Goal: Task Accomplishment & Management: Manage account settings

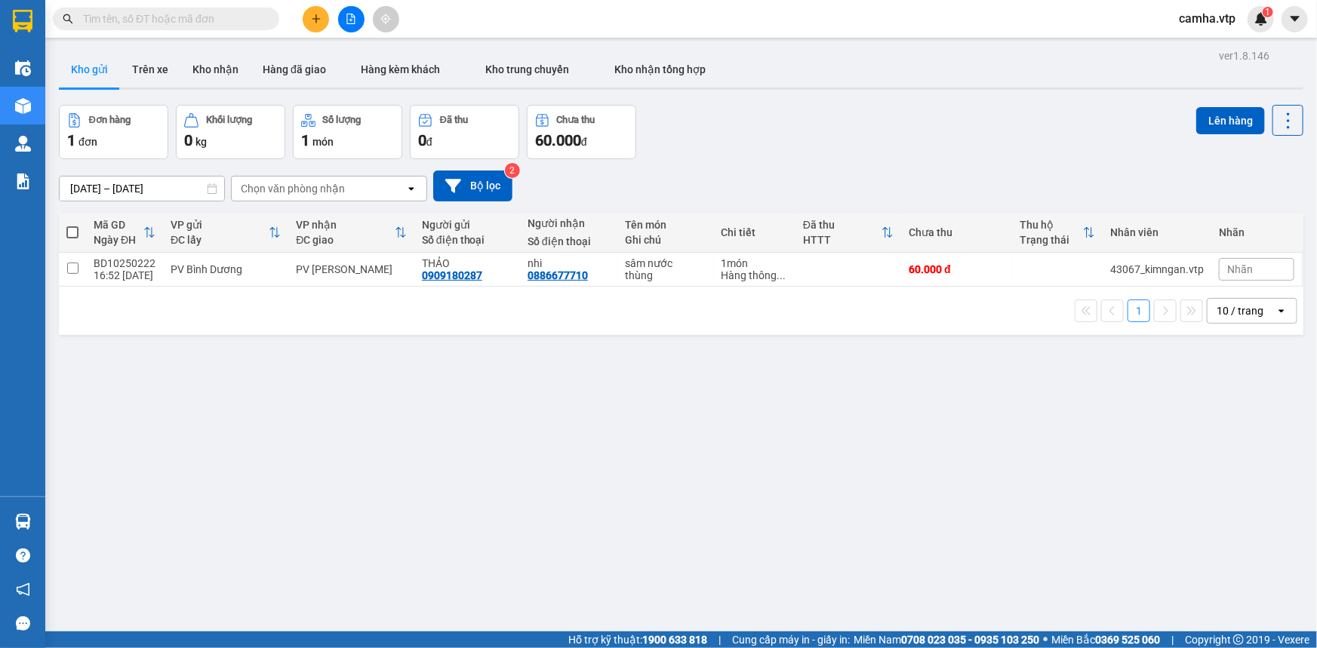
click at [171, 17] on input "text" at bounding box center [172, 19] width 178 height 17
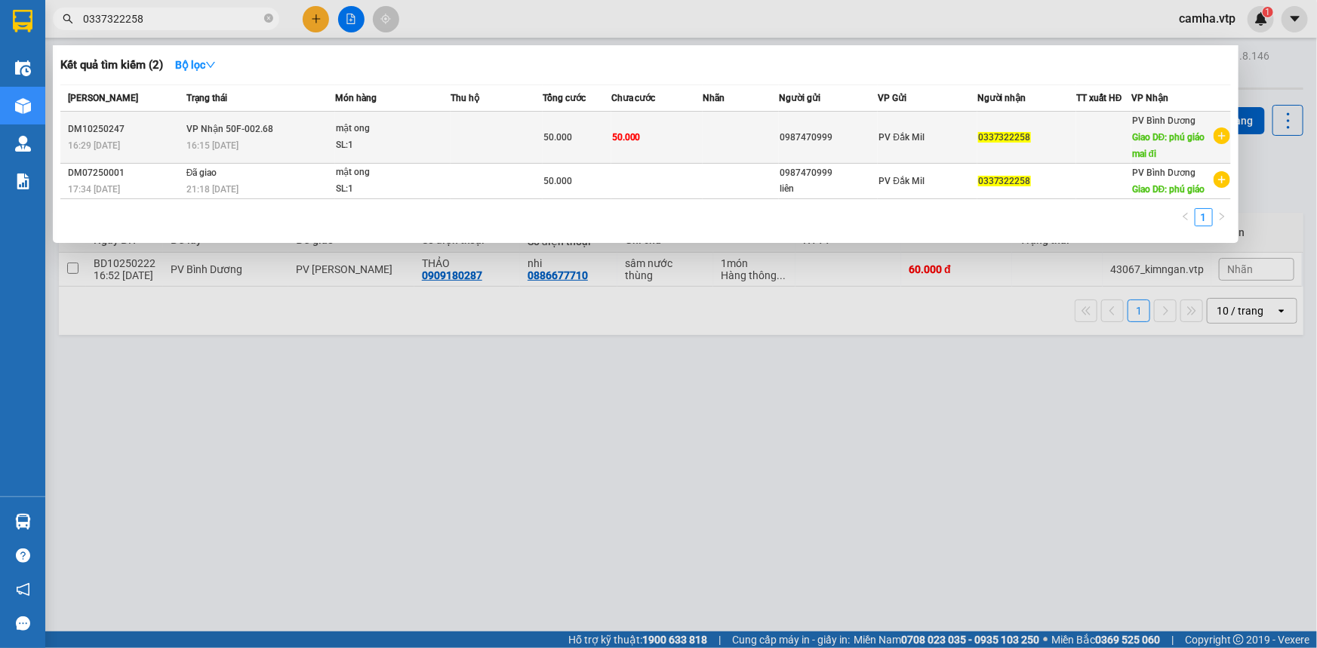
type input "0337322258"
click at [709, 138] on td at bounding box center [741, 138] width 76 height 52
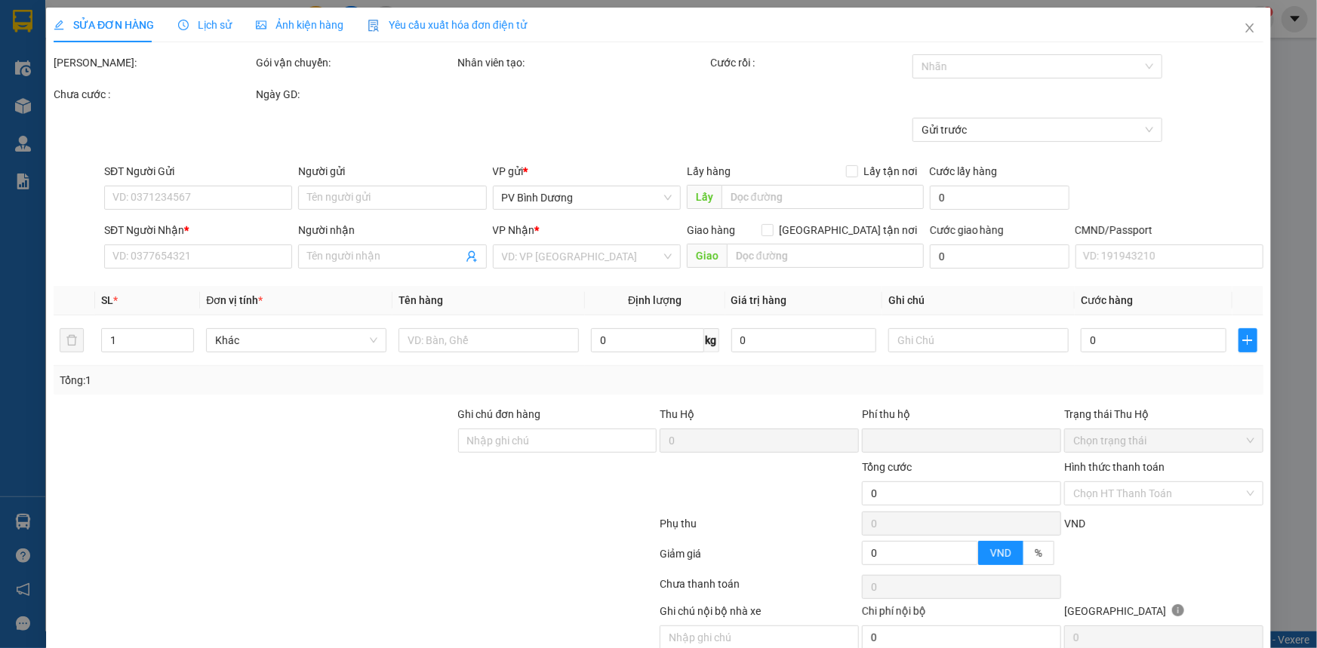
type input "2.500"
type input "0987470999"
type input "0337322258"
type input "phú giáo mai đi"
type input "HÀNG ĐỂ 214 XE BÁO KHÔNG GIAO"
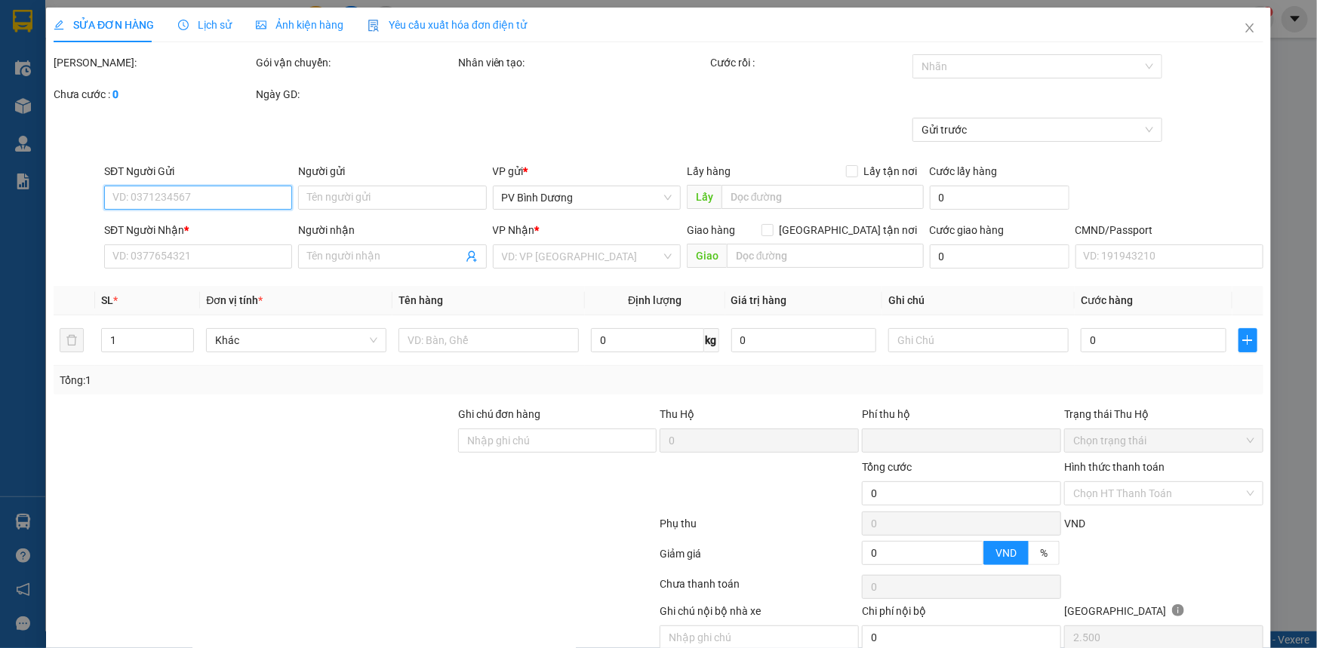
type input "0"
type input "50.000"
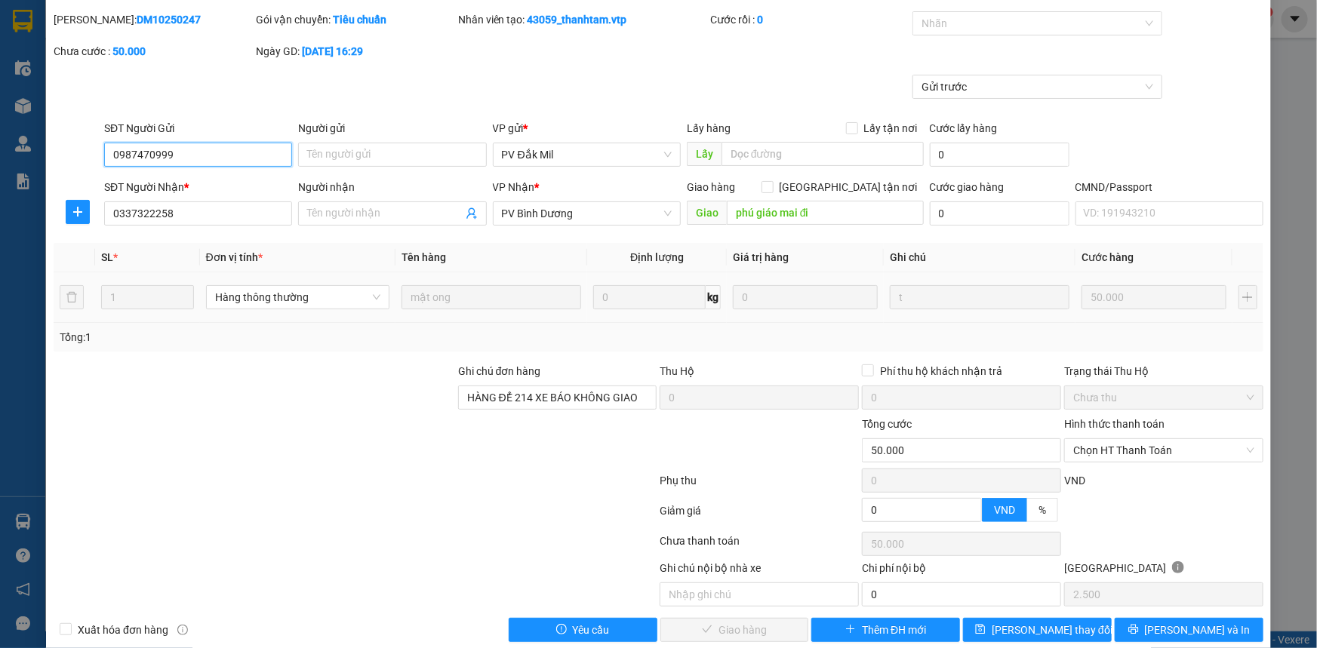
scroll to position [65, 0]
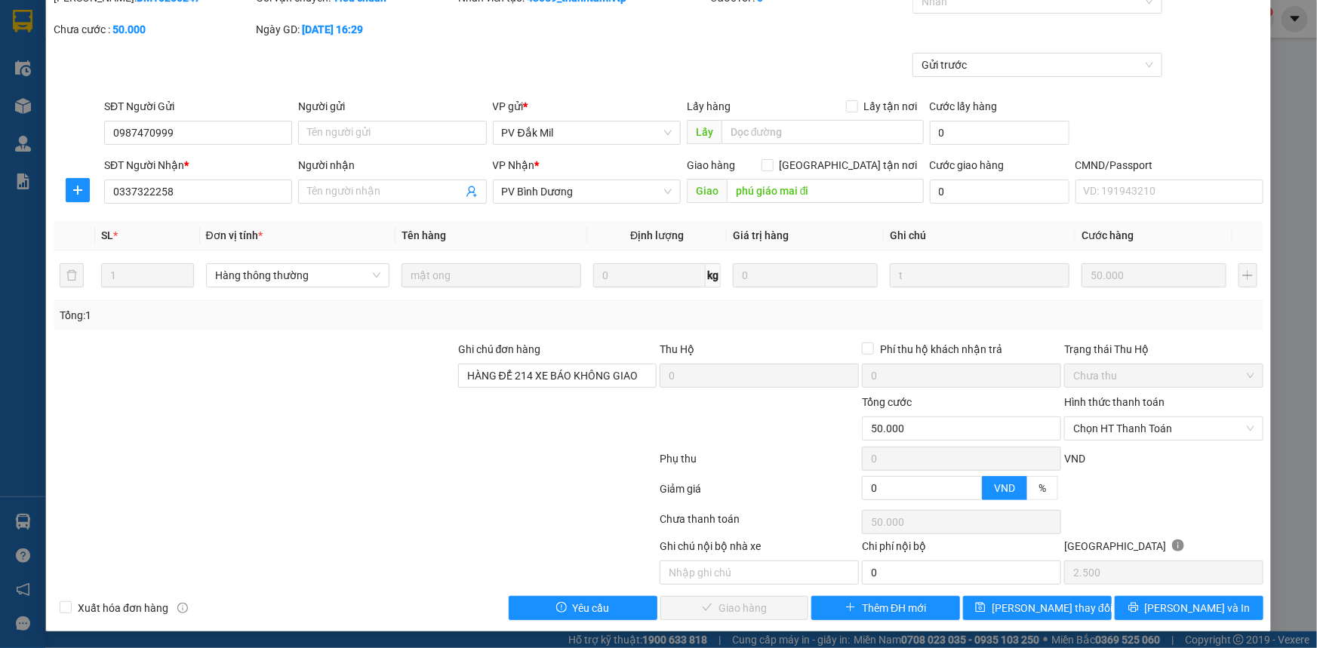
click at [414, 479] on div at bounding box center [355, 492] width 606 height 30
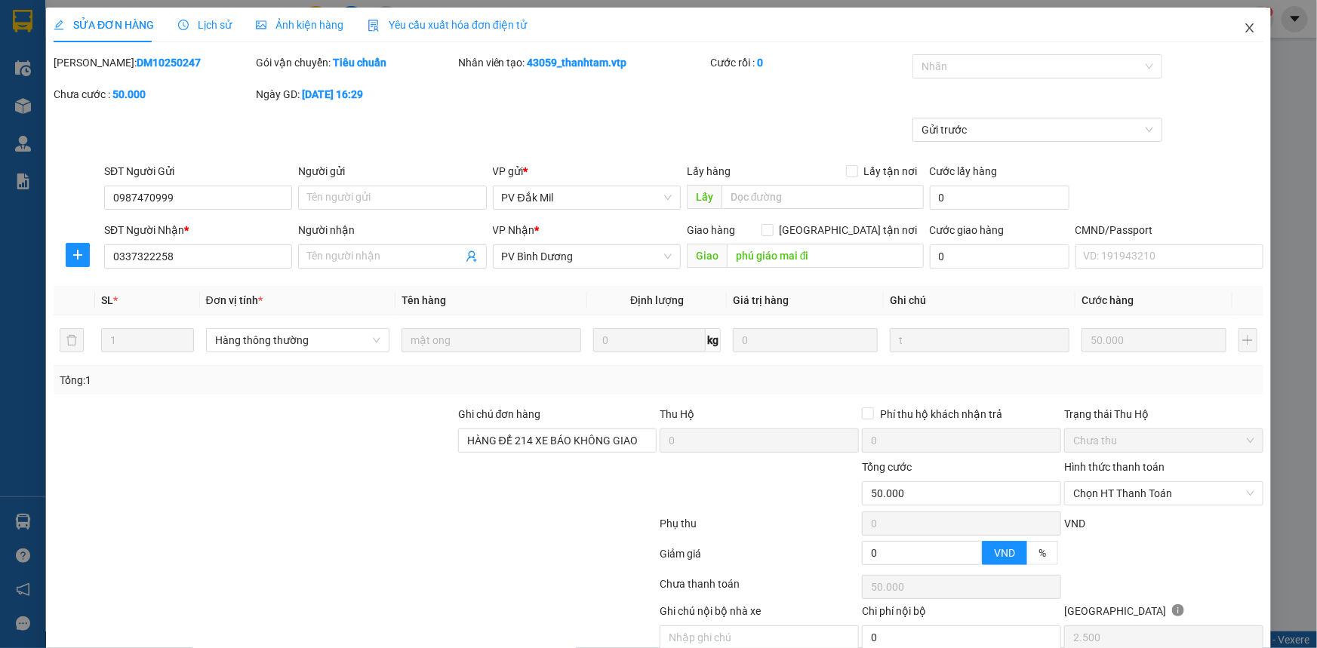
click at [1245, 26] on icon "close" at bounding box center [1250, 28] width 12 height 12
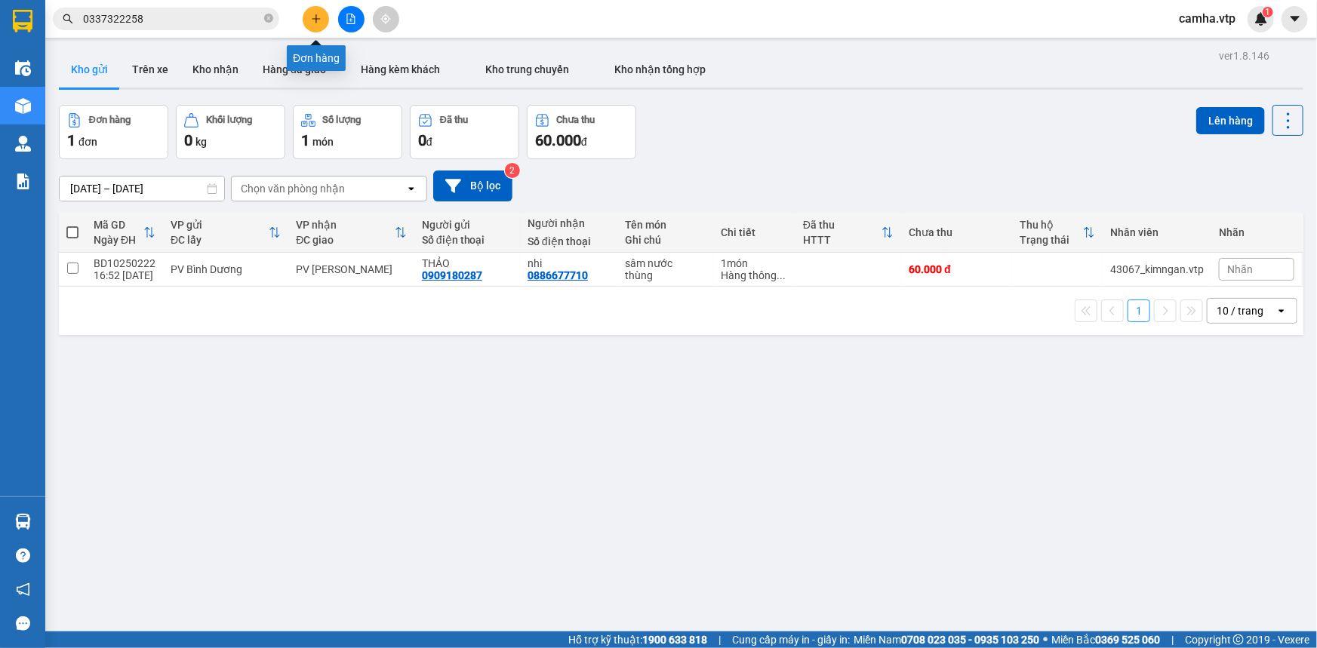
click at [317, 14] on icon "plus" at bounding box center [316, 19] width 11 height 11
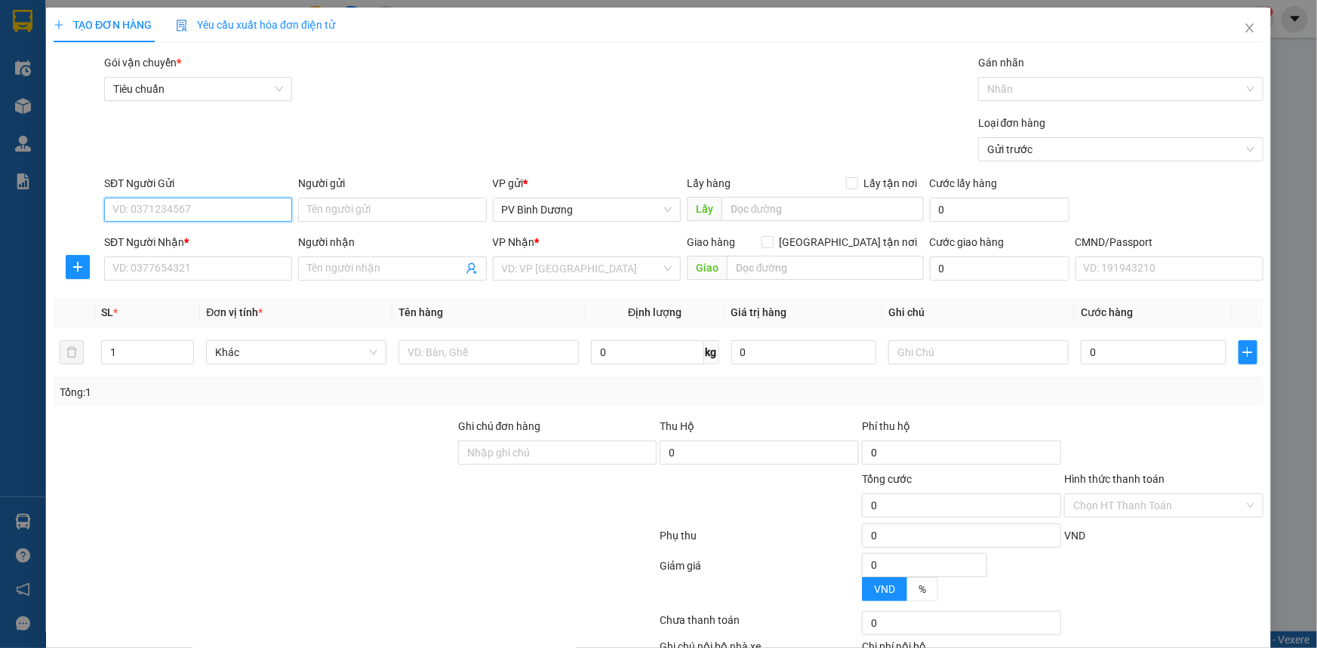
click at [192, 209] on input "SĐT Người Gửi" at bounding box center [198, 210] width 188 height 24
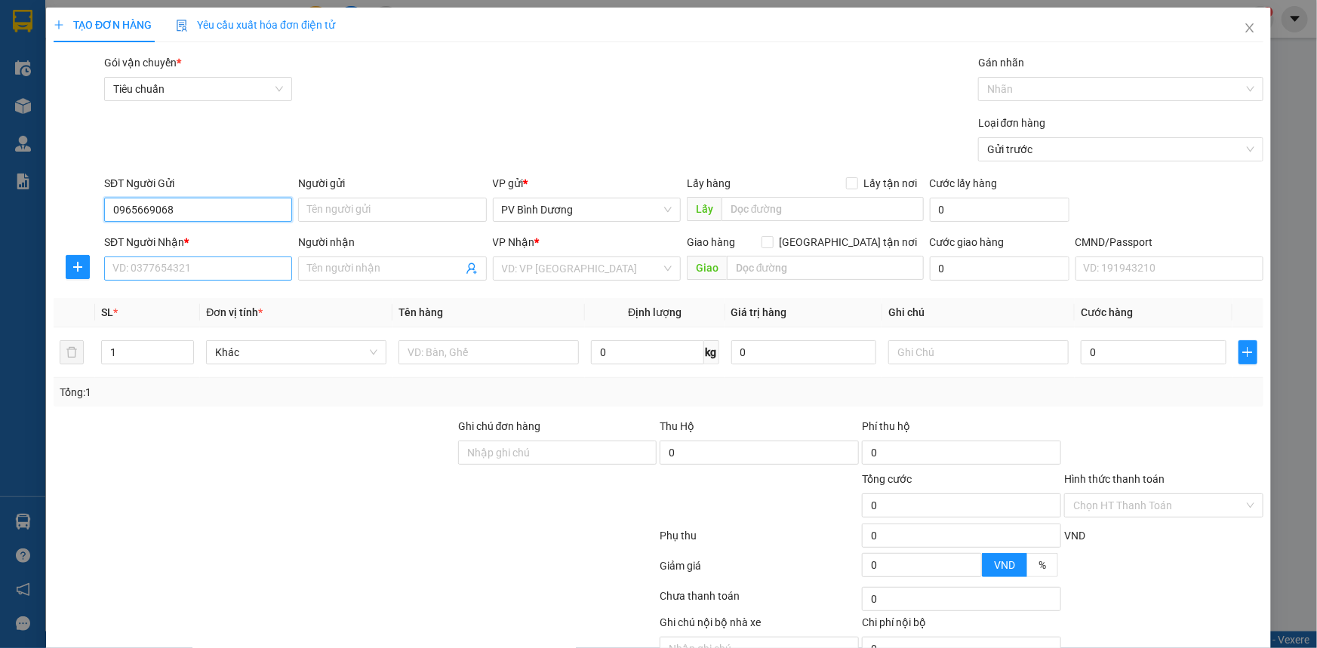
type input "0965669068"
click at [154, 267] on input "SĐT Người Nhận *" at bounding box center [198, 269] width 188 height 24
drag, startPoint x: 183, startPoint y: 208, endPoint x: 106, endPoint y: 219, distance: 77.7
click at [106, 219] on input "0965669068" at bounding box center [198, 210] width 188 height 24
click at [155, 277] on input "SĐT Người Nhận *" at bounding box center [198, 269] width 188 height 24
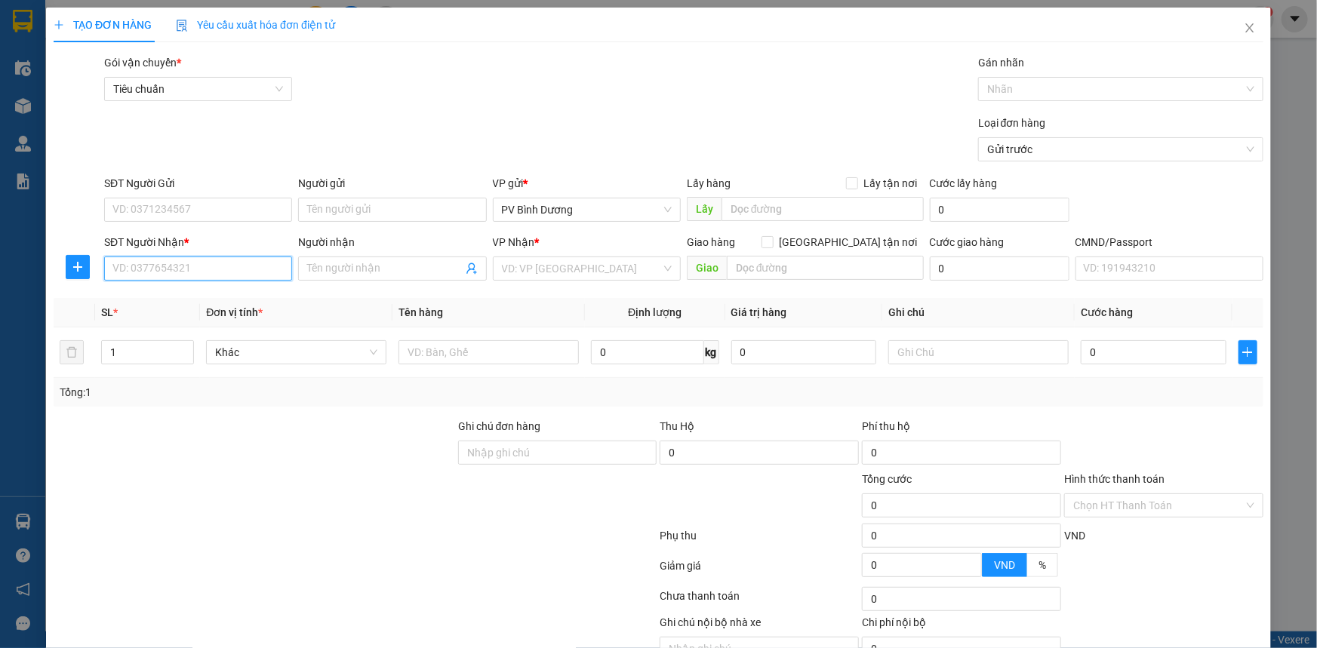
paste input "0965669068"
type input "0965669068"
click at [158, 204] on input "SĐT Người Gửi" at bounding box center [198, 210] width 188 height 24
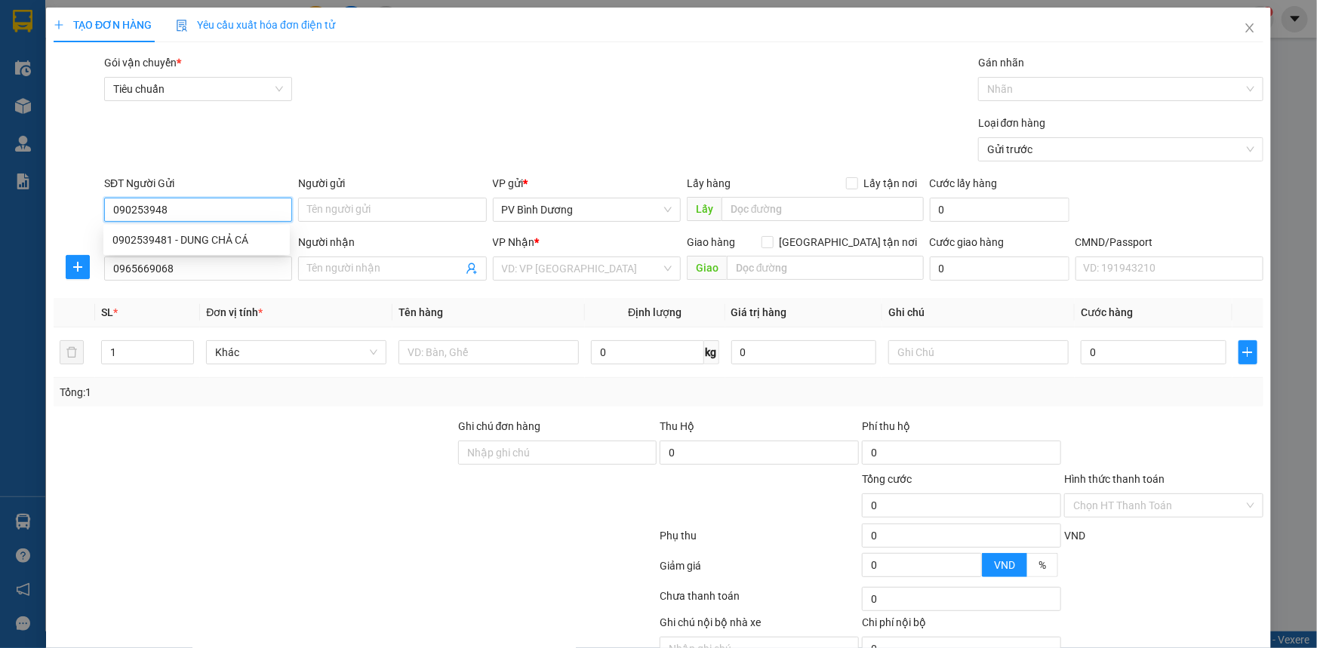
type input "0902539481"
click at [190, 243] on div "0902539481 - DUNG CHẢ CÁ" at bounding box center [196, 240] width 168 height 17
type input "DUNG CHẢ CÁ"
type input "0902539481"
click at [346, 266] on input "Người nhận" at bounding box center [384, 268] width 155 height 17
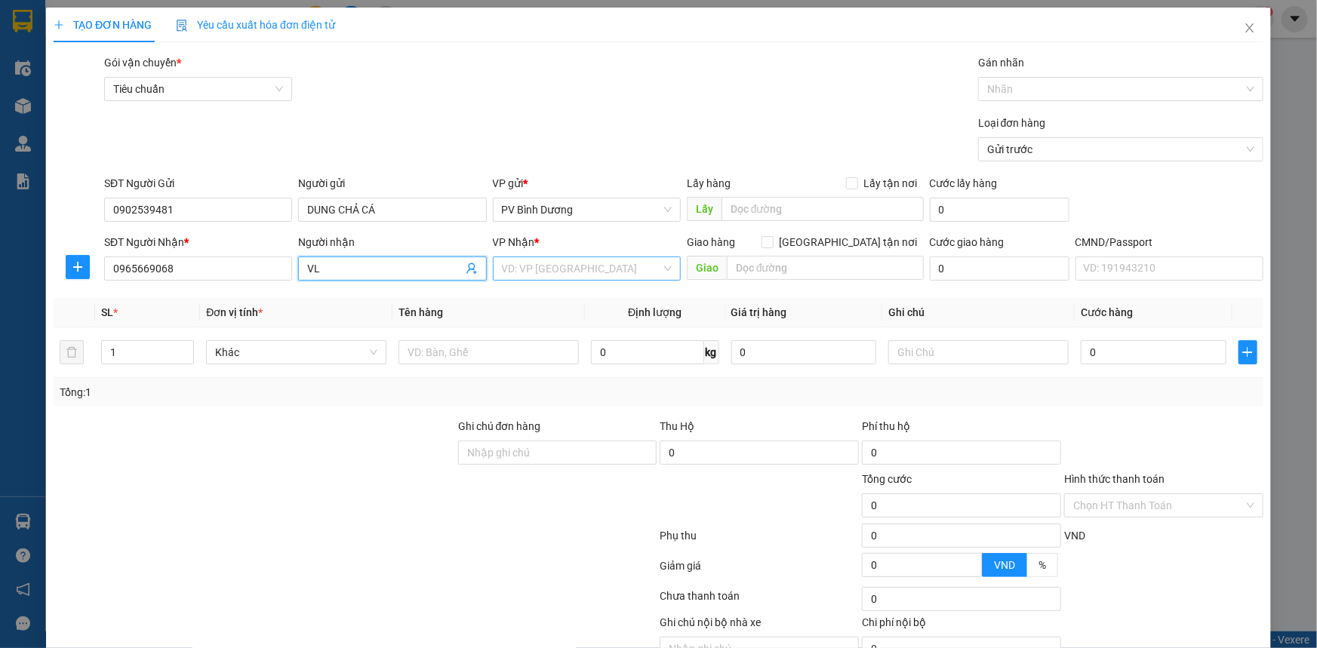
type input "VL"
click at [519, 271] on input "search" at bounding box center [581, 268] width 159 height 23
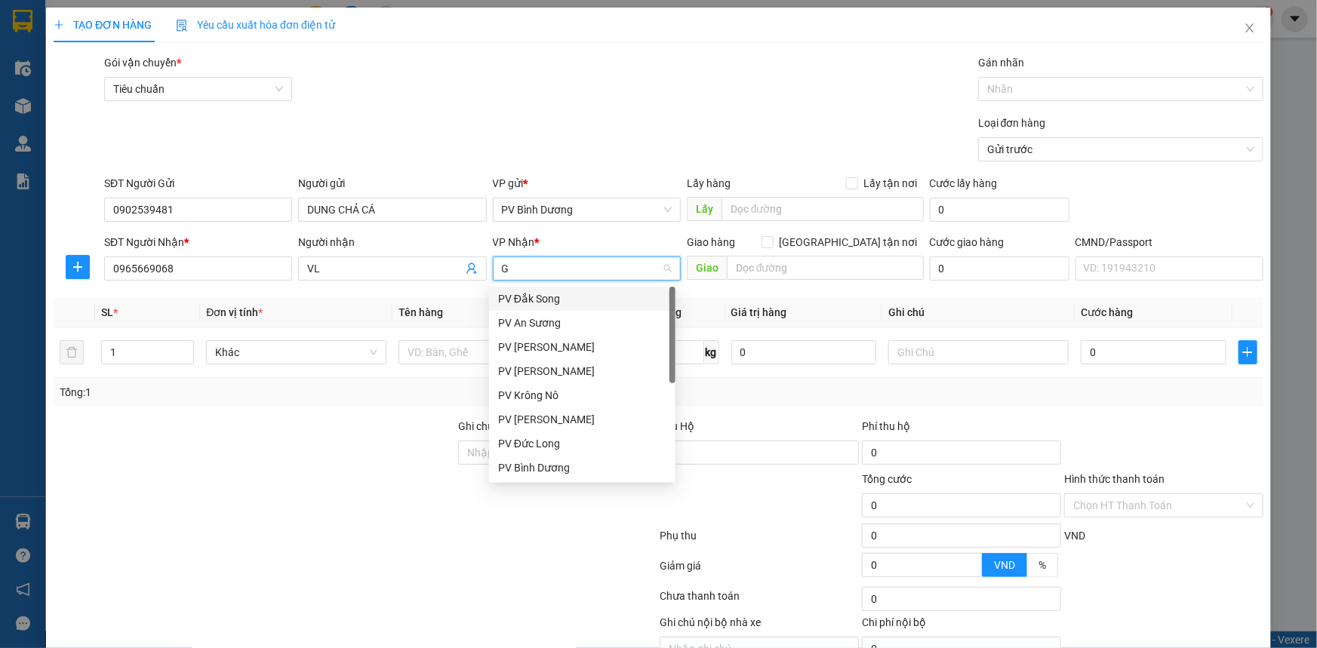
type input "GN"
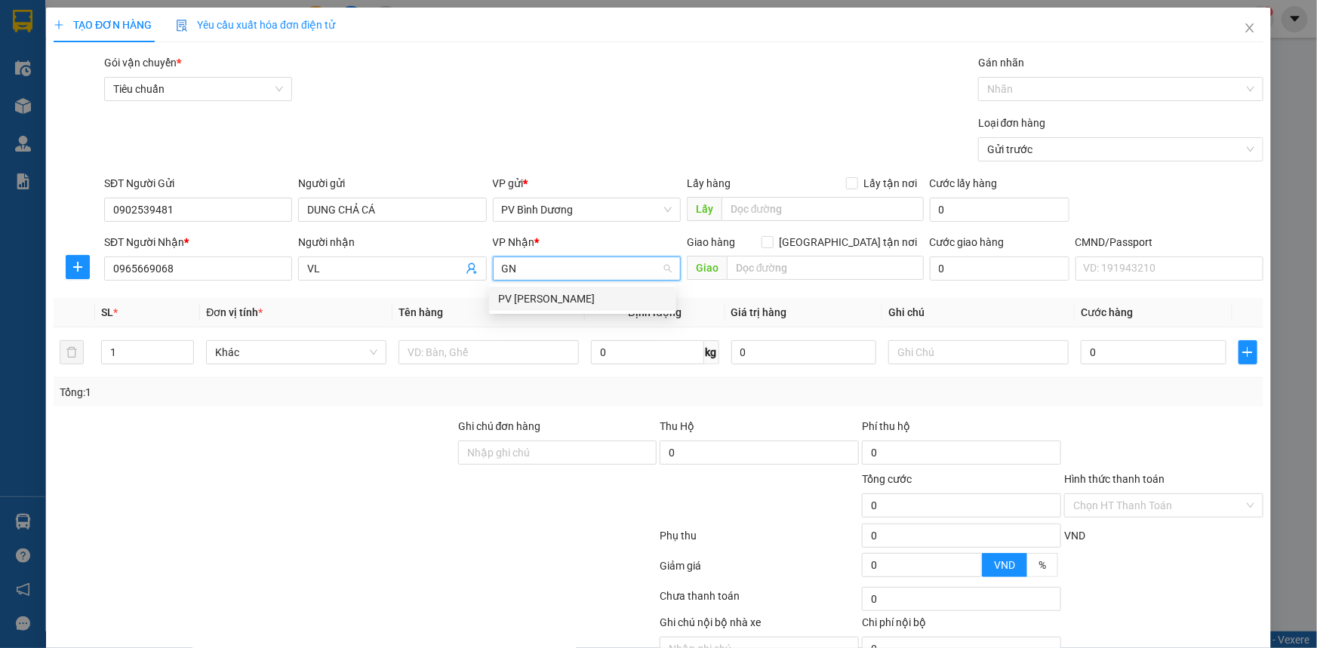
click at [543, 303] on div "PV [PERSON_NAME]" at bounding box center [582, 299] width 168 height 17
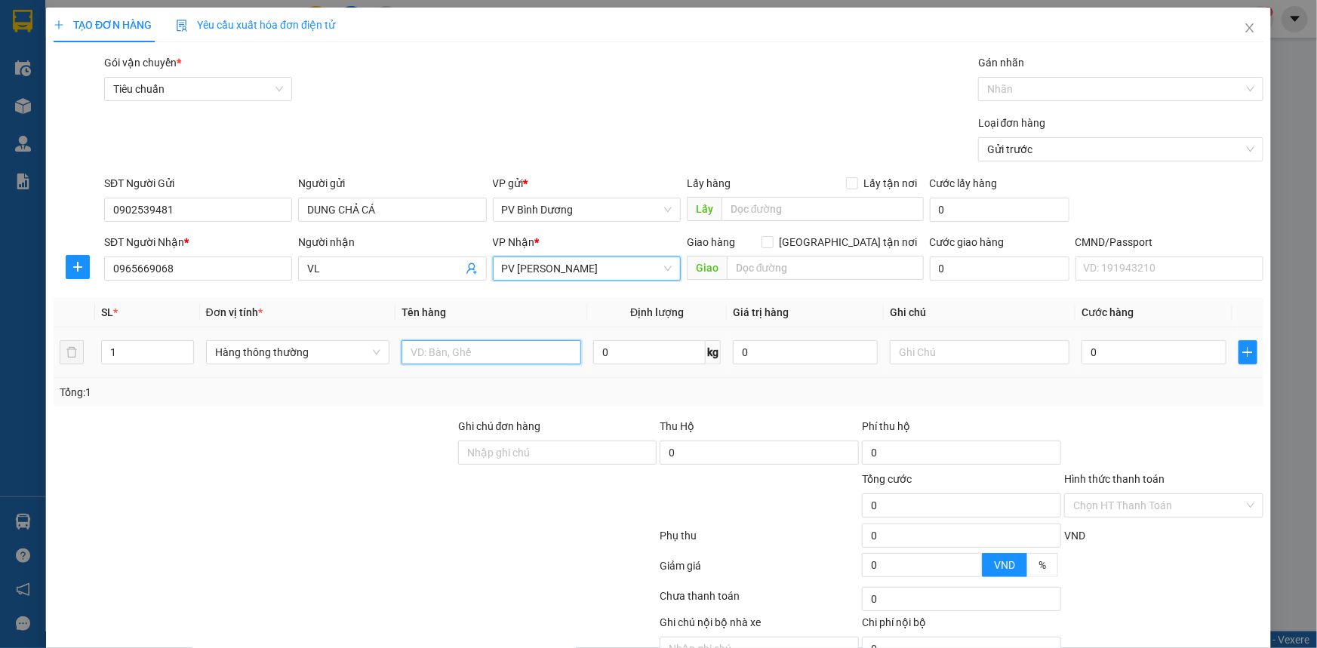
click at [475, 353] on input "text" at bounding box center [491, 352] width 180 height 24
type input "2"
click at [186, 344] on span "up" at bounding box center [185, 348] width 9 height 9
click at [470, 355] on input "text" at bounding box center [491, 352] width 180 height 24
type input "LẠNH"
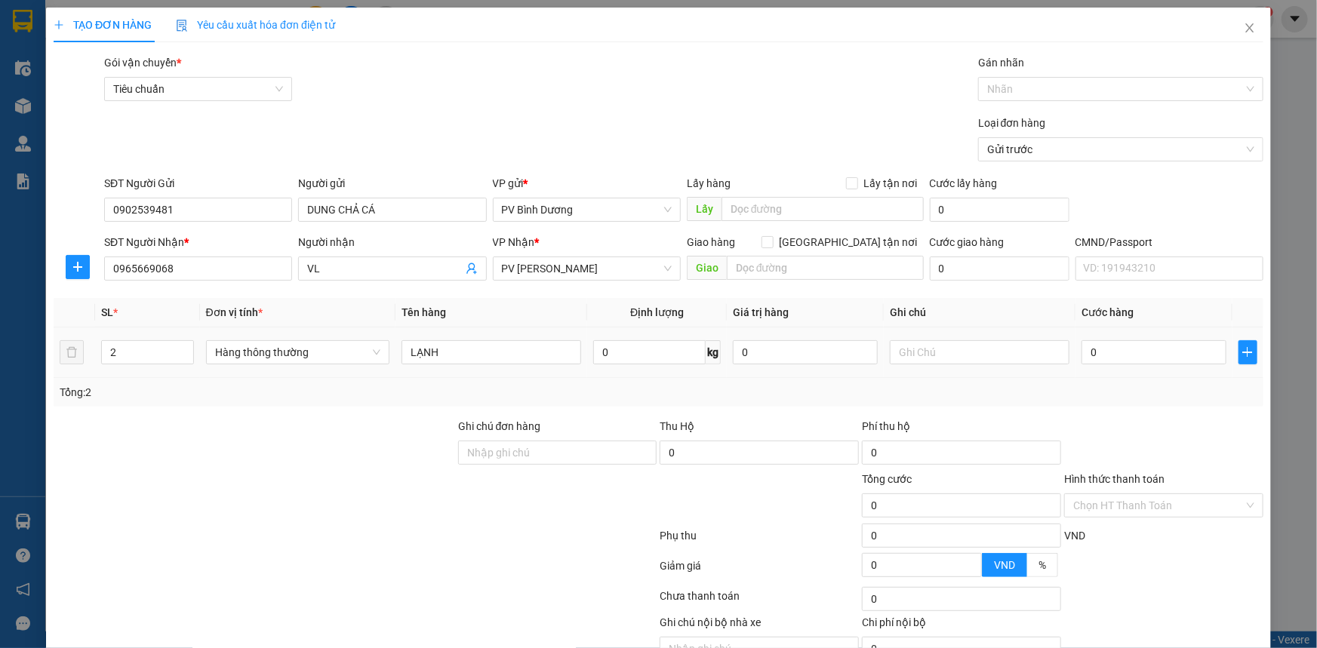
click at [789, 339] on div "0" at bounding box center [805, 352] width 145 height 30
click at [915, 355] on input "text" at bounding box center [980, 352] width 180 height 24
type input "[GEOGRAPHIC_DATA]"
click at [1139, 349] on input "0" at bounding box center [1153, 352] width 145 height 24
click at [1137, 346] on input "0" at bounding box center [1153, 352] width 145 height 24
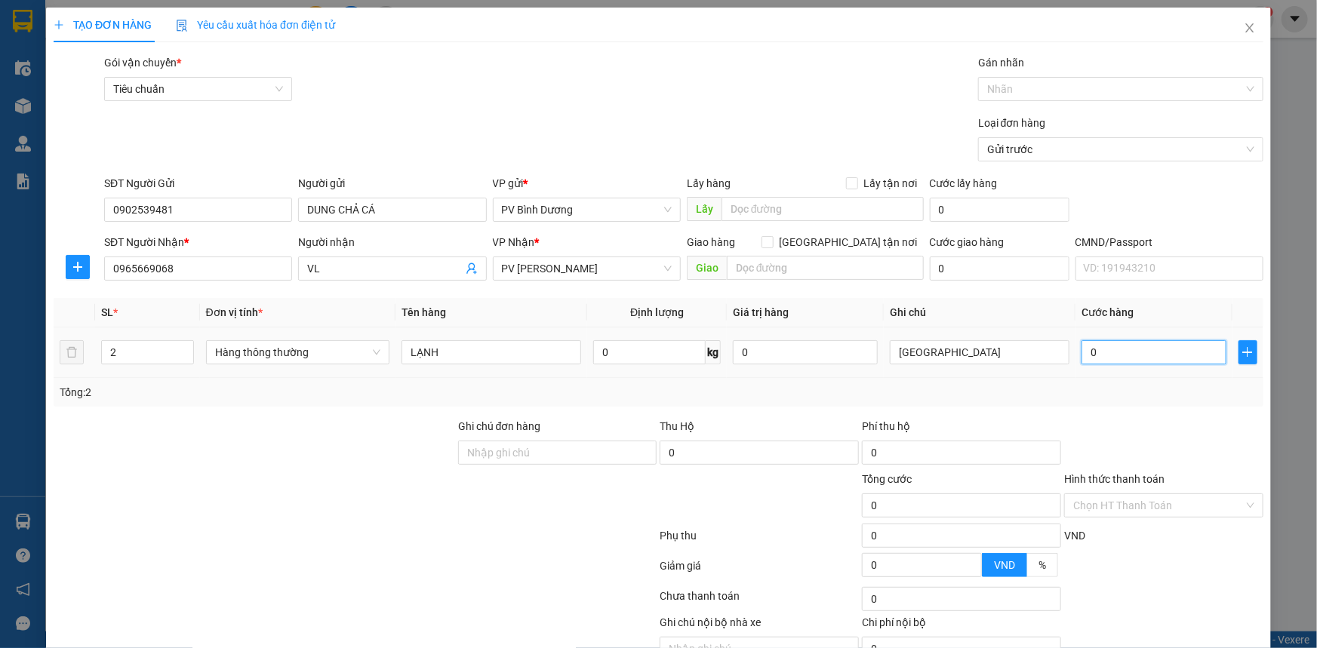
type input "01"
type input "1"
type input "013"
type input "13"
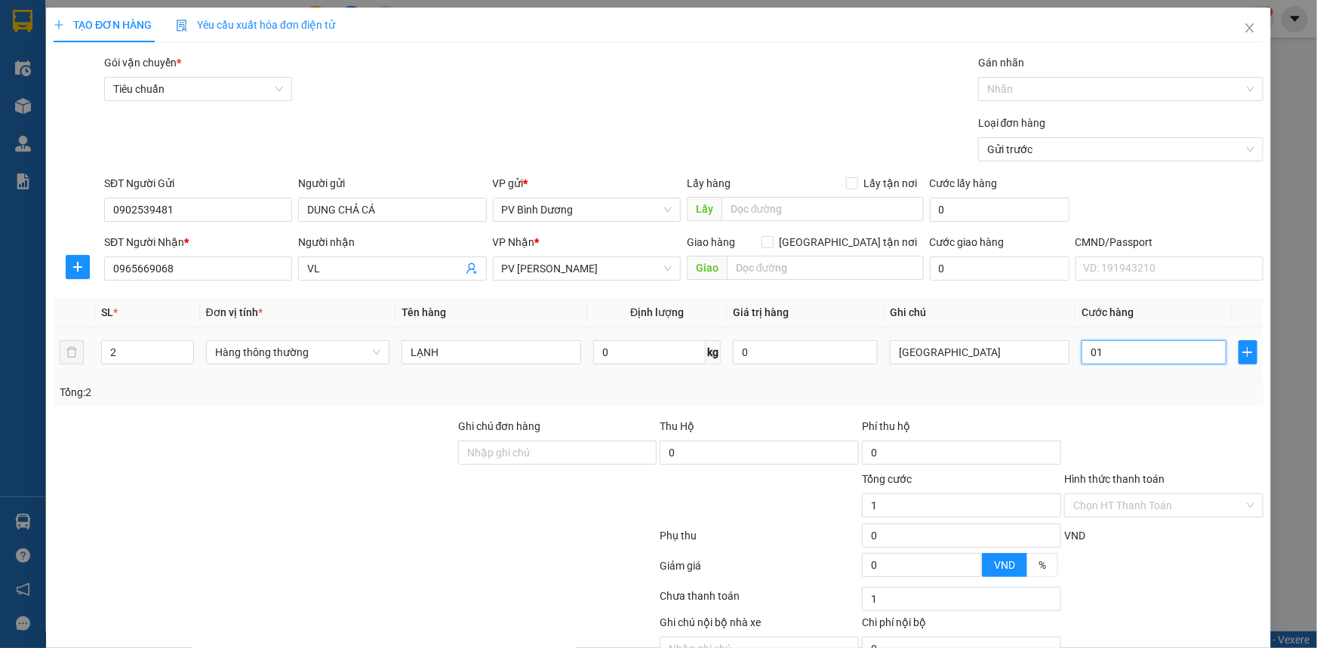
type input "13"
type input "0.130"
type input "130"
type input "01.300"
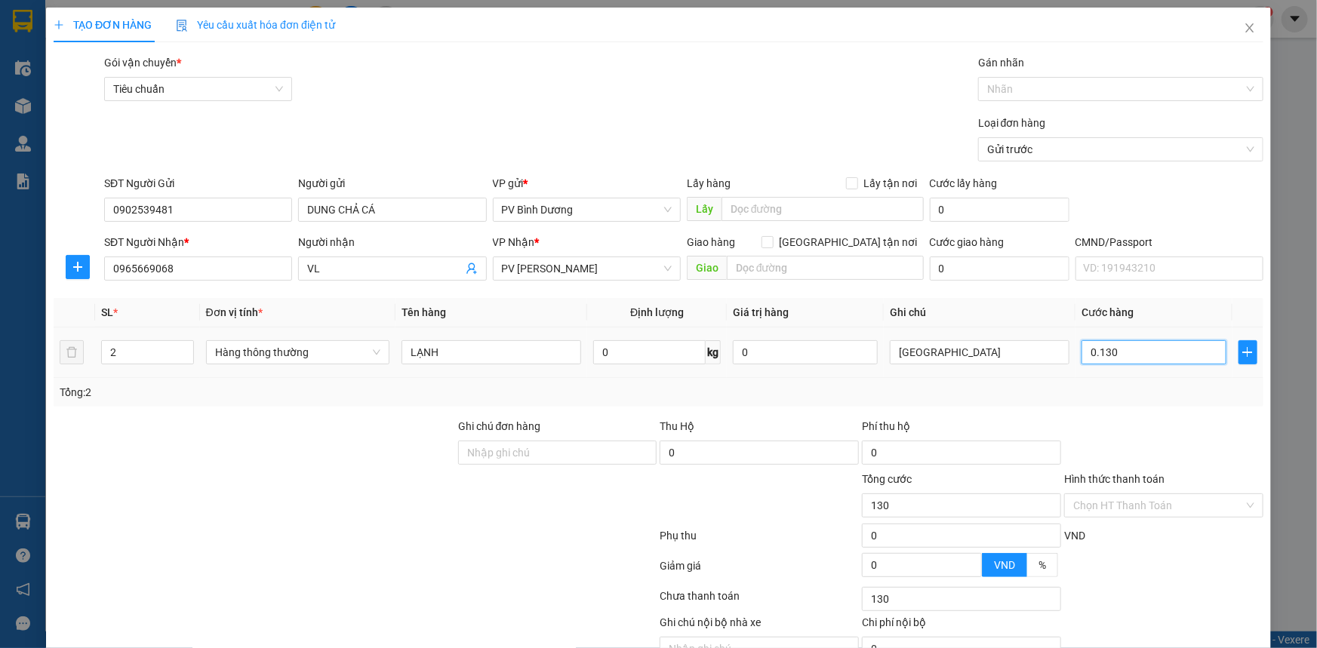
type input "1.300"
type input "013.000"
type input "13.000"
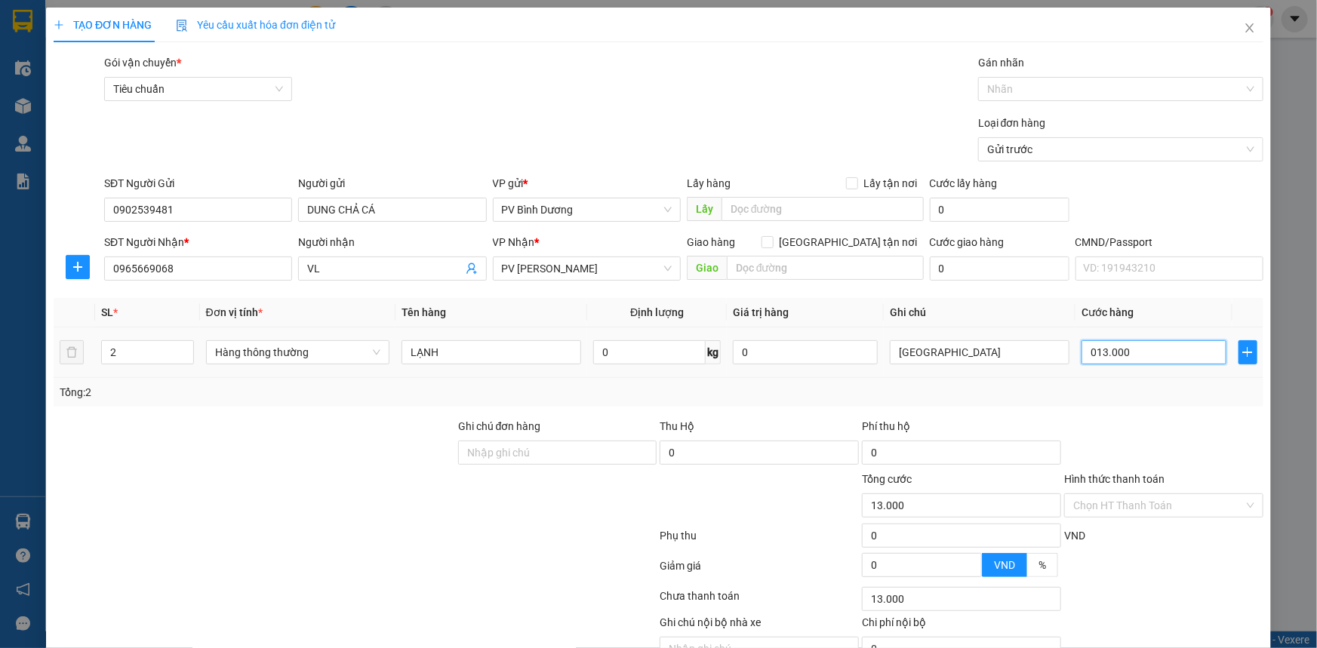
type input "01.300"
type input "1.300"
type input "0.130"
type input "130"
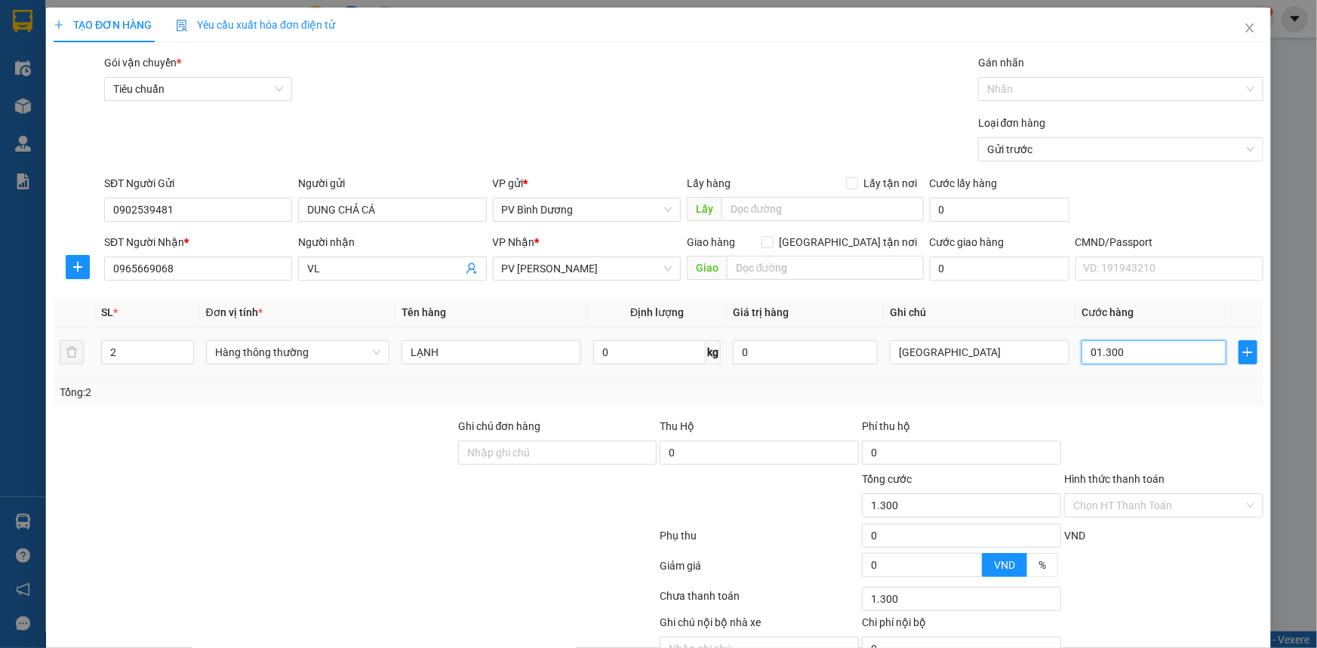
type input "130"
type input "013"
type input "13"
type input "01"
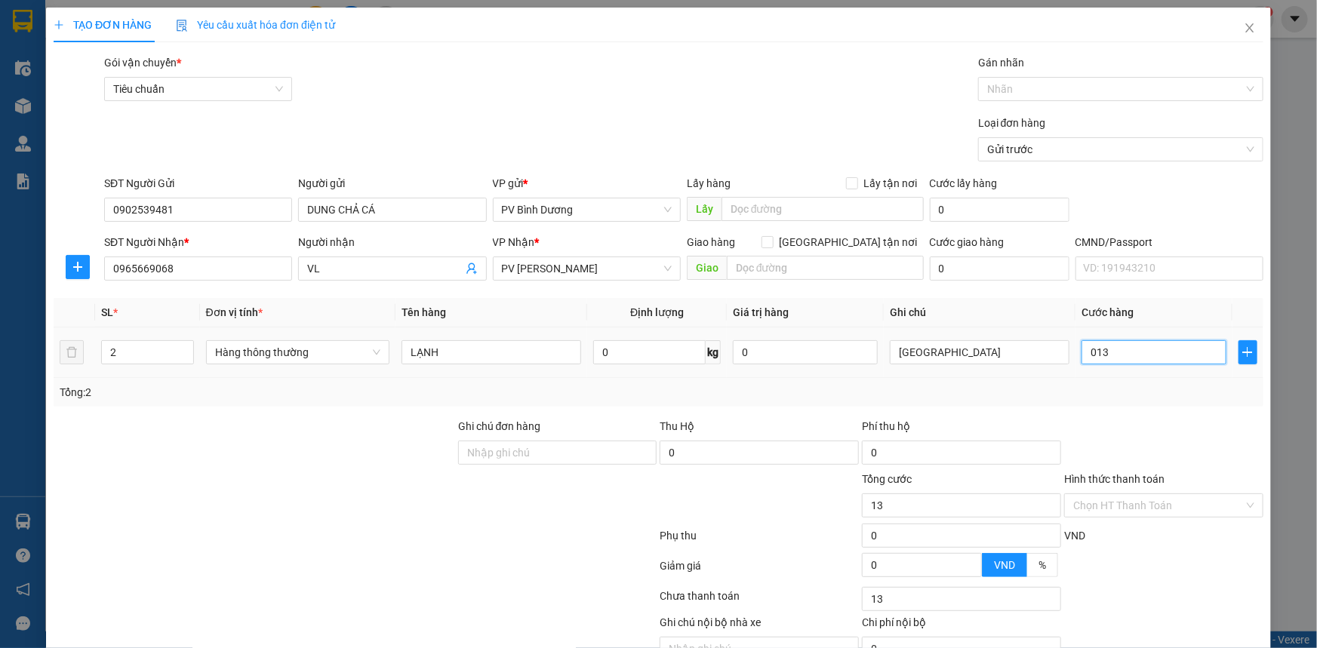
type input "1"
type input "0"
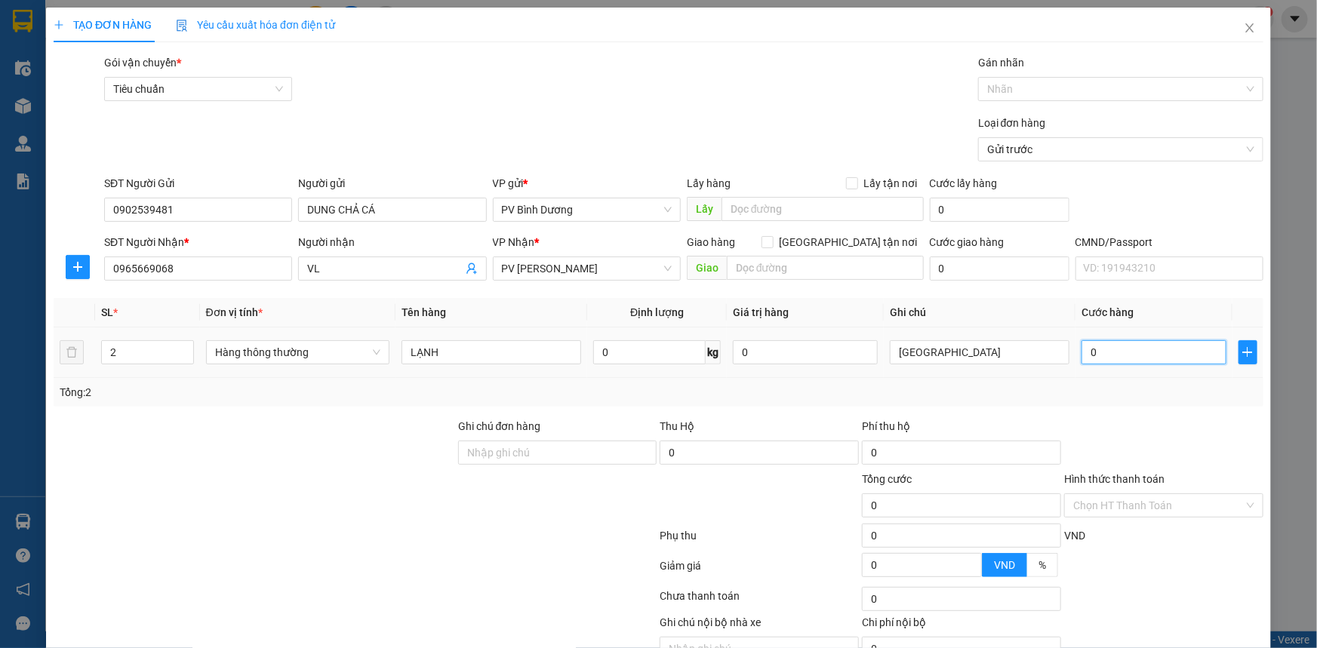
type input "10"
type input "130"
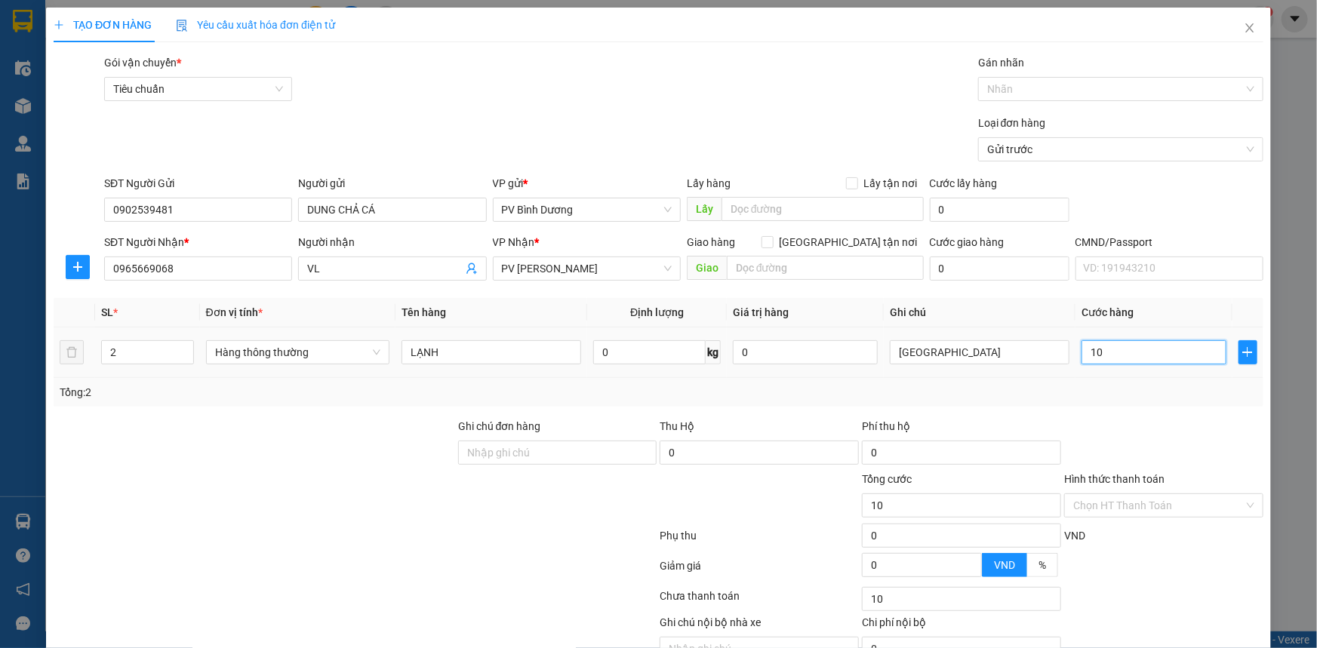
type input "130"
type input "1.300"
type input "13.000"
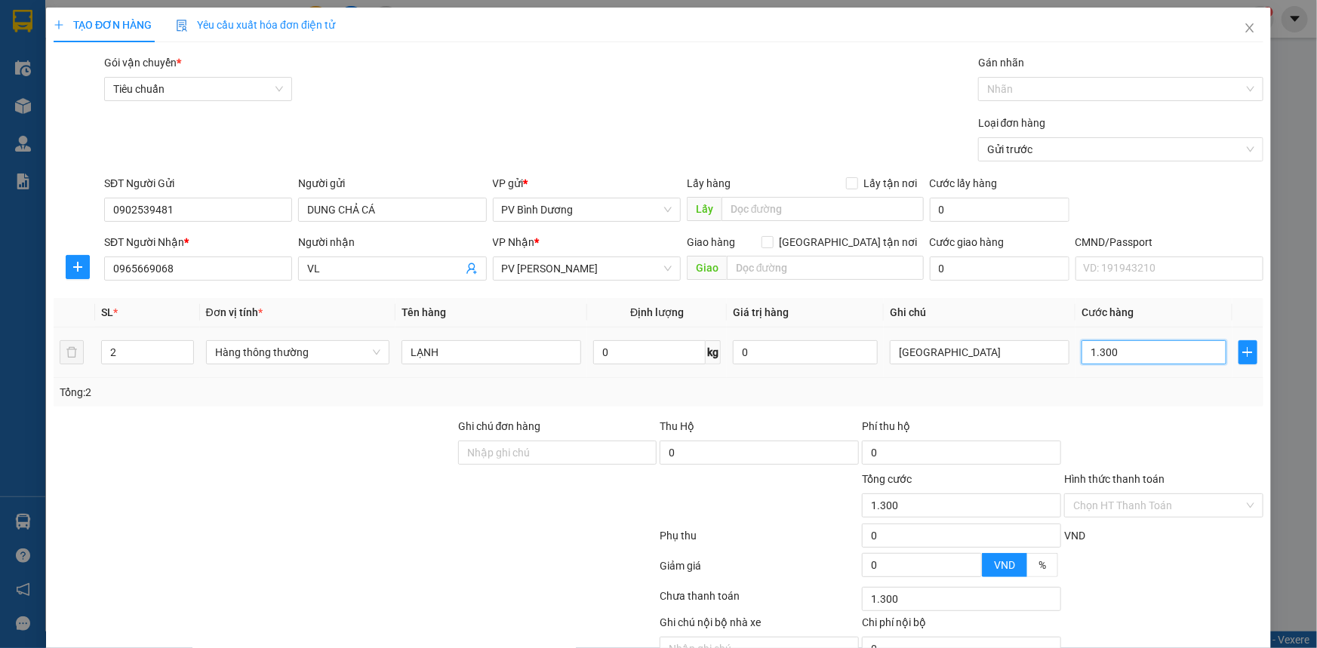
type input "13.000"
type input "130.000"
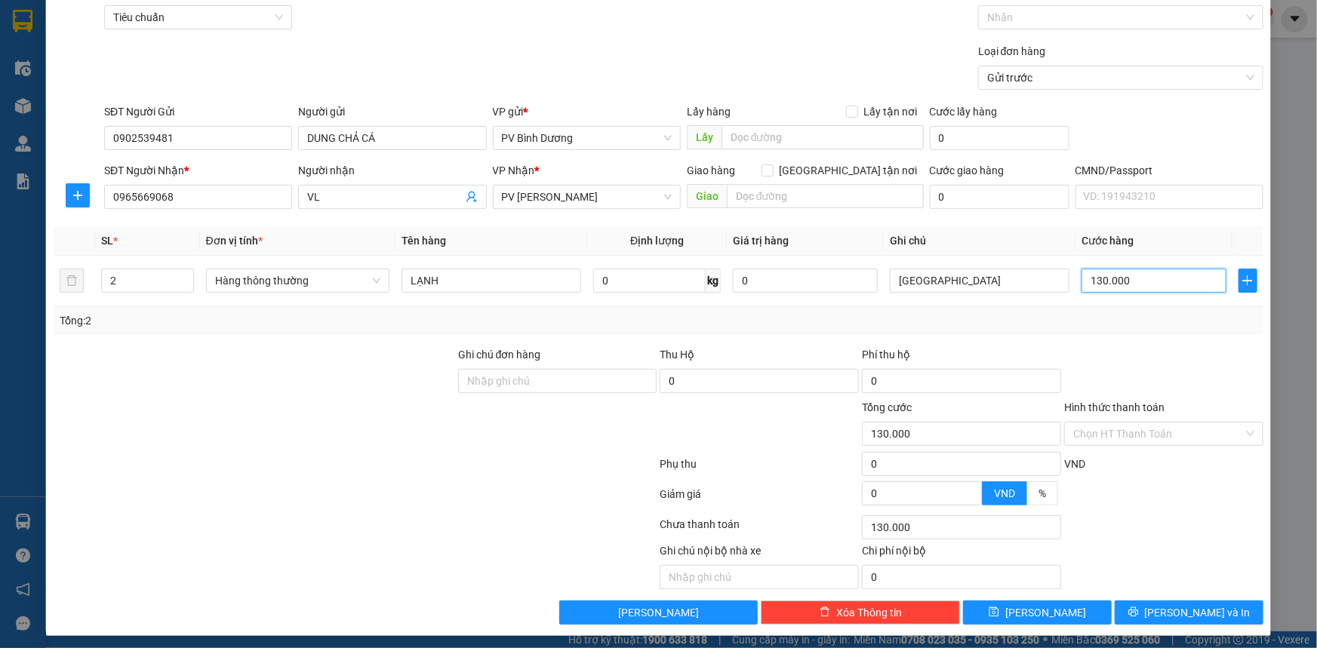
scroll to position [76, 0]
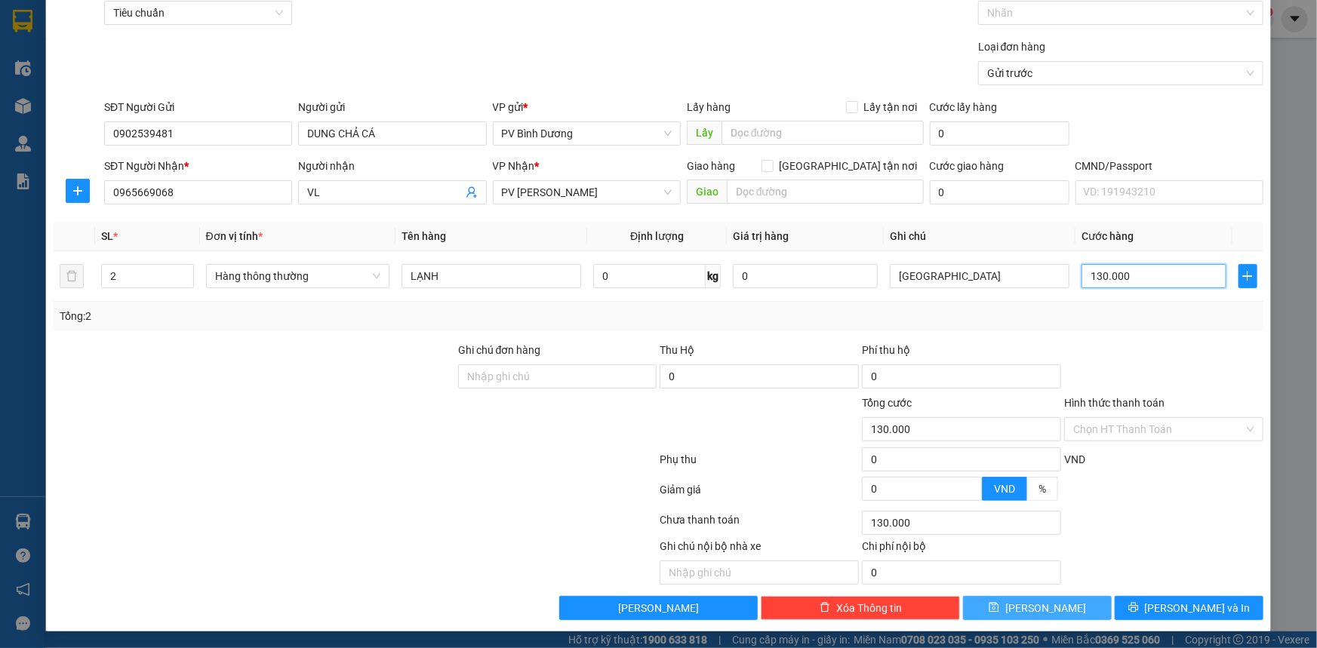
type input "130.000"
click at [1041, 607] on span "[PERSON_NAME]" at bounding box center [1045, 608] width 81 height 17
type input "1"
type input "0"
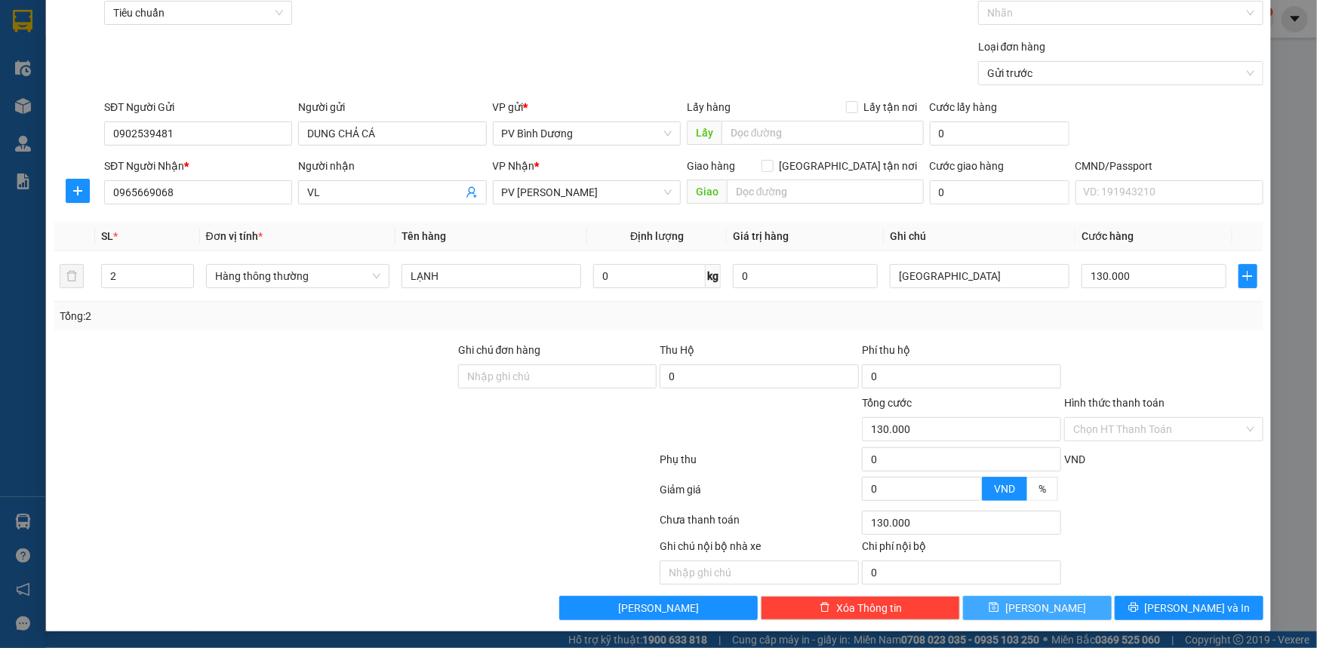
type input "0"
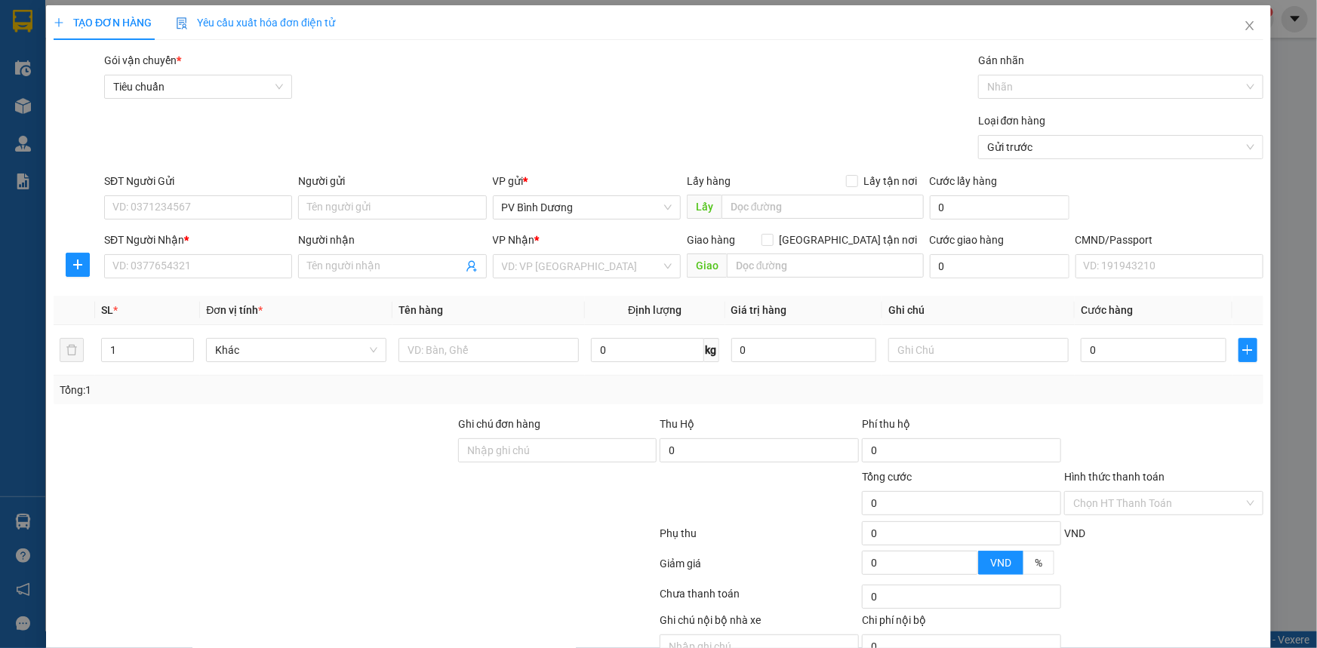
scroll to position [0, 0]
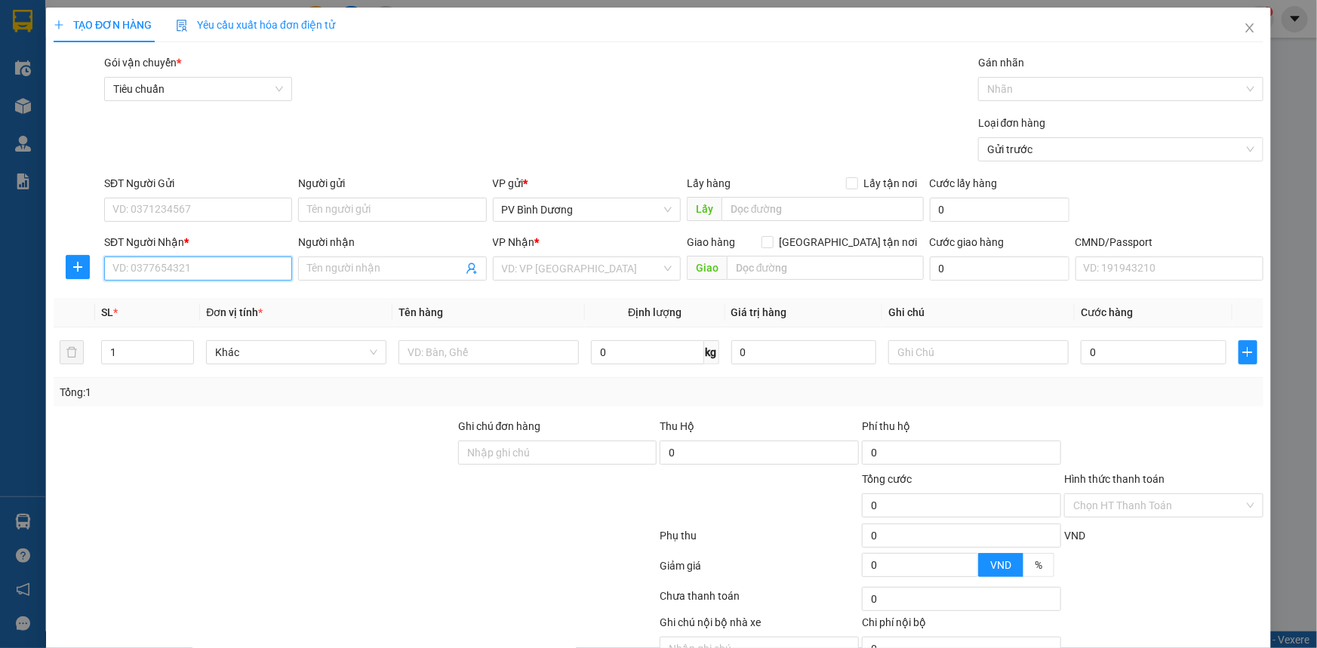
click at [209, 273] on input "SĐT Người Nhận *" at bounding box center [198, 269] width 188 height 24
type input "0936779008"
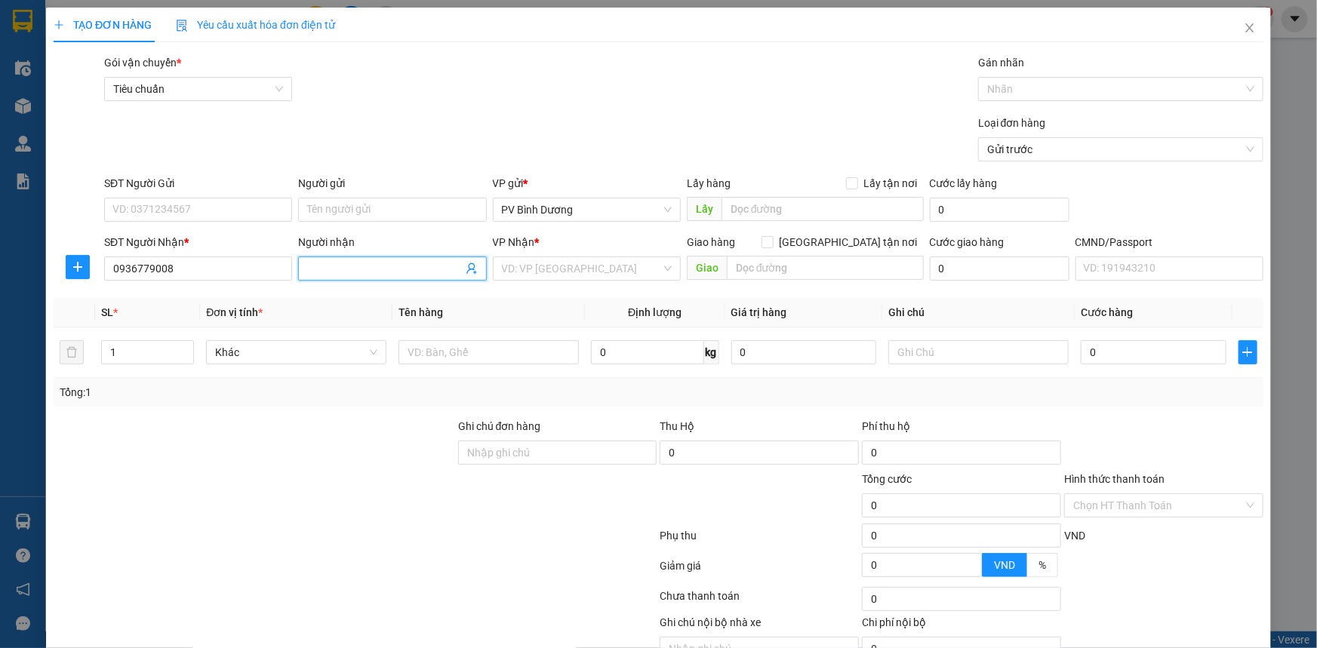
click at [343, 274] on input "Người nhận" at bounding box center [384, 268] width 155 height 17
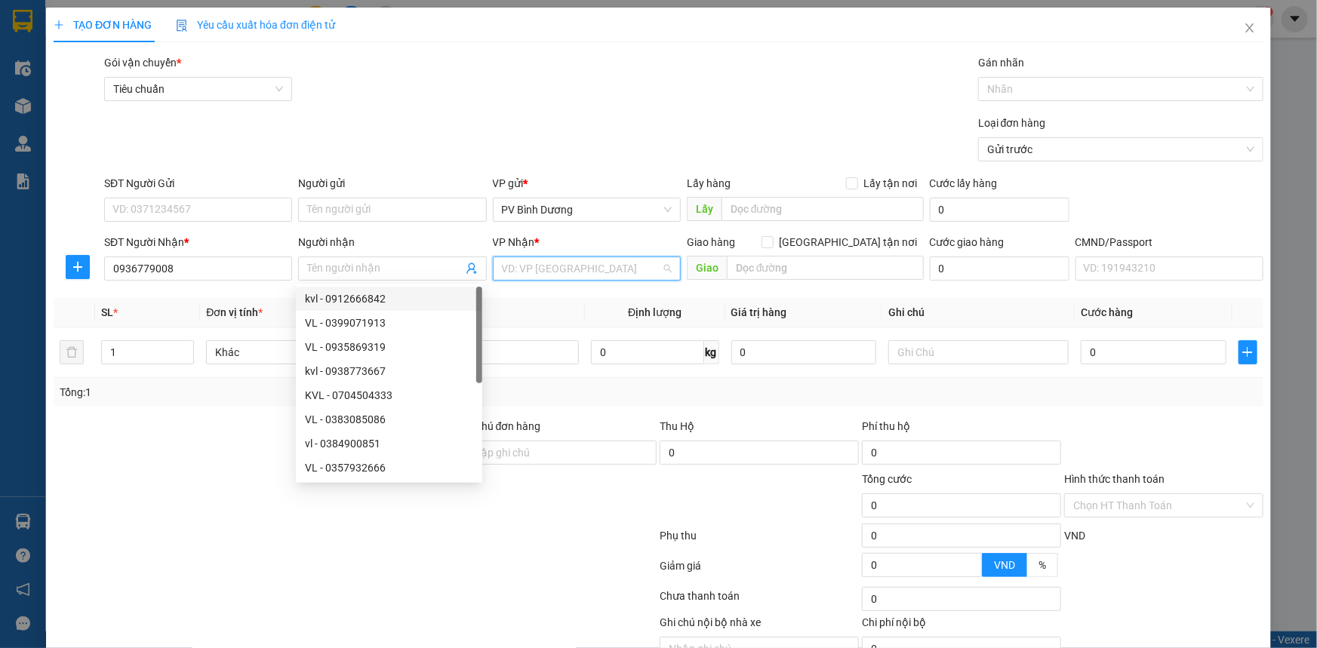
click at [545, 269] on input "search" at bounding box center [581, 268] width 159 height 23
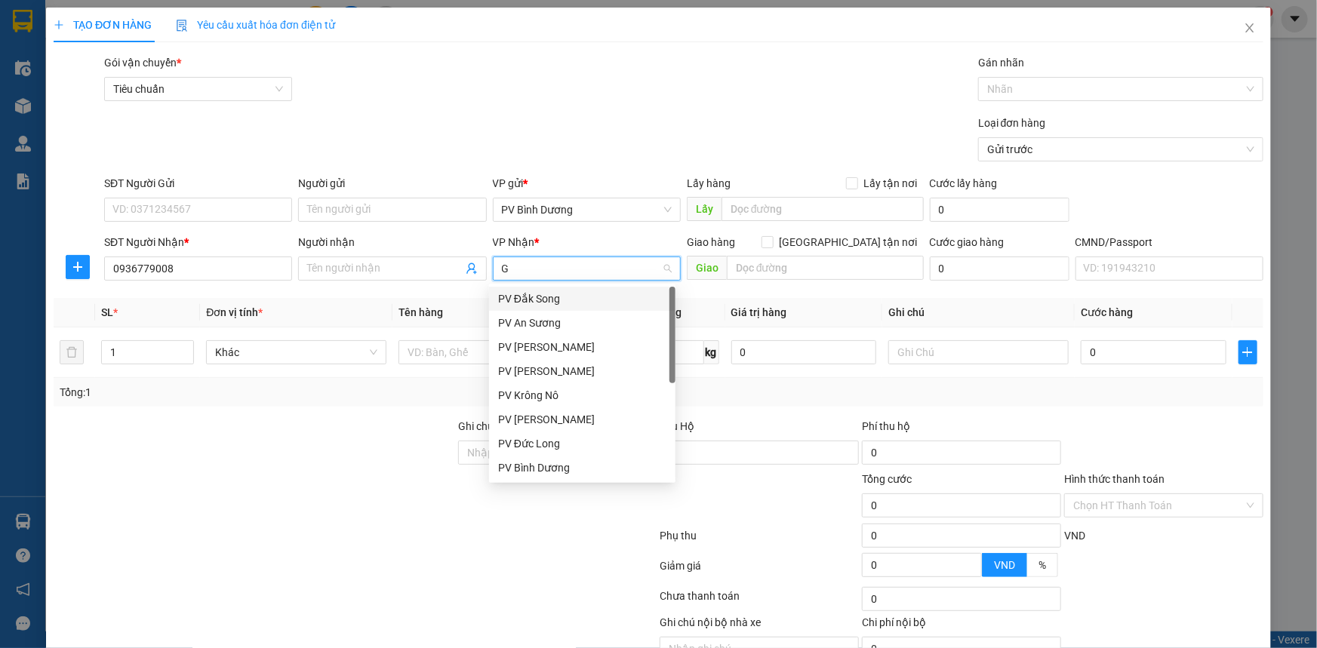
type input "GN"
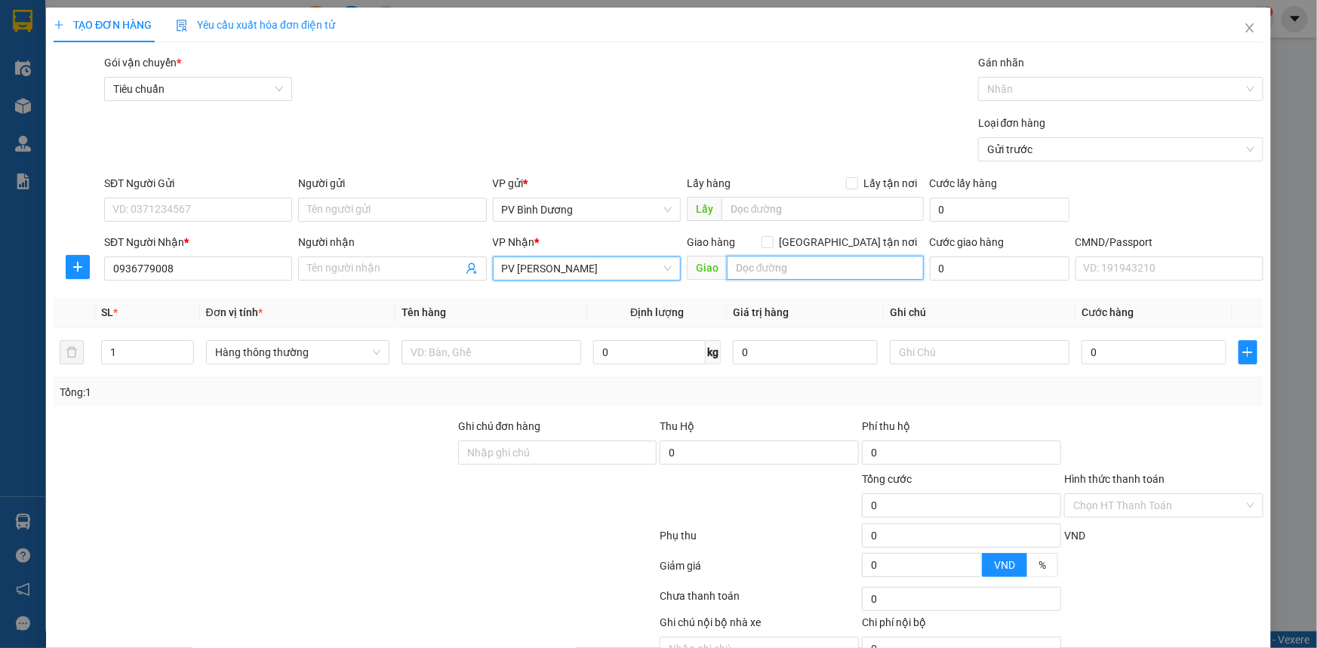
click at [795, 275] on input "text" at bounding box center [825, 268] width 197 height 24
click at [824, 272] on input "CẦU 2" at bounding box center [825, 268] width 197 height 24
type input "CẦU 2"
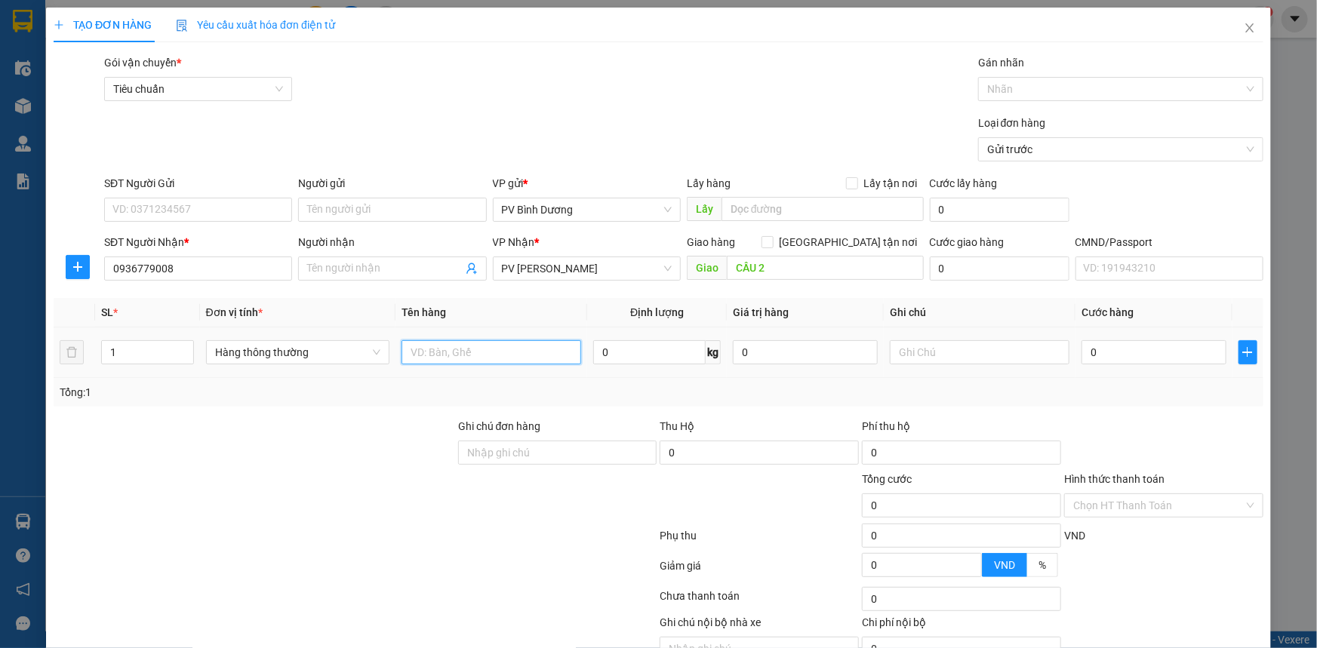
click at [433, 354] on input "text" at bounding box center [491, 352] width 180 height 24
drag, startPoint x: 220, startPoint y: 272, endPoint x: 0, endPoint y: 260, distance: 219.9
click at [0, 260] on div "TẠO ĐƠN HÀNG Yêu cầu xuất hóa đơn điện tử Transit Pickup Surcharge Ids Transit …" at bounding box center [658, 324] width 1317 height 648
click at [364, 269] on input "Người nhận" at bounding box center [384, 268] width 155 height 17
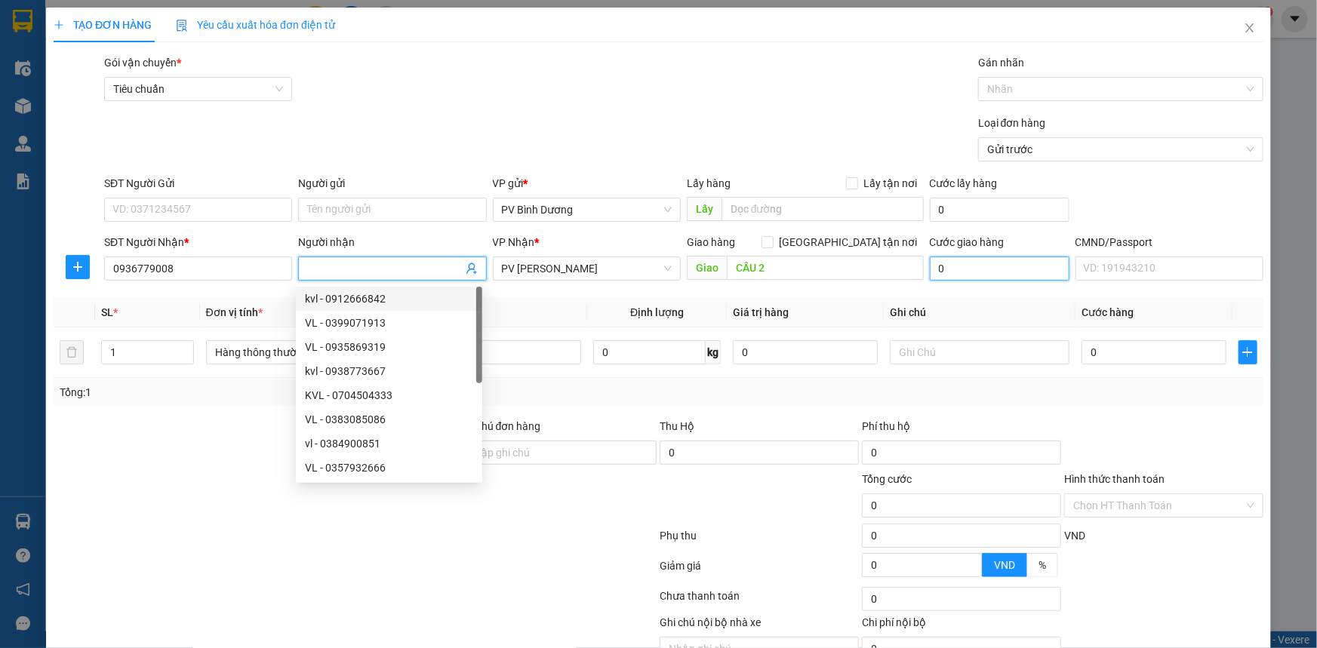
click at [1047, 265] on input "0" at bounding box center [1000, 269] width 140 height 24
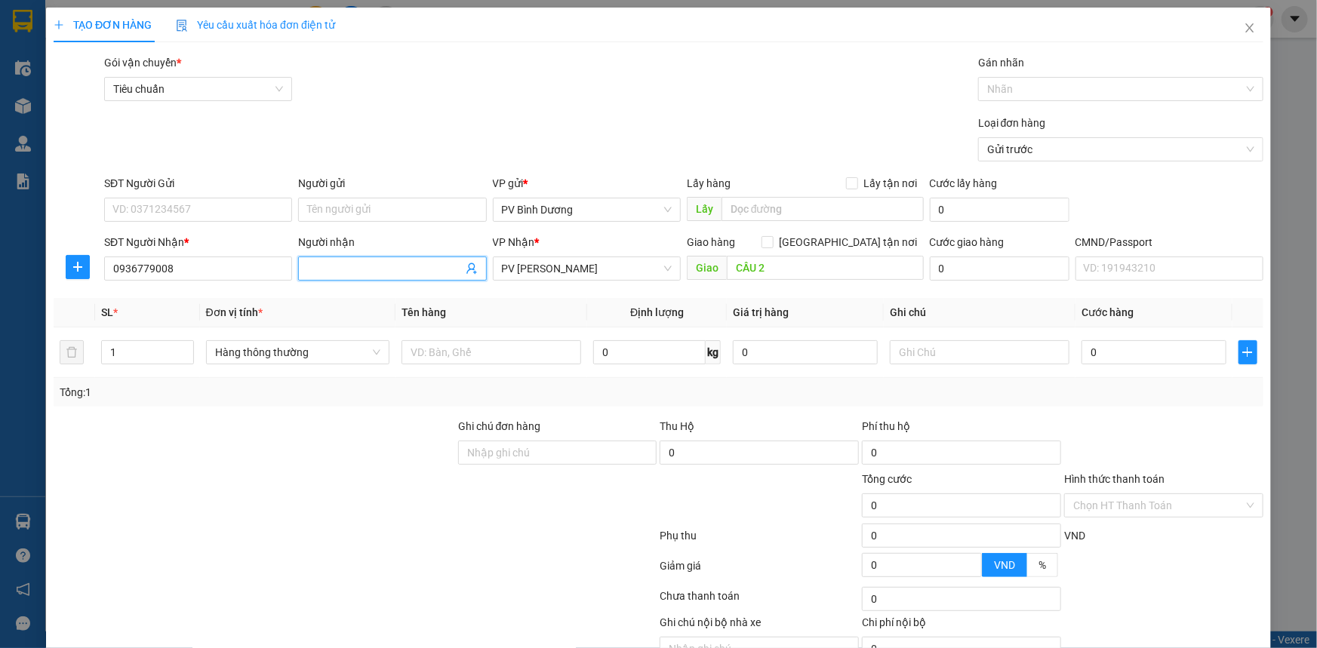
click at [399, 271] on input "Người nhận" at bounding box center [384, 268] width 155 height 17
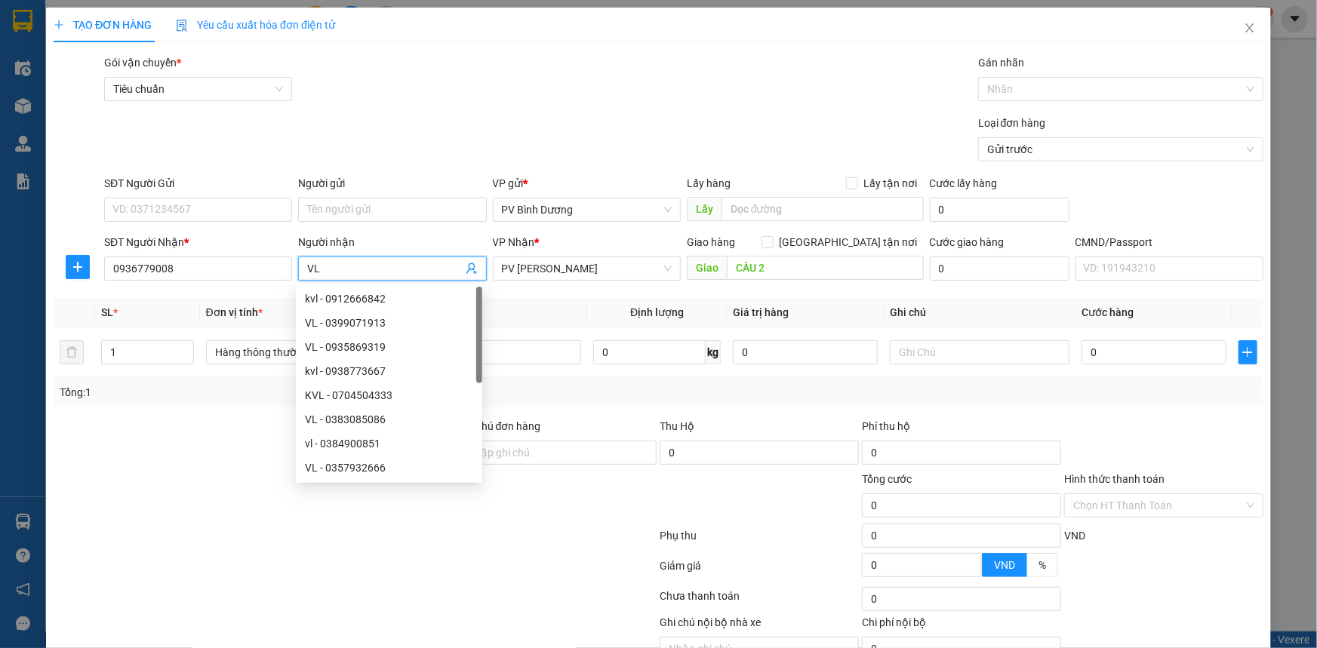
type input "VL"
click at [539, 110] on form "Transit Pickup Surcharge Ids Transit Deliver Surcharge Ids Transit Deliver Surc…" at bounding box center [659, 110] width 1210 height 113
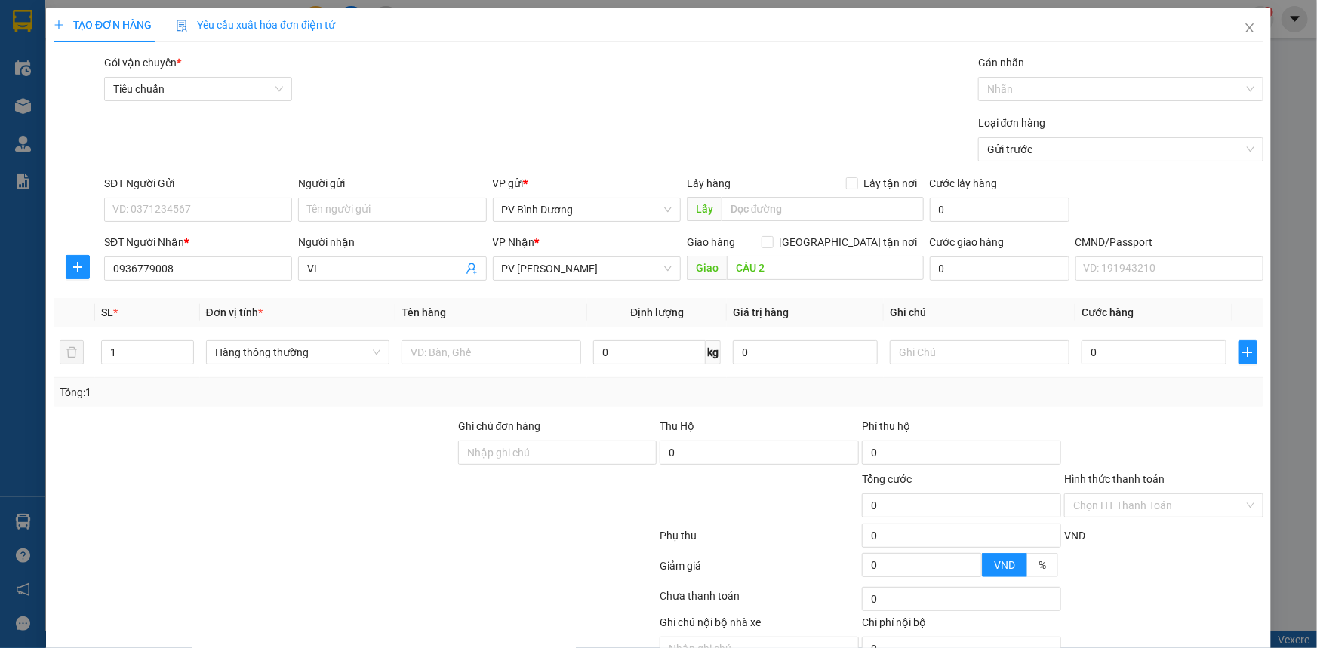
click at [191, 400] on div "Tổng: 1" at bounding box center [284, 392] width 449 height 17
click at [482, 354] on input "text" at bounding box center [491, 352] width 180 height 24
type input "LẠNH"
click at [273, 451] on div at bounding box center [254, 444] width 405 height 53
drag, startPoint x: 949, startPoint y: 354, endPoint x: 921, endPoint y: 363, distance: 30.1
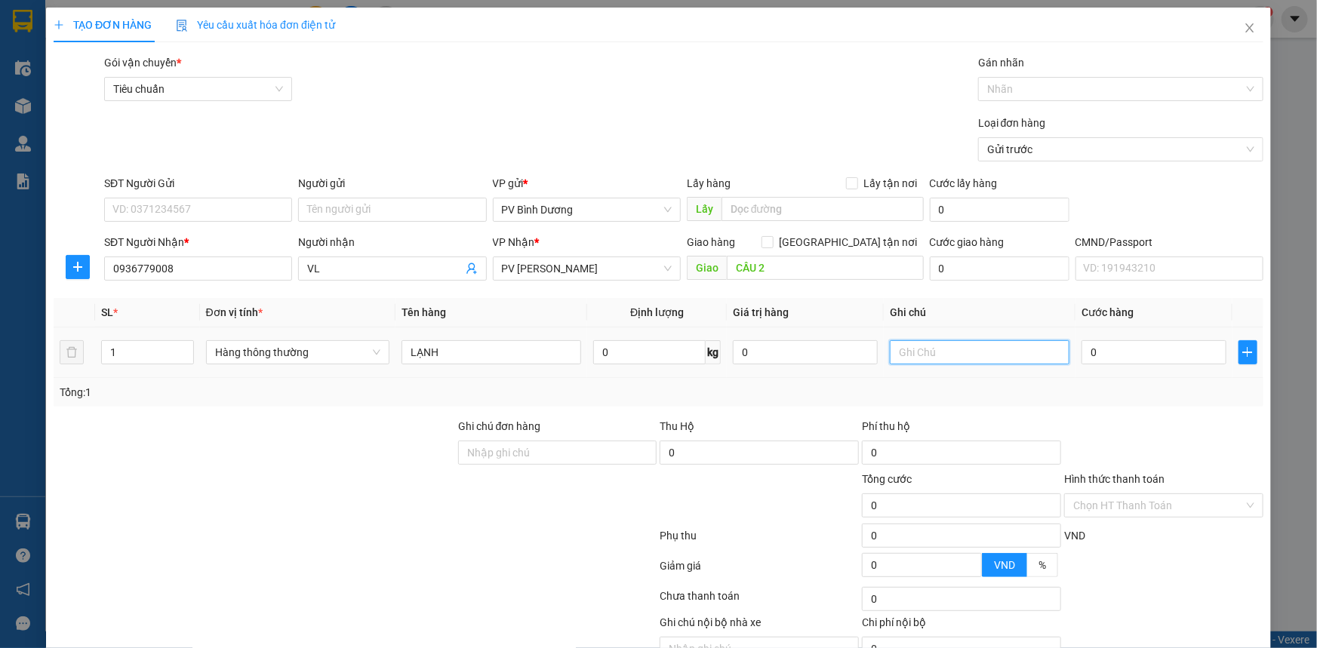
click at [949, 354] on input "text" at bounding box center [980, 352] width 180 height 24
type input "[GEOGRAPHIC_DATA]"
click at [1108, 355] on input "0" at bounding box center [1153, 352] width 145 height 24
type input "5"
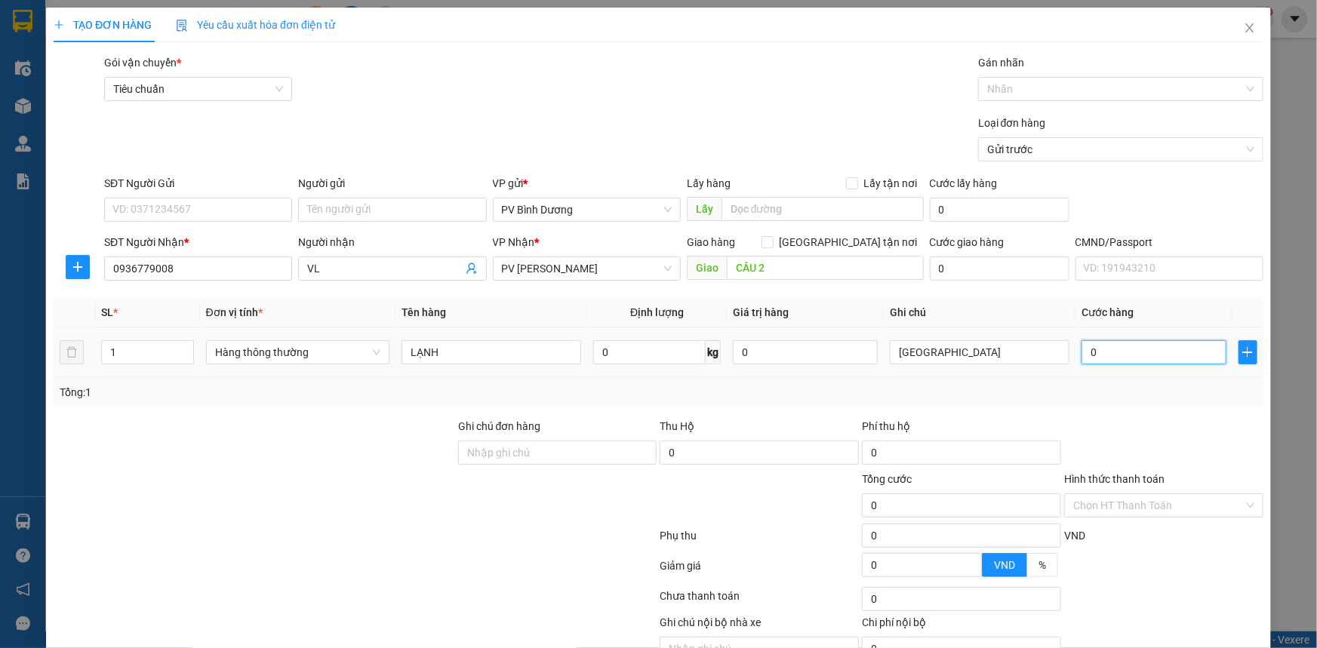
type input "5"
type input "50"
type input "500"
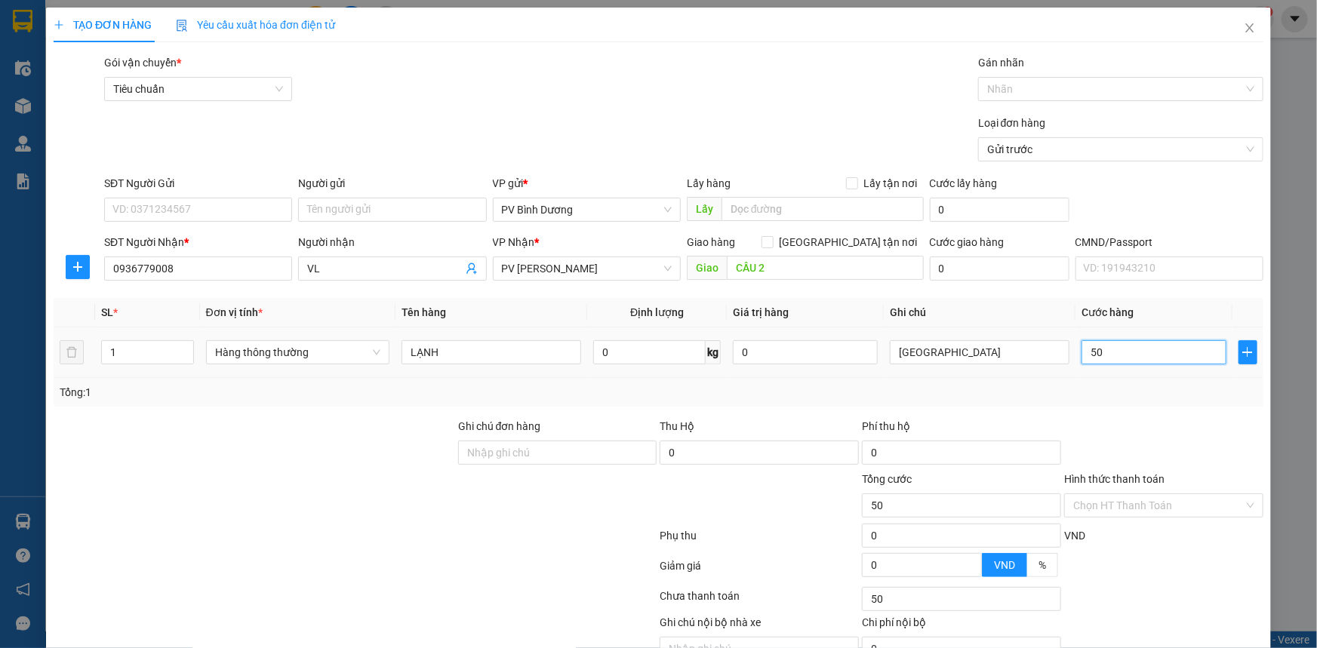
type input "500"
type input "5.000"
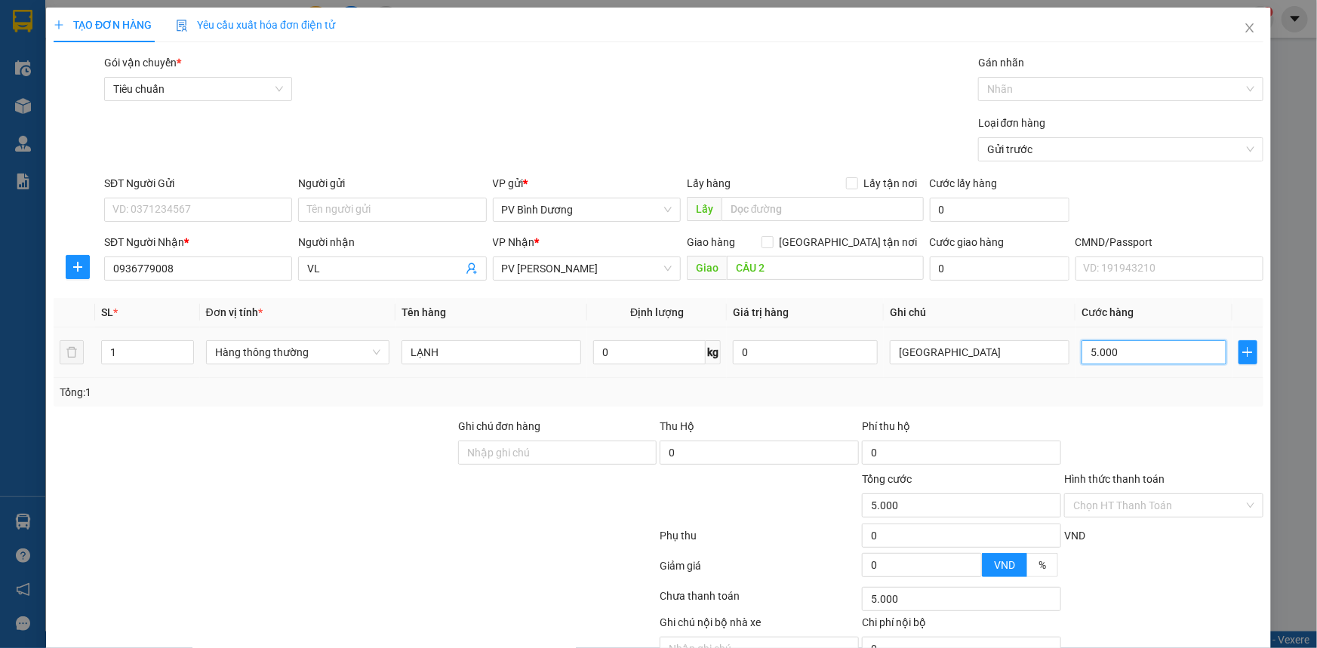
type input "50.000"
click at [337, 521] on div at bounding box center [254, 497] width 405 height 53
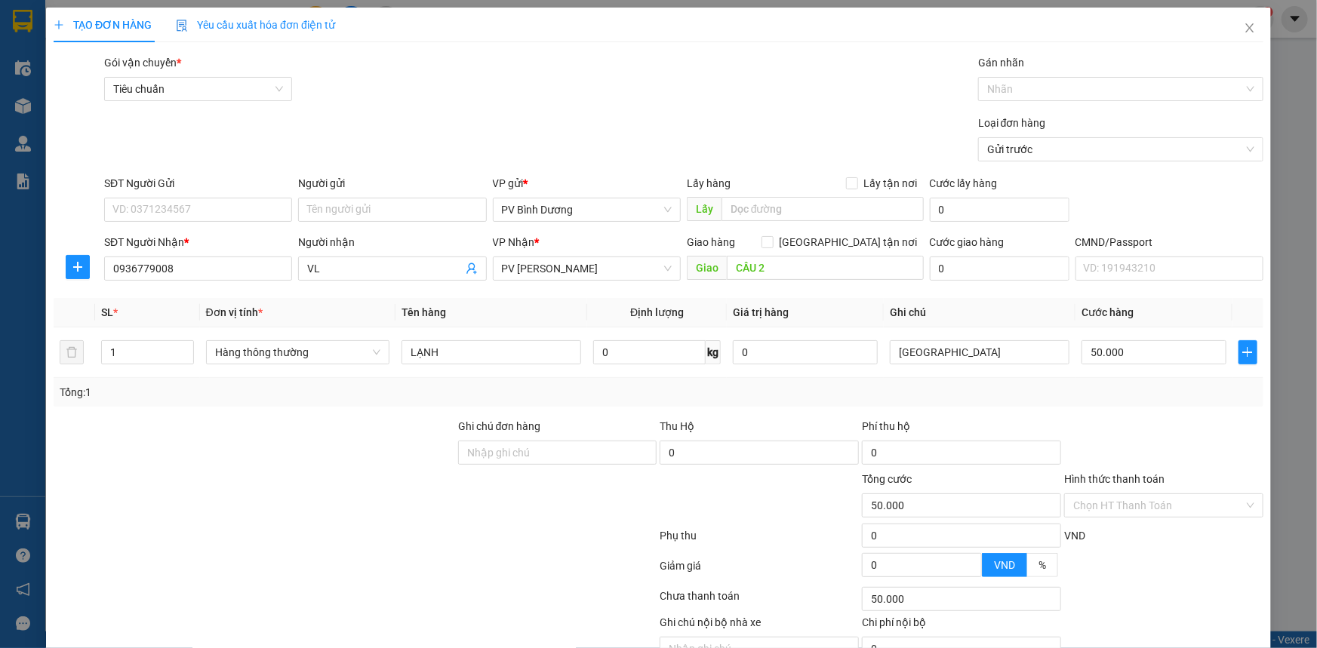
click at [422, 524] on div at bounding box center [355, 539] width 606 height 30
click at [1244, 26] on icon "close" at bounding box center [1250, 28] width 12 height 12
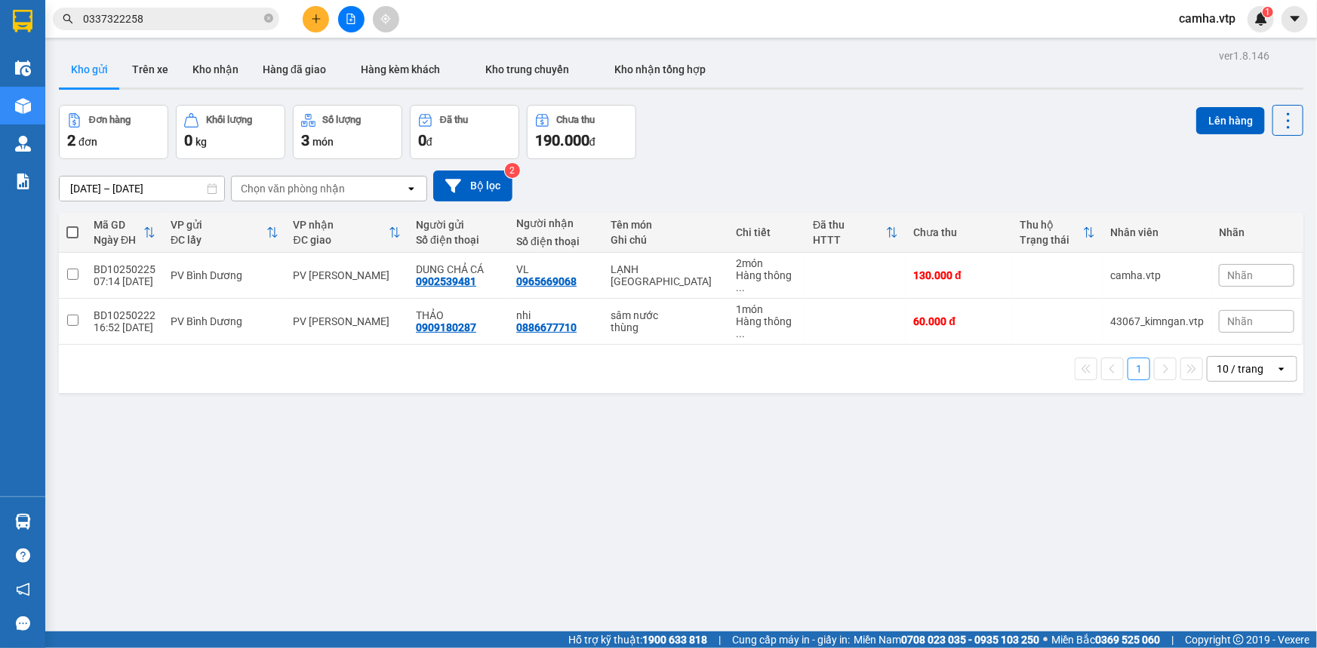
click at [917, 490] on div "ver 1.8.146 Kho gửi Trên xe Kho nhận Hàng đã giao Hàng kèm khách Kho trung chuy…" at bounding box center [681, 369] width 1257 height 648
click at [1179, 270] on icon at bounding box center [1184, 275] width 11 height 11
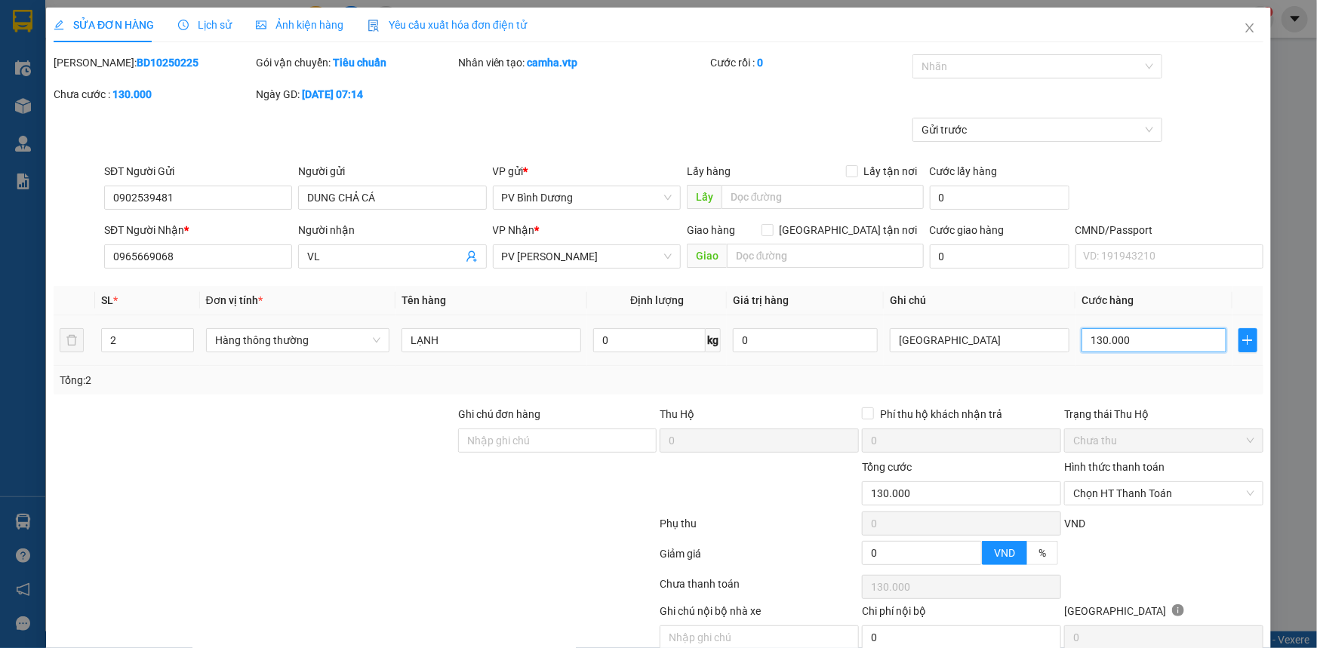
click at [1089, 343] on input "130.000" at bounding box center [1153, 340] width 145 height 24
drag, startPoint x: 1131, startPoint y: 340, endPoint x: 951, endPoint y: 363, distance: 181.1
click at [951, 363] on tr "2 Hàng thông thường LẠNH 0 kg 0 TX 130.000" at bounding box center [659, 340] width 1210 height 51
type input "1"
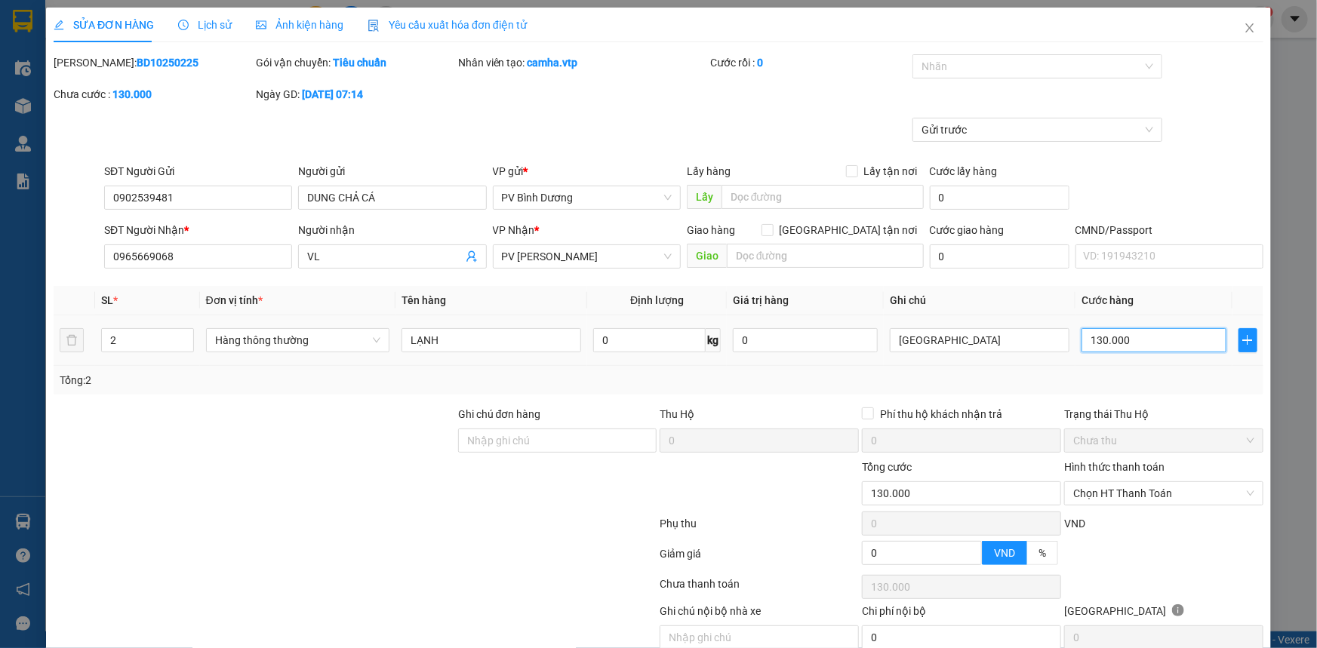
type input "1"
type input "10"
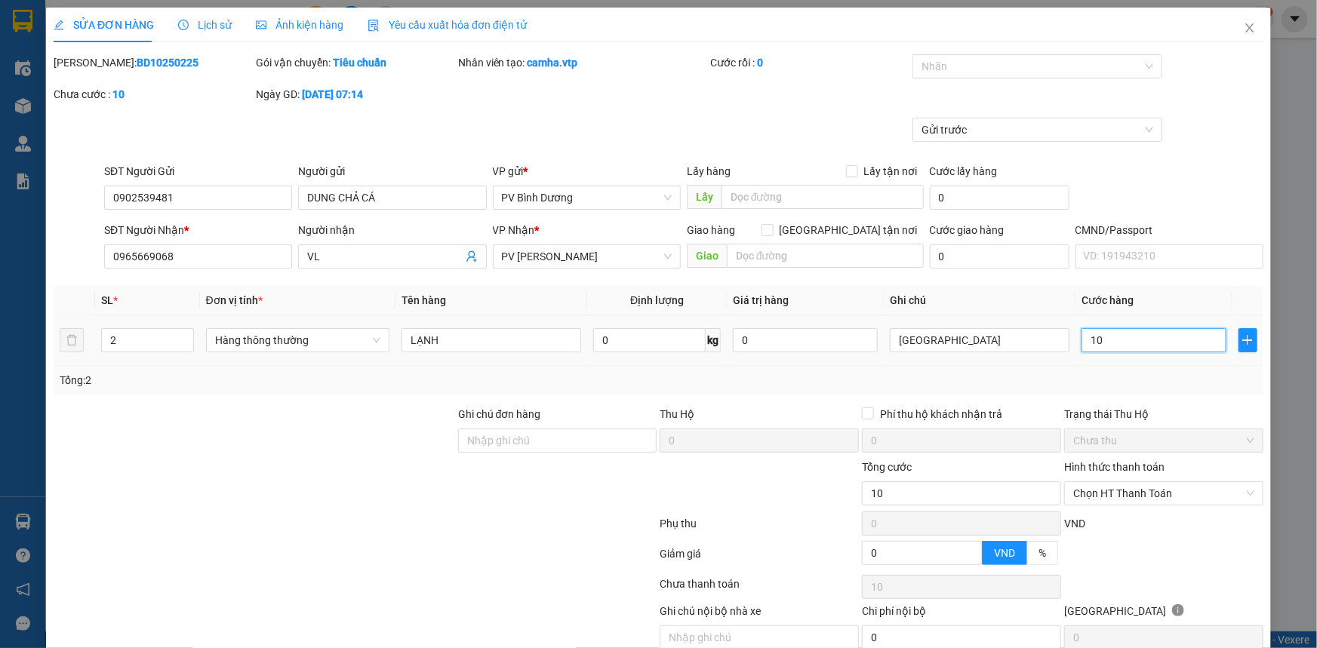
type input "100"
type input "10"
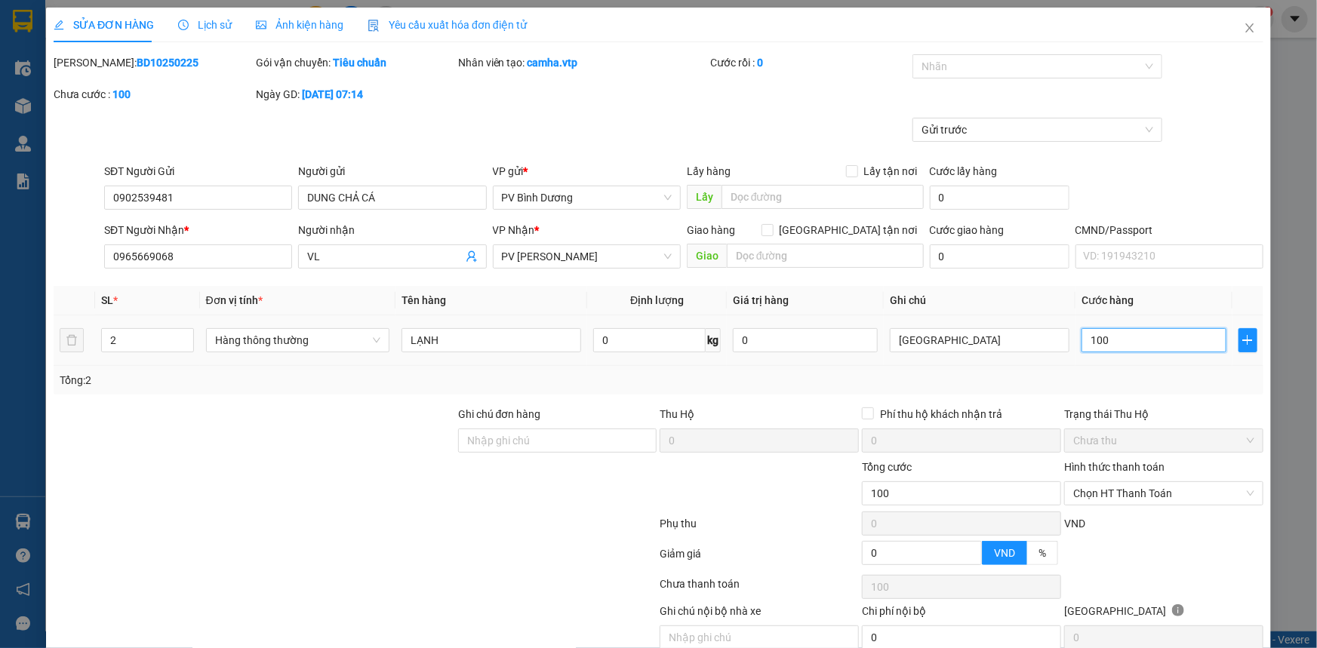
type input "10"
type input "1"
type input "0"
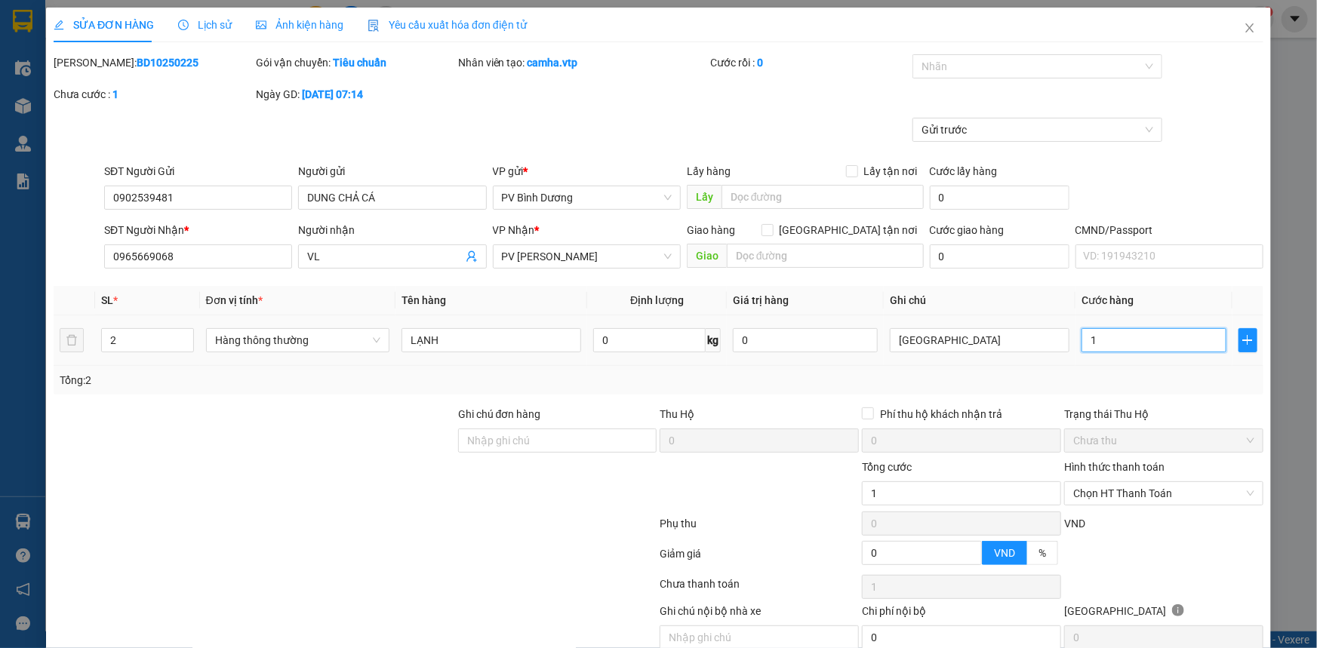
type input "0"
type input "01"
type input "1"
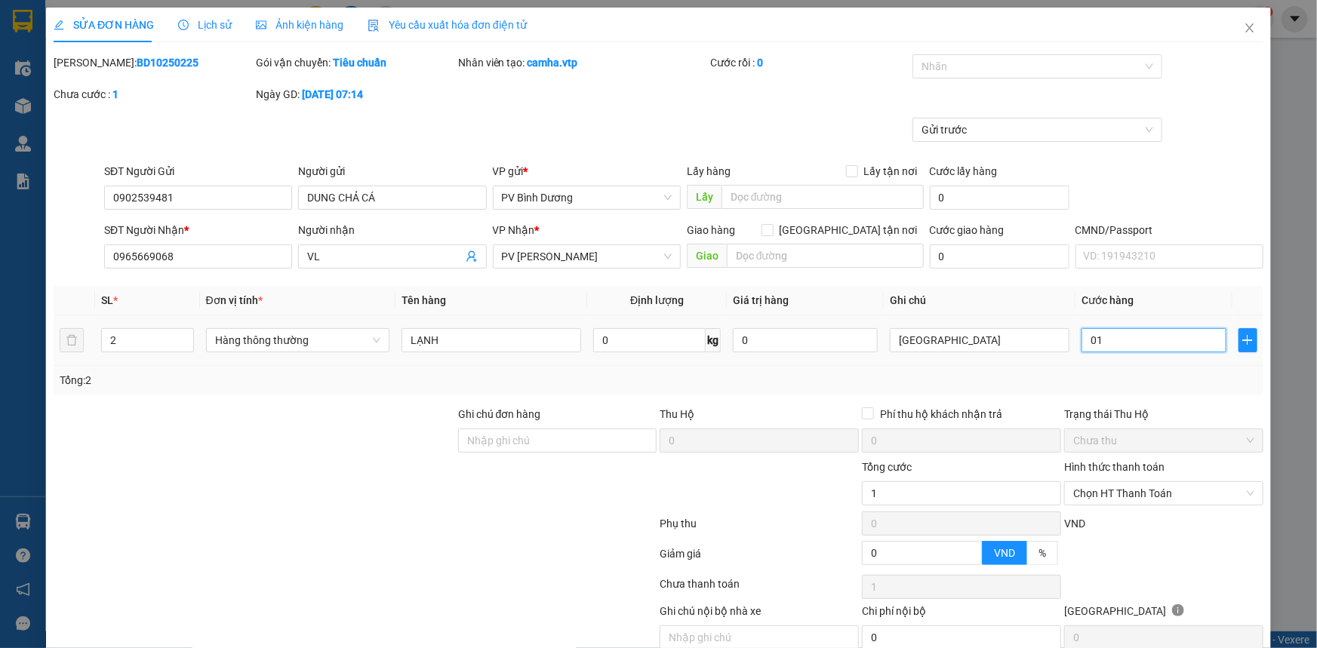
type input "012"
type input "12"
type input "0.120"
type input "120"
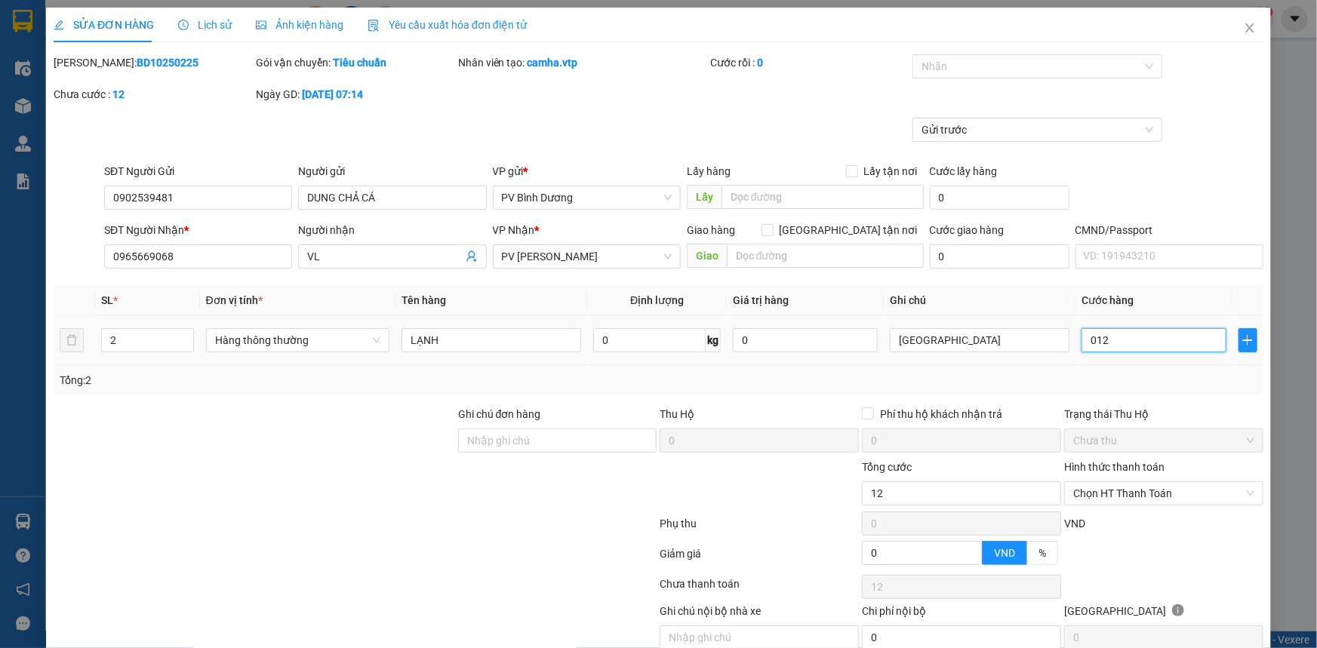
type input "120"
type input "01.200"
type input "1.200"
type input "012.000"
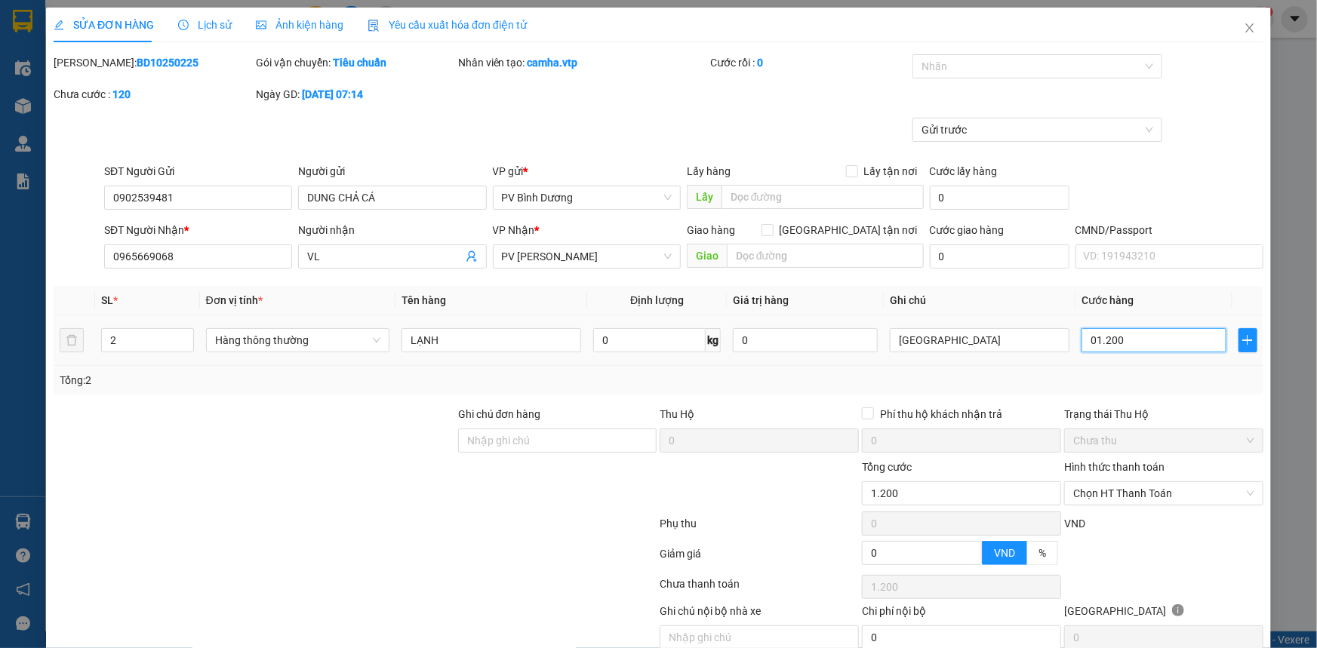
type input "12.000"
type input "01.200"
type input "1.200"
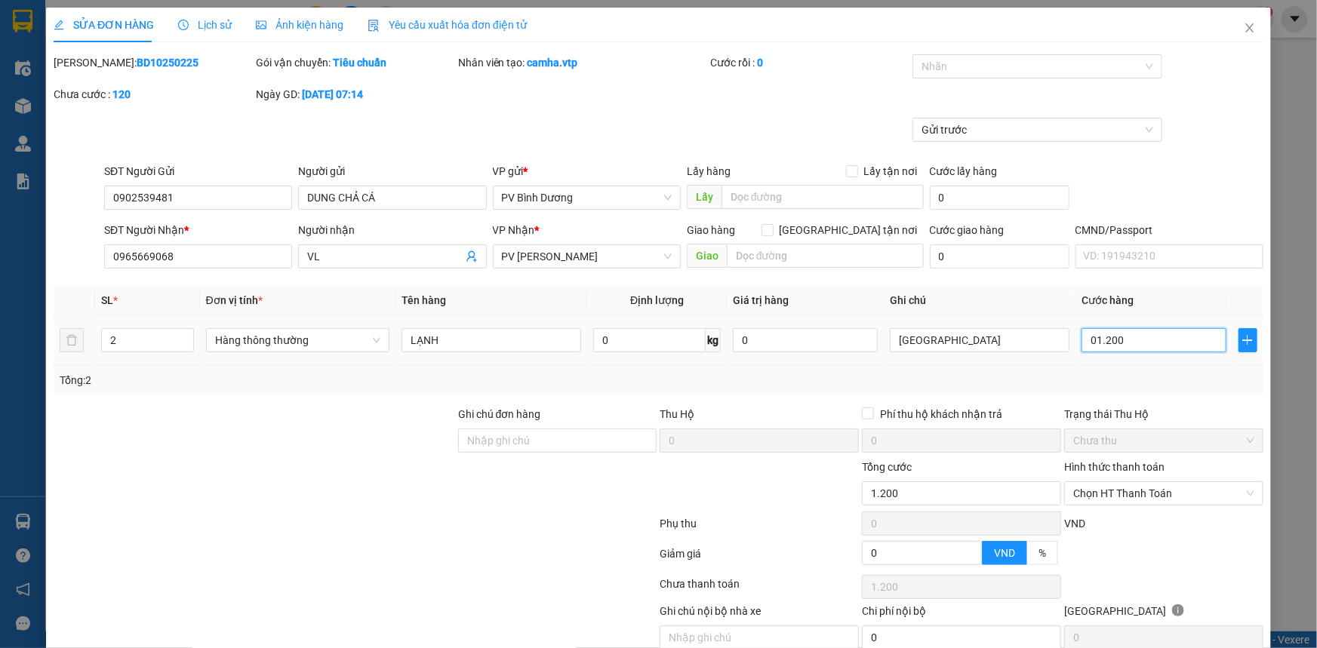
type input "0.120"
type input "120"
type input "012"
type input "12"
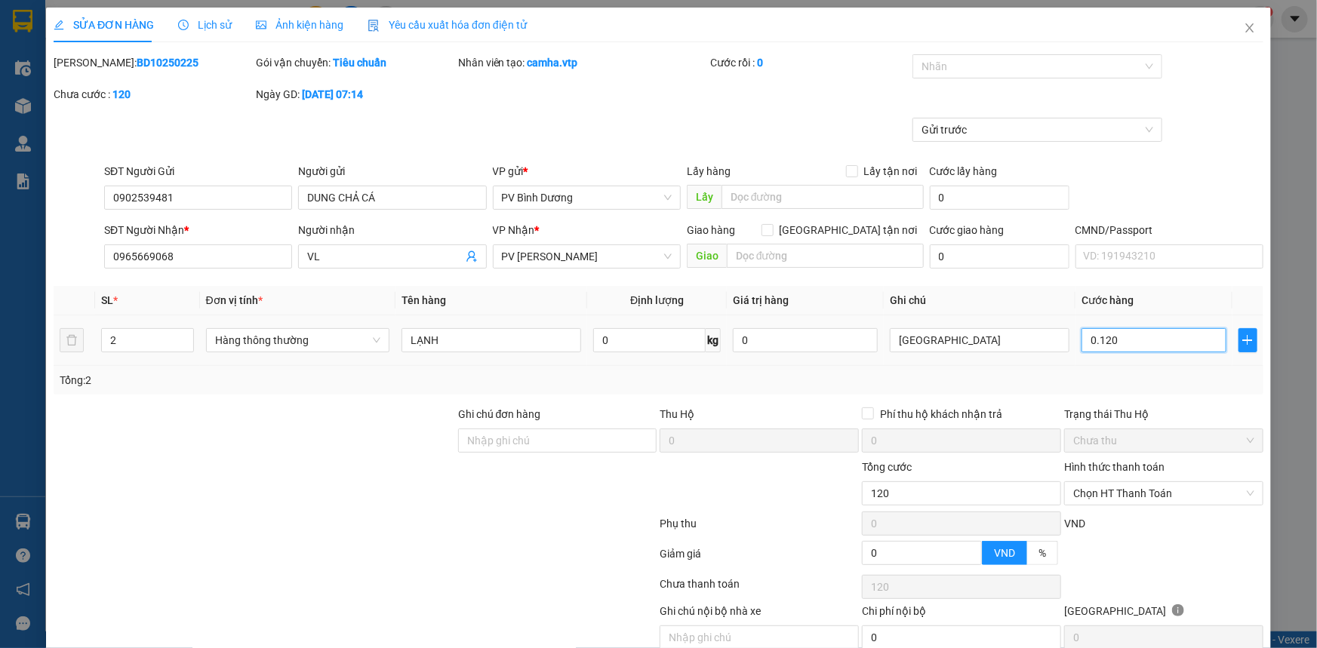
type input "12"
type input "01"
type input "1"
type input "0"
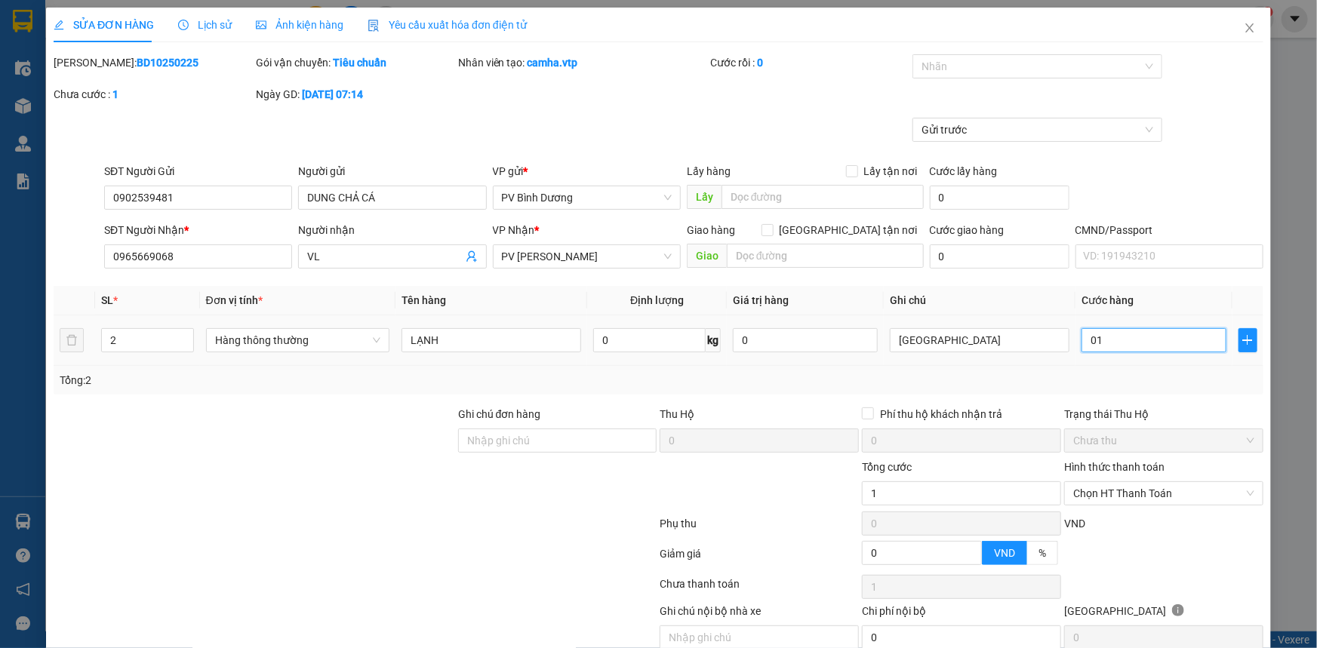
type input "0"
type input "10"
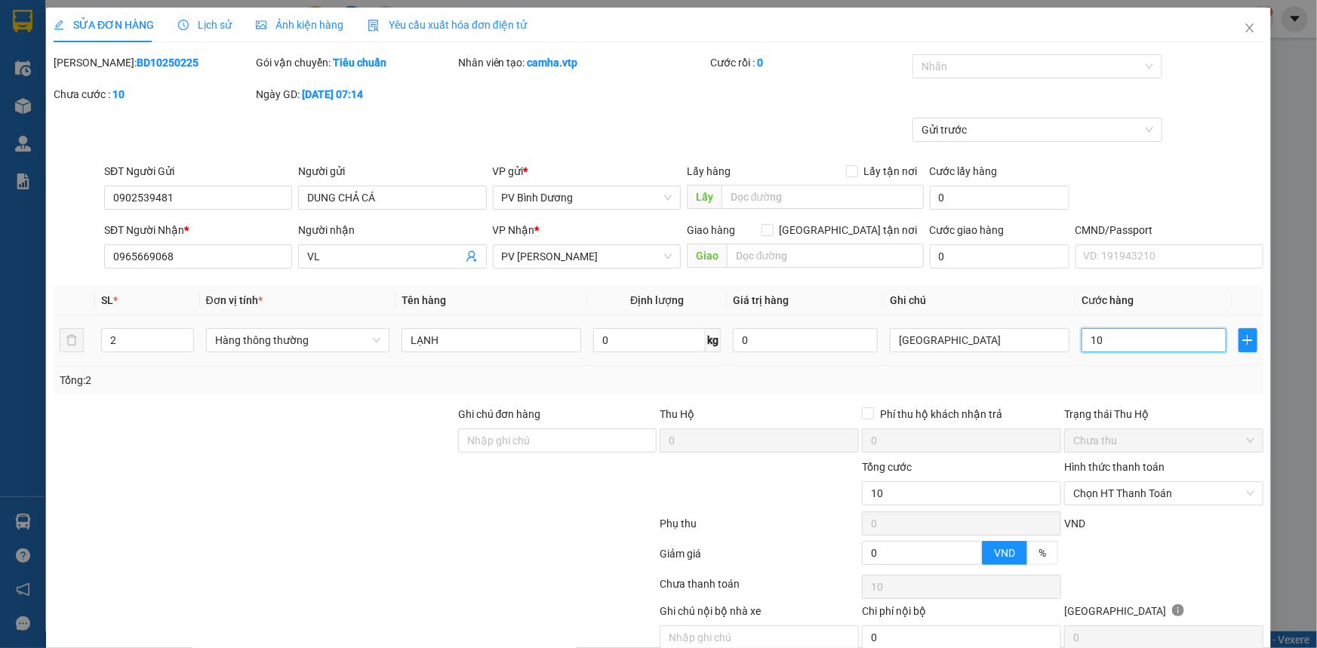
type input "120"
type input "1.200"
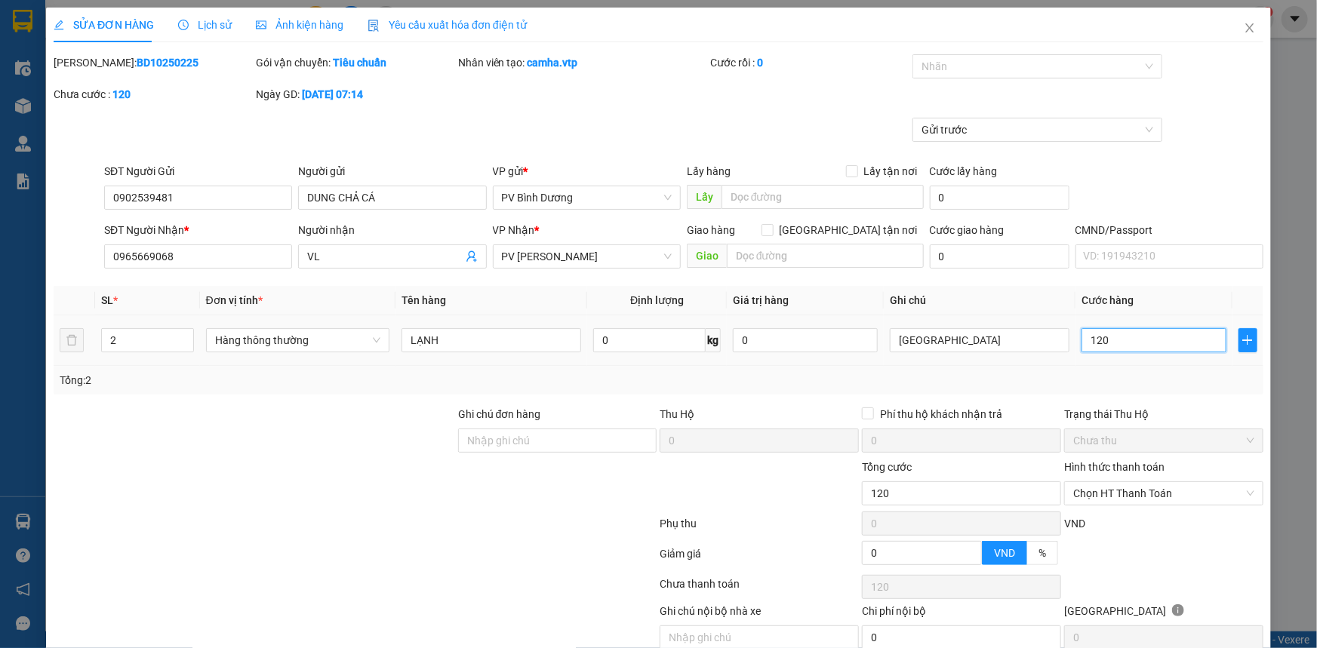
type input "1.200"
type input "12.000"
type input "120.000"
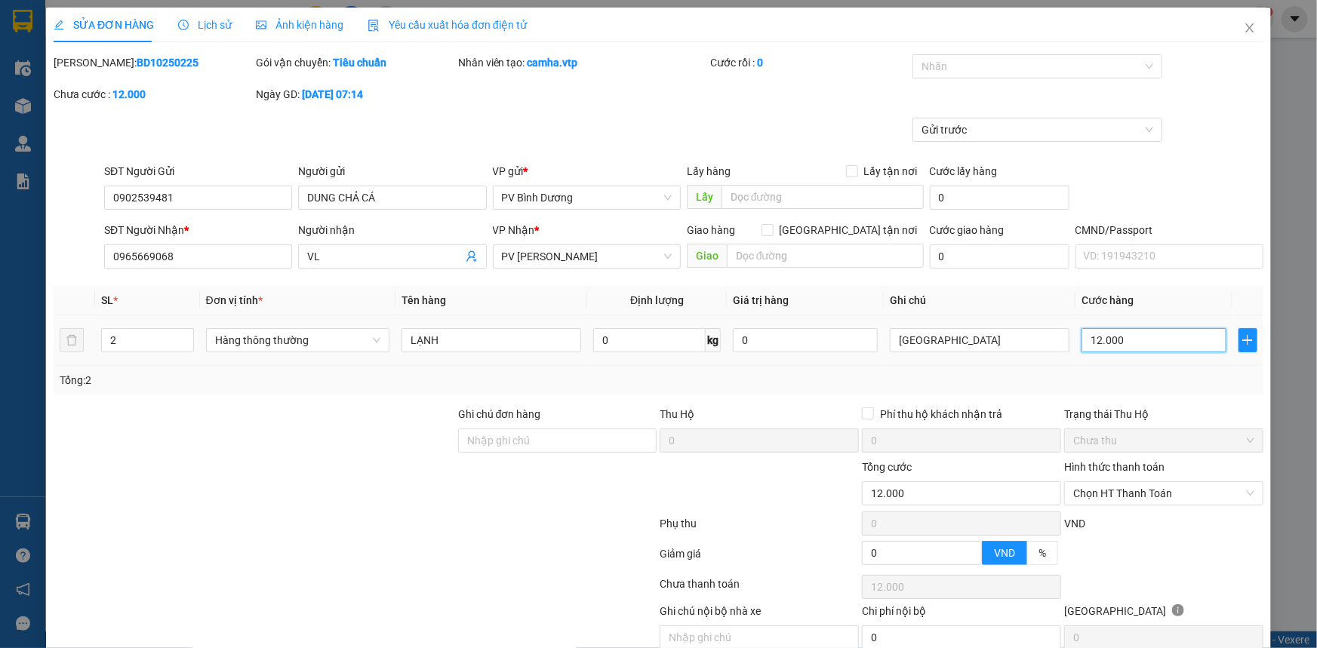
type input "120.000"
click at [1122, 498] on span "Chọn HT Thanh Toán" at bounding box center [1163, 493] width 181 height 23
type input "120.000"
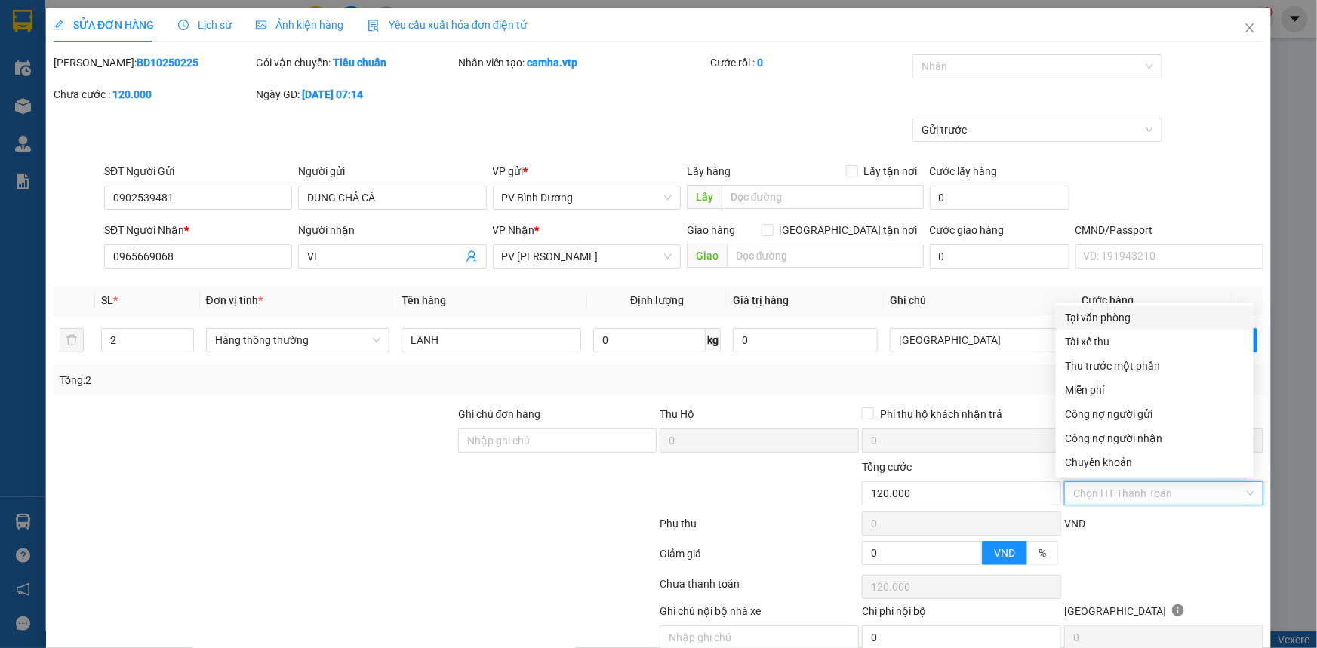
click at [1096, 321] on div "Tại văn phòng" at bounding box center [1155, 317] width 180 height 17
type input "0"
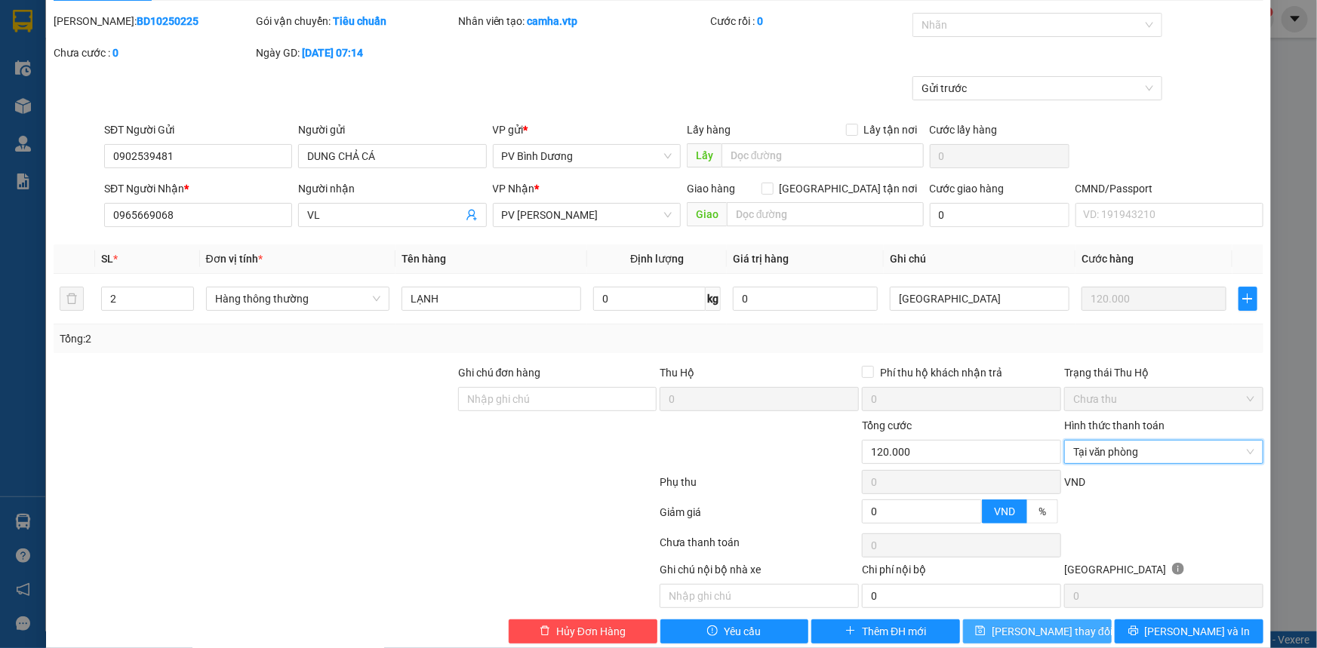
scroll to position [65, 0]
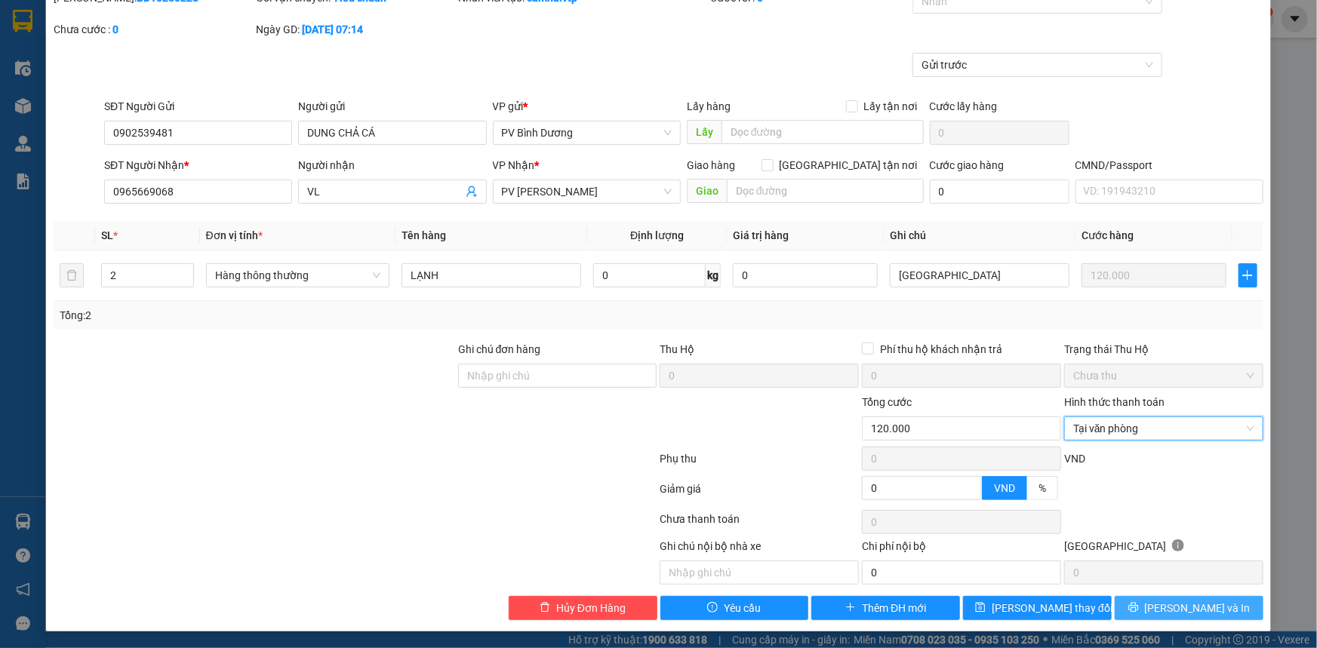
click at [1167, 604] on span "[PERSON_NAME] và In" at bounding box center [1198, 608] width 106 height 17
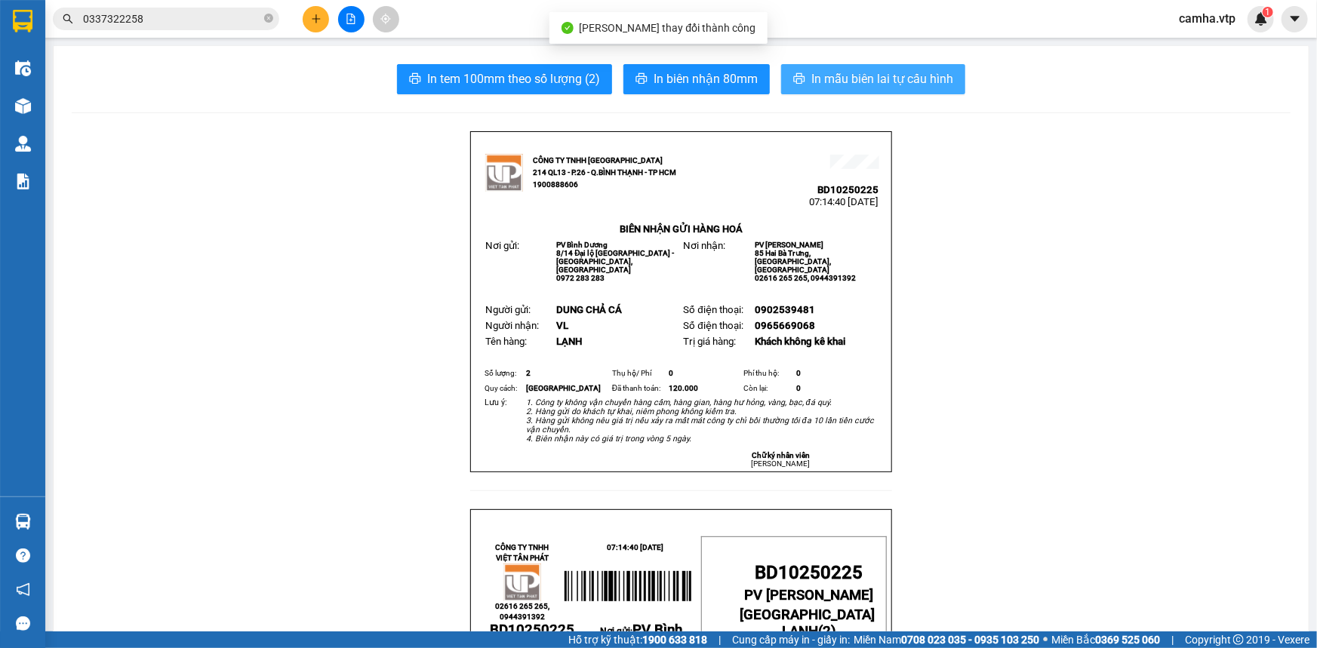
click at [866, 75] on span "In mẫu biên lai tự cấu hình" at bounding box center [882, 78] width 142 height 19
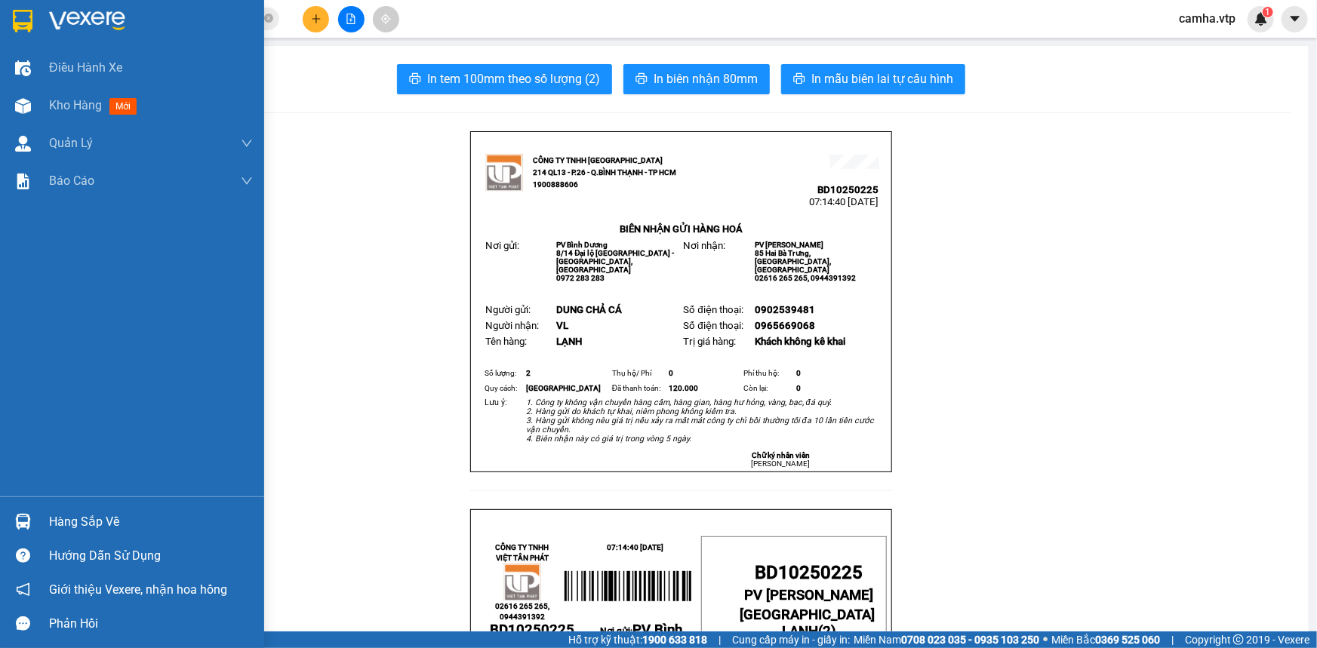
click at [19, 15] on img at bounding box center [23, 21] width 20 height 23
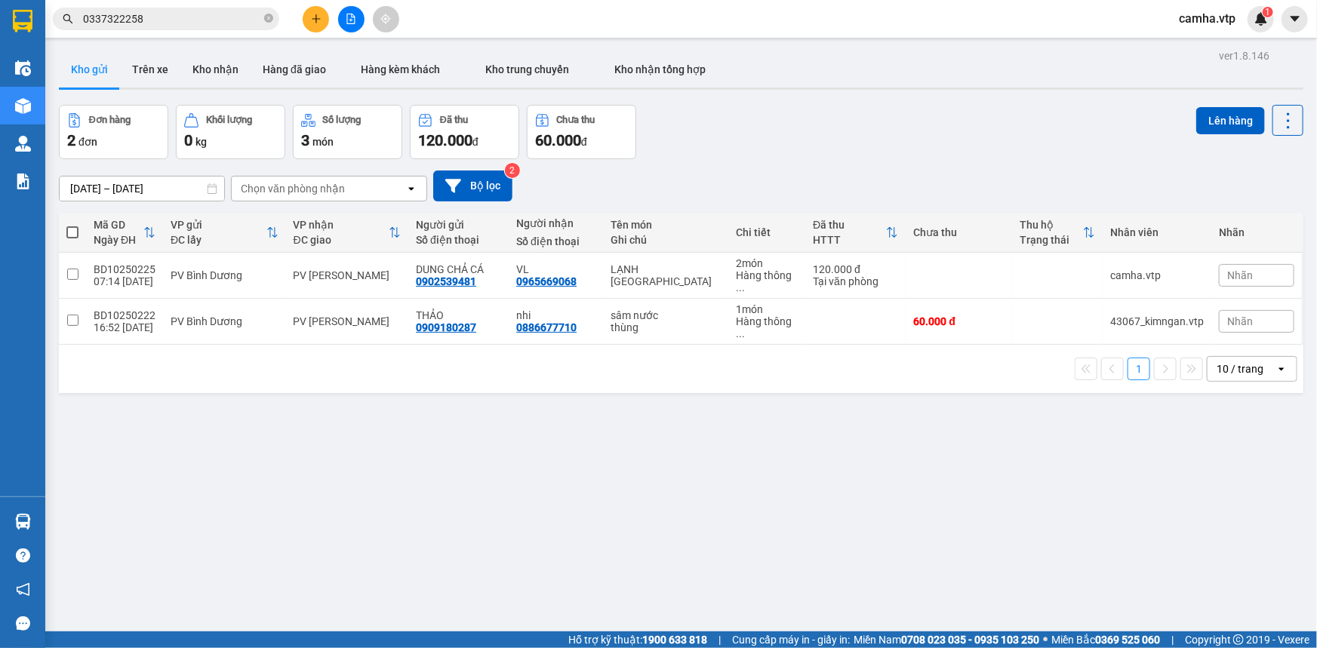
click at [891, 485] on div "ver 1.8.146 Kho gửi Trên xe Kho nhận Hàng đã giao Hàng kèm khách Kho trung chuy…" at bounding box center [681, 369] width 1257 height 648
click at [72, 269] on input "checkbox" at bounding box center [72, 274] width 11 height 11
checkbox input "true"
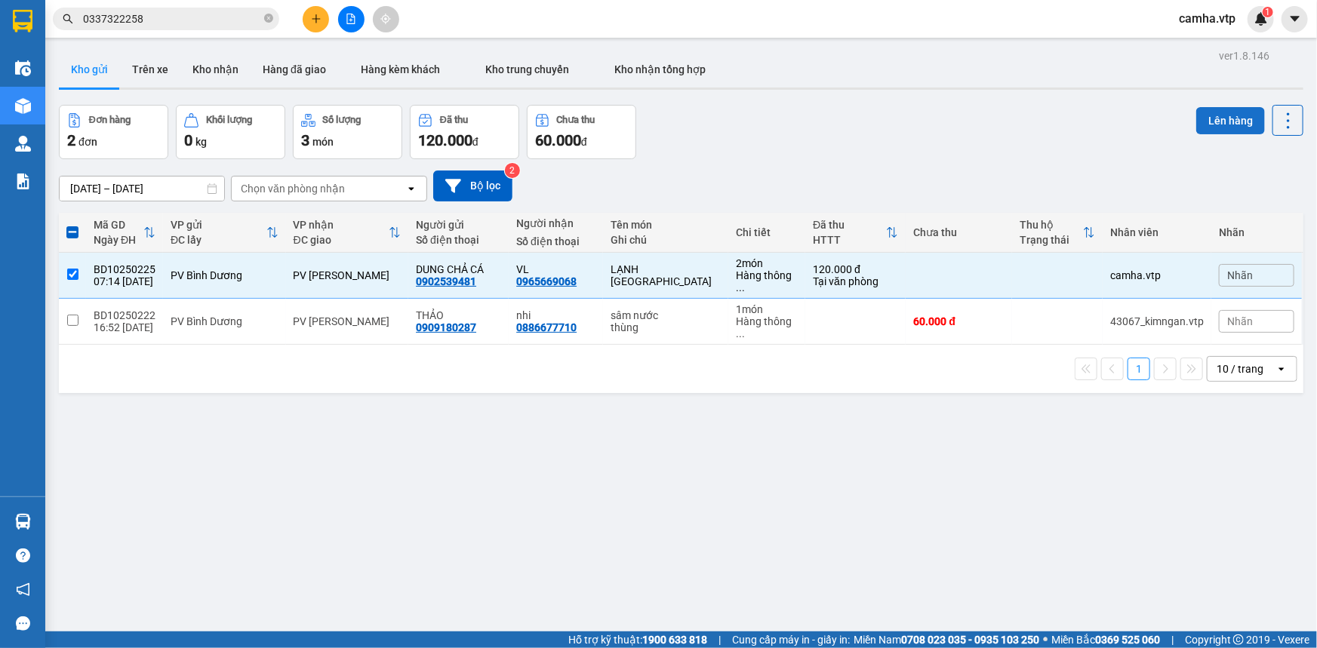
click at [1218, 120] on button "Lên hàng" at bounding box center [1230, 120] width 69 height 27
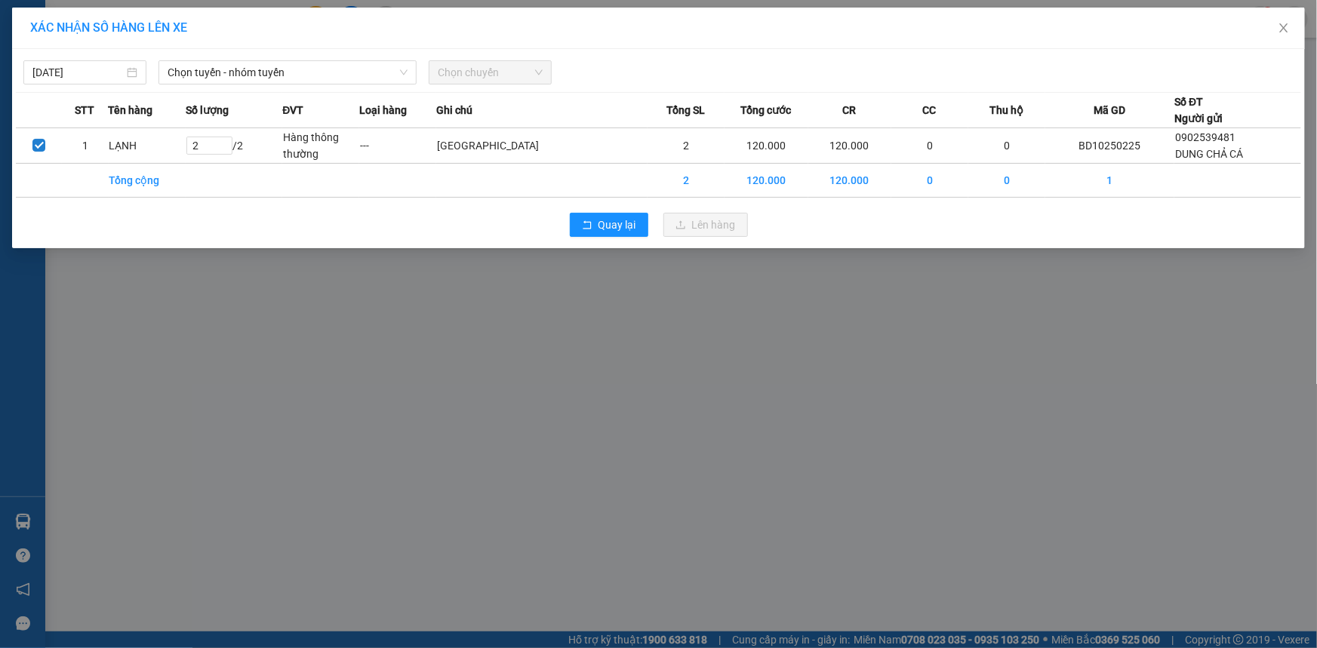
click at [721, 398] on div "XÁC NHẬN SỐ HÀNG LÊN XE [DATE] Chọn tuyến - nhóm tuyến Chọn chuyến STT Tên hàng…" at bounding box center [658, 324] width 1317 height 648
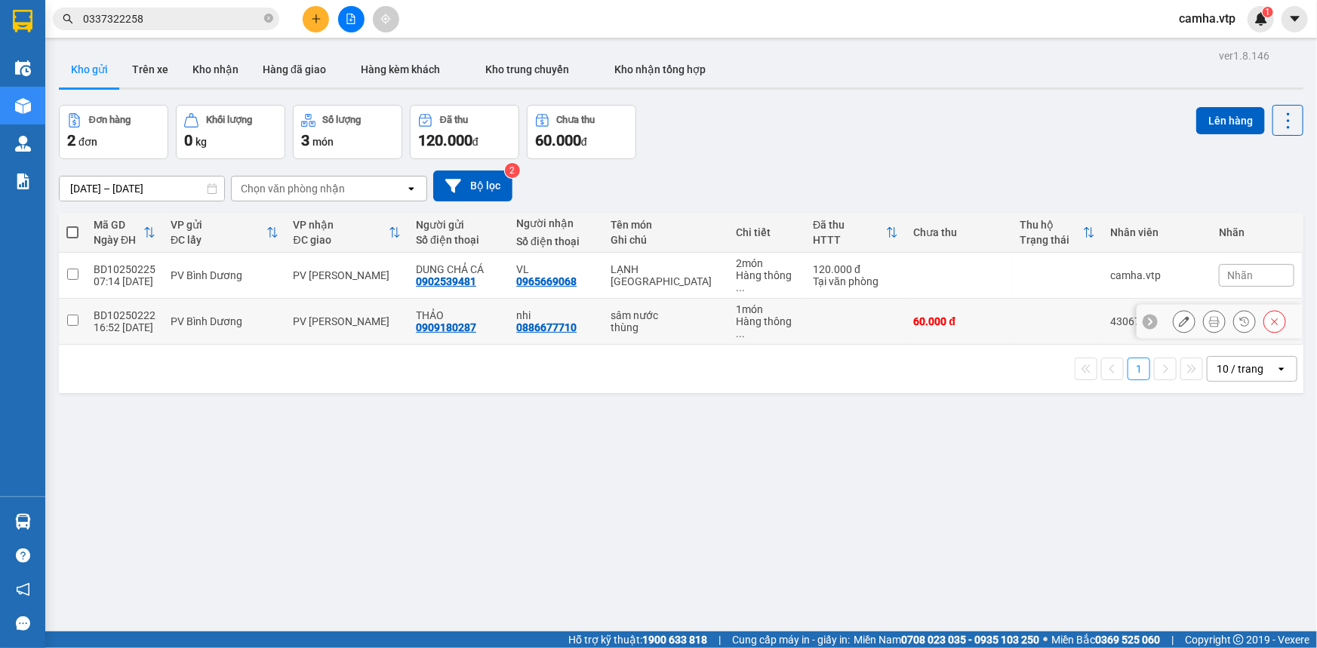
click at [69, 315] on input "checkbox" at bounding box center [72, 320] width 11 height 11
checkbox input "true"
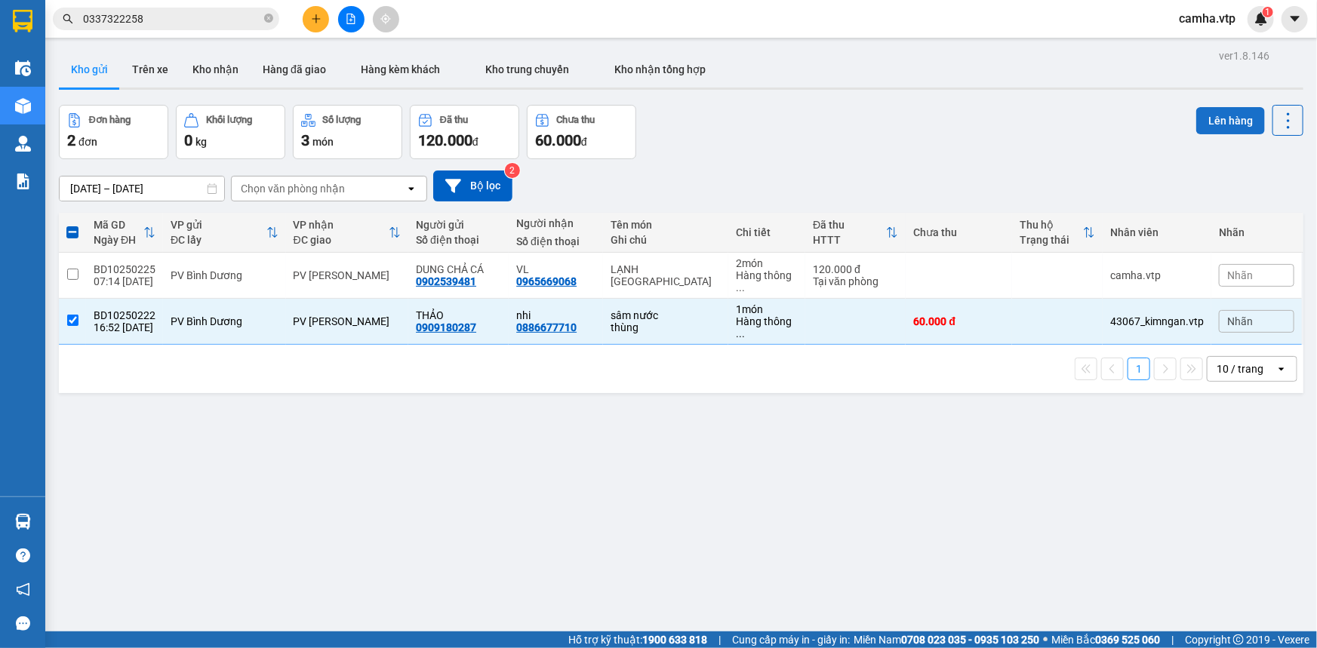
click at [1232, 116] on button "Lên hàng" at bounding box center [1230, 120] width 69 height 27
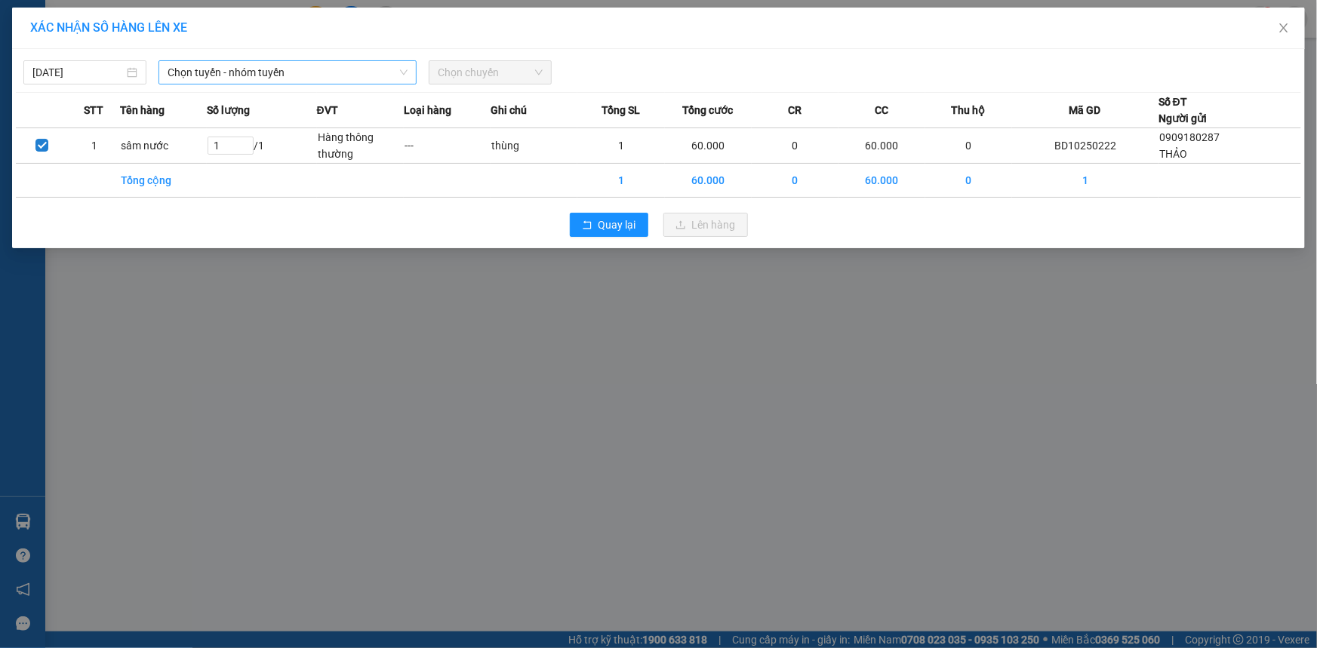
click at [274, 63] on span "Chọn tuyến - nhóm tuyến" at bounding box center [288, 72] width 240 height 23
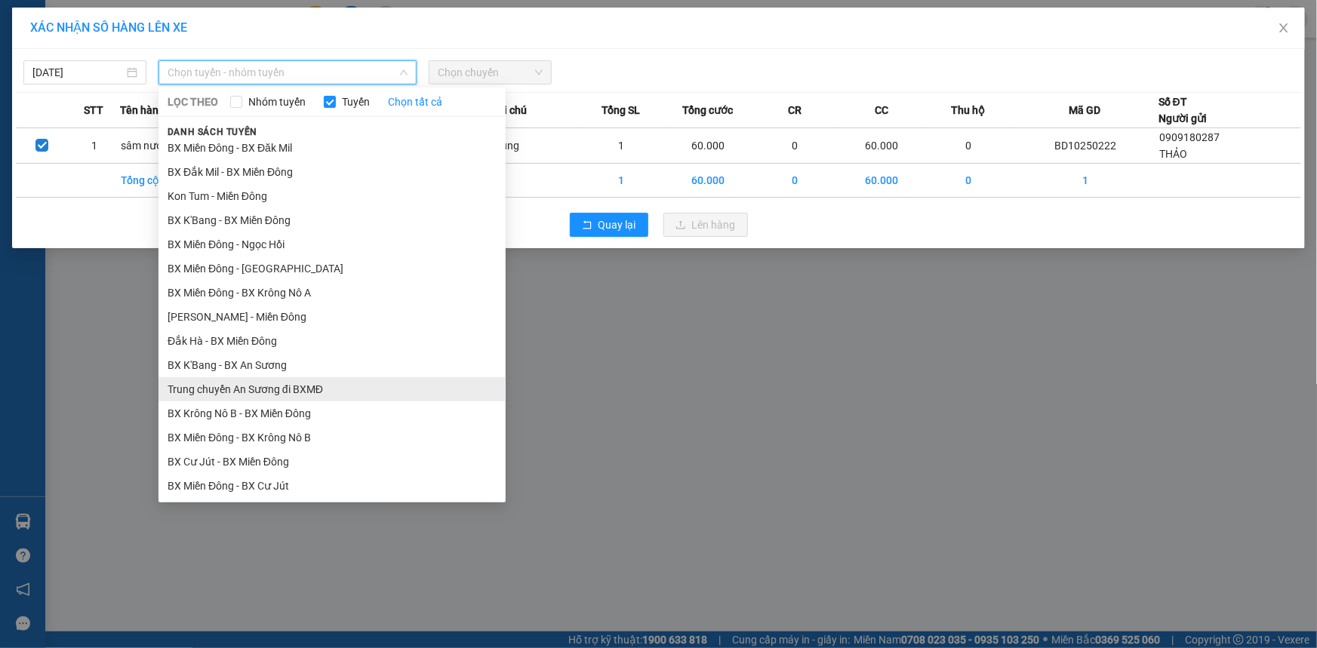
scroll to position [343, 0]
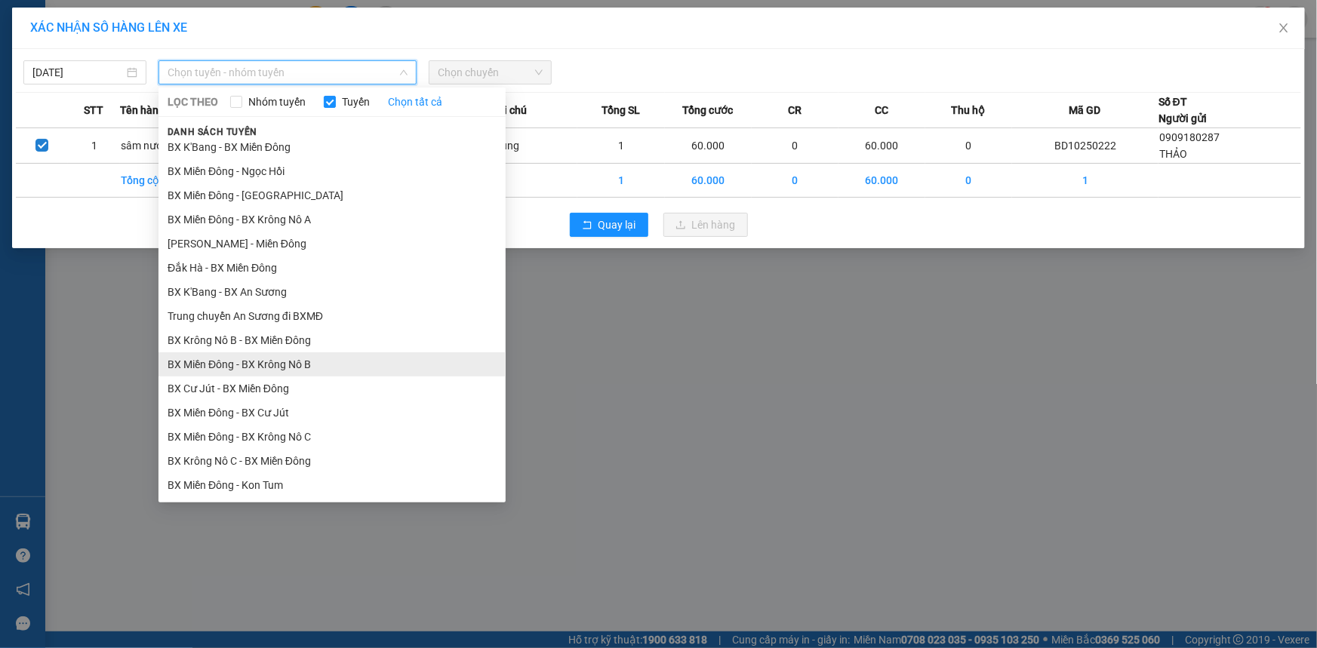
click at [322, 359] on li "BX Miền Đông - BX Krông Nô B" at bounding box center [331, 364] width 347 height 24
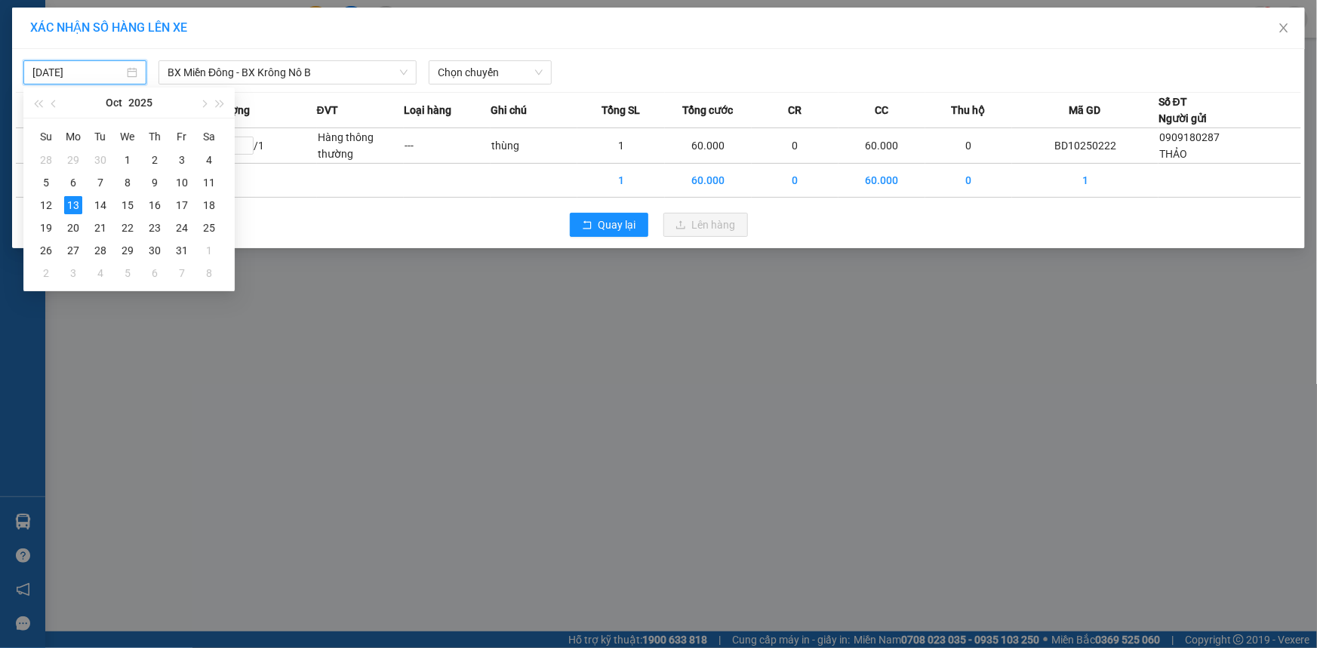
click at [96, 66] on input "[DATE]" at bounding box center [77, 72] width 91 height 17
click at [50, 203] on div "12" at bounding box center [46, 205] width 18 height 18
type input "[DATE]"
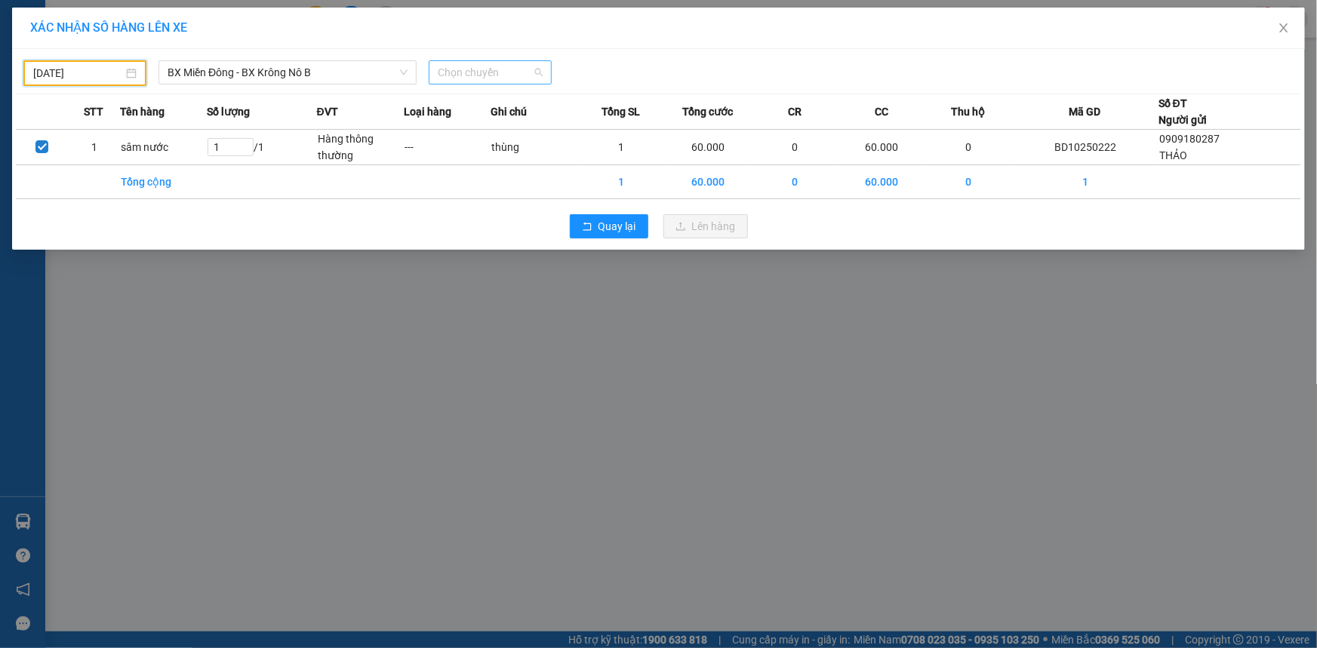
click at [494, 74] on span "Chọn chuyến" at bounding box center [490, 72] width 105 height 23
click at [487, 125] on div "20:30 - 50H-807.80" at bounding box center [497, 126] width 118 height 17
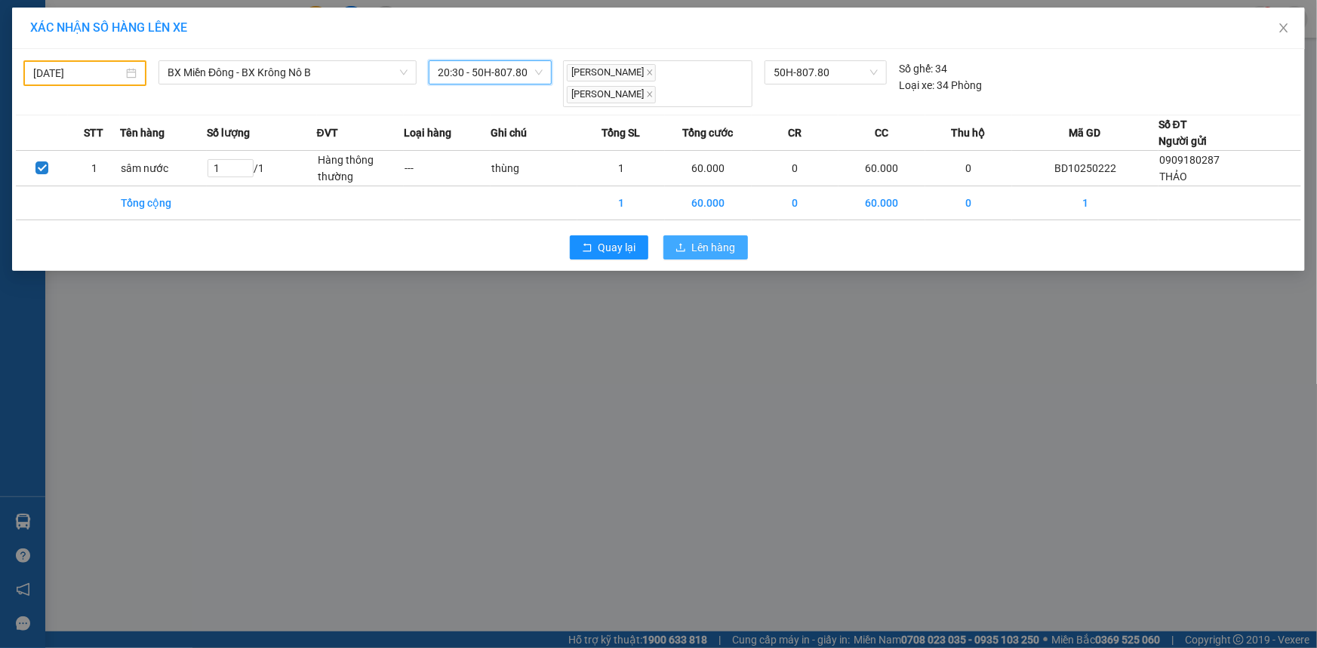
click at [703, 239] on span "Lên hàng" at bounding box center [714, 247] width 44 height 17
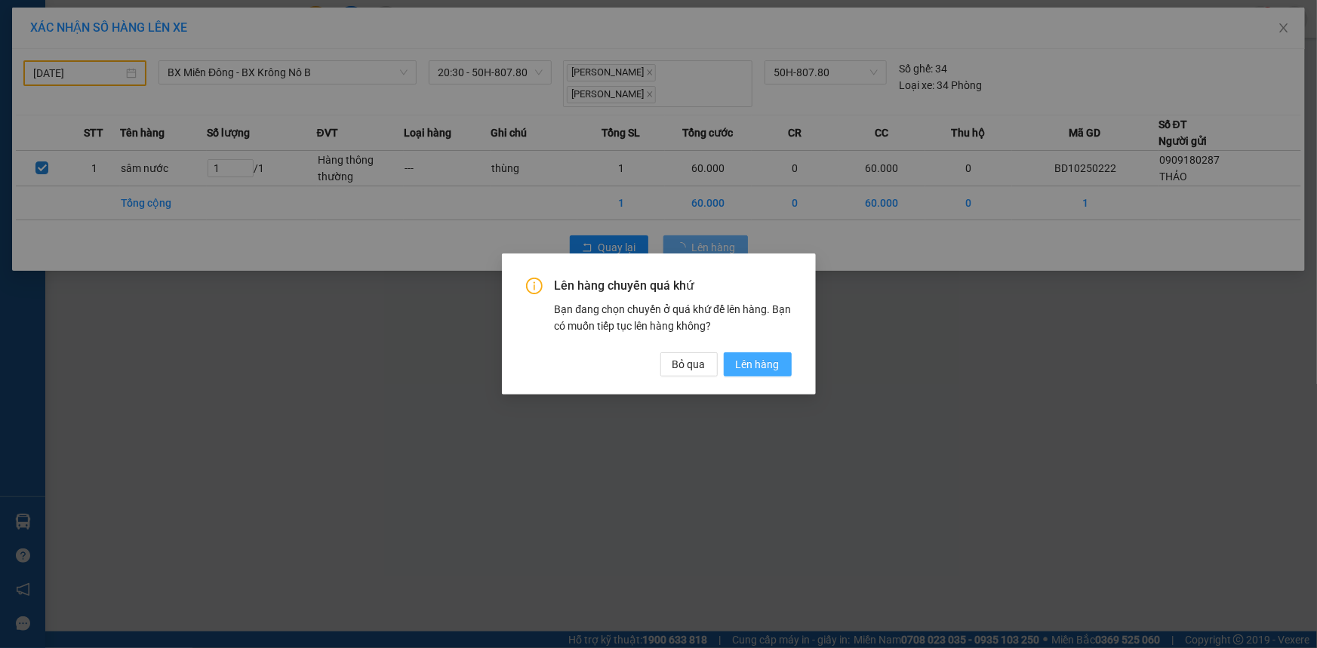
click at [771, 361] on span "Lên hàng" at bounding box center [758, 364] width 44 height 17
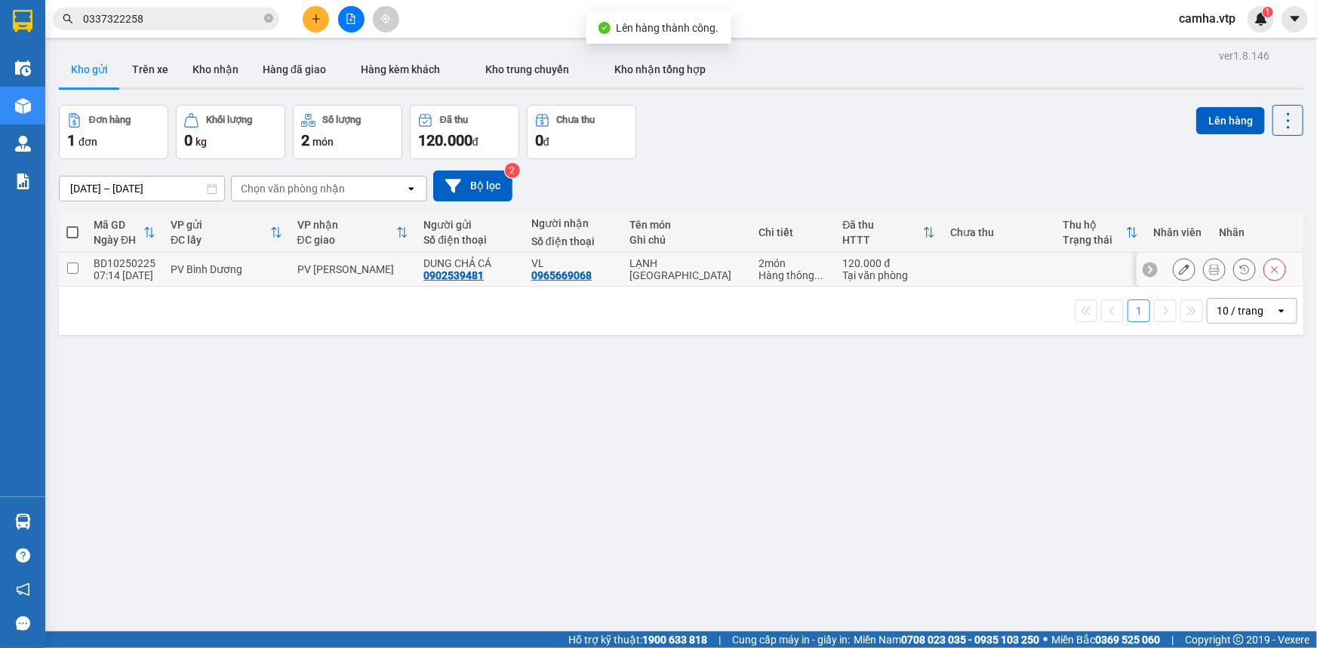
click at [68, 269] on input "checkbox" at bounding box center [72, 268] width 11 height 11
checkbox input "true"
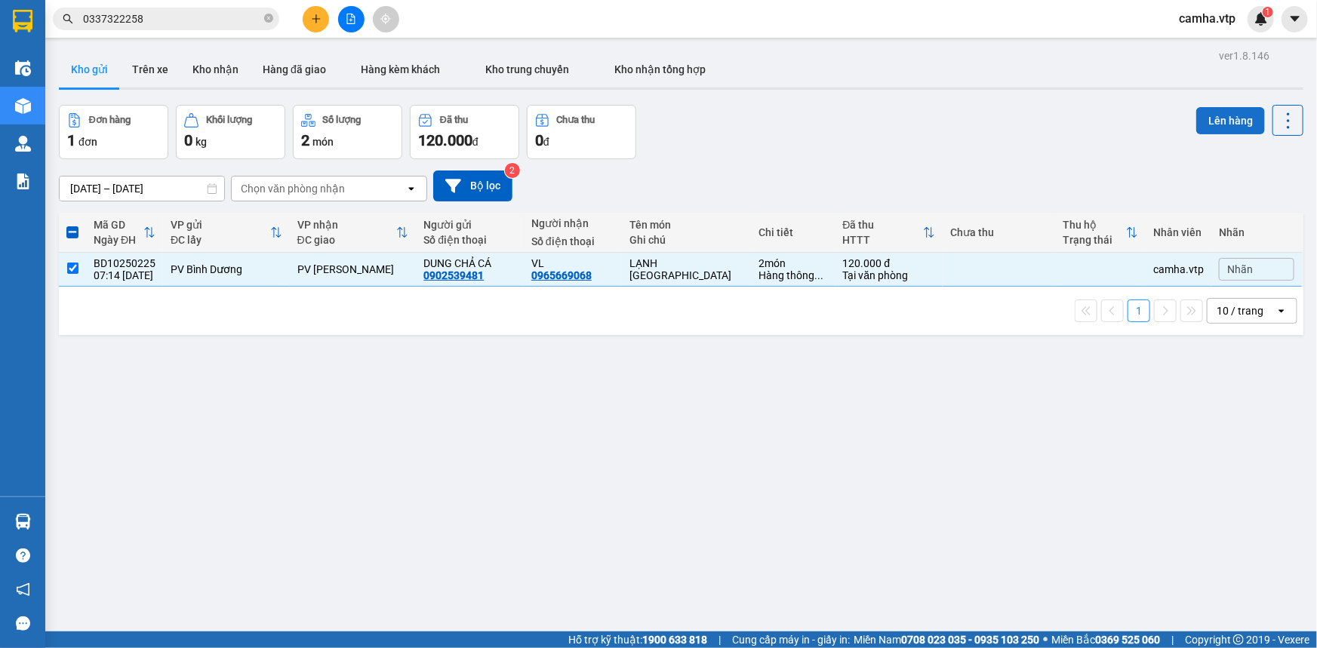
click at [1223, 122] on button "Lên hàng" at bounding box center [1230, 120] width 69 height 27
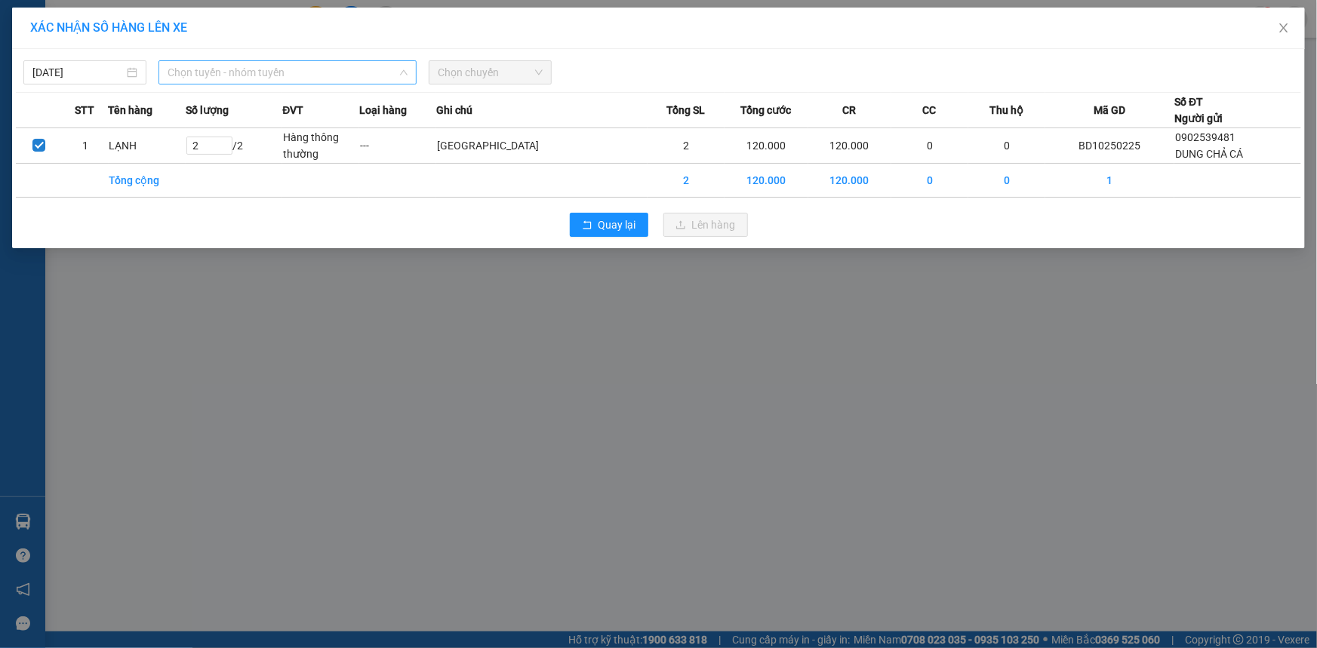
click at [264, 67] on span "Chọn tuyến - nhóm tuyến" at bounding box center [288, 72] width 240 height 23
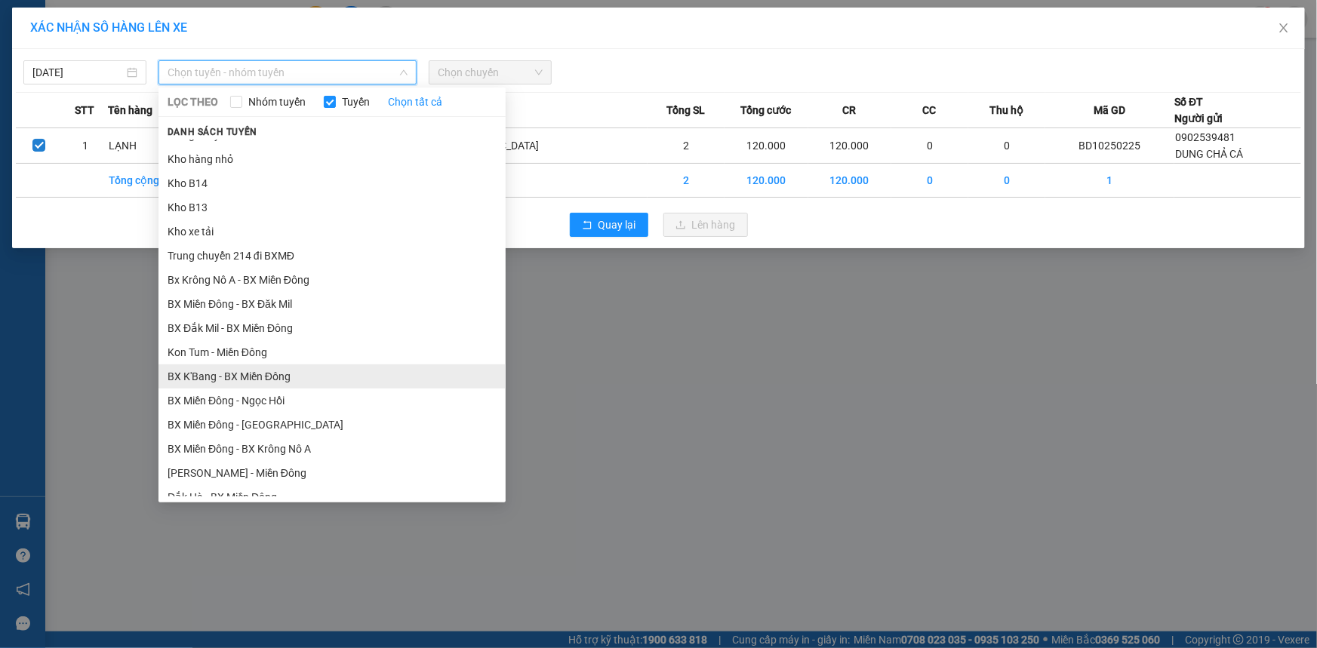
scroll to position [137, 0]
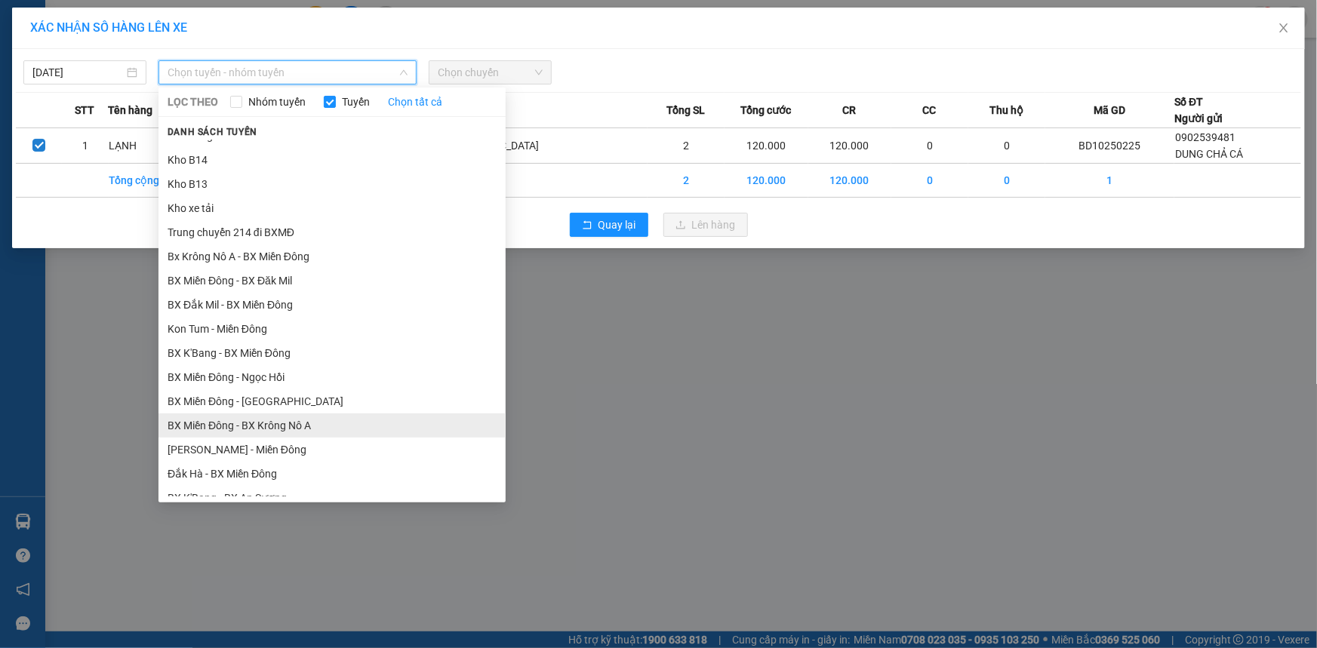
drag, startPoint x: 355, startPoint y: 420, endPoint x: 380, endPoint y: 331, distance: 92.5
click at [356, 419] on li "BX Miền Đông - BX Krông Nô A" at bounding box center [331, 426] width 347 height 24
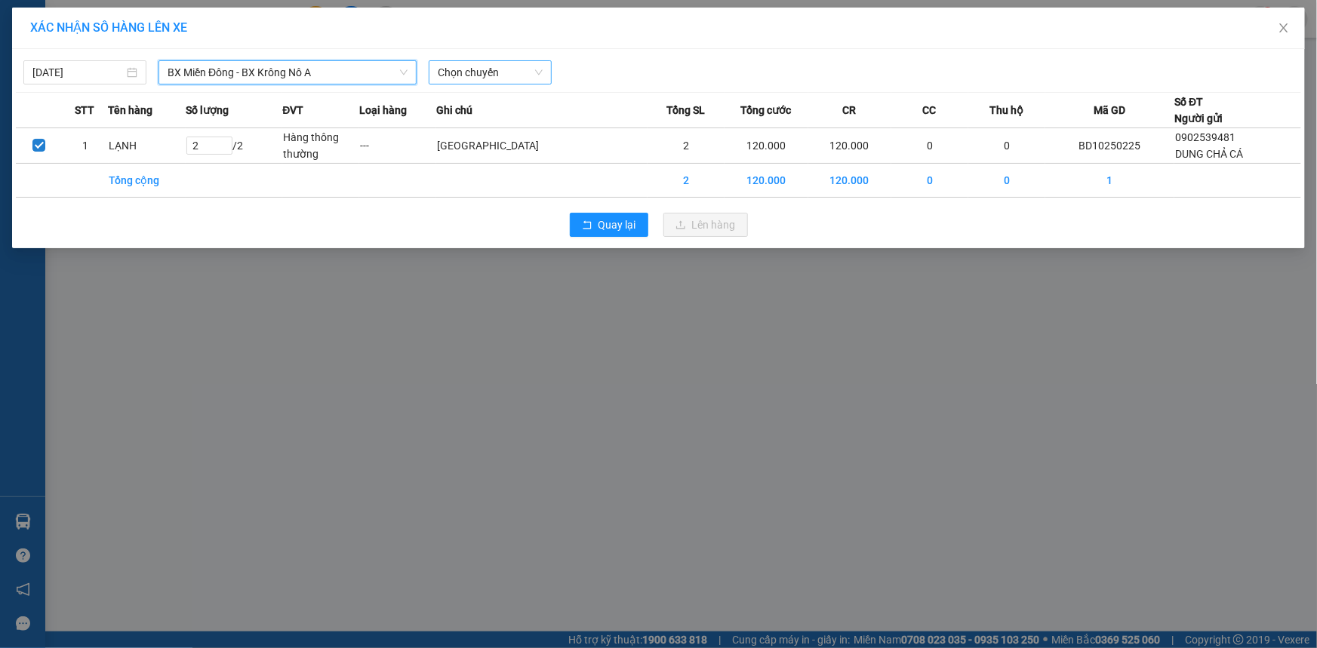
click at [463, 75] on span "Chọn chuyến" at bounding box center [490, 72] width 105 height 23
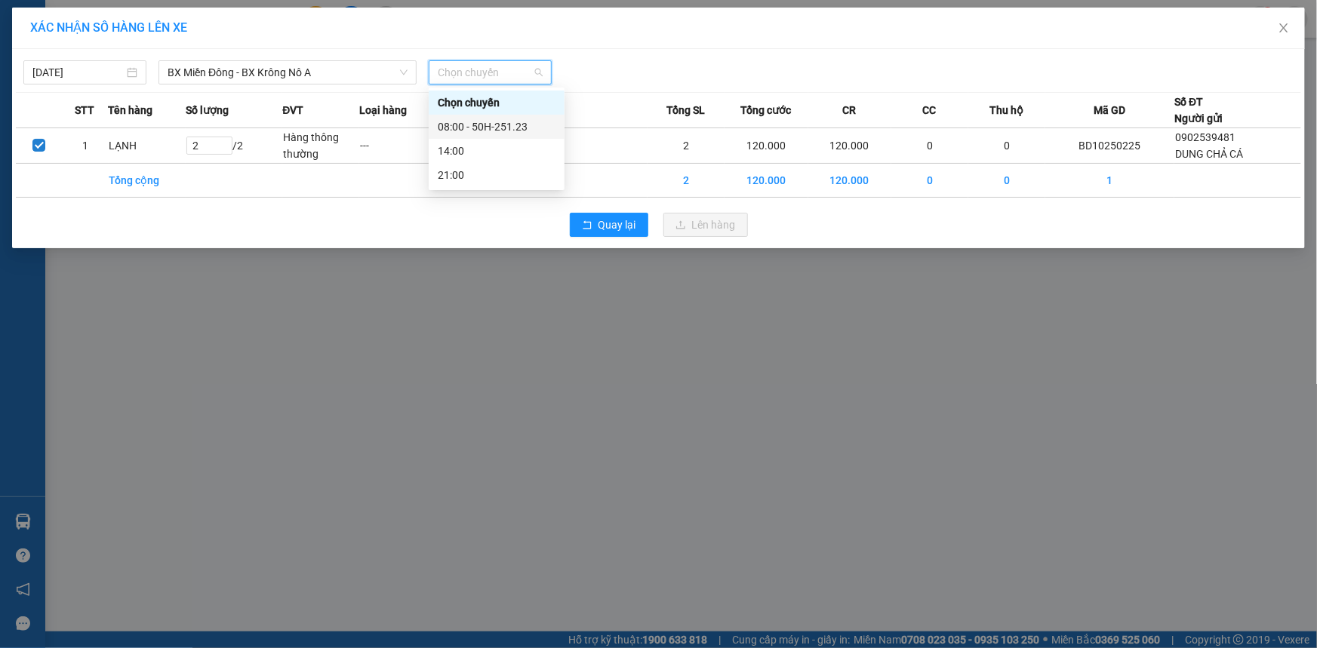
click at [477, 125] on div "08:00 - 50H-251.23" at bounding box center [497, 126] width 118 height 17
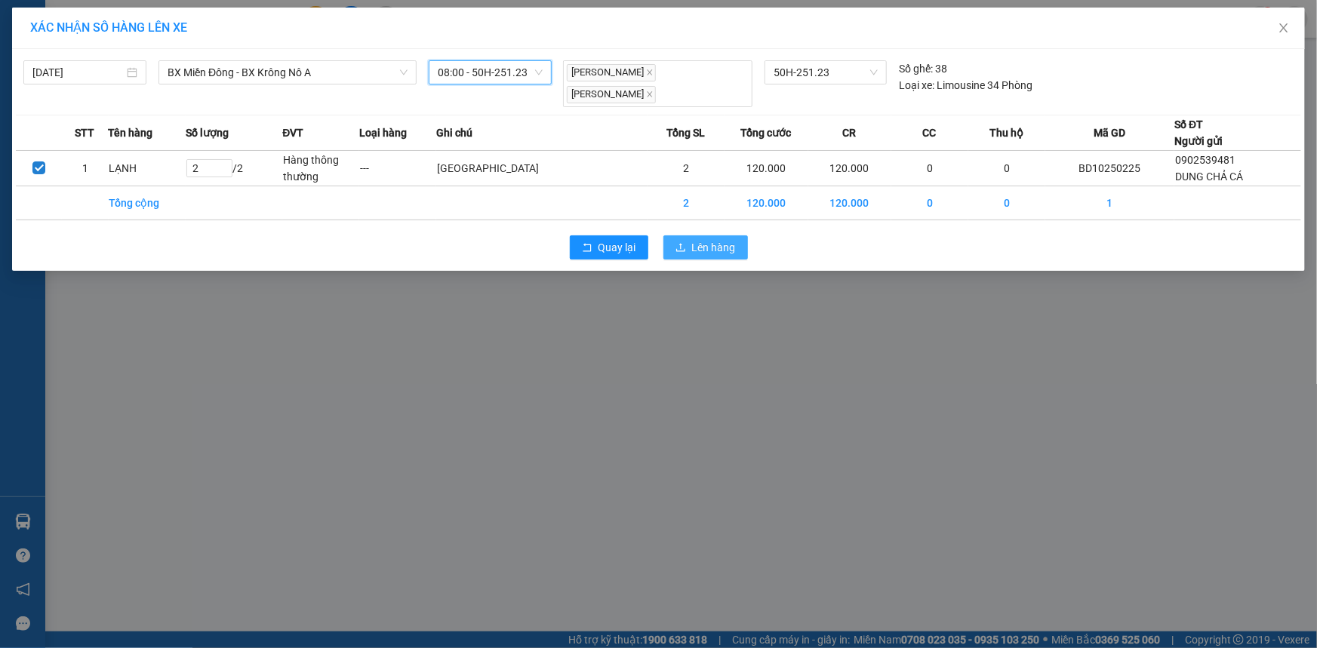
click at [722, 239] on span "Lên hàng" at bounding box center [714, 247] width 44 height 17
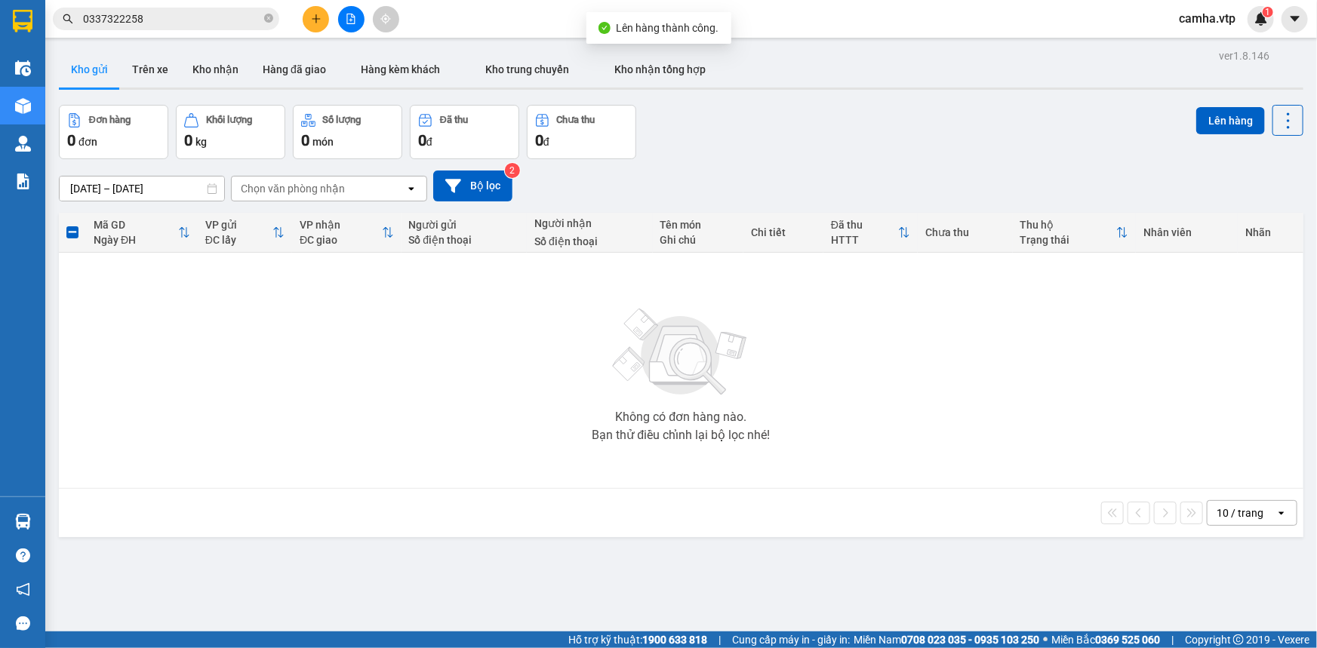
click at [468, 568] on div "ver 1.8.146 Kho gửi Trên xe Kho nhận Hàng đã giao Hàng kèm khách Kho trung chuy…" at bounding box center [681, 369] width 1257 height 648
click at [343, 421] on div "Không có đơn hàng nào. Bạn thử điều chỉnh lại bộ lọc nhé!" at bounding box center [680, 370] width 1229 height 226
click at [801, 589] on div "ver 1.8.146 Kho gửi Trên xe Kho nhận Hàng đã giao Hàng kèm khách Kho trung chuy…" at bounding box center [681, 369] width 1257 height 648
click at [309, 21] on button at bounding box center [316, 19] width 26 height 26
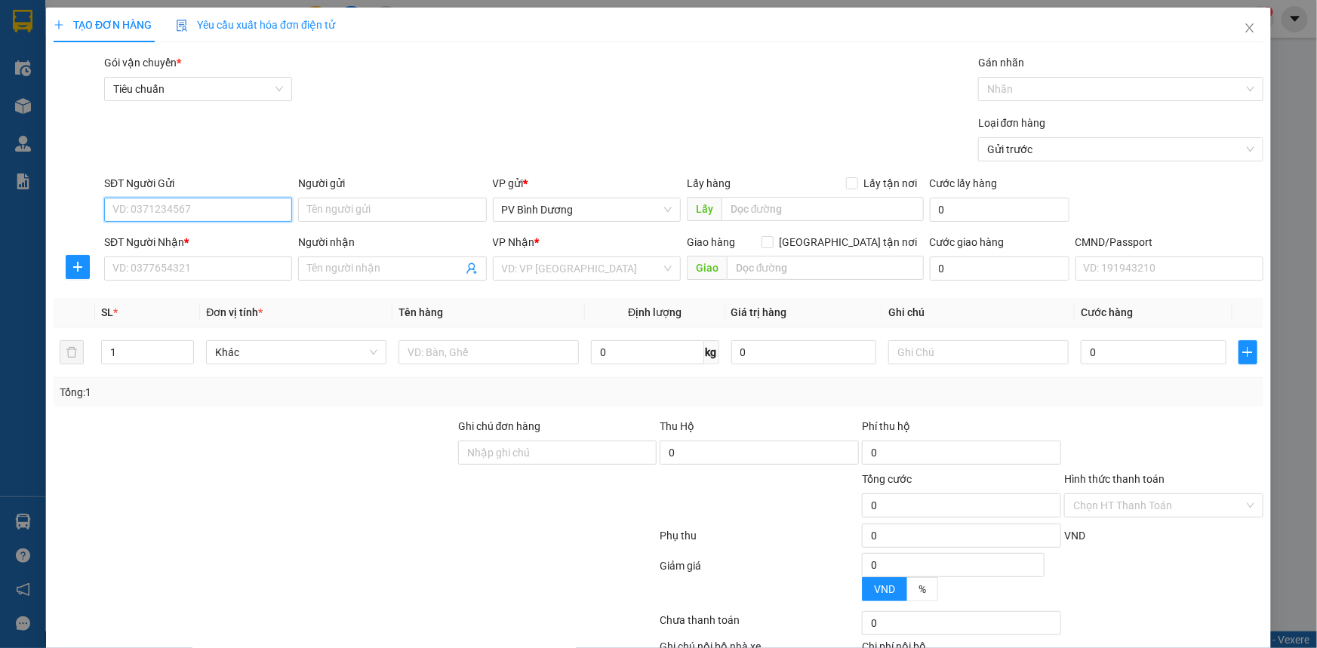
click at [197, 202] on input "SĐT Người Gửi" at bounding box center [198, 210] width 188 height 24
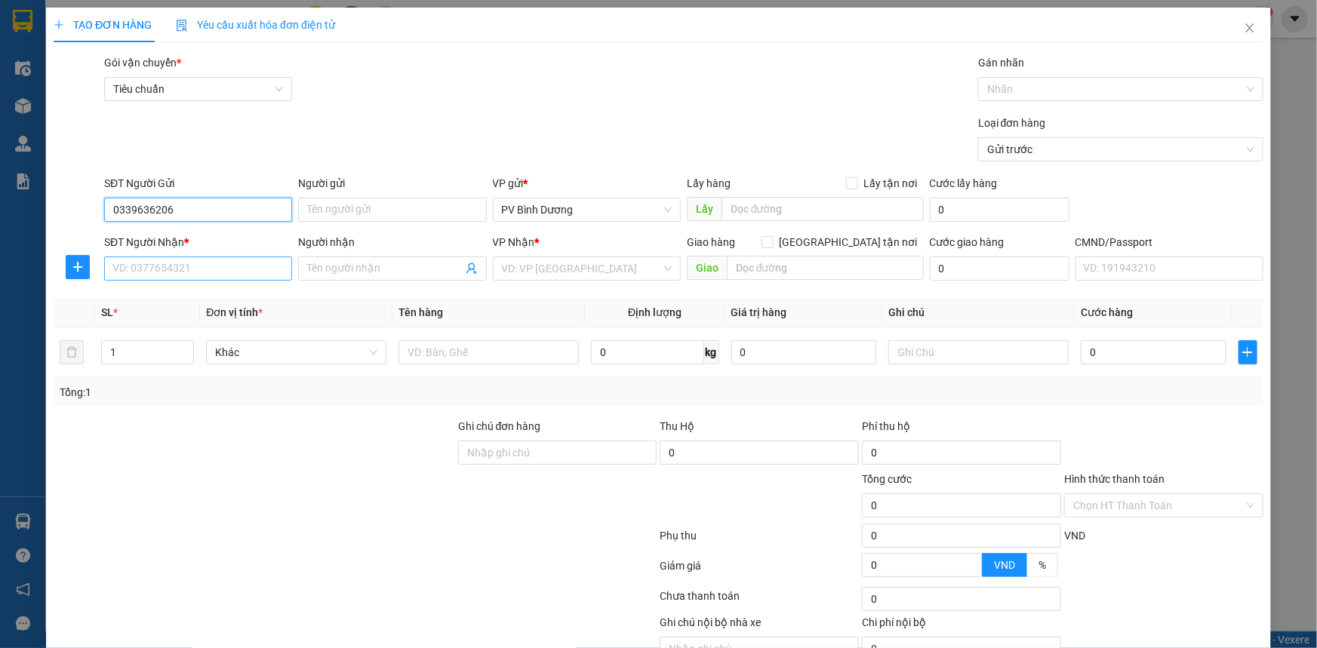
type input "0339636206"
click at [205, 269] on input "SĐT Người Nhận *" at bounding box center [198, 269] width 188 height 24
drag, startPoint x: 203, startPoint y: 210, endPoint x: 0, endPoint y: 209, distance: 203.0
click at [0, 209] on div "TẠO ĐƠN HÀNG Yêu cầu xuất hóa đơn điện tử Transit Pickup Surcharge Ids Transit …" at bounding box center [658, 324] width 1317 height 648
click at [171, 266] on input "SĐT Người Nhận *" at bounding box center [198, 269] width 188 height 24
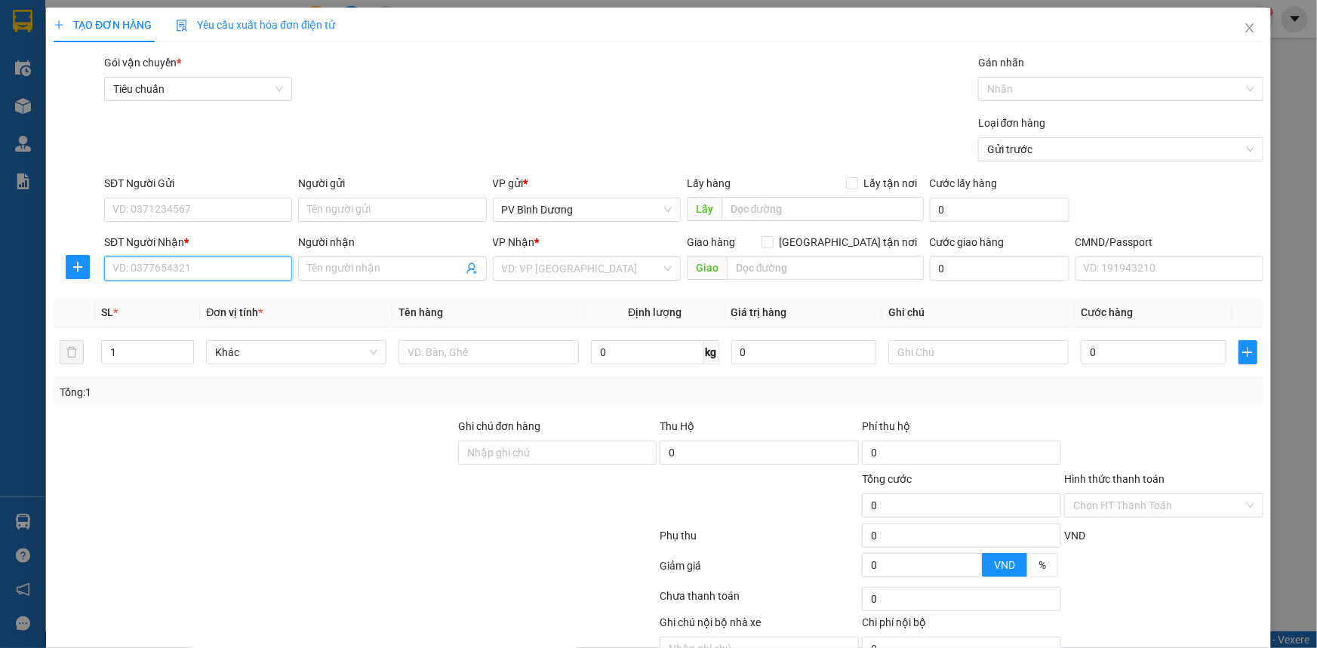
paste input "0339636206"
type input "0339636206"
click at [368, 275] on input "Người nhận" at bounding box center [384, 268] width 155 height 17
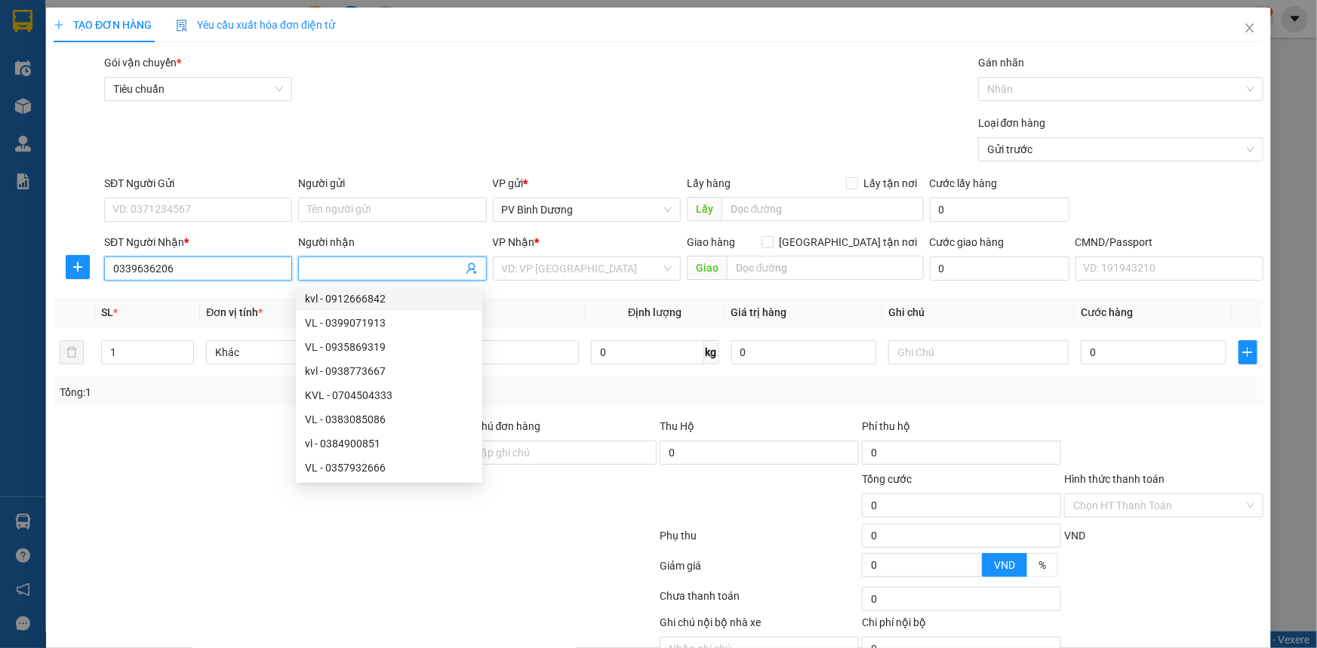
click at [211, 272] on input "0339636206" at bounding box center [198, 269] width 188 height 24
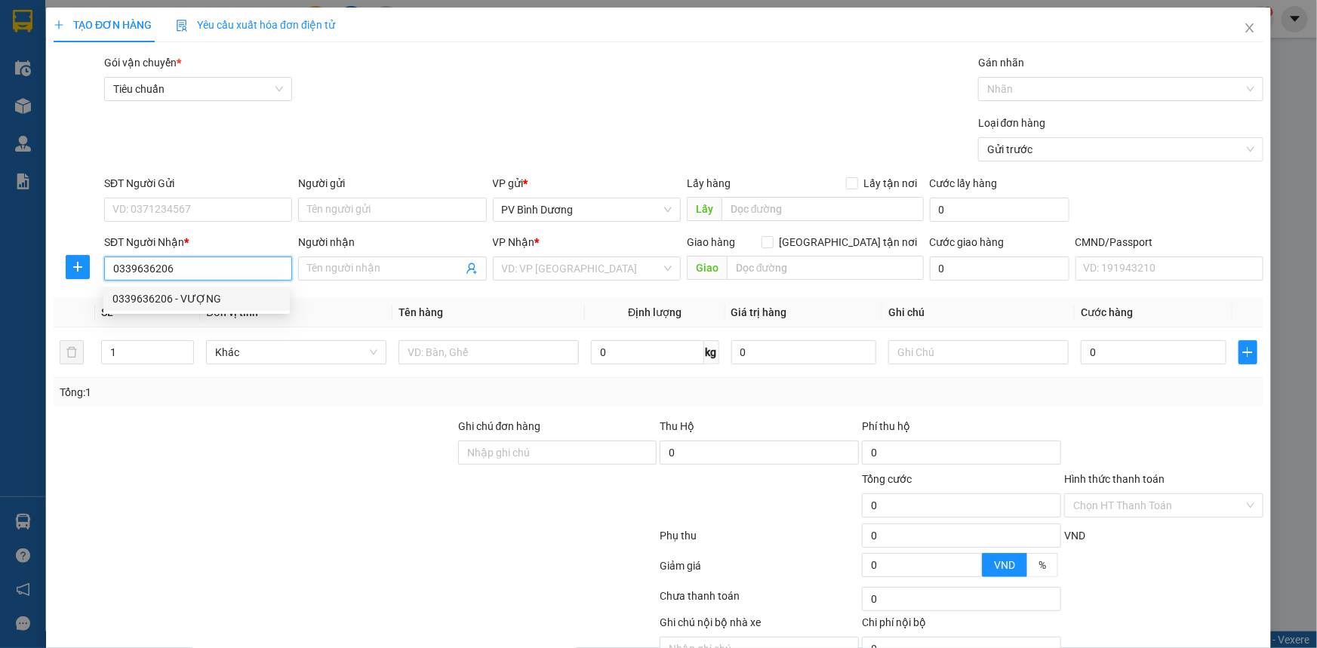
click at [205, 300] on div "0339636206 - VƯỢNG" at bounding box center [196, 299] width 168 height 17
type input "VƯỢNG"
type input "THÁC DRAY SAP"
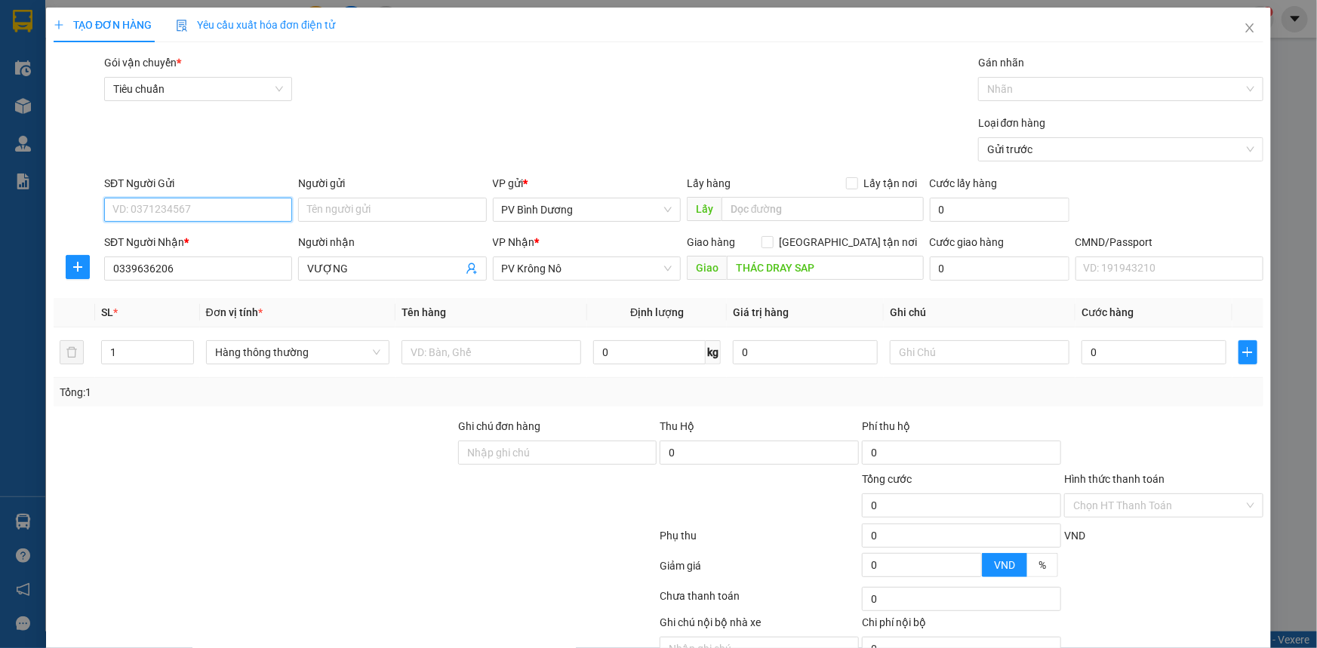
click at [188, 205] on input "SĐT Người Gửi" at bounding box center [198, 210] width 188 height 24
type input "0782266849"
click at [473, 355] on input "text" at bounding box center [491, 352] width 180 height 24
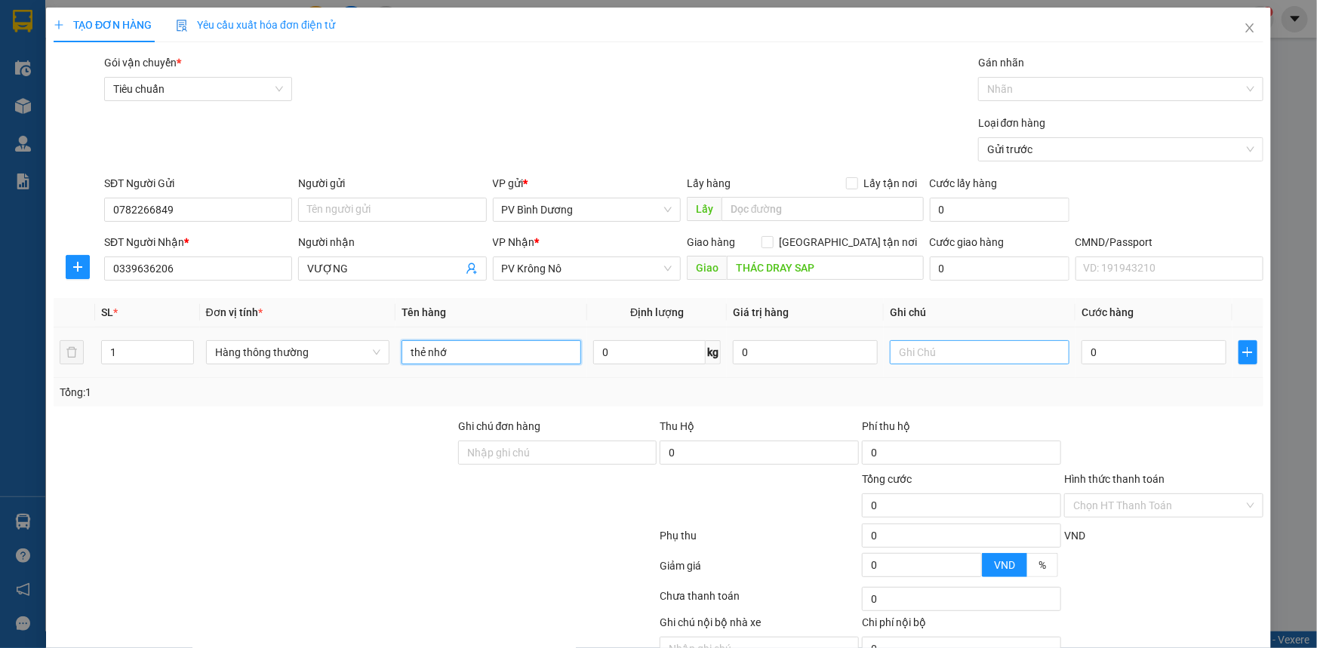
type input "thẻ nhớ"
click at [993, 364] on input "text" at bounding box center [980, 352] width 180 height 24
type input "hộp"
click at [1117, 349] on input "0" at bounding box center [1153, 352] width 145 height 24
type input "3"
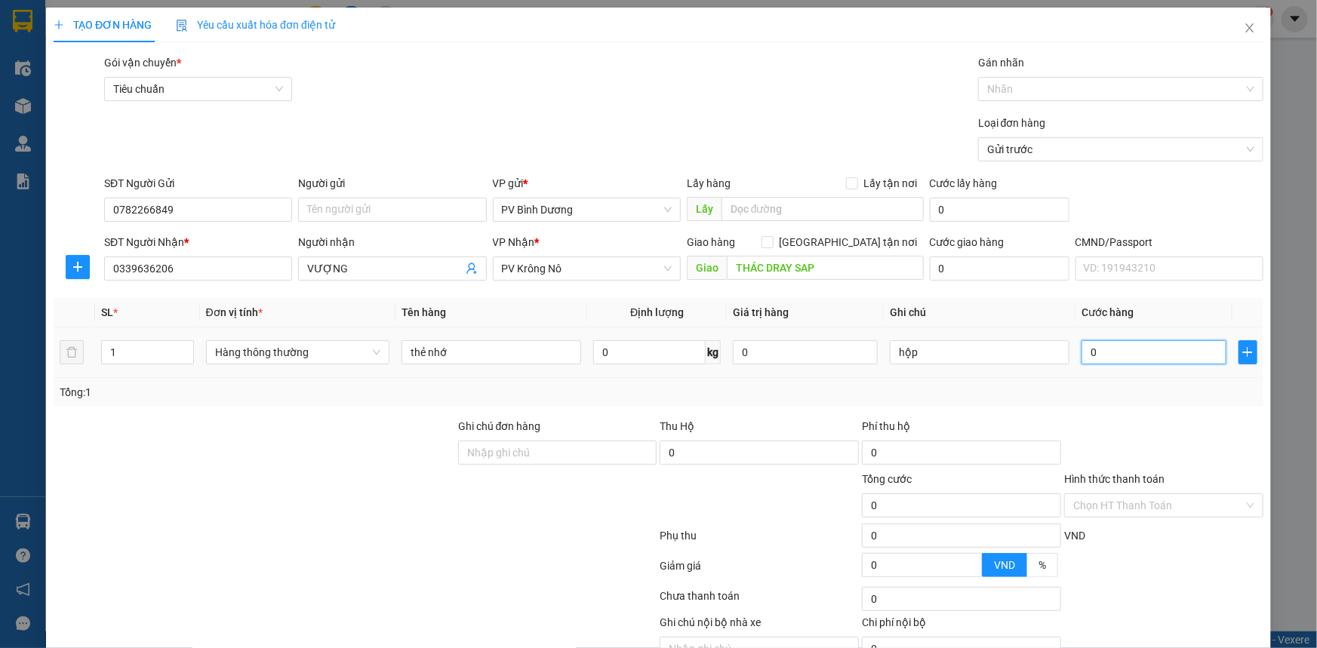
type input "3"
type input "30"
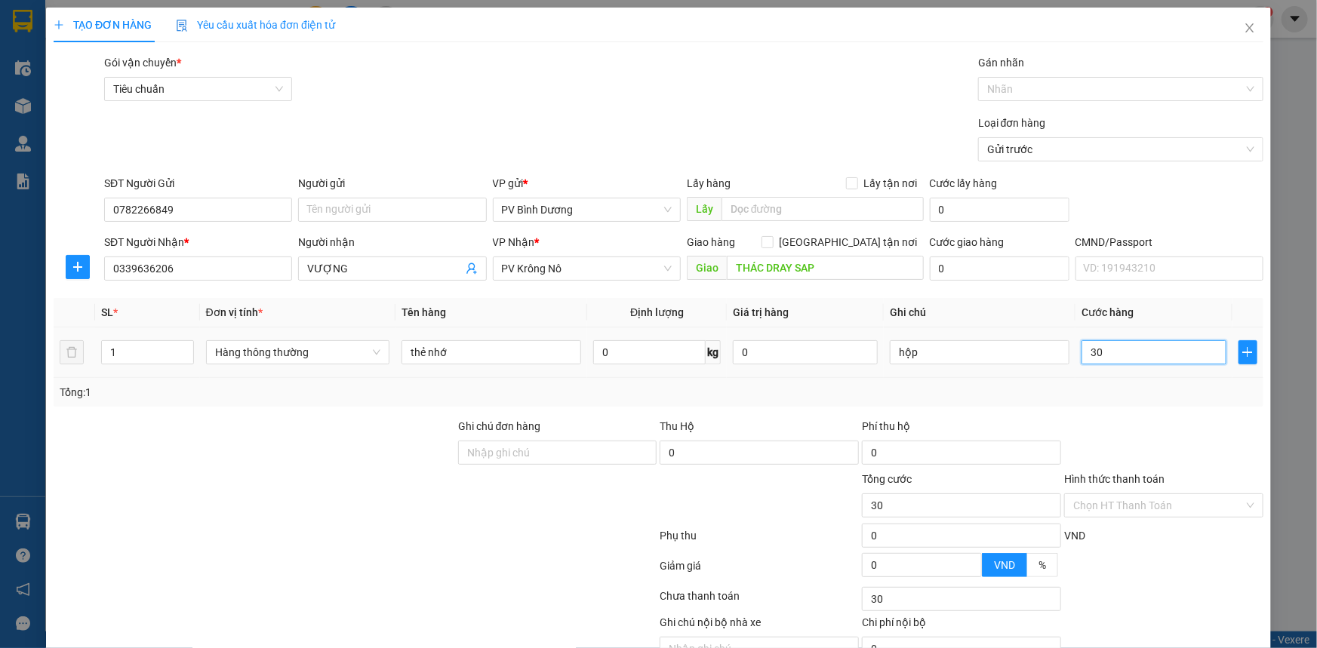
type input "300"
type input "3.000"
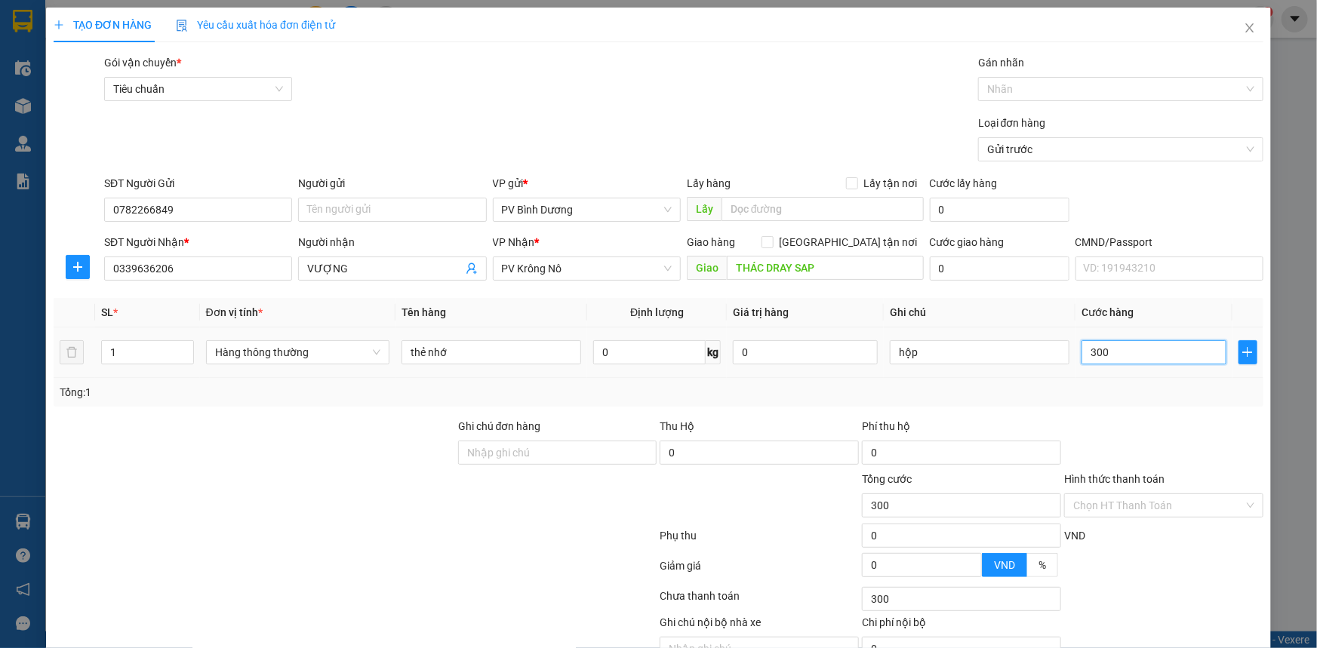
type input "3.000"
type input "30.000"
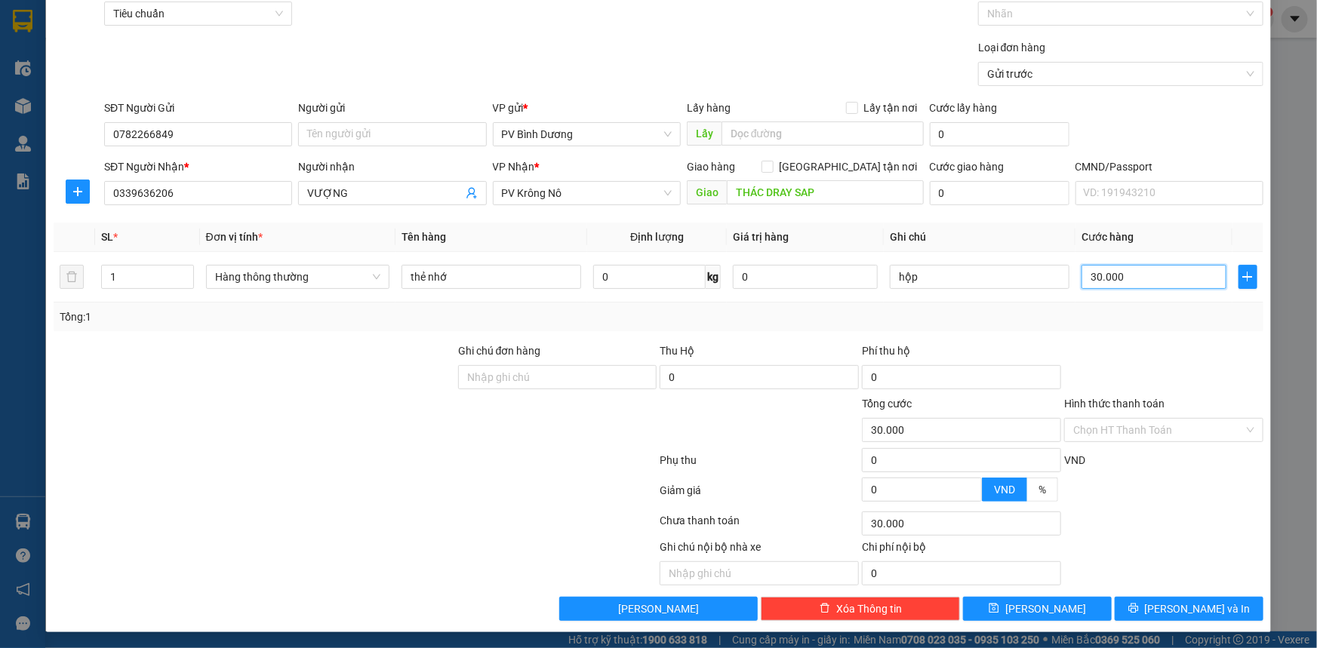
scroll to position [76, 0]
type input "30.000"
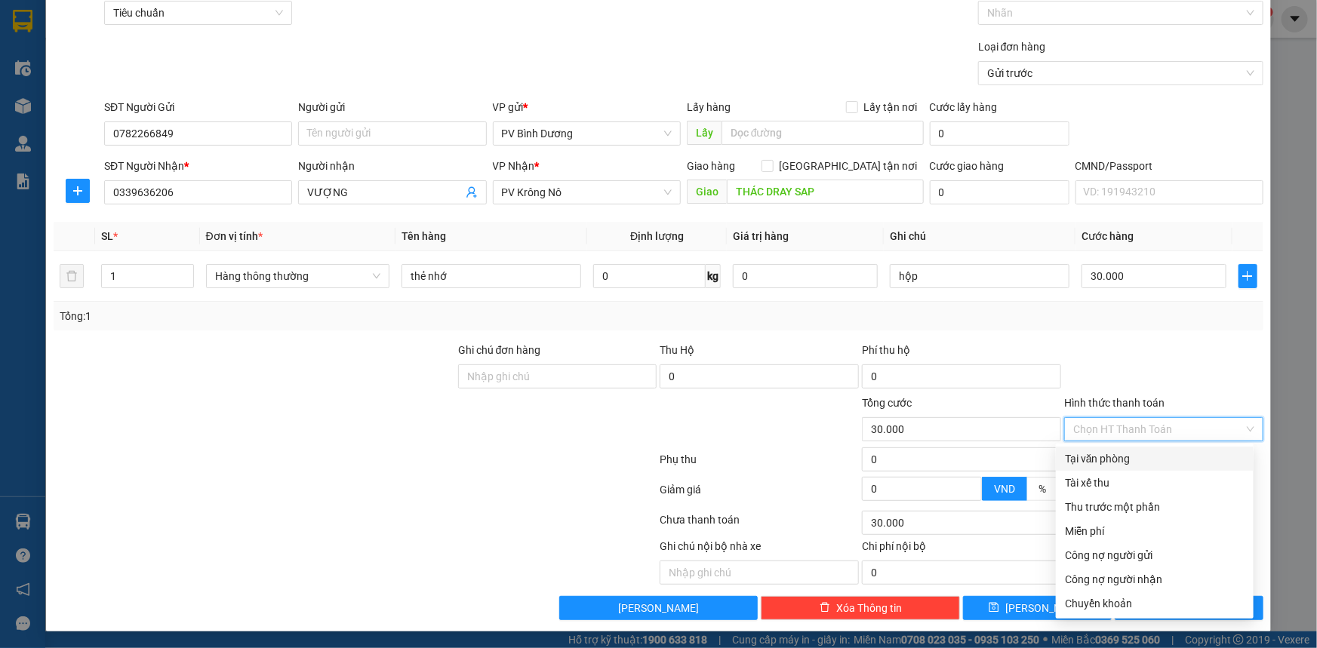
click at [1094, 428] on input "Hình thức thanh toán" at bounding box center [1158, 429] width 171 height 23
click at [1094, 454] on div "Tại văn phòng" at bounding box center [1155, 459] width 180 height 17
type input "0"
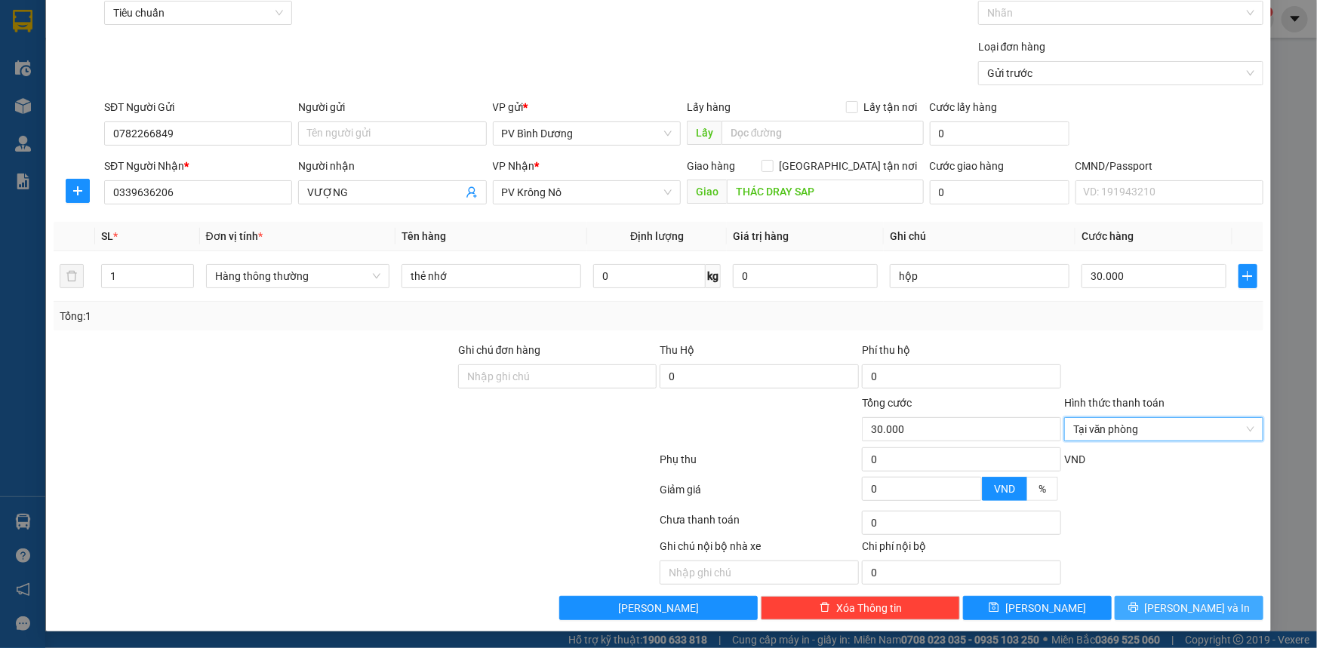
click at [1184, 604] on span "[PERSON_NAME] và In" at bounding box center [1198, 608] width 106 height 17
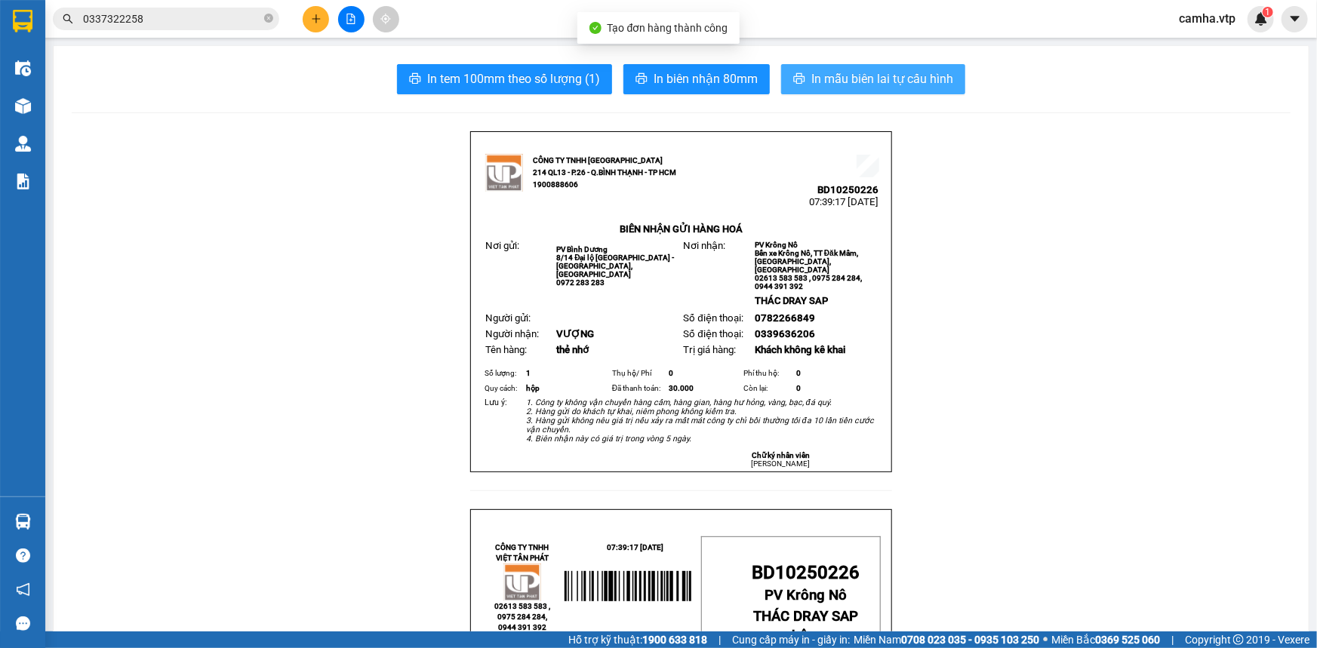
click at [845, 80] on span "In mẫu biên lai tự cấu hình" at bounding box center [882, 78] width 142 height 19
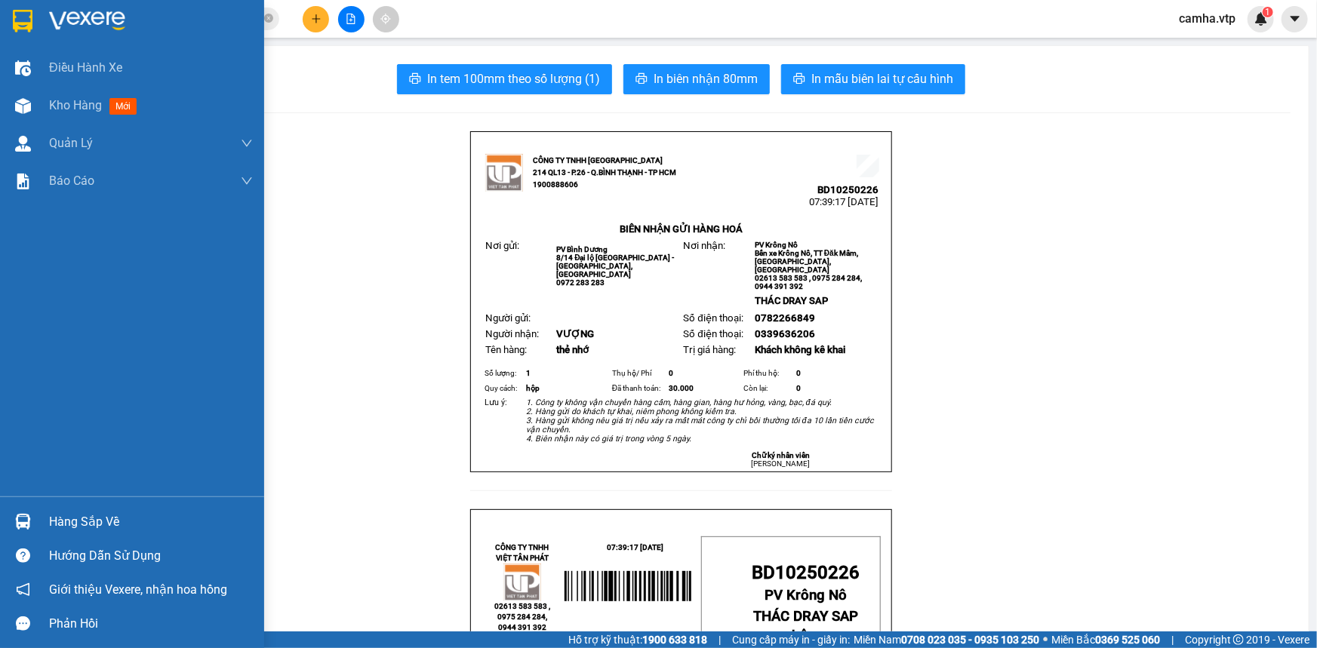
click at [30, 25] on img at bounding box center [23, 21] width 20 height 23
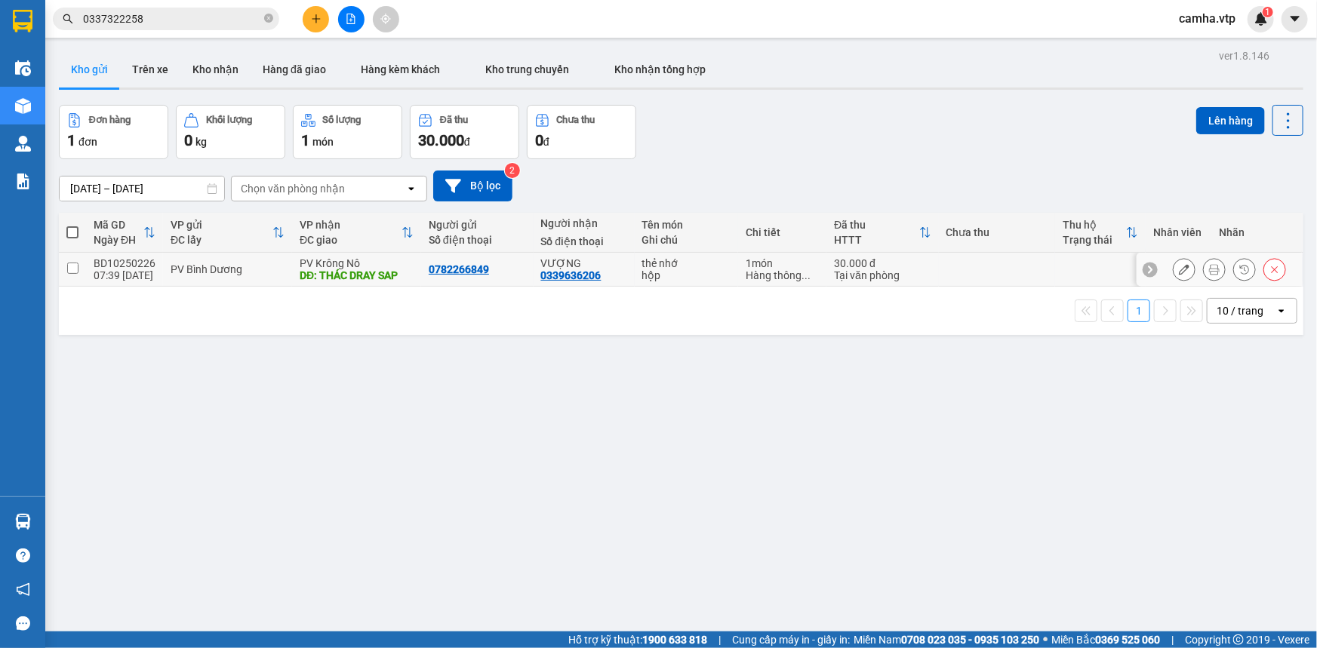
click at [69, 266] on input "checkbox" at bounding box center [72, 268] width 11 height 11
checkbox input "true"
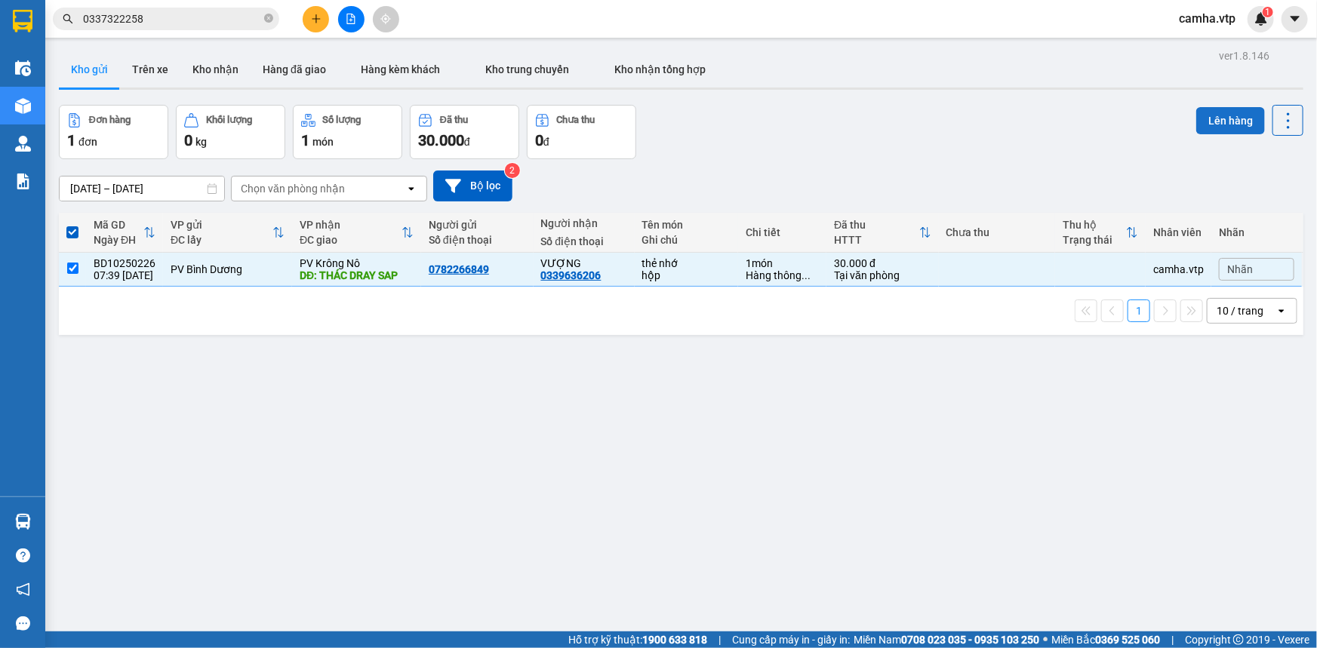
click at [1220, 120] on button "Lên hàng" at bounding box center [1230, 120] width 69 height 27
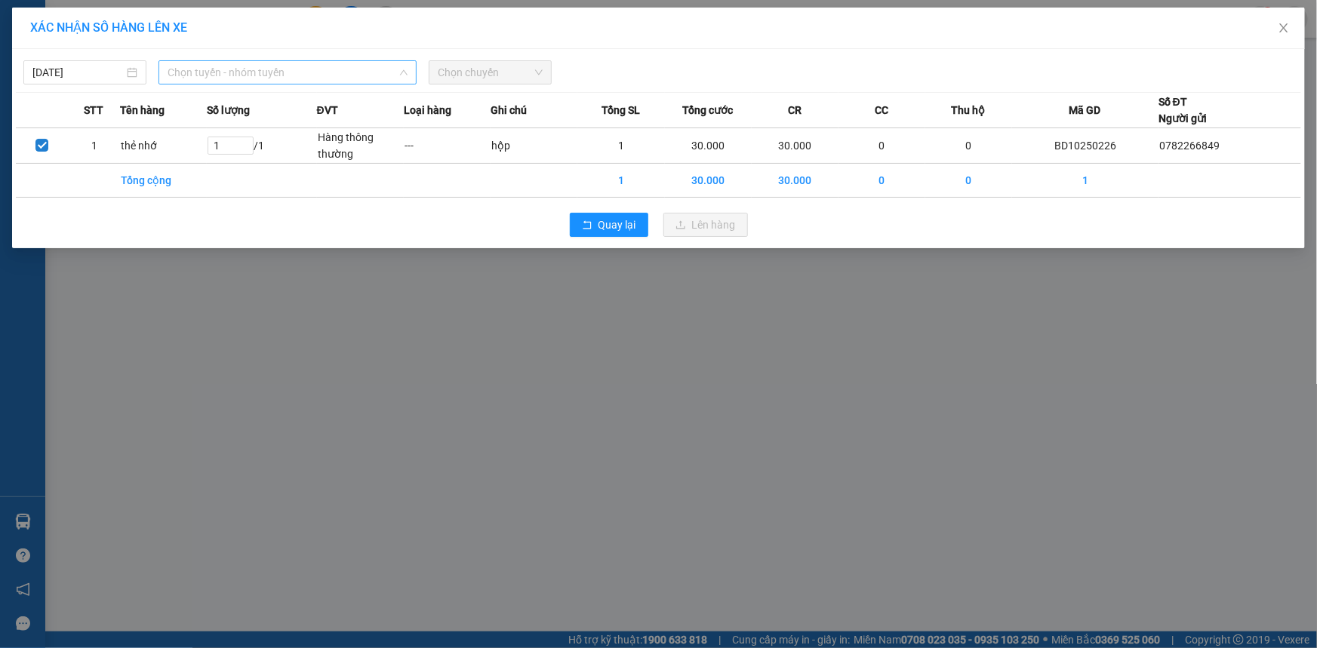
click at [230, 69] on span "Chọn tuyến - nhóm tuyến" at bounding box center [288, 72] width 240 height 23
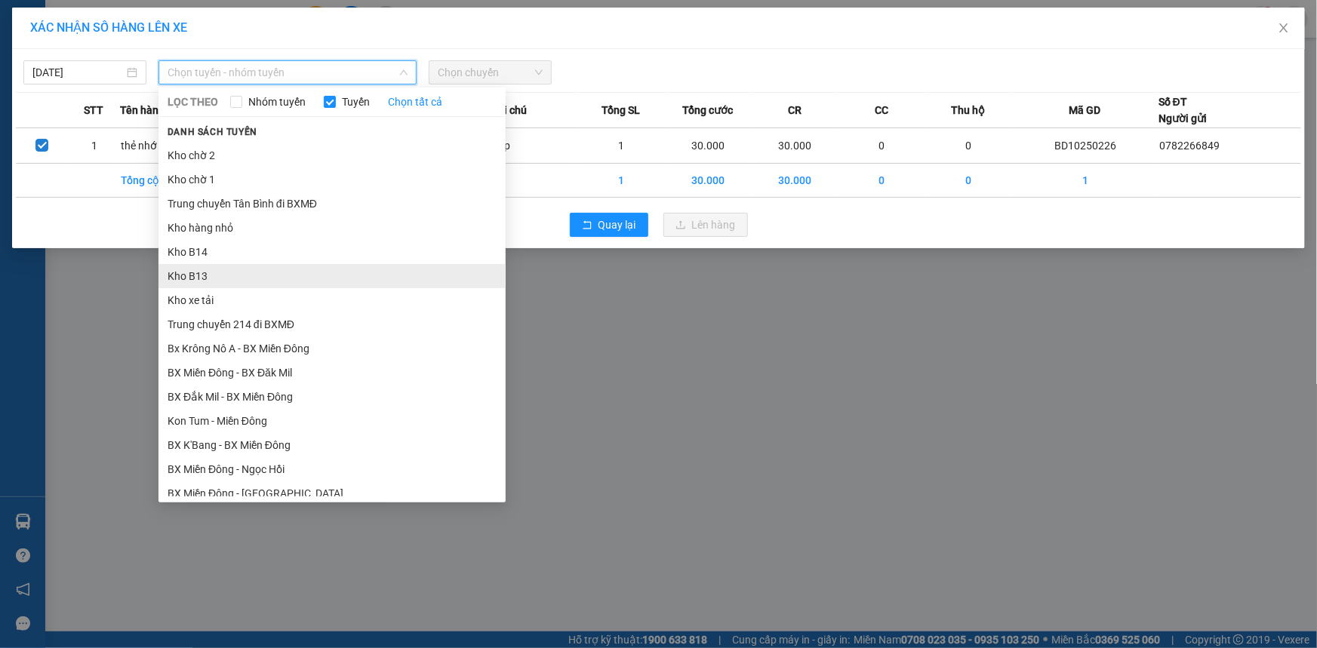
scroll to position [68, 0]
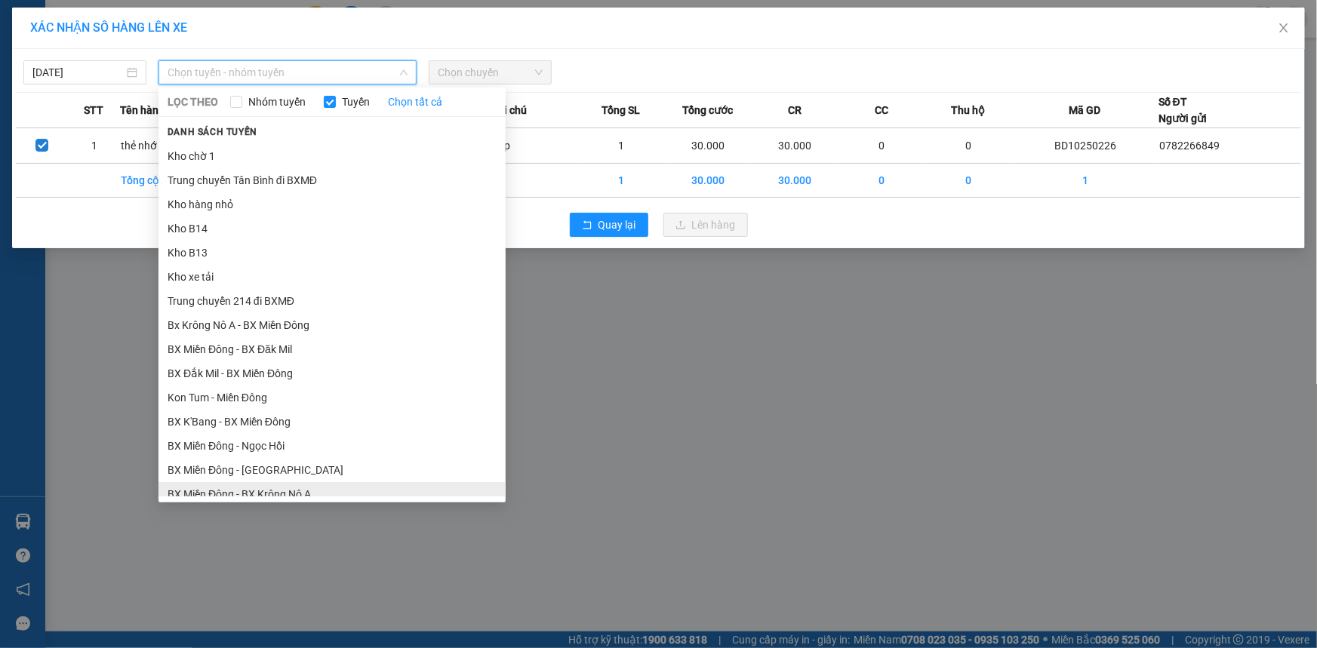
click at [365, 491] on li "BX Miền Đông - BX Krông Nô A" at bounding box center [331, 494] width 347 height 24
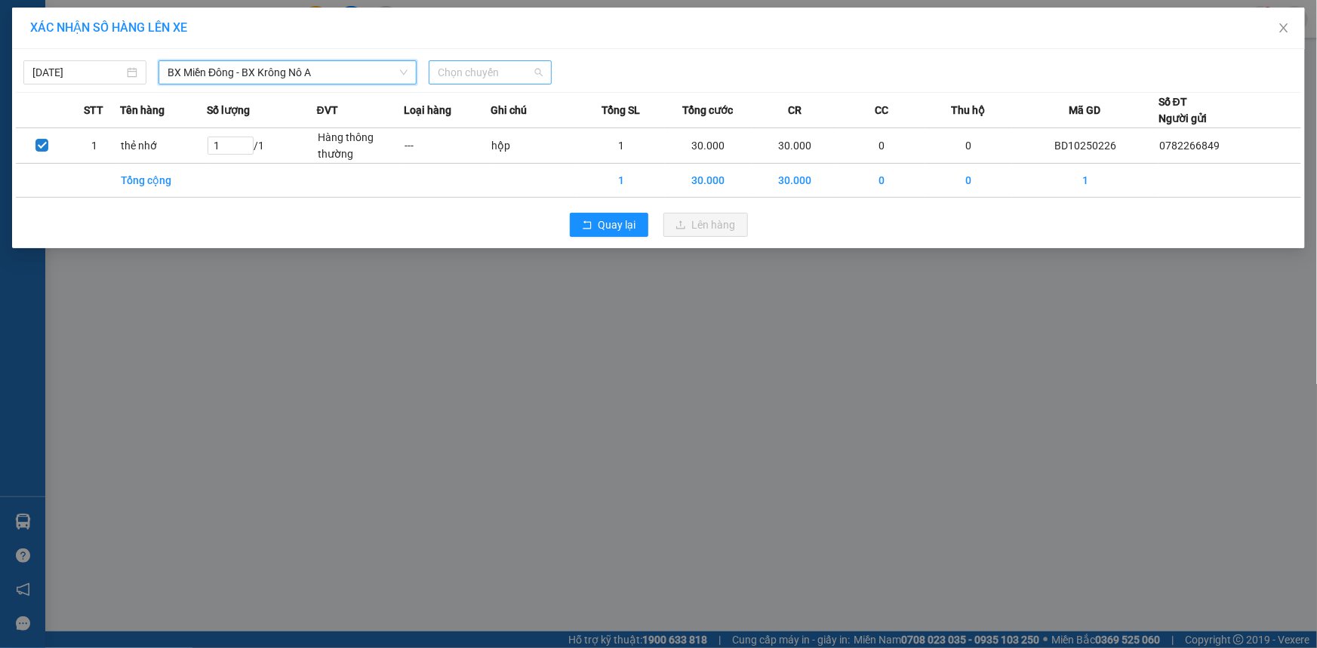
click at [499, 69] on span "Chọn chuyến" at bounding box center [490, 72] width 105 height 23
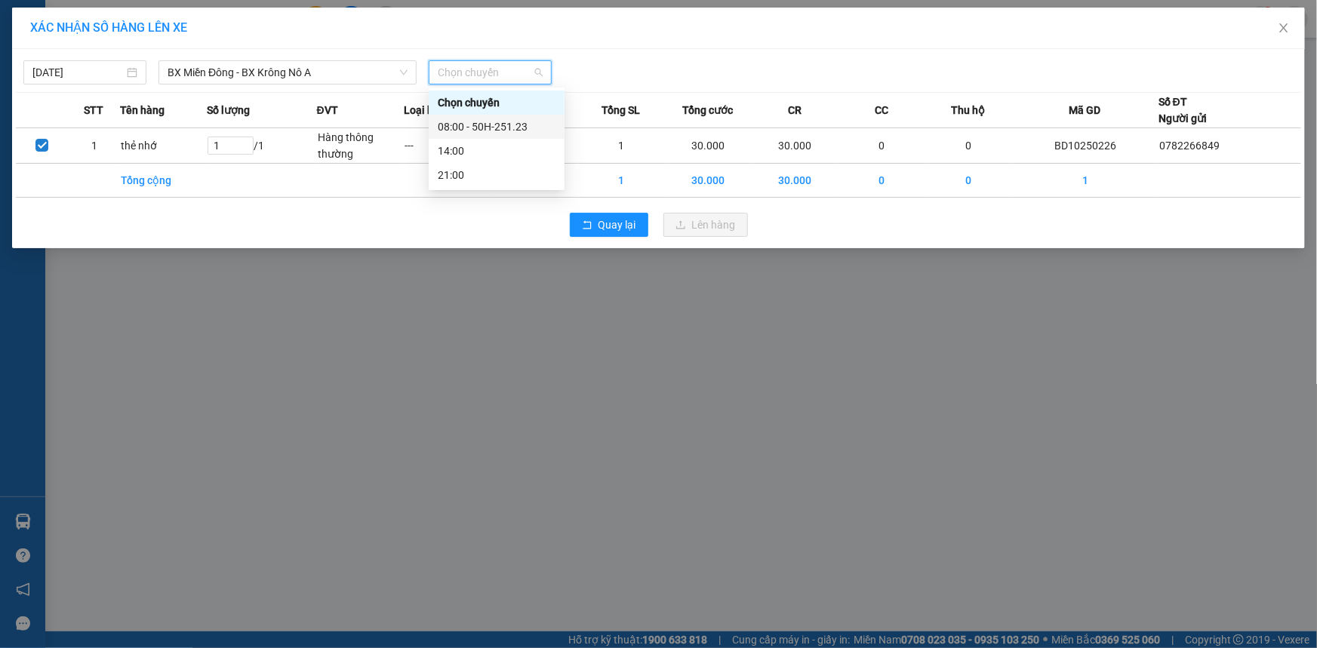
click at [501, 128] on div "08:00 - 50H-251.23" at bounding box center [497, 126] width 118 height 17
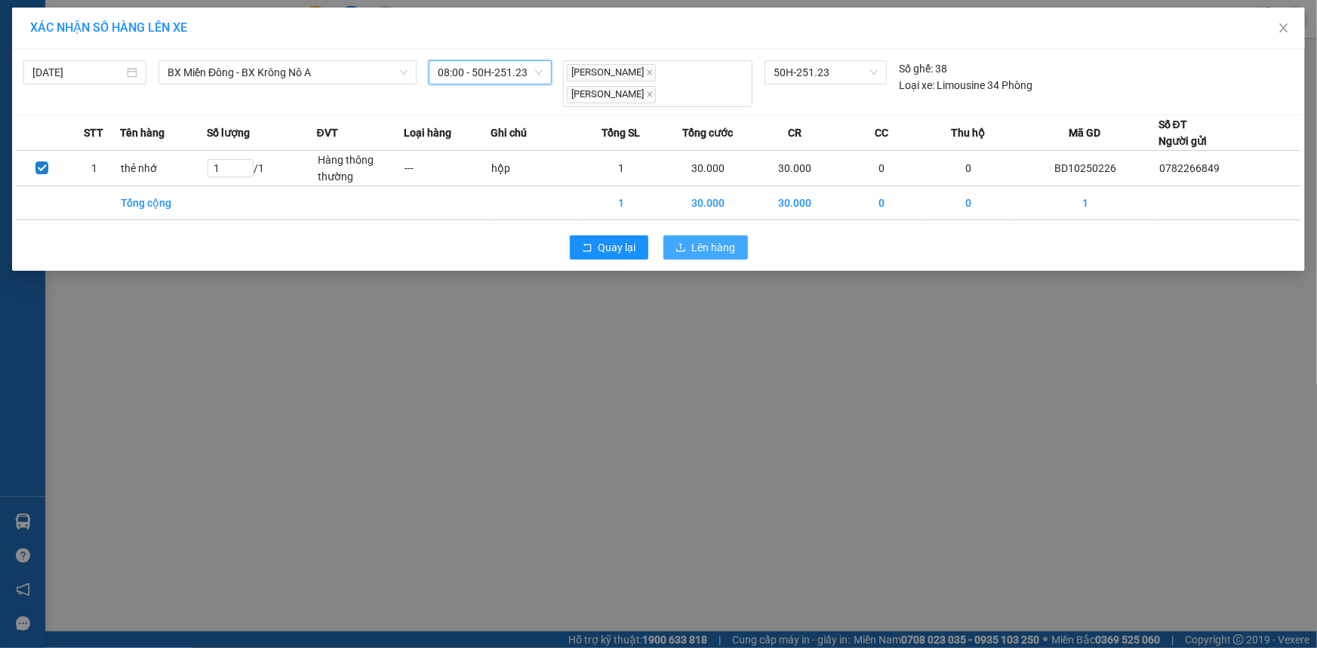
click at [709, 239] on span "Lên hàng" at bounding box center [714, 247] width 44 height 17
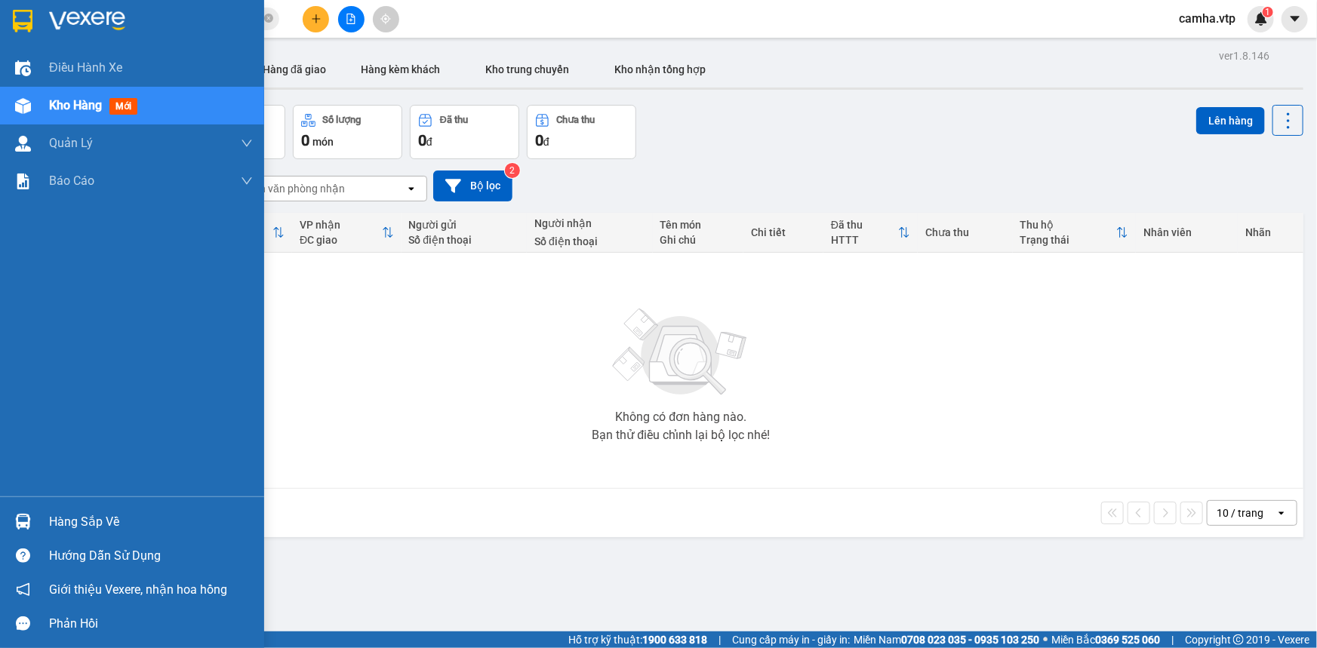
click at [32, 521] on div at bounding box center [23, 522] width 26 height 26
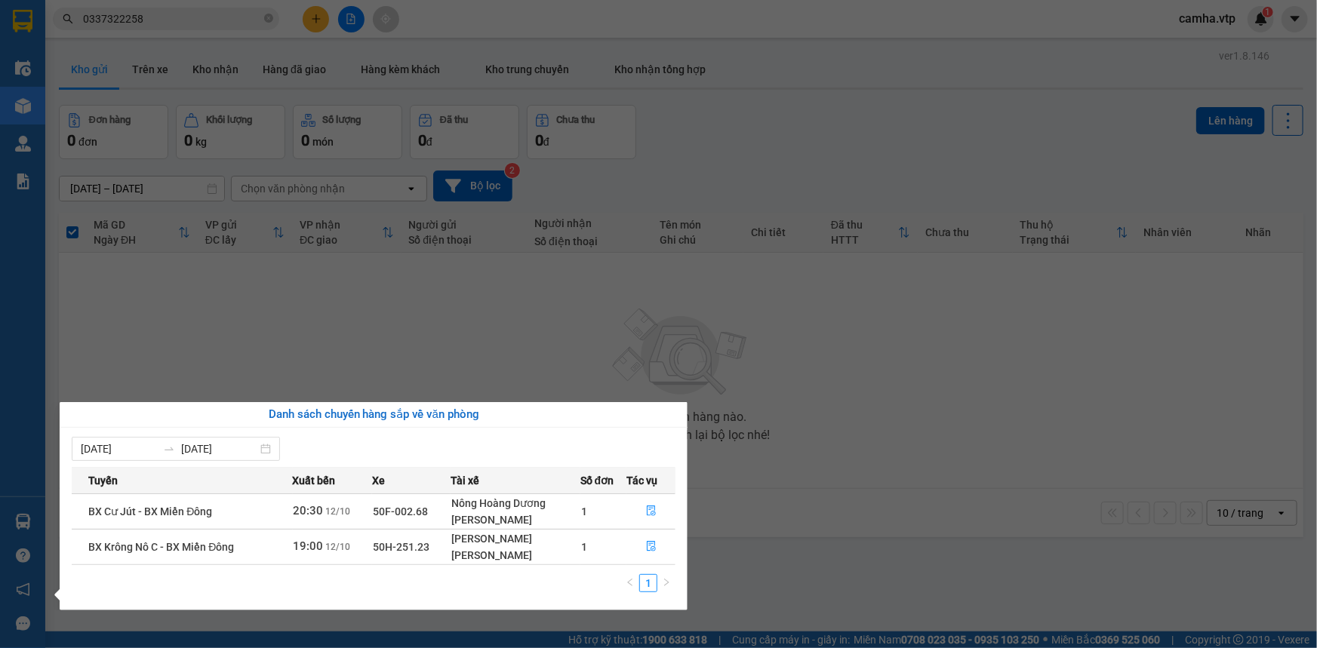
click at [878, 143] on section "Kết quả tìm kiếm ( 2 ) Bộ lọc Mã ĐH Trạng thái Món hàng Thu hộ Tổng cước Chưa c…" at bounding box center [658, 324] width 1317 height 648
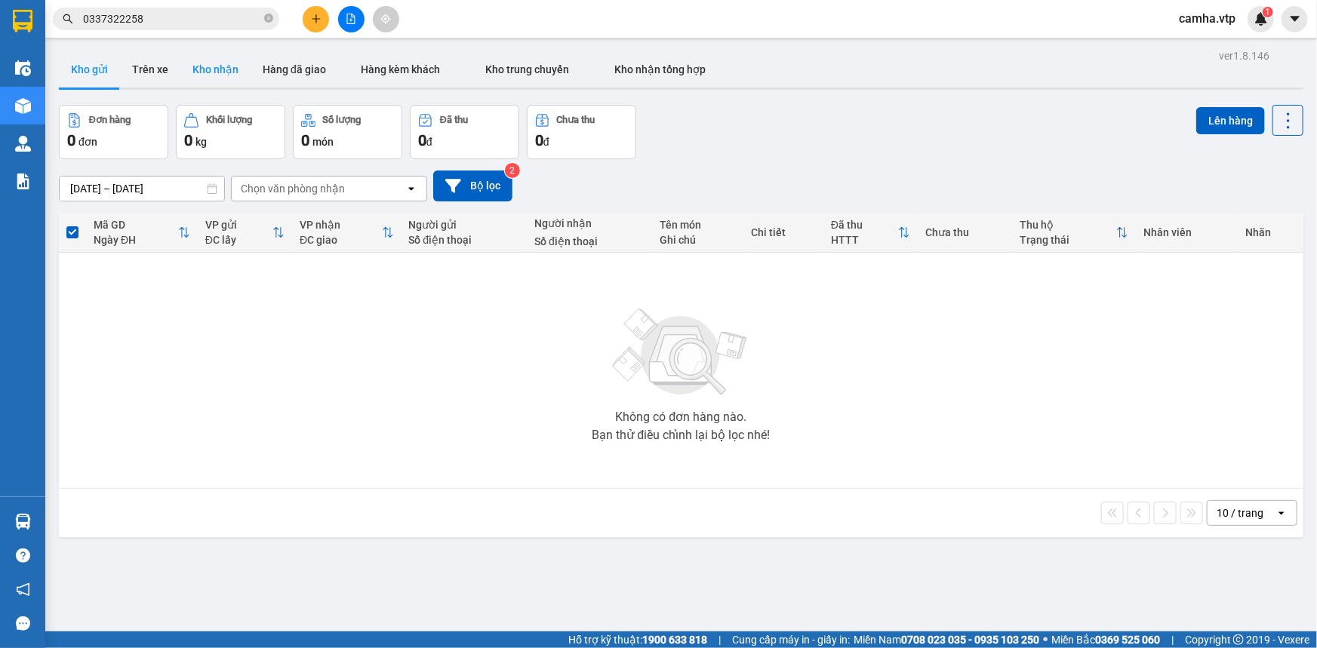
click at [211, 68] on button "Kho nhận" at bounding box center [215, 69] width 70 height 36
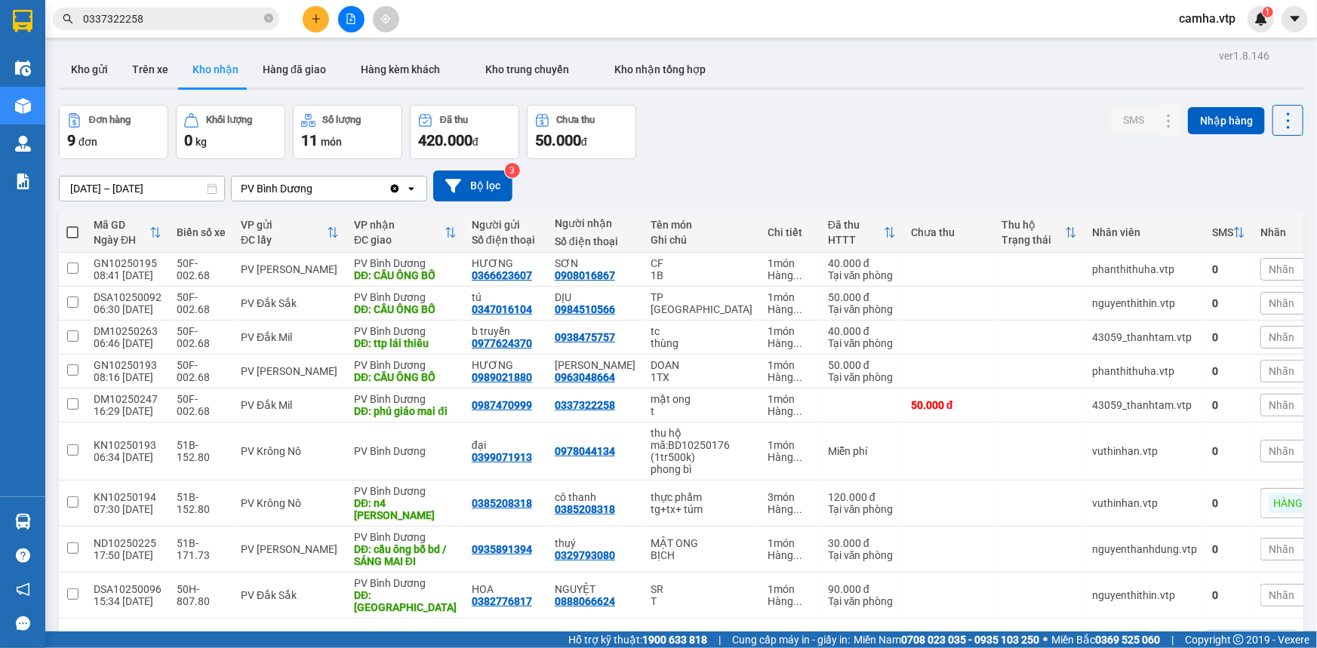
click at [165, 177] on input "[DATE] – [DATE]" at bounding box center [142, 189] width 165 height 24
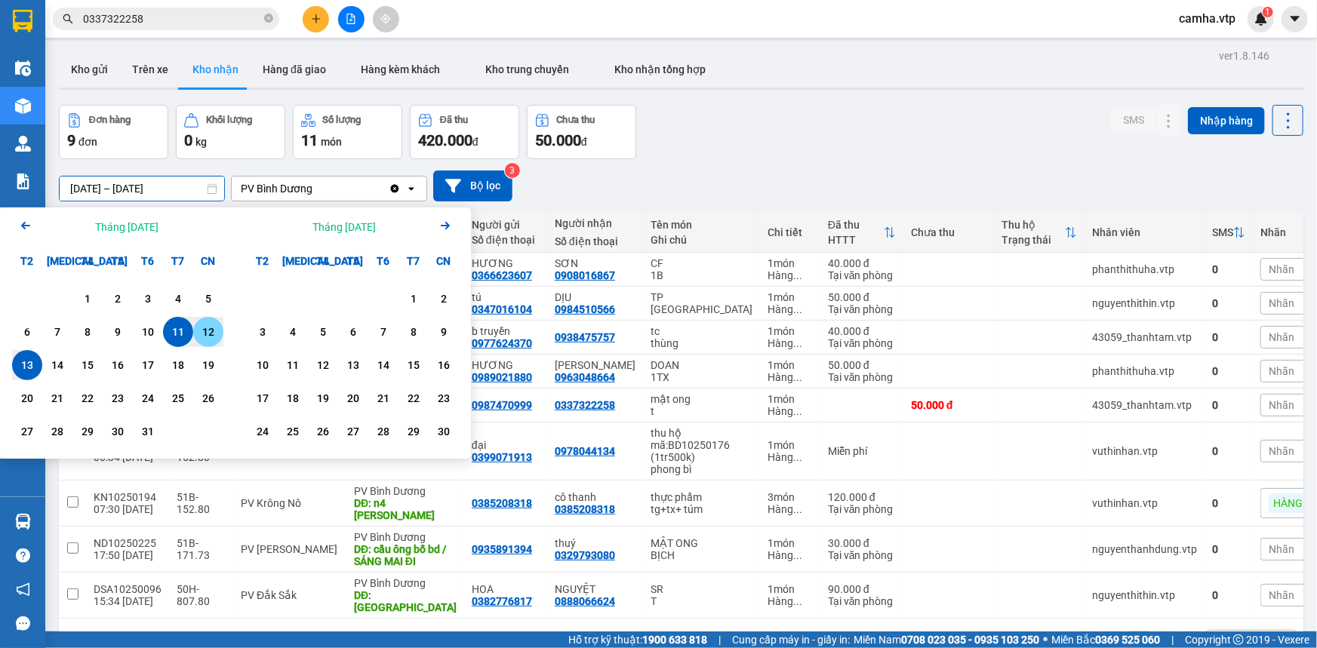
click at [206, 336] on div "12" at bounding box center [208, 332] width 21 height 18
click at [25, 365] on div "13" at bounding box center [27, 365] width 21 height 18
type input "[DATE] – [DATE]"
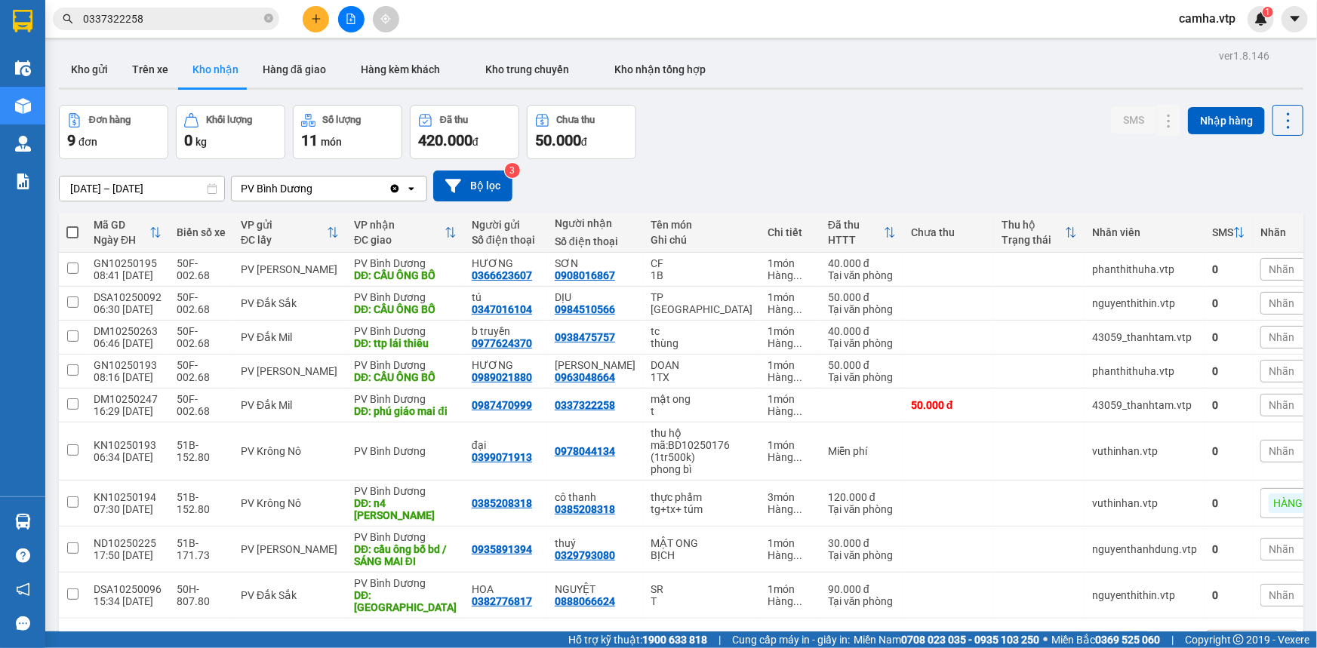
click at [281, 186] on div "PV Bình Dương" at bounding box center [277, 188] width 72 height 15
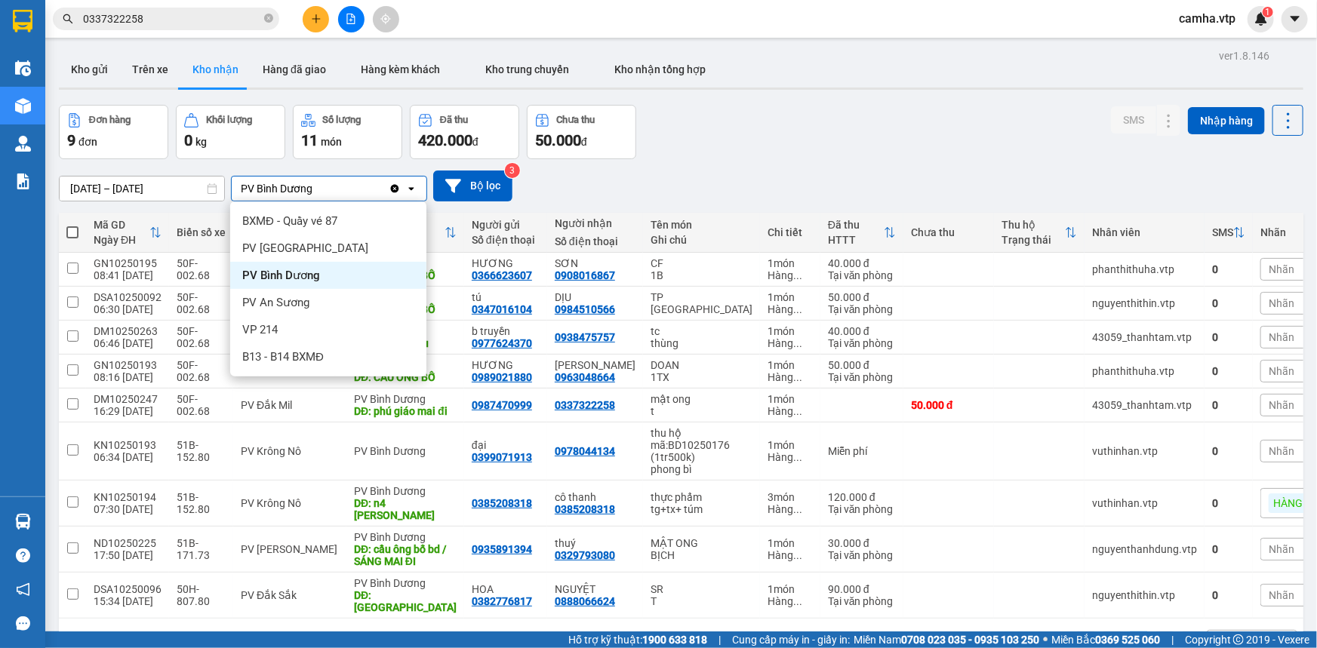
click at [281, 186] on div "PV Bình Dương" at bounding box center [277, 188] width 72 height 15
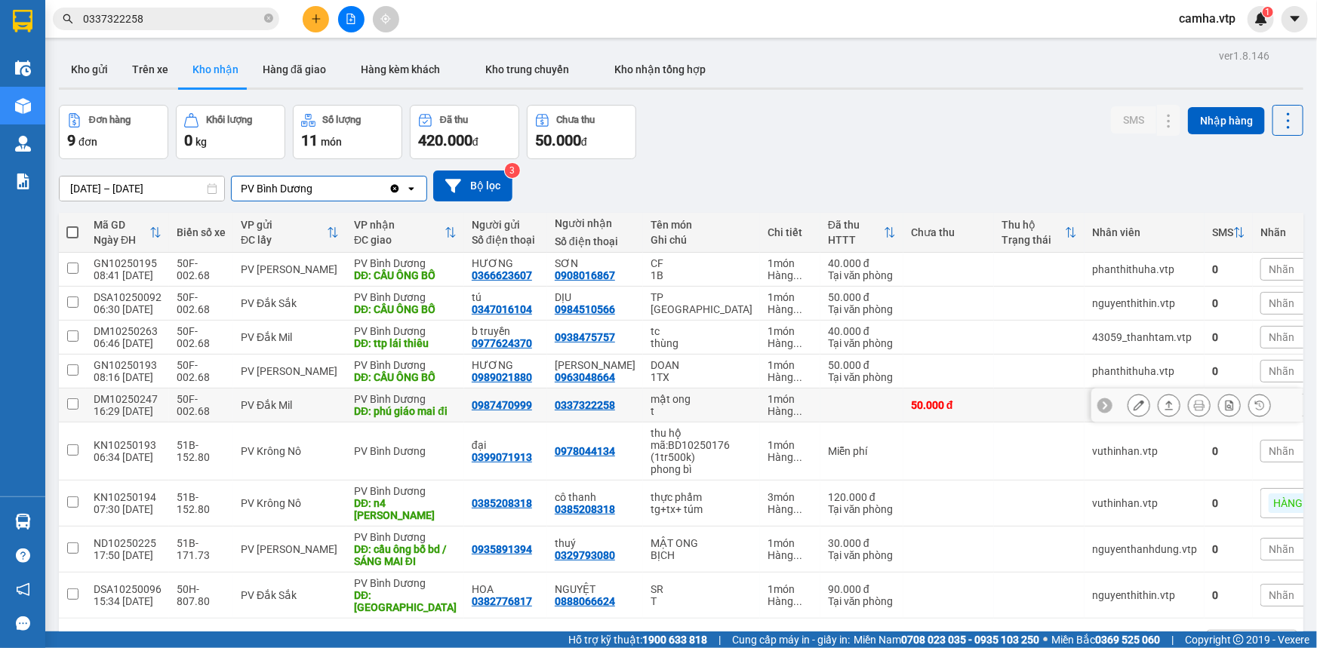
scroll to position [69, 0]
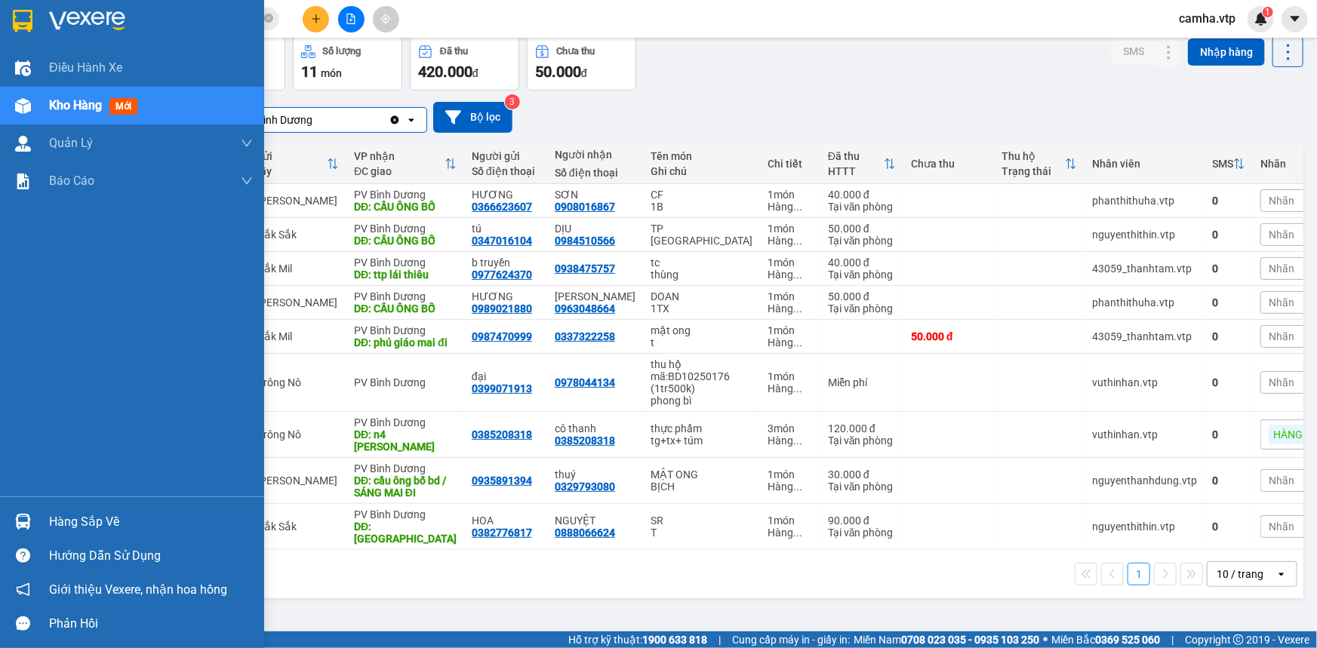
click at [75, 524] on div "Hàng sắp về" at bounding box center [151, 522] width 204 height 23
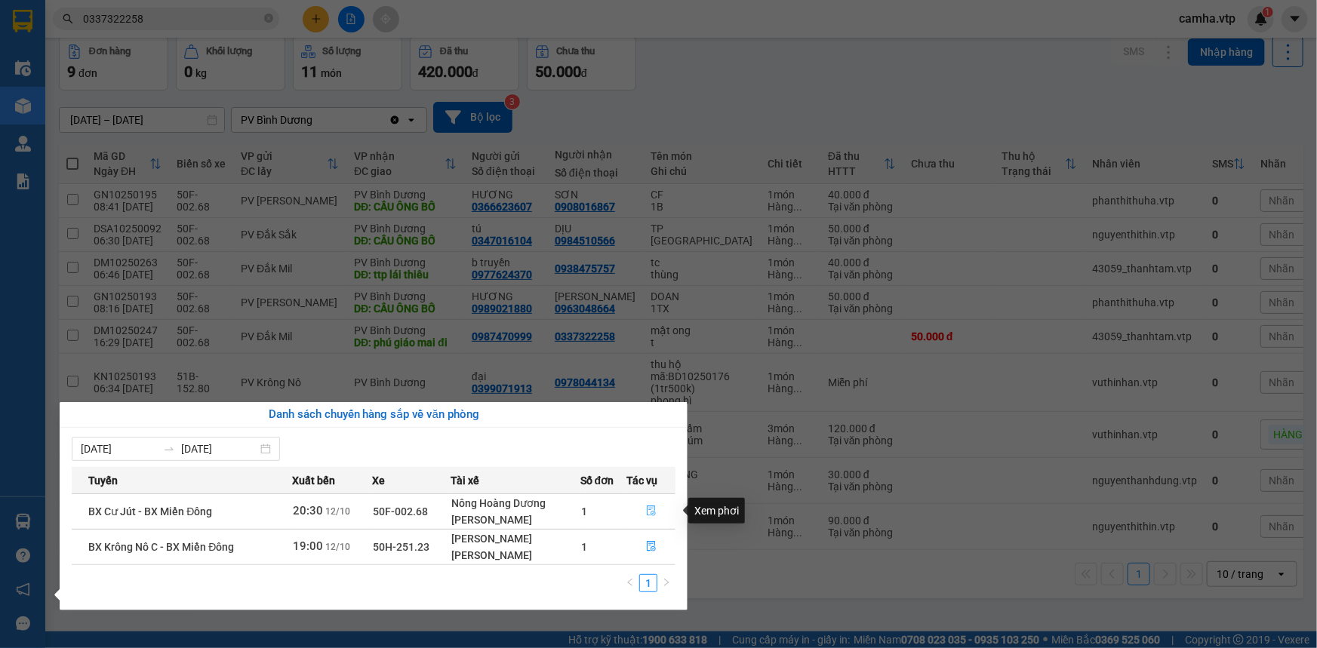
click at [650, 512] on icon "file-done" at bounding box center [651, 511] width 11 height 11
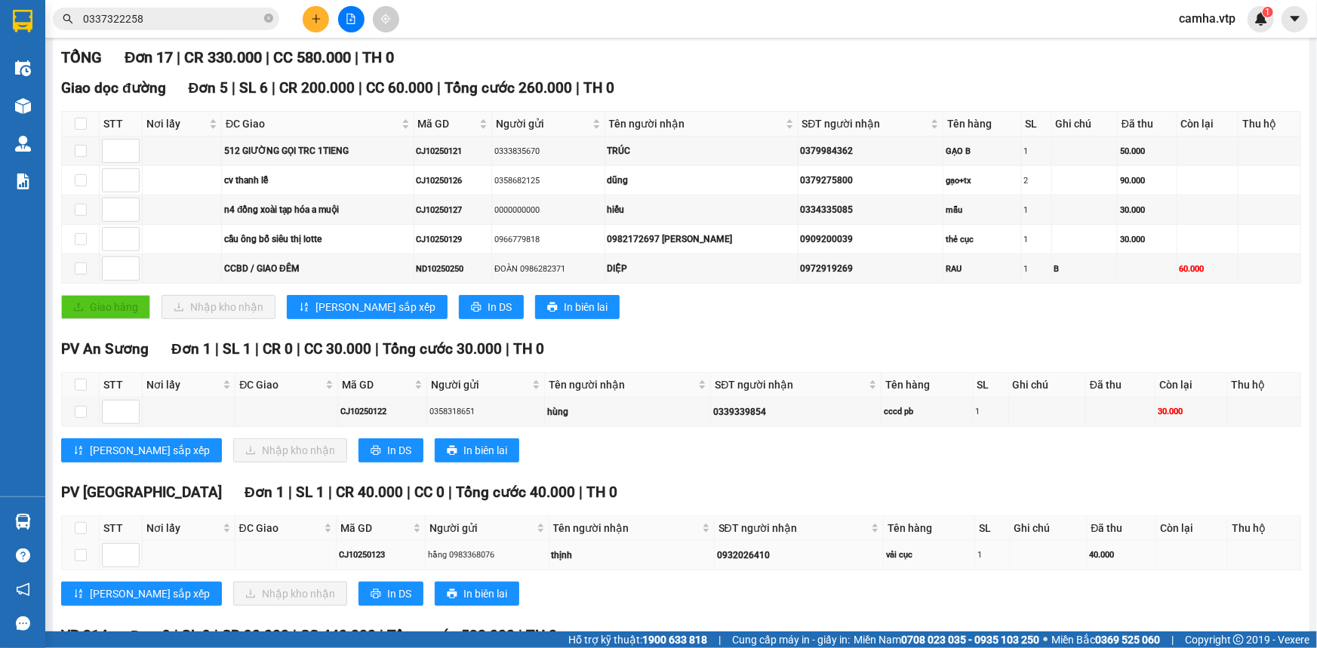
scroll to position [205, 0]
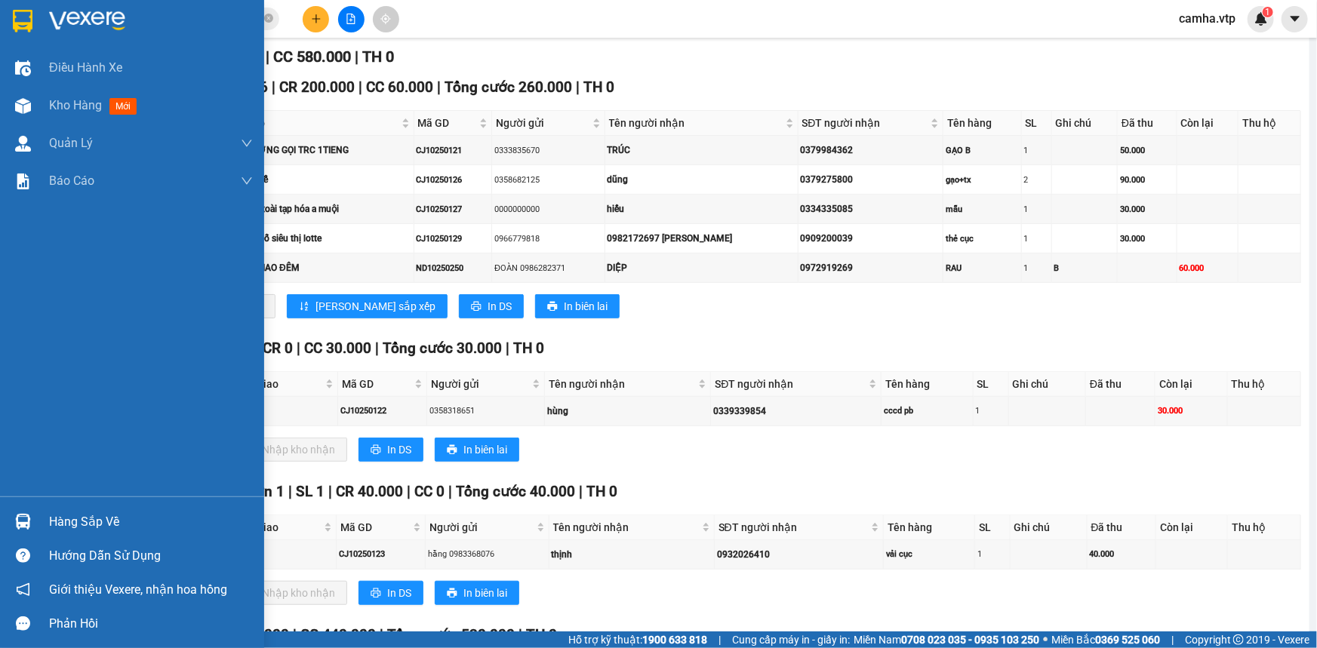
click at [94, 523] on div "Hàng sắp về" at bounding box center [151, 522] width 204 height 23
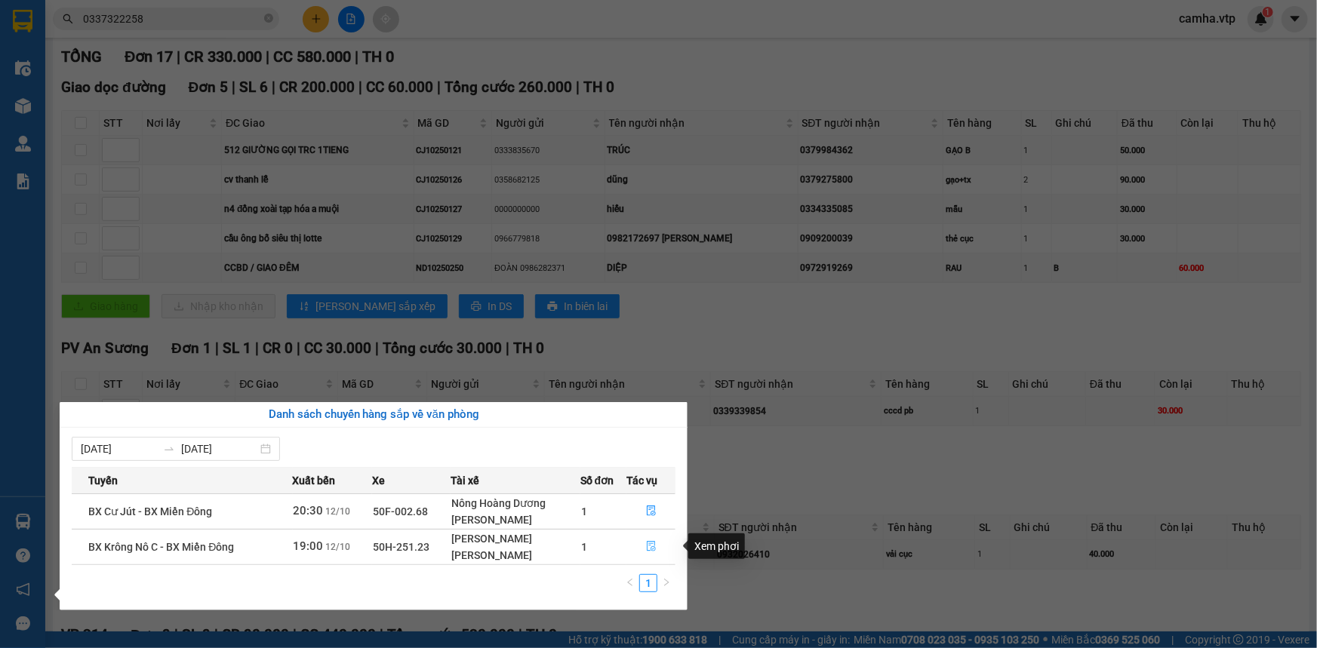
click at [651, 545] on icon "file-done" at bounding box center [651, 546] width 11 height 11
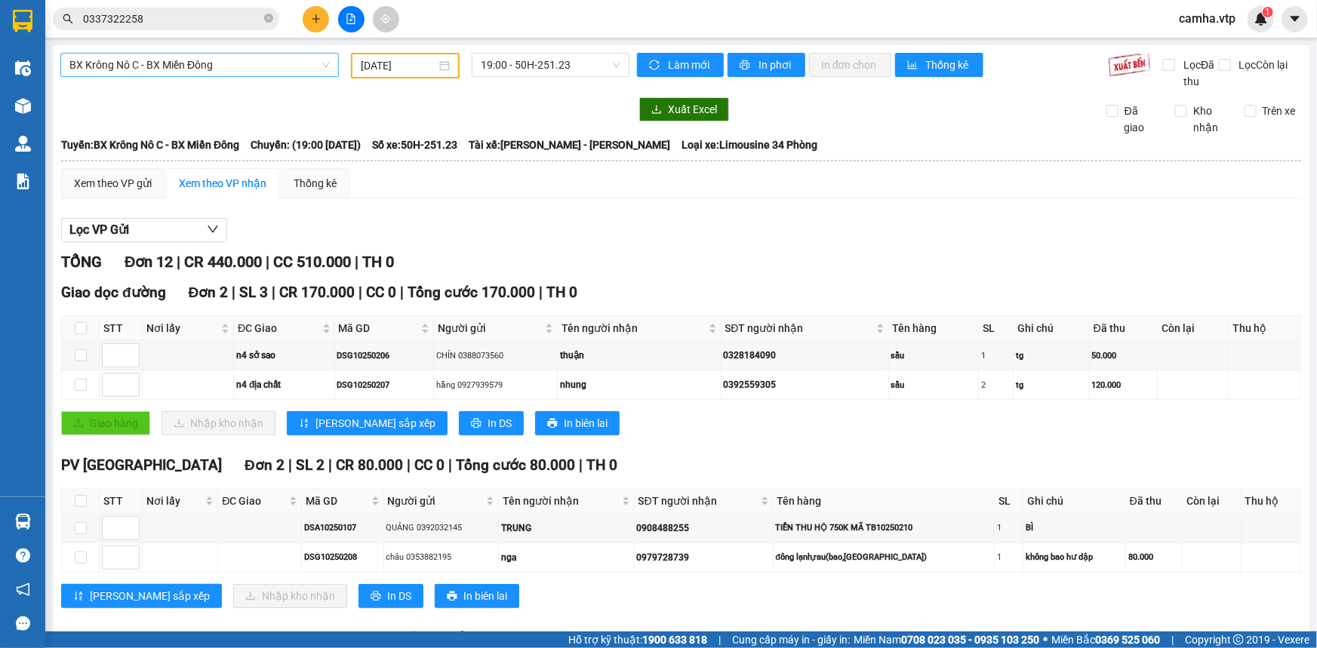
click at [182, 63] on span "BX Krông Nô C - BX Miền Đông" at bounding box center [199, 65] width 260 height 23
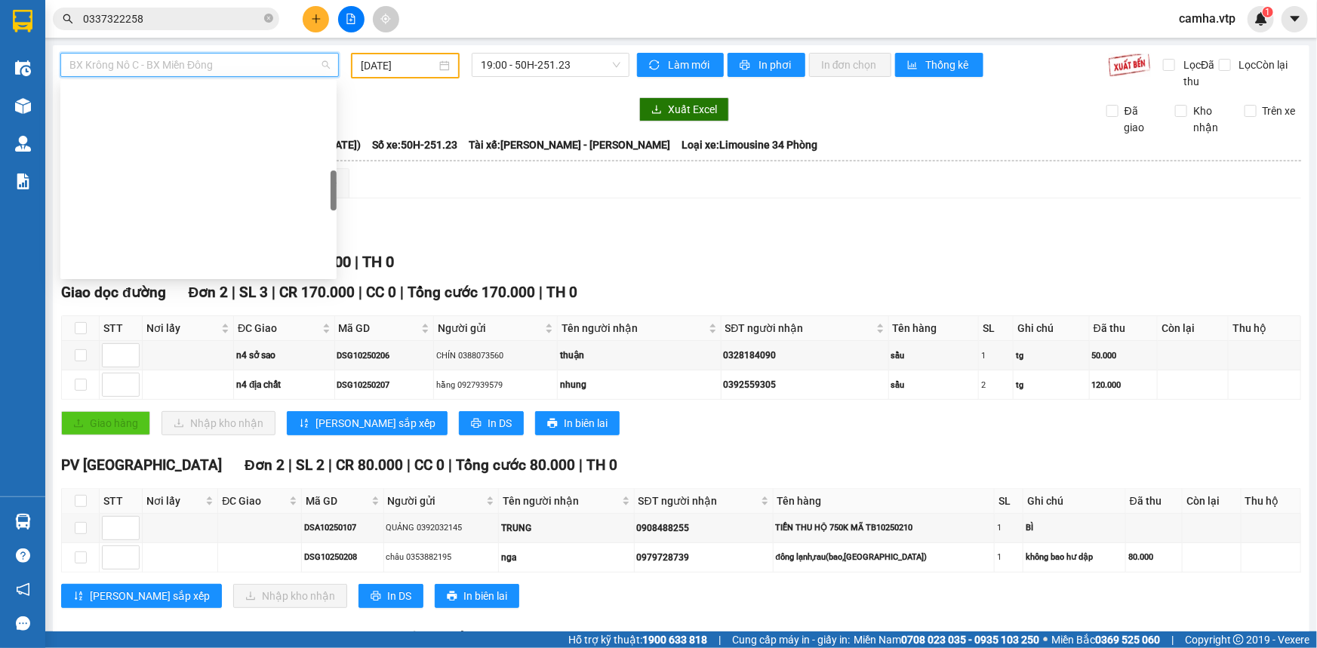
scroll to position [470, 0]
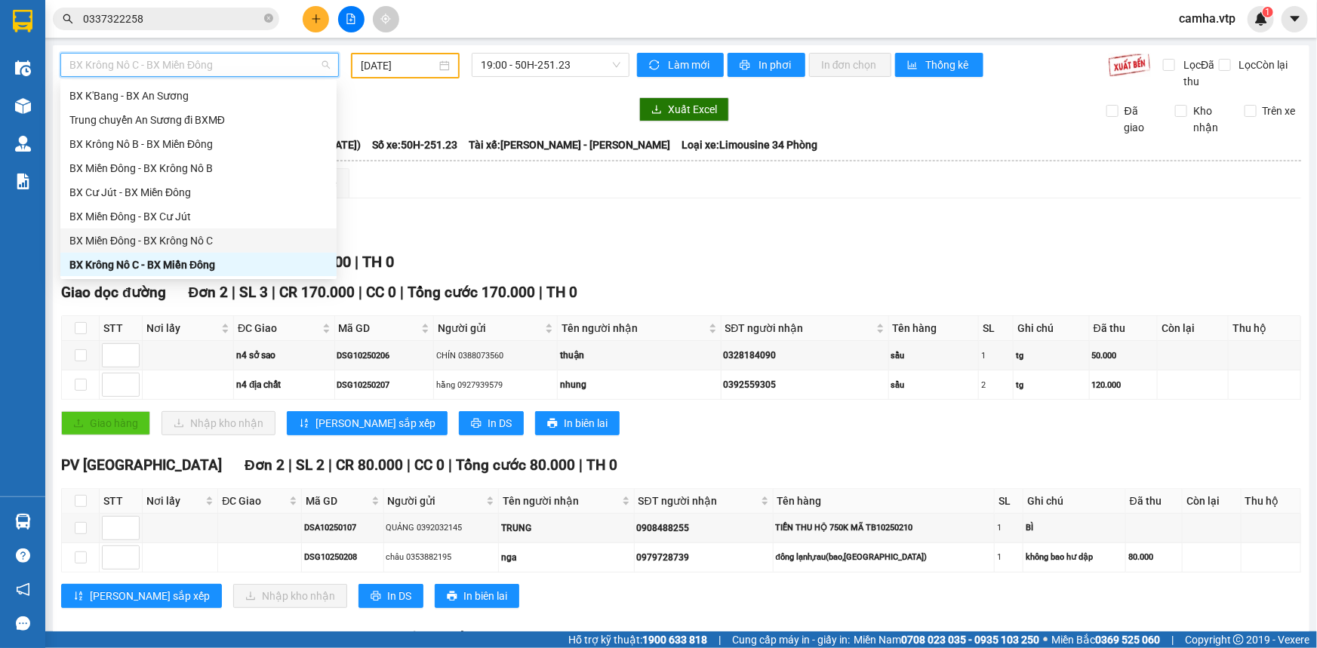
click at [207, 237] on div "BX Miền Đông - BX Krông Nô C" at bounding box center [198, 240] width 258 height 17
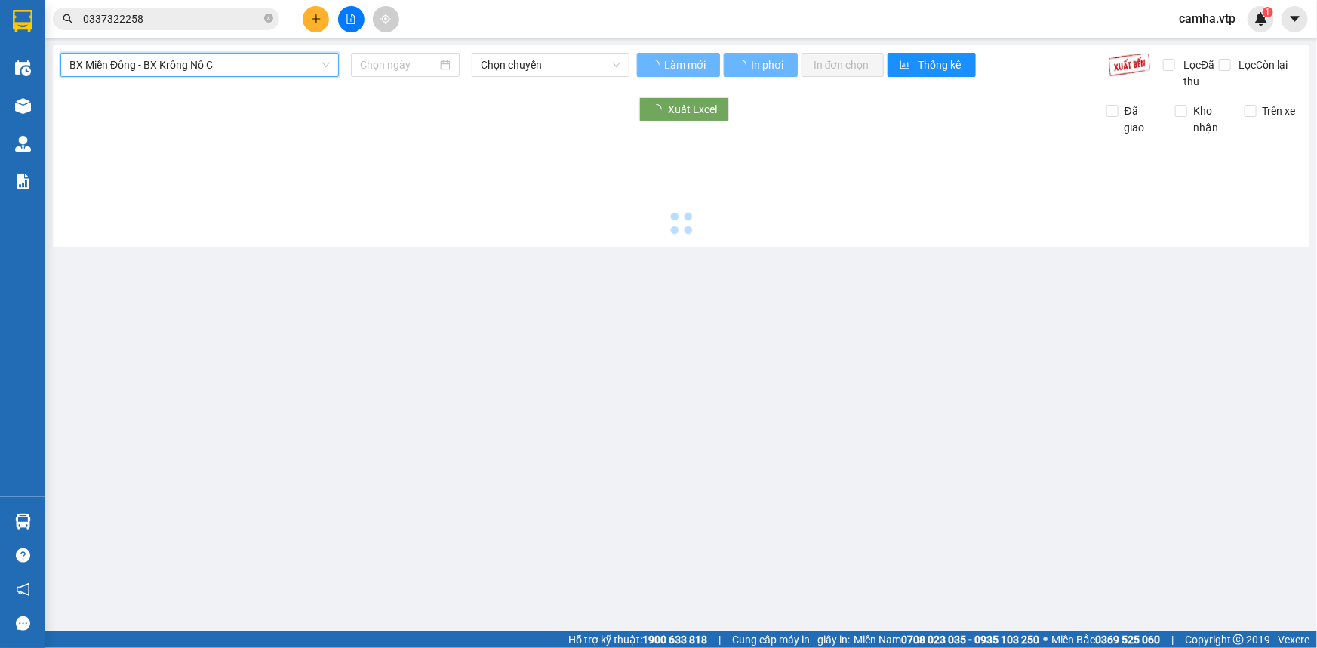
type input "[DATE]"
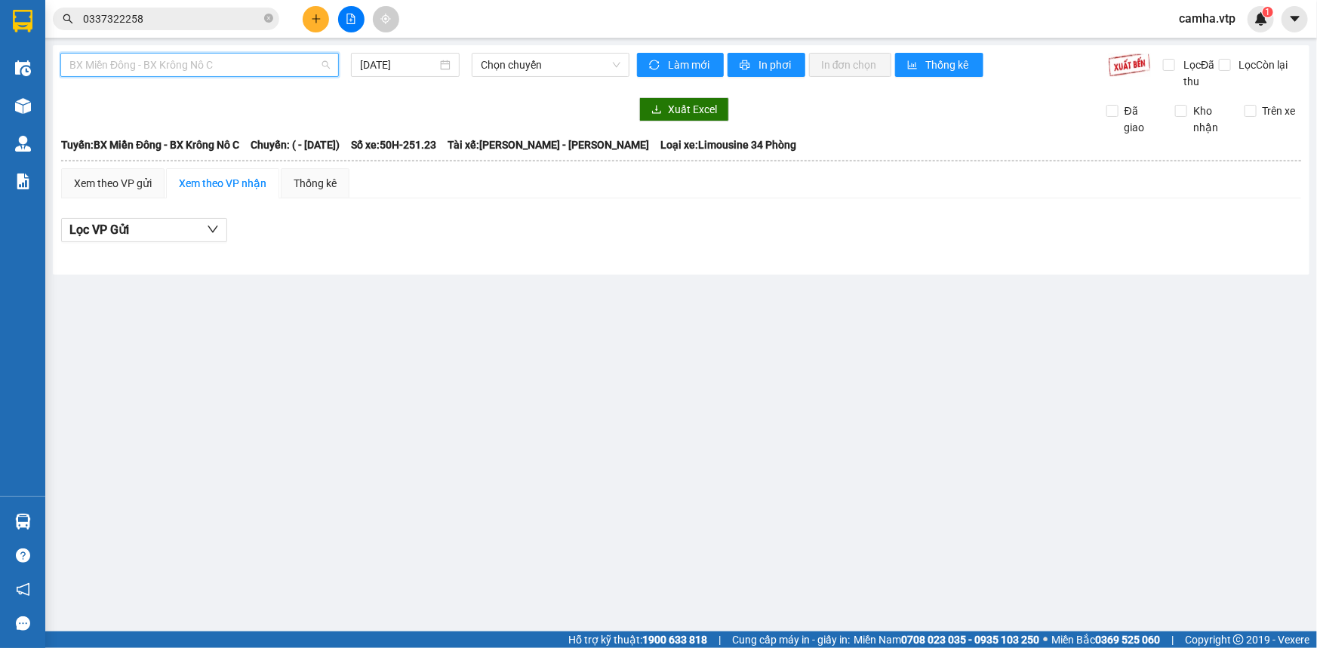
click at [231, 66] on span "BX Miền Đông - BX Krông Nô C" at bounding box center [199, 65] width 260 height 23
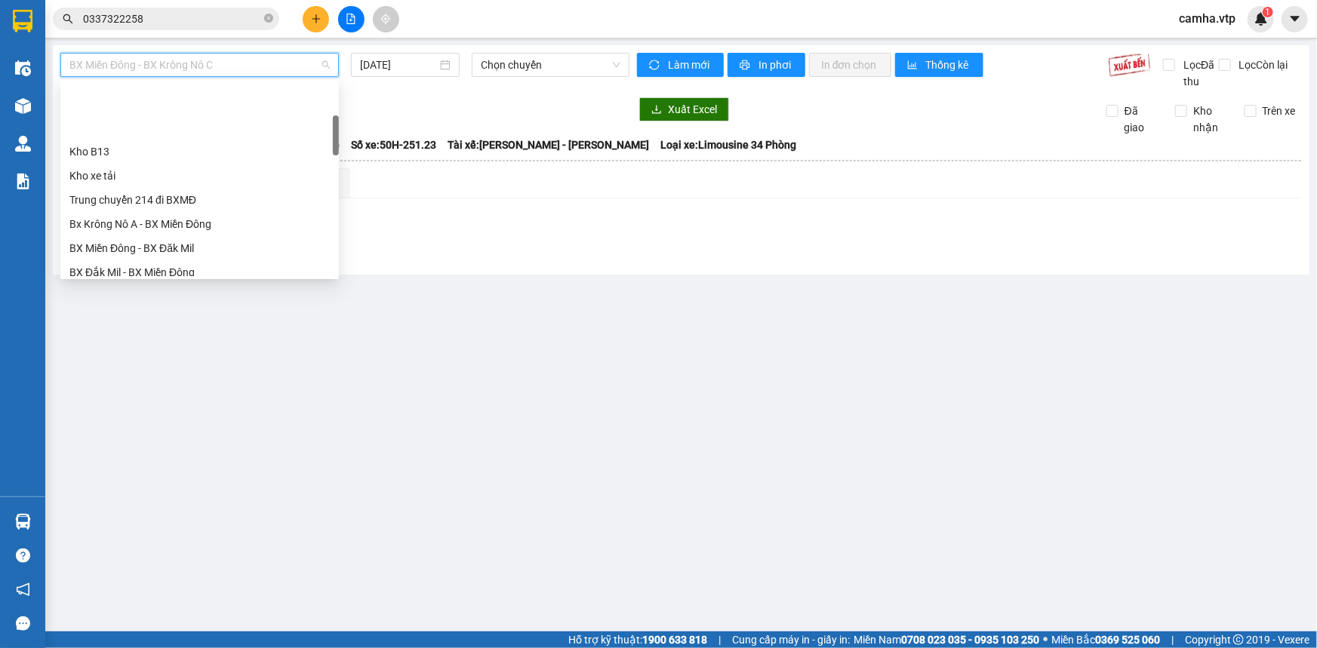
scroll to position [274, 0]
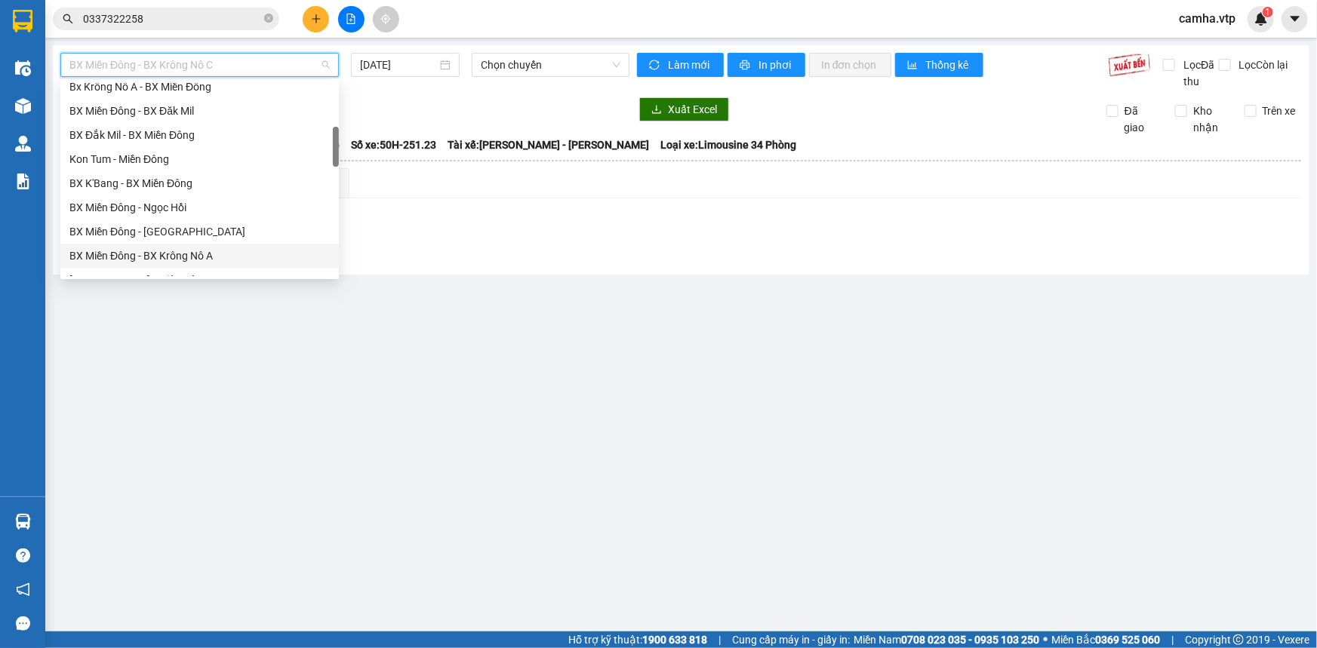
click at [230, 250] on div "BX Miền Đông - BX Krông Nô A" at bounding box center [199, 256] width 260 height 17
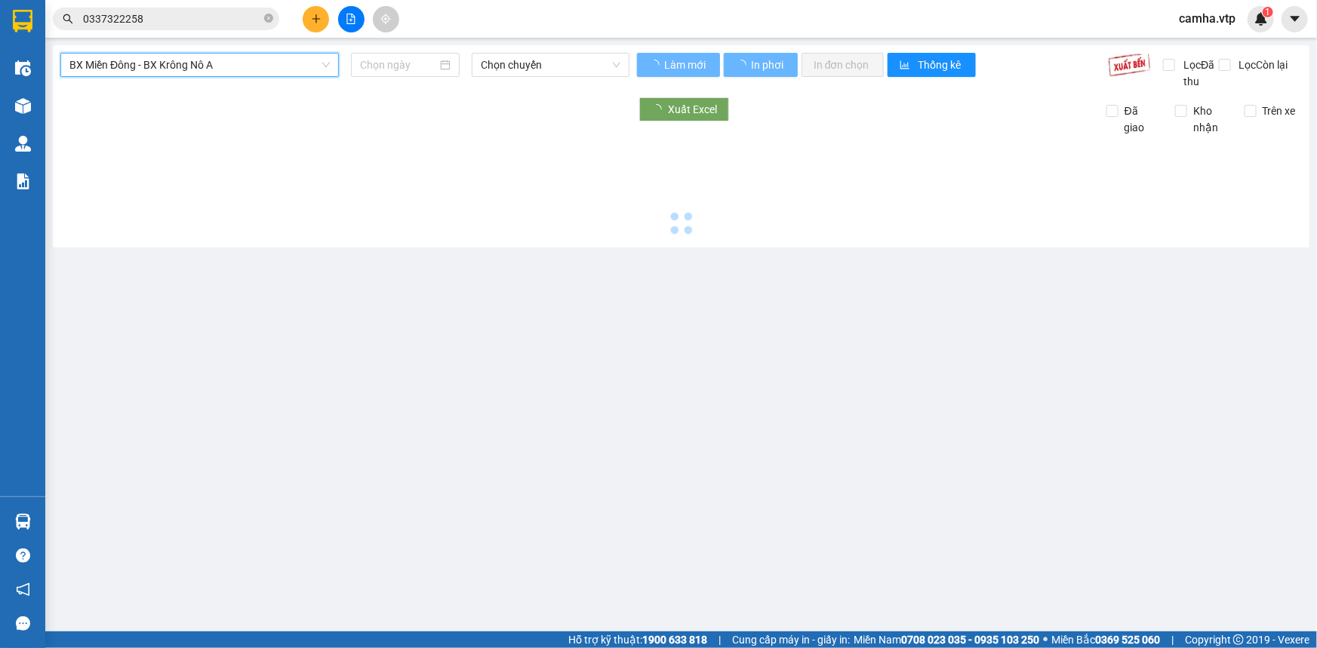
type input "[DATE]"
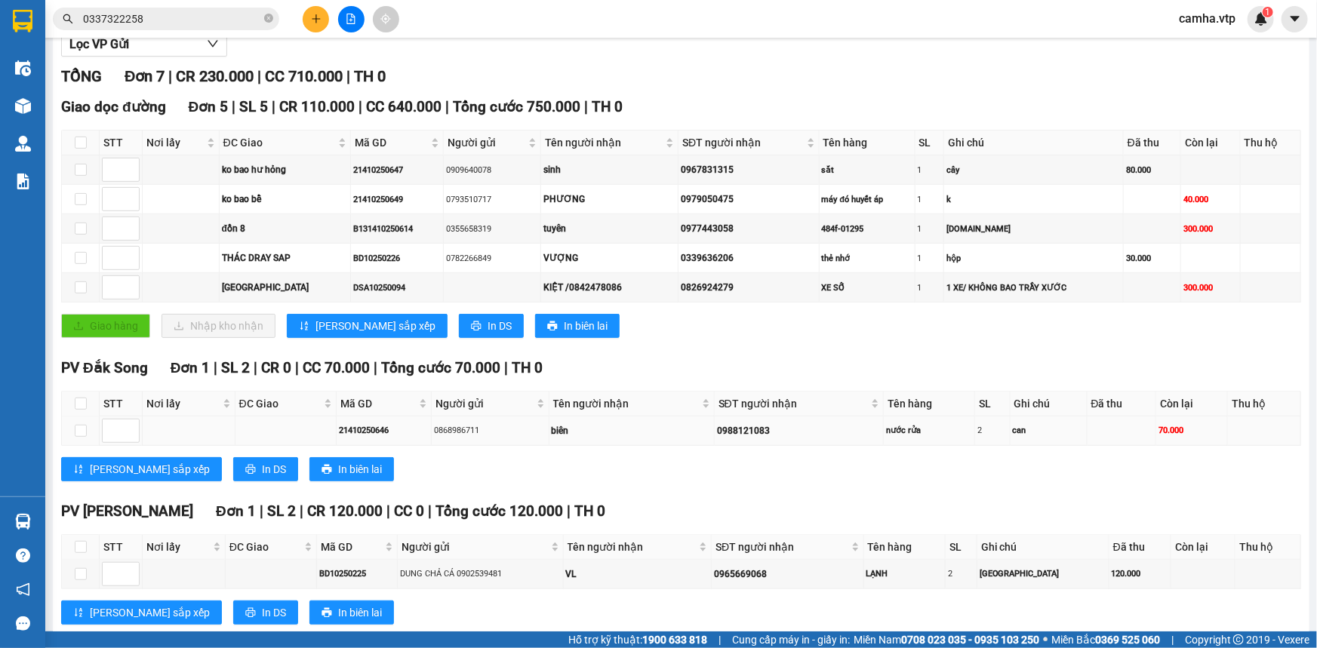
scroll to position [219, 0]
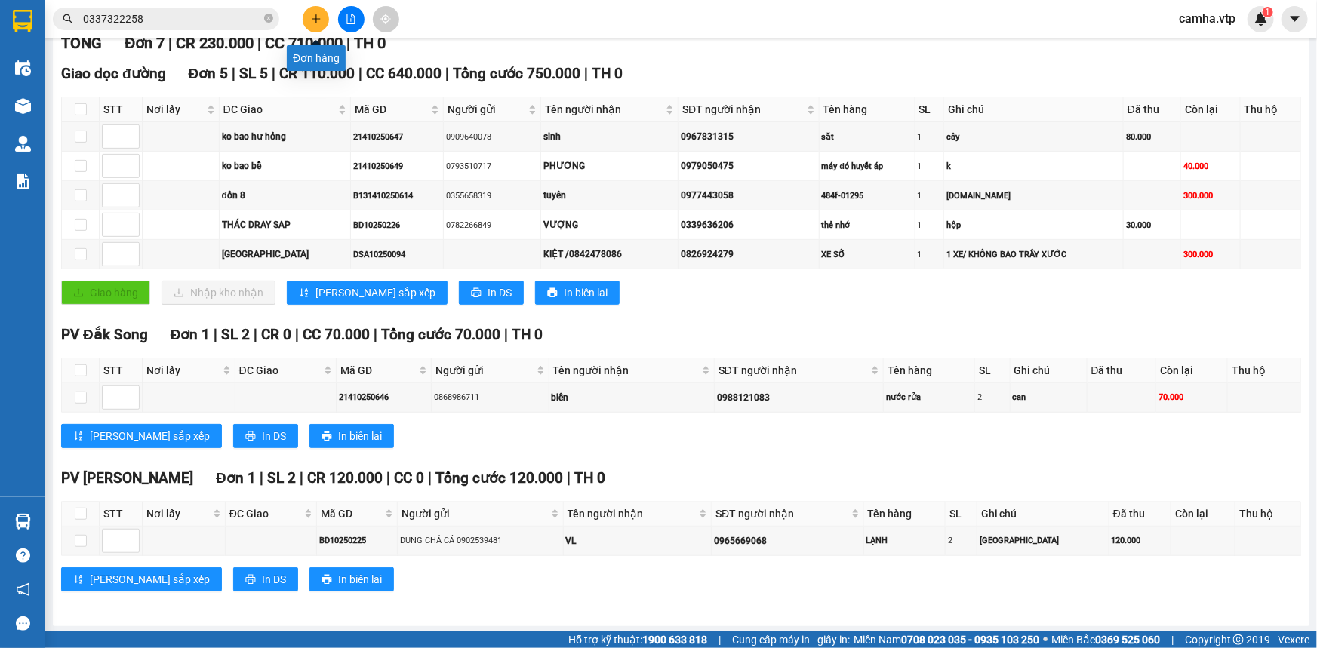
click at [316, 17] on icon "plus" at bounding box center [315, 18] width 1 height 8
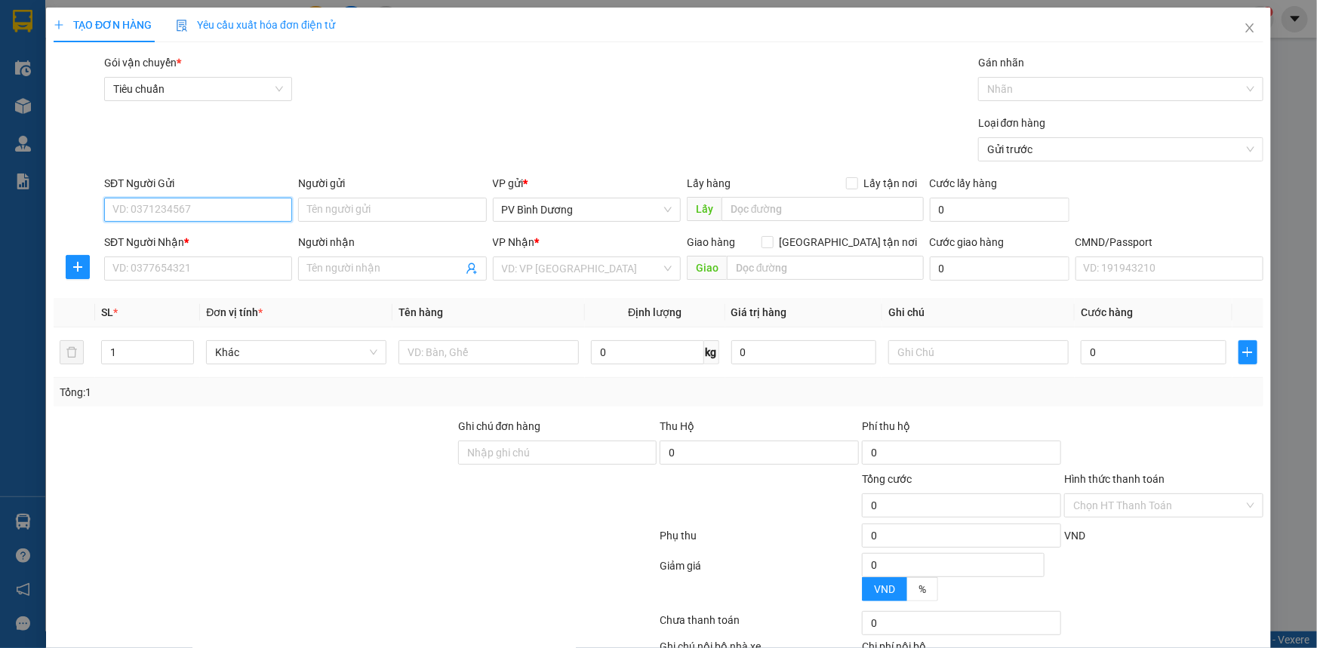
click at [169, 210] on input "SĐT Người Gửi" at bounding box center [198, 210] width 188 height 24
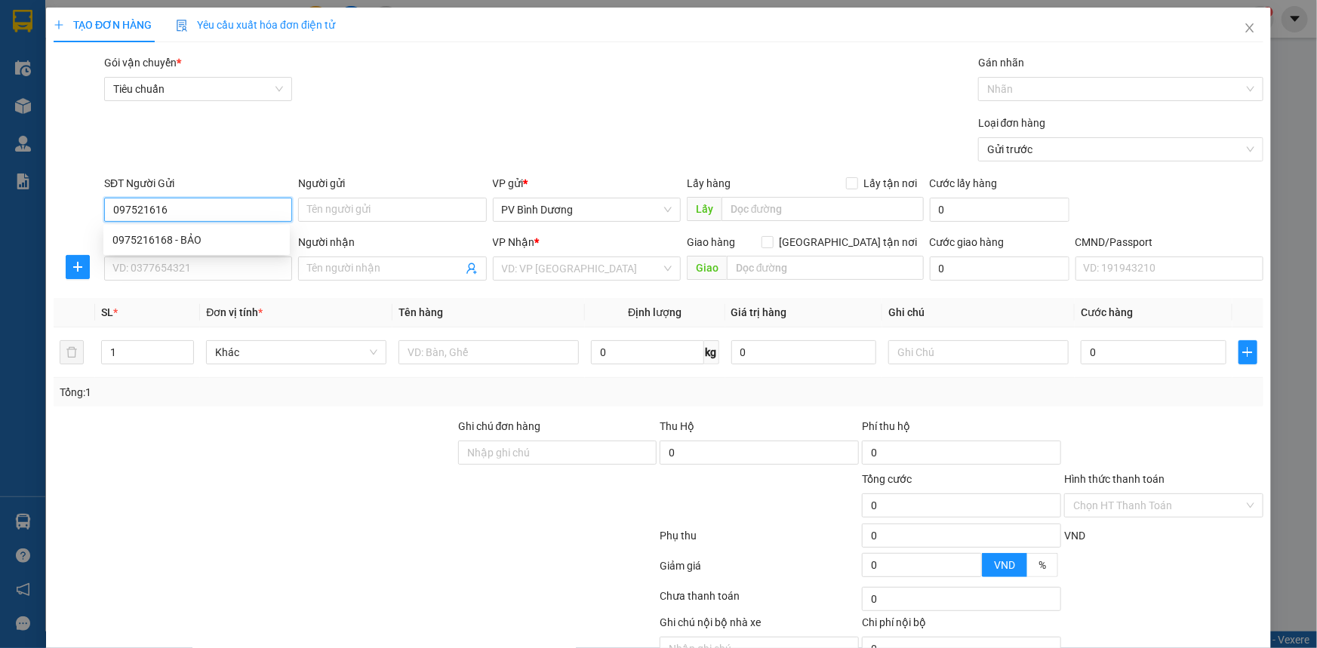
type input "0975216168"
click at [175, 243] on div "0975216168 - BẢO" at bounding box center [196, 240] width 168 height 17
type input "BẢO"
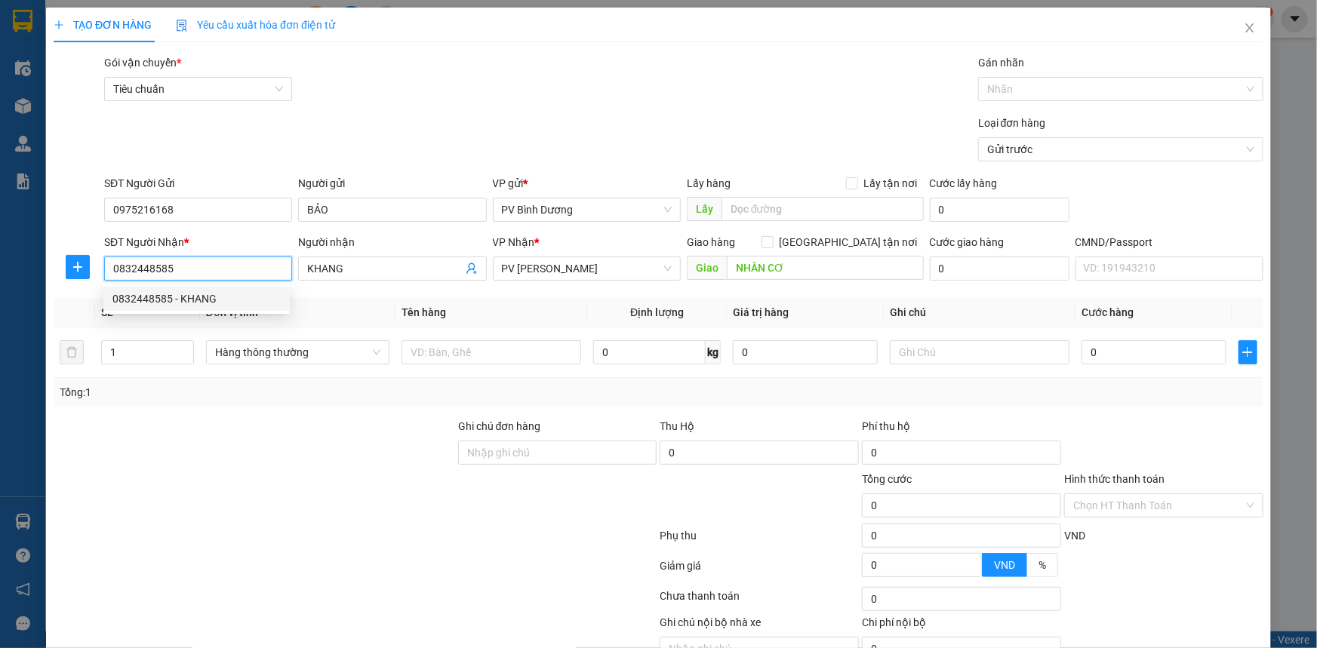
drag, startPoint x: 201, startPoint y: 271, endPoint x: 9, endPoint y: 257, distance: 193.0
click at [12, 257] on div "TẠO ĐƠN HÀNG Yêu cầu xuất hóa đơn điện tử Transit Pickup Surcharge Ids Transit …" at bounding box center [658, 324] width 1317 height 648
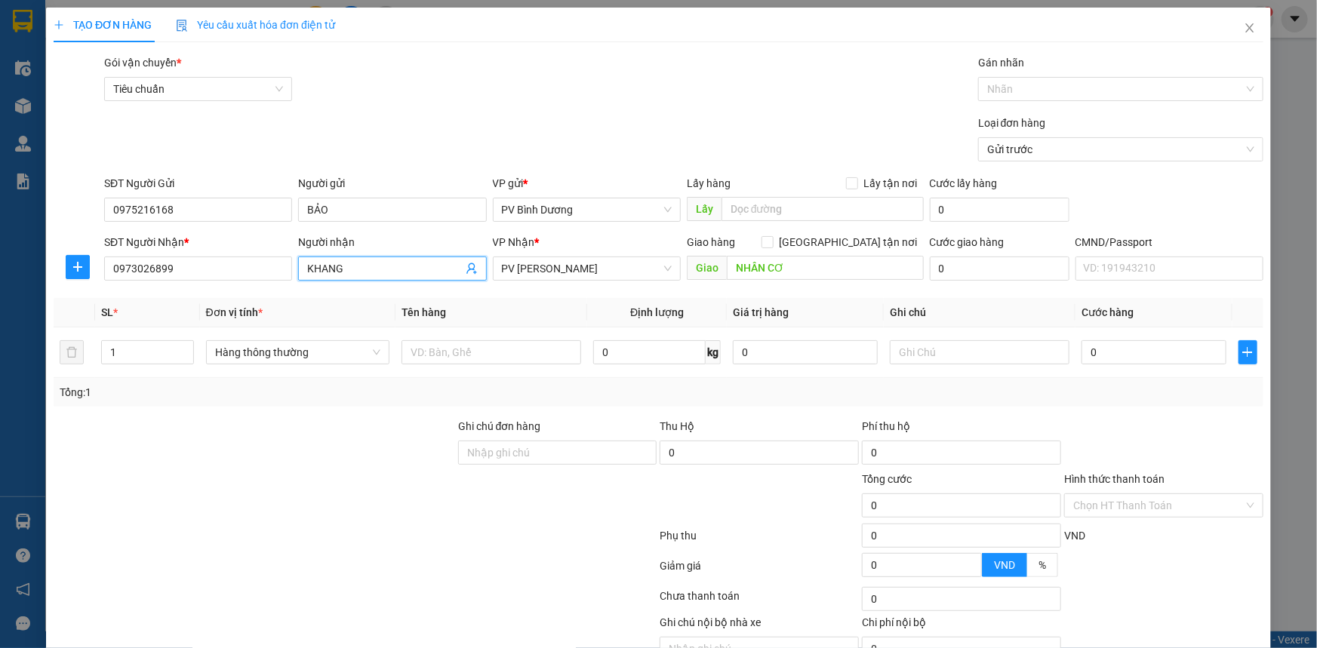
drag, startPoint x: 418, startPoint y: 263, endPoint x: 96, endPoint y: 259, distance: 322.3
click at [204, 272] on div "SĐT Người Nhận * 0973026899 Người nhận KHANG KHANG VP Nhận * PV [PERSON_NAME] h…" at bounding box center [683, 260] width 1165 height 53
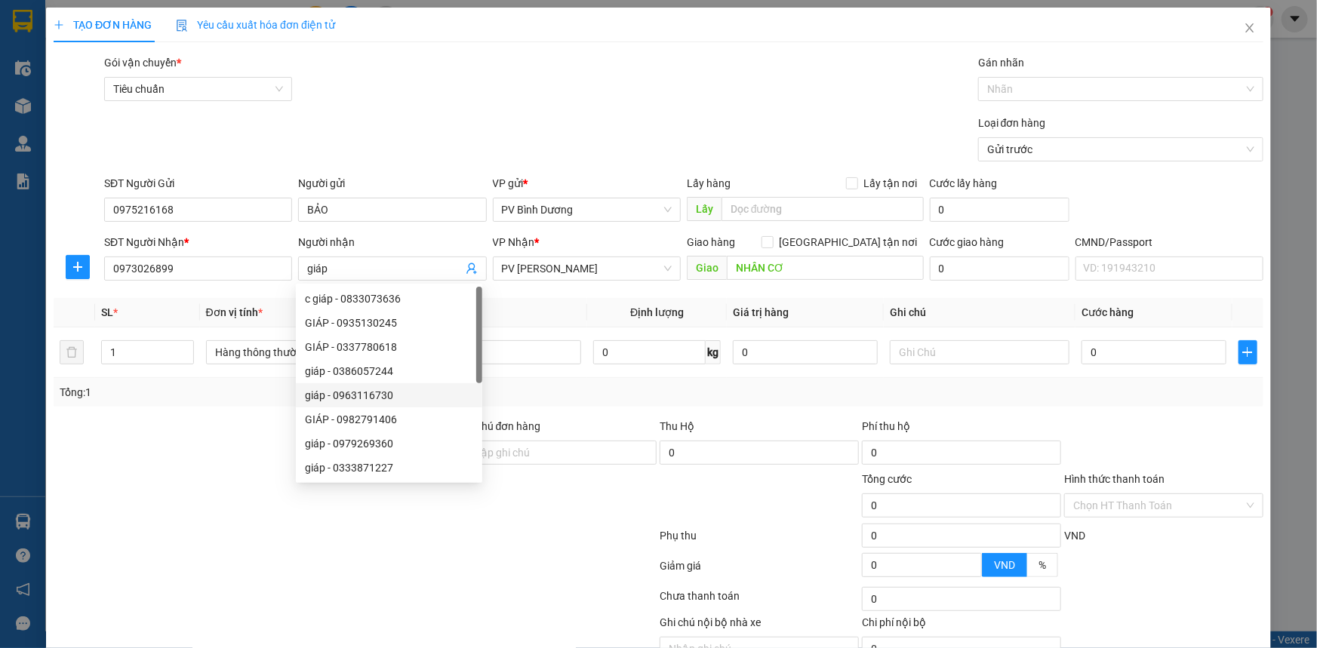
drag, startPoint x: 172, startPoint y: 531, endPoint x: 376, endPoint y: 471, distance: 212.5
click at [174, 531] on div at bounding box center [355, 539] width 606 height 30
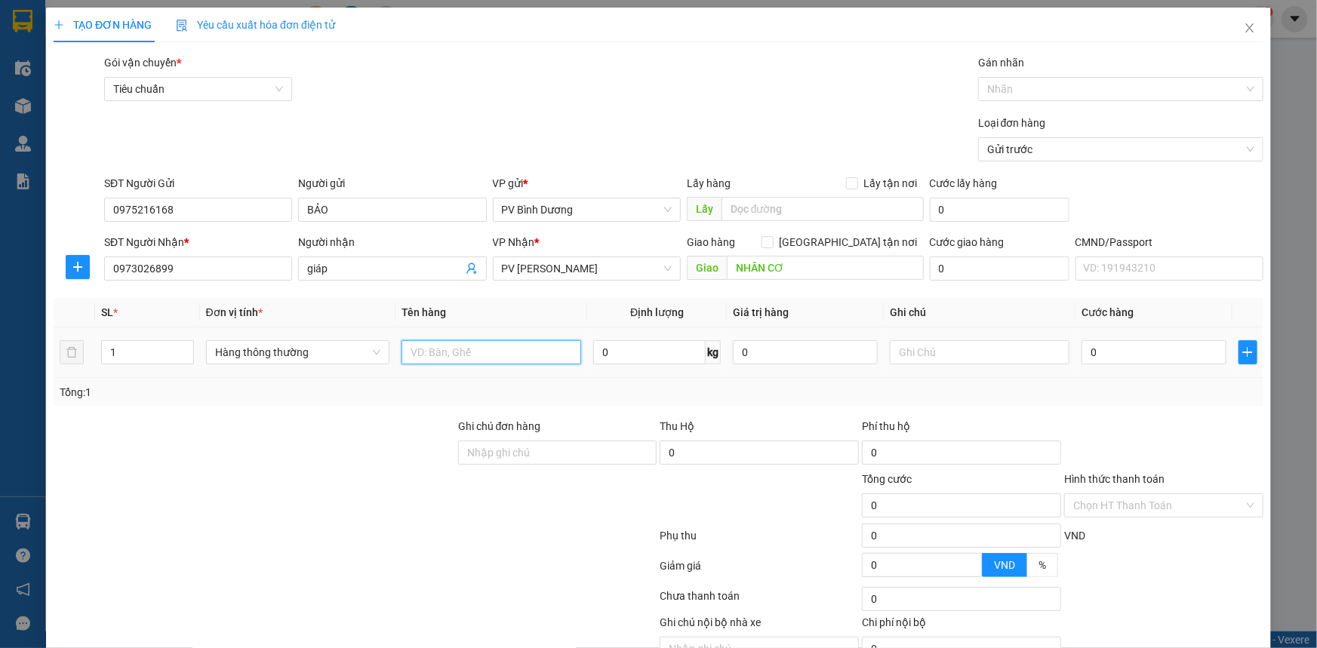
click at [512, 355] on input "text" at bounding box center [491, 352] width 180 height 24
click at [971, 345] on input "text" at bounding box center [980, 352] width 180 height 24
click at [1155, 351] on input "0" at bounding box center [1153, 352] width 145 height 24
click at [1113, 403] on div "Tổng: 1" at bounding box center [659, 392] width 1210 height 29
click at [1124, 354] on input "0" at bounding box center [1153, 352] width 145 height 24
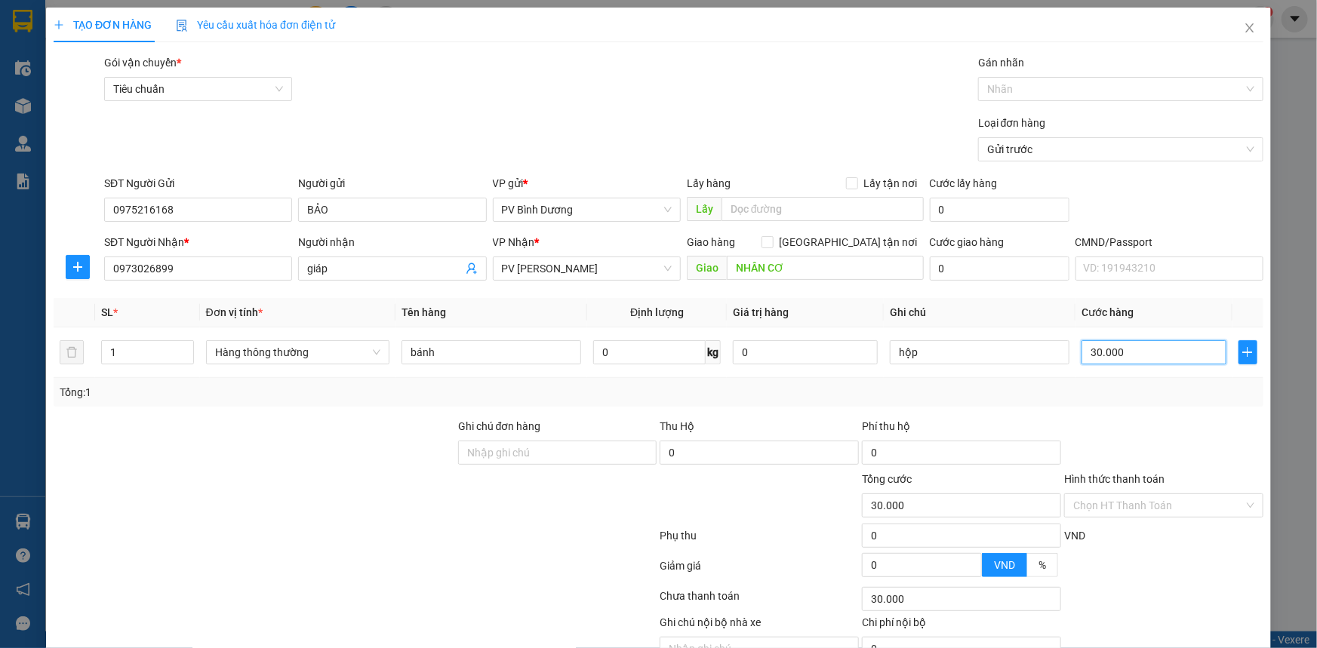
scroll to position [76, 0]
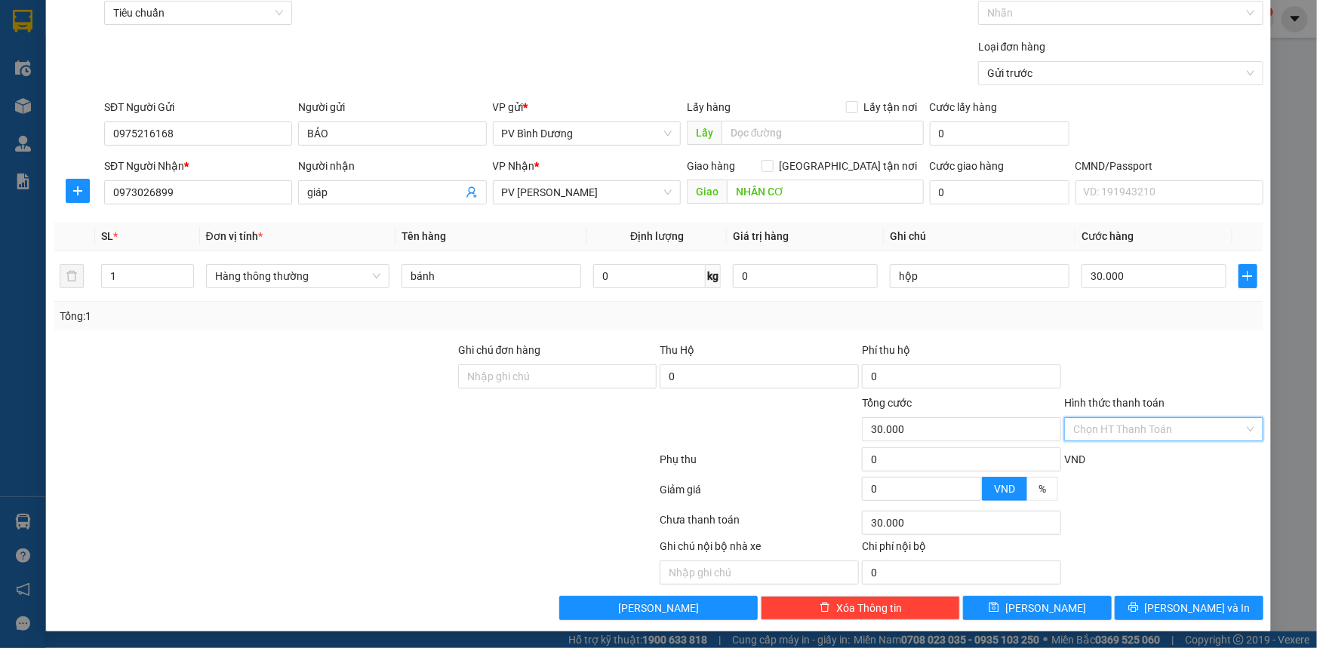
click at [1103, 426] on input "Hình thức thanh toán" at bounding box center [1158, 429] width 171 height 23
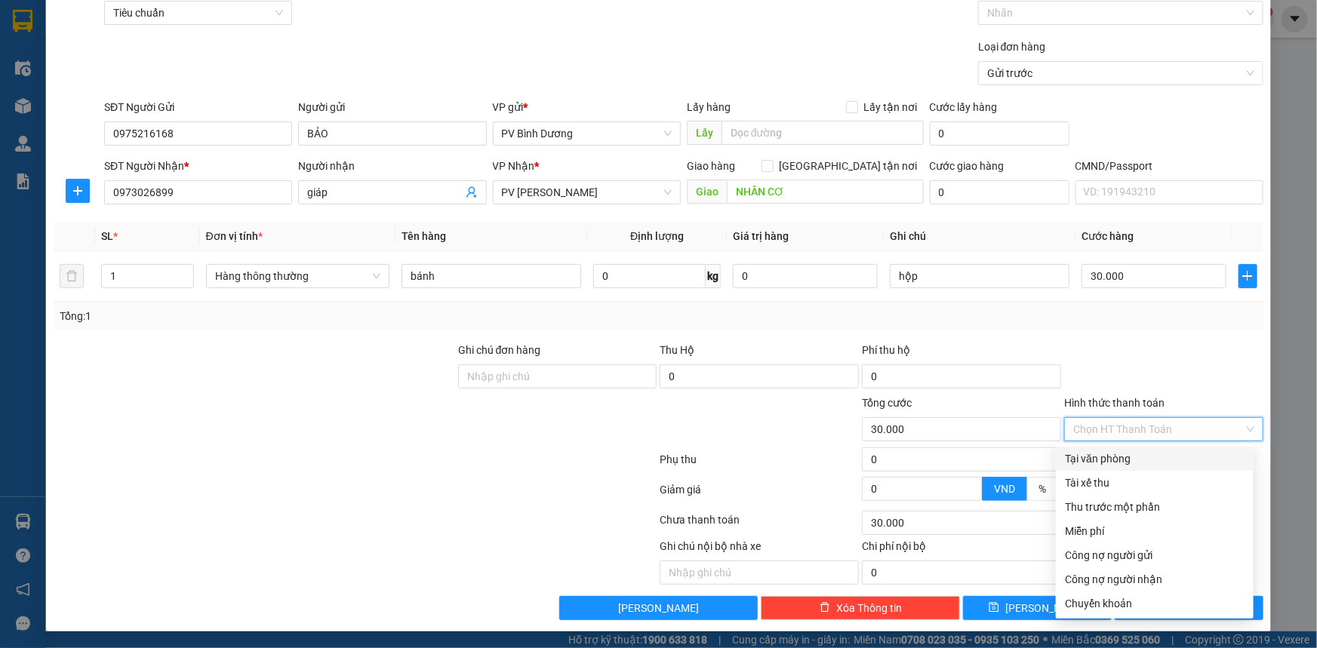
click at [1102, 457] on div "Tại văn phòng" at bounding box center [1155, 459] width 180 height 17
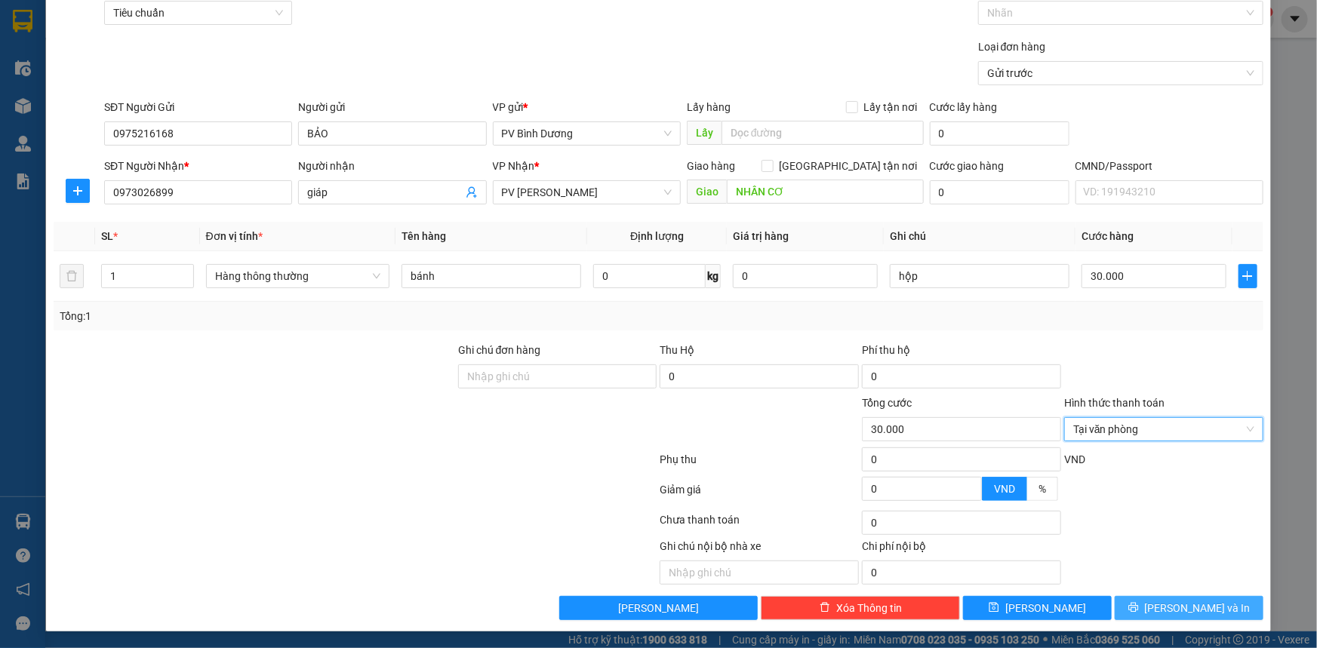
click at [1215, 611] on button "[PERSON_NAME] và In" at bounding box center [1189, 608] width 149 height 24
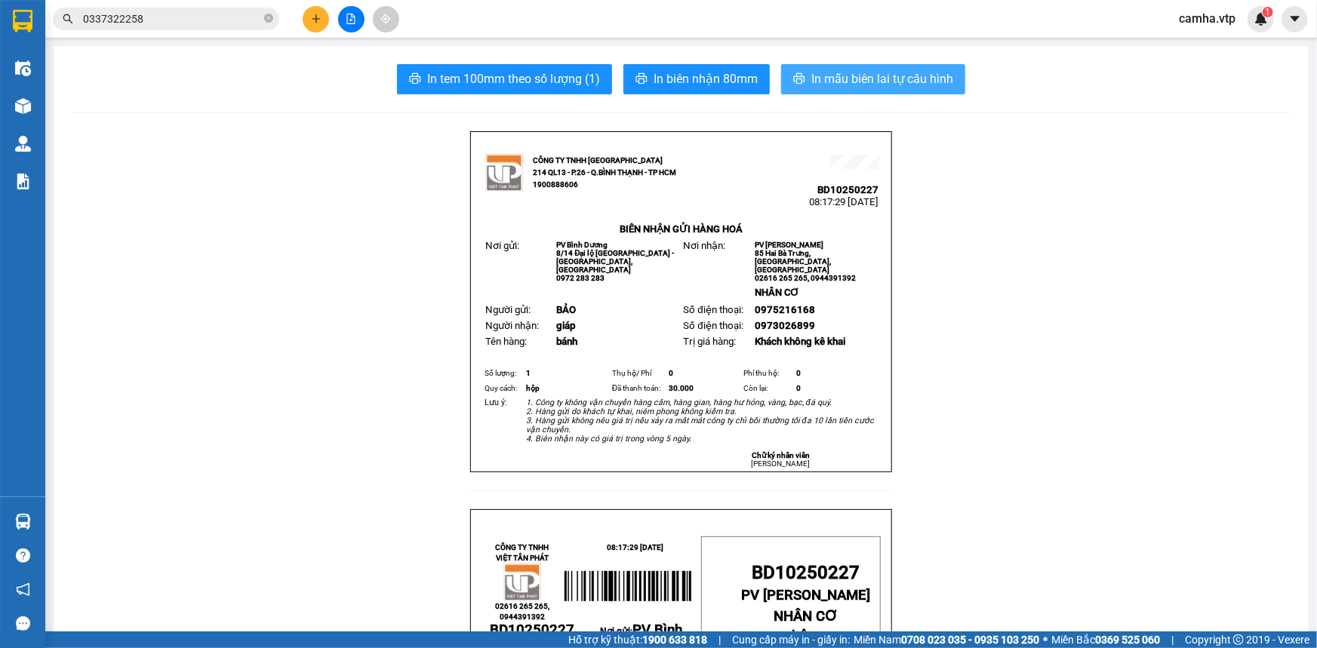
click at [878, 74] on span "In mẫu biên lai tự cấu hình" at bounding box center [882, 78] width 142 height 19
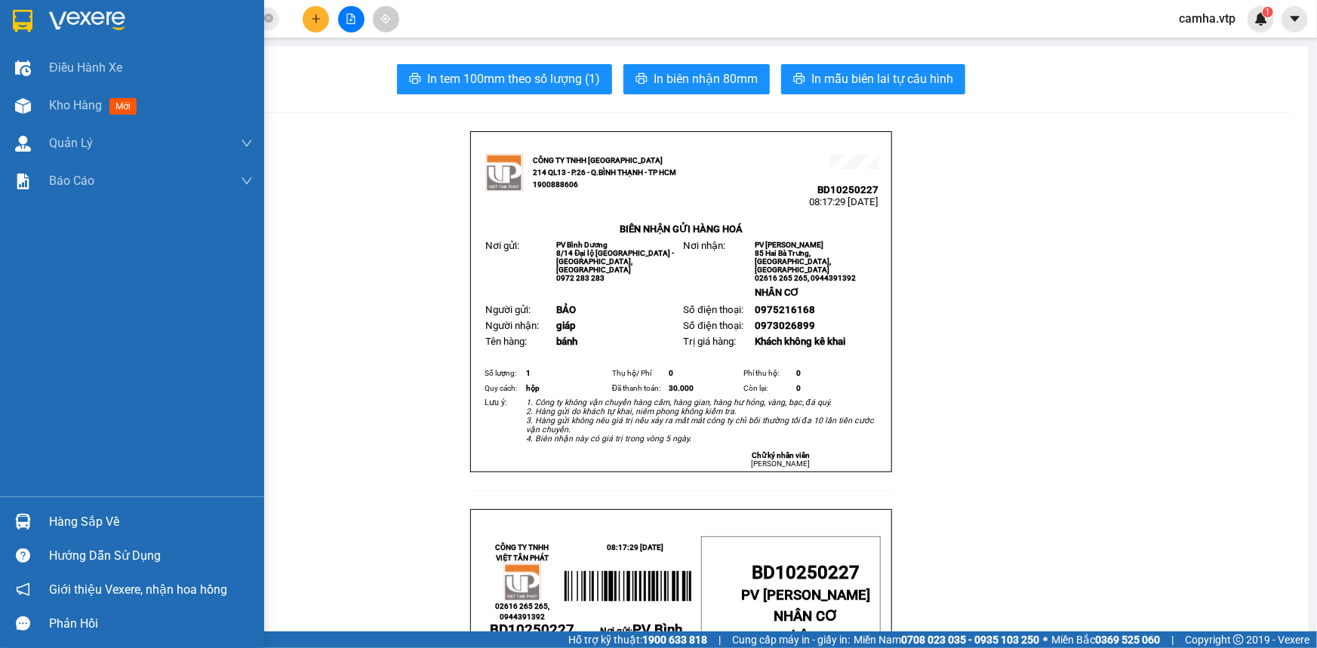
click at [26, 20] on img at bounding box center [23, 21] width 20 height 23
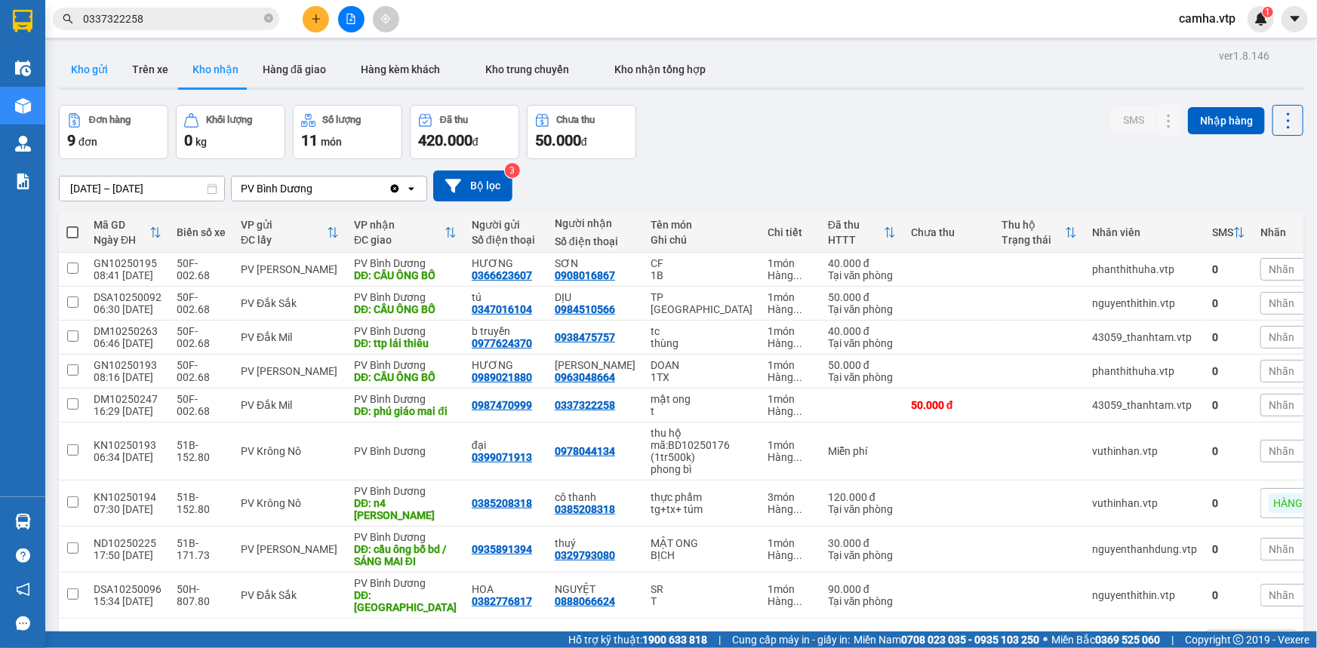
click at [90, 75] on button "Kho gửi" at bounding box center [89, 69] width 61 height 36
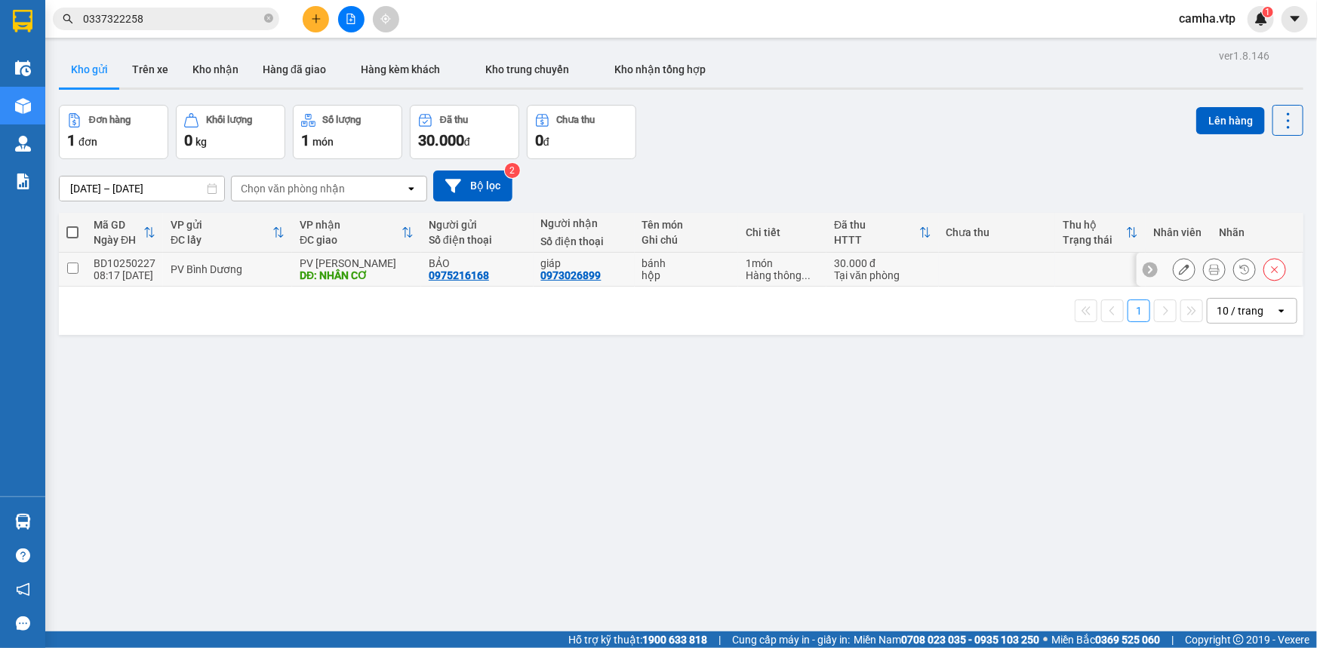
click at [67, 266] on input "checkbox" at bounding box center [72, 268] width 11 height 11
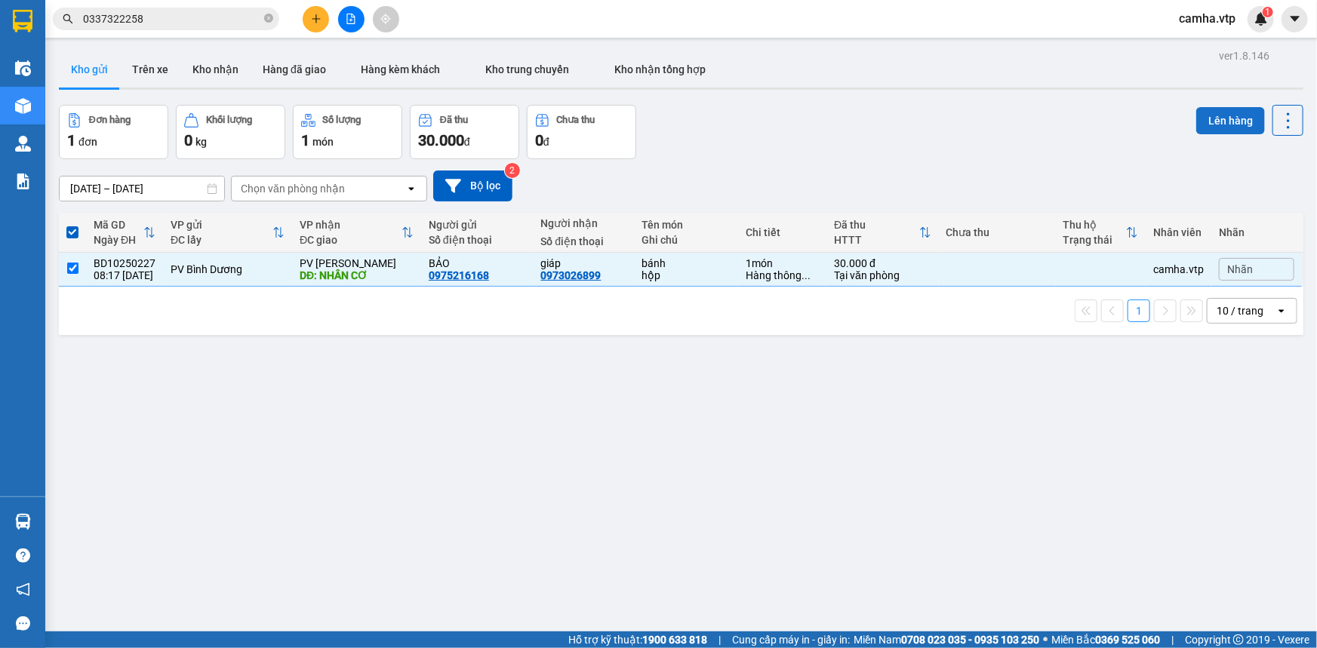
click at [1241, 118] on button "Lên hàng" at bounding box center [1230, 120] width 69 height 27
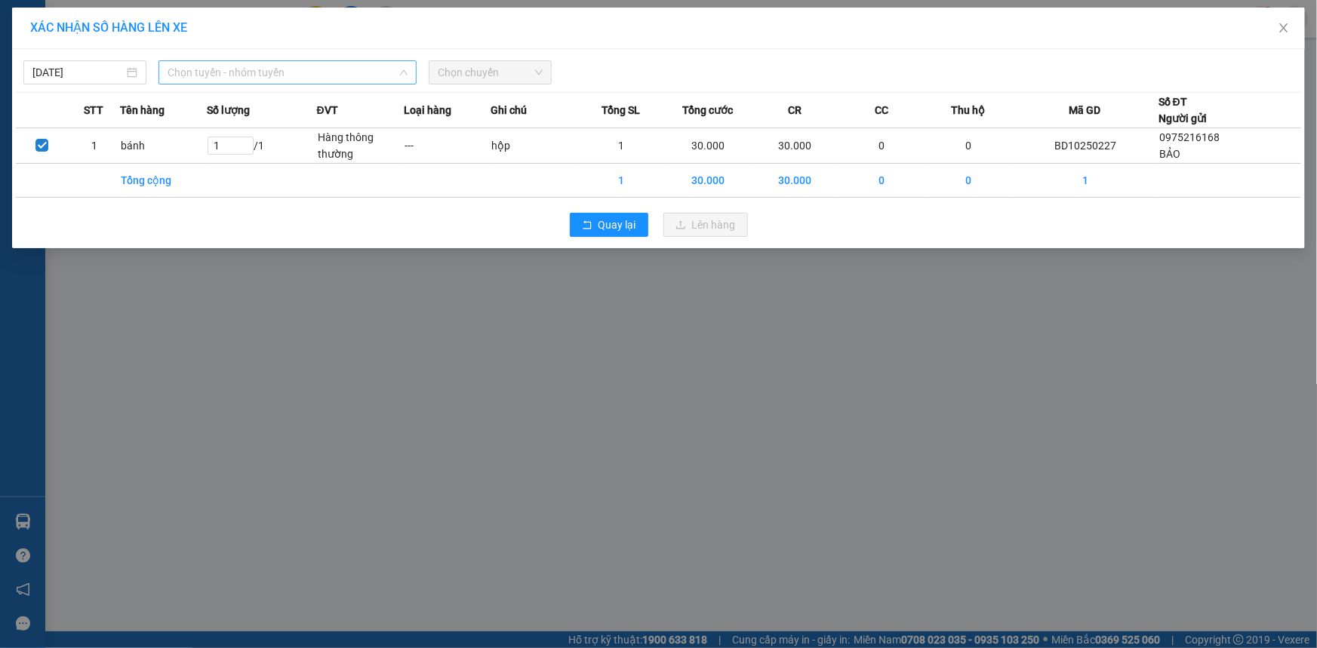
click at [276, 75] on span "Chọn tuyến - nhóm tuyến" at bounding box center [288, 72] width 240 height 23
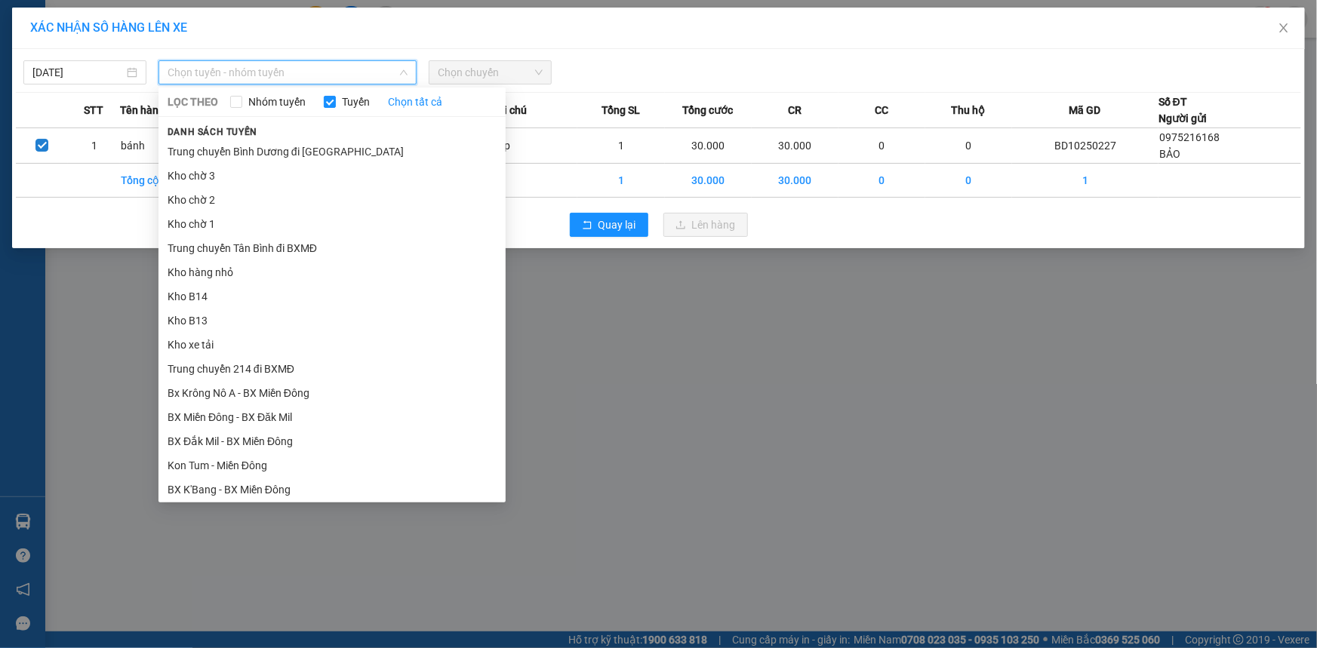
click at [294, 550] on li "BX Miền Đông - BX Krông Nô A" at bounding box center [331, 562] width 347 height 24
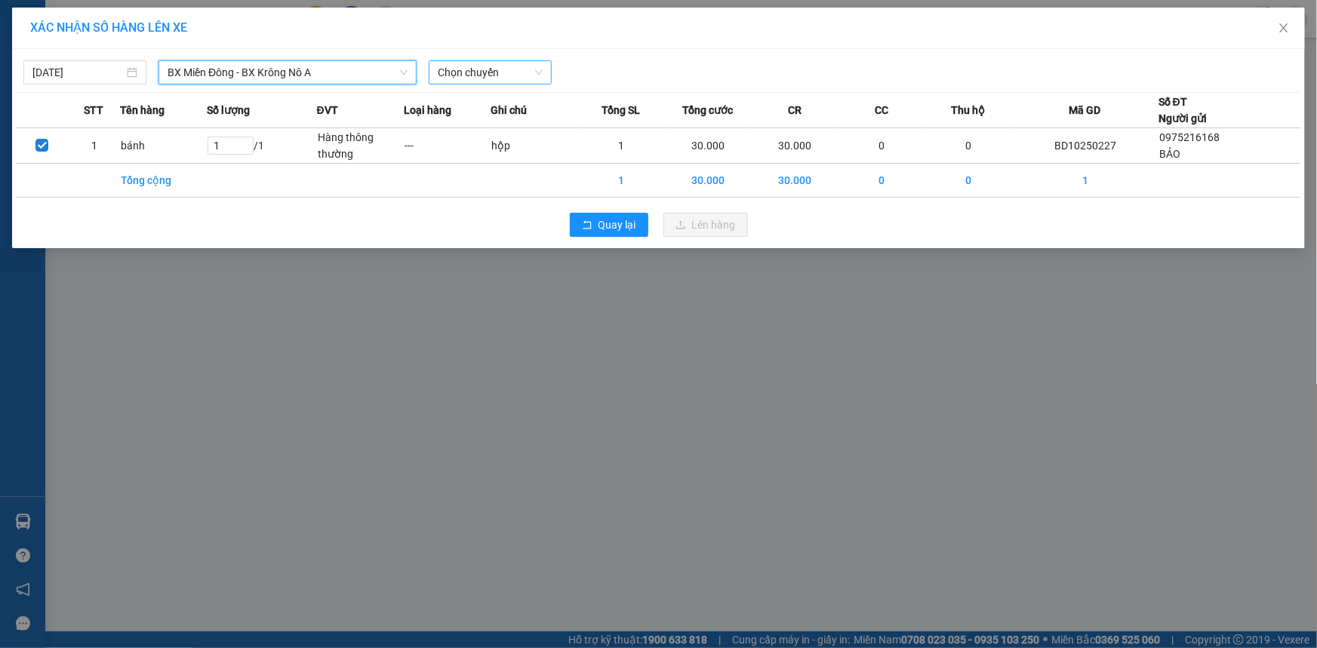
click at [469, 69] on span "Chọn chuyến" at bounding box center [490, 72] width 105 height 23
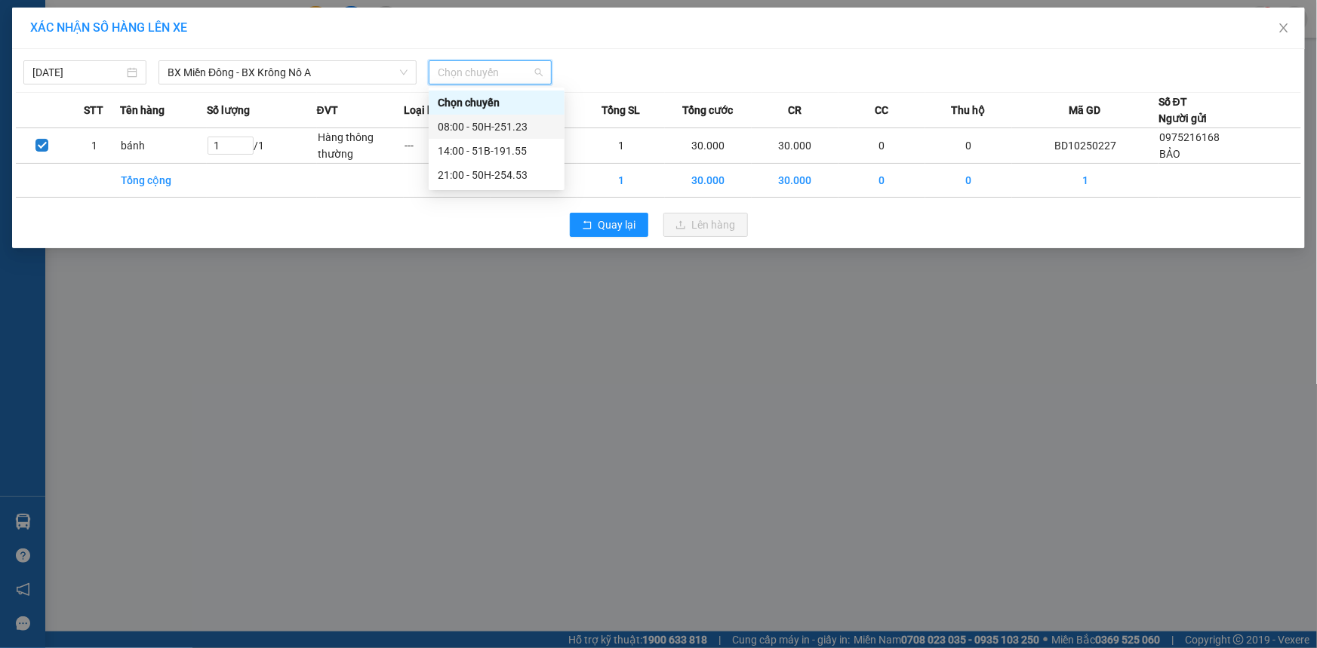
click at [510, 128] on div "08:00 - 50H-251.23" at bounding box center [497, 126] width 118 height 17
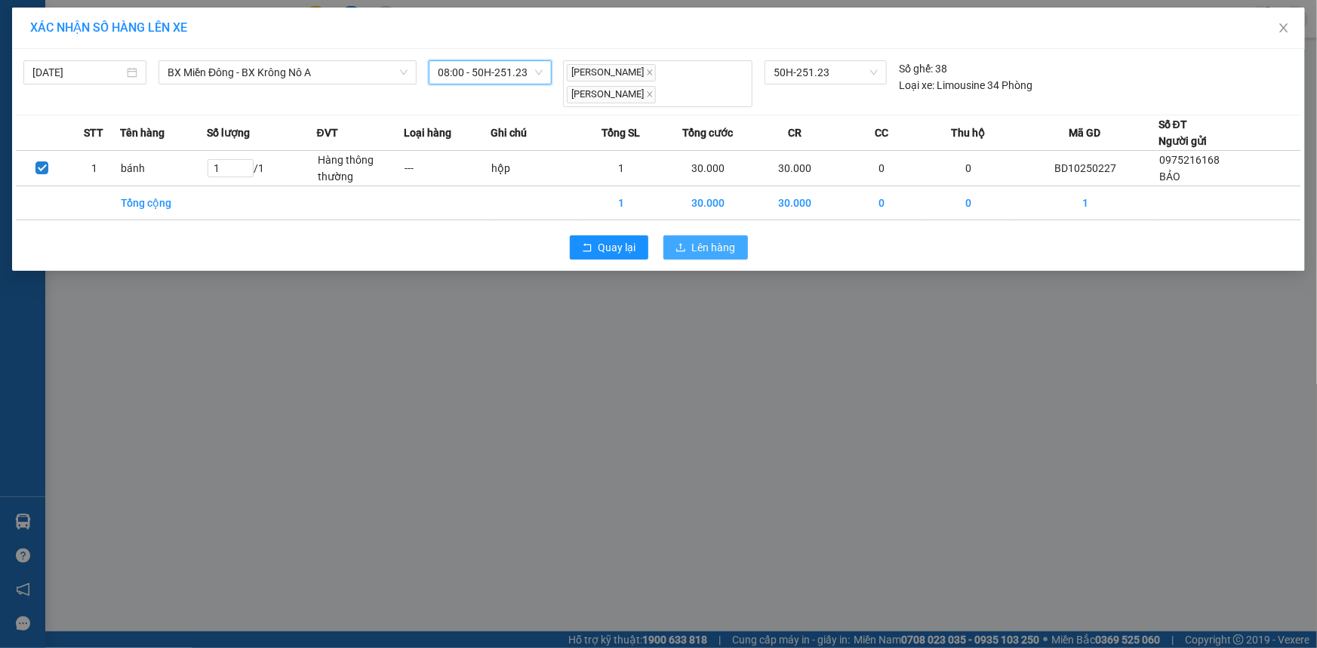
click at [700, 239] on span "Lên hàng" at bounding box center [714, 247] width 44 height 17
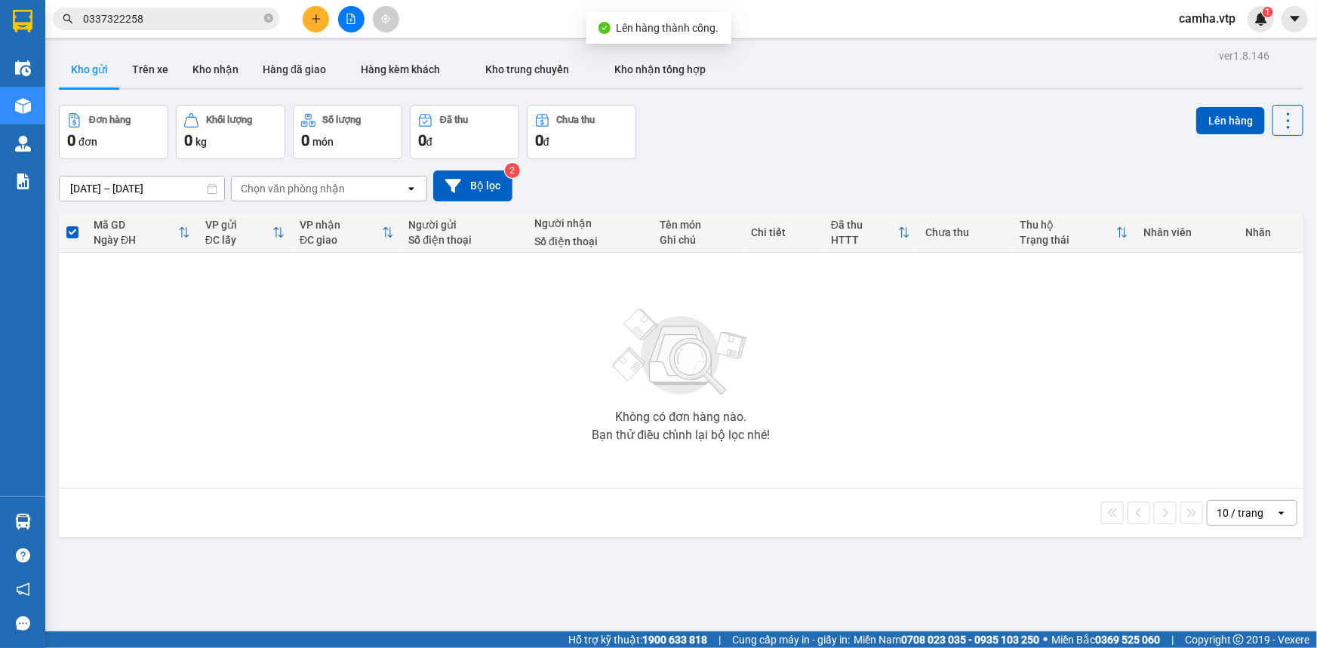
click at [279, 382] on div "Không có đơn hàng nào. Bạn thử điều chỉnh lại bộ lọc nhé!" at bounding box center [680, 370] width 1229 height 226
click at [346, 20] on icon "file-add" at bounding box center [351, 19] width 11 height 11
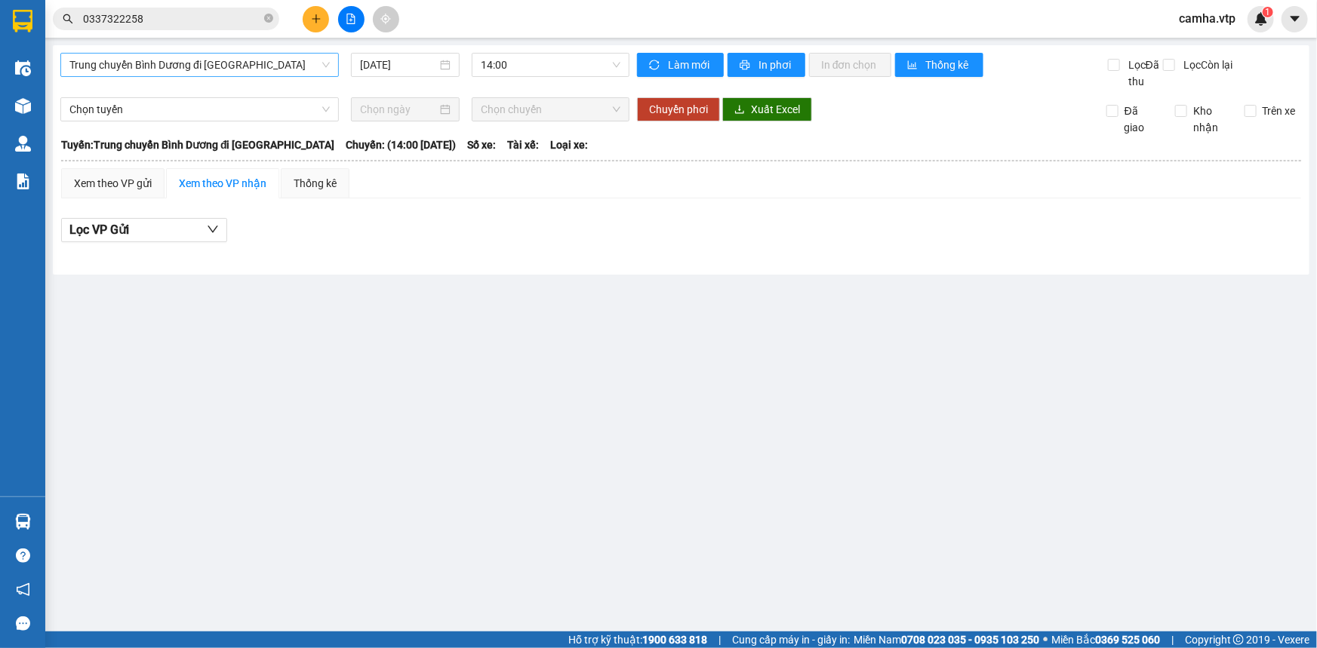
click at [223, 72] on span "Trung chuyển Bình Dương đi [GEOGRAPHIC_DATA]" at bounding box center [199, 65] width 260 height 23
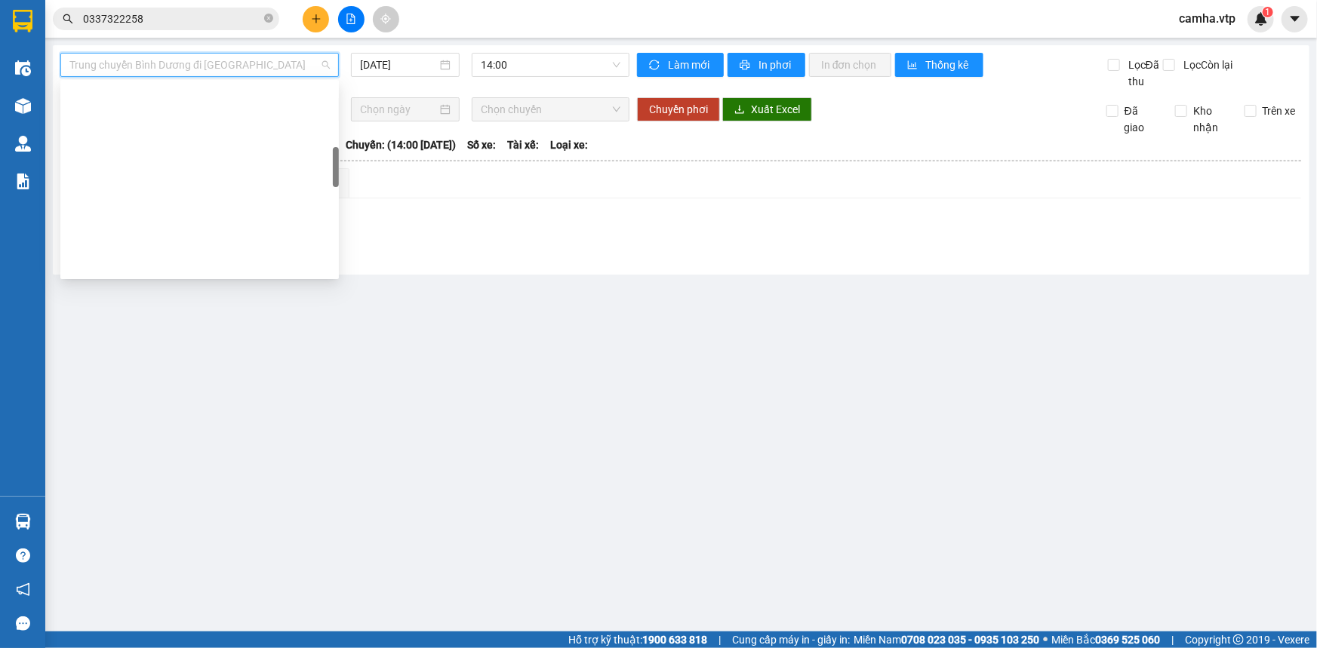
click at [248, 518] on div "BX Miền Đông - BX Krông Nô A" at bounding box center [199, 530] width 278 height 24
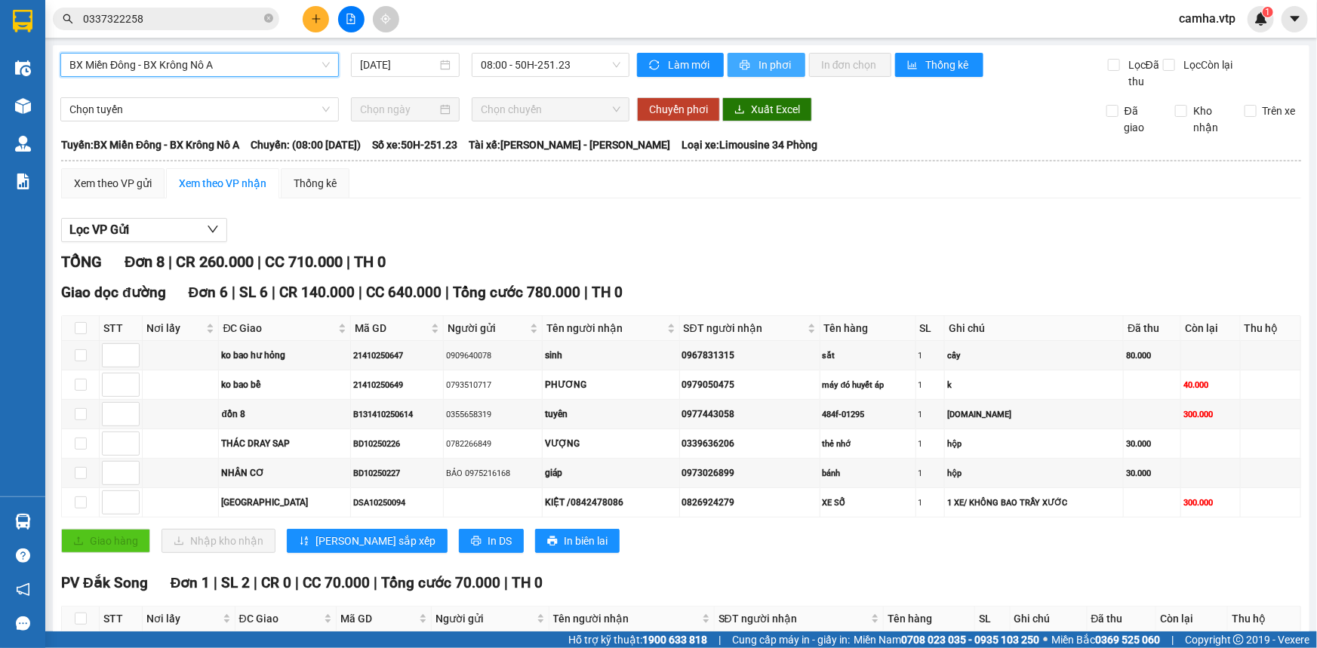
click at [774, 60] on span "In phơi" at bounding box center [775, 65] width 35 height 17
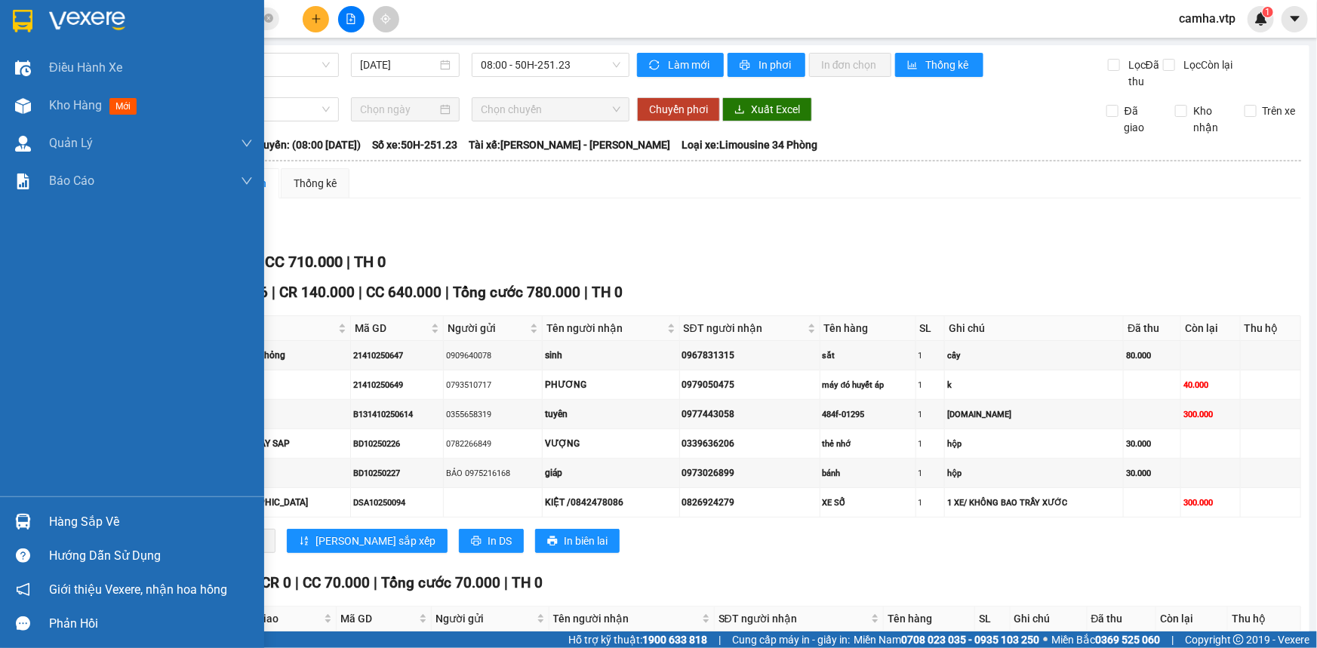
click at [57, 522] on div "Hàng sắp về" at bounding box center [151, 522] width 204 height 23
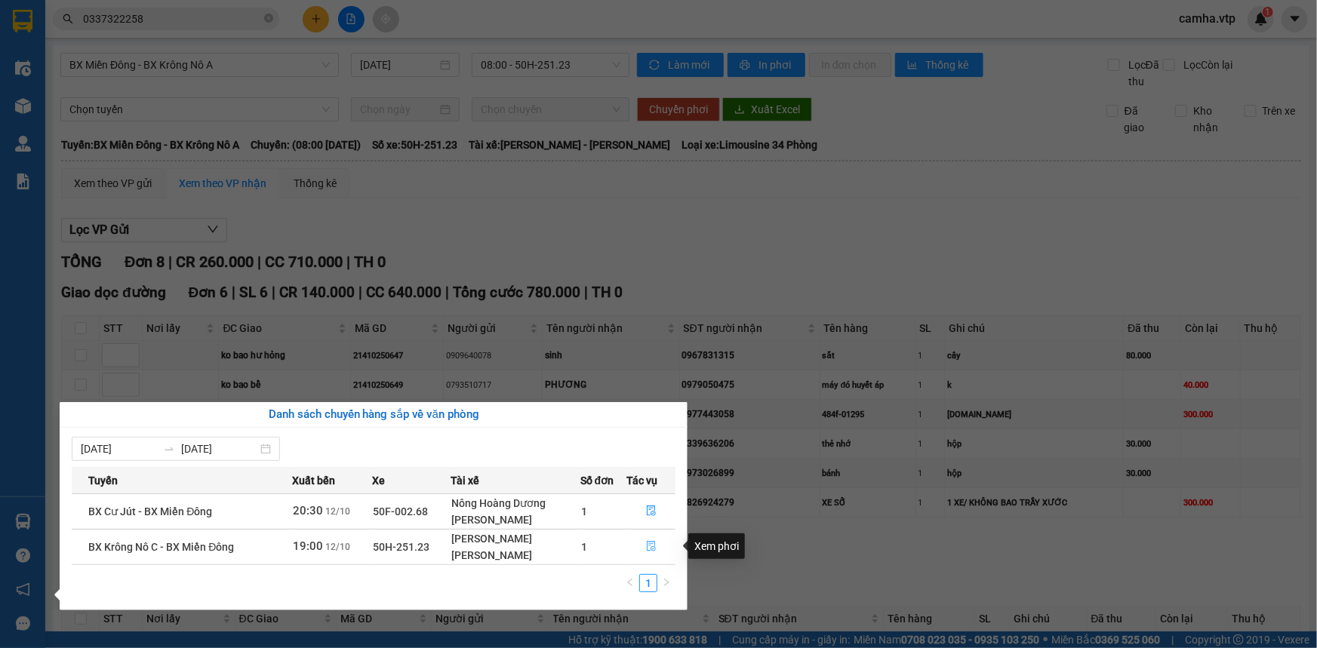
click at [648, 544] on icon "file-done" at bounding box center [651, 546] width 11 height 11
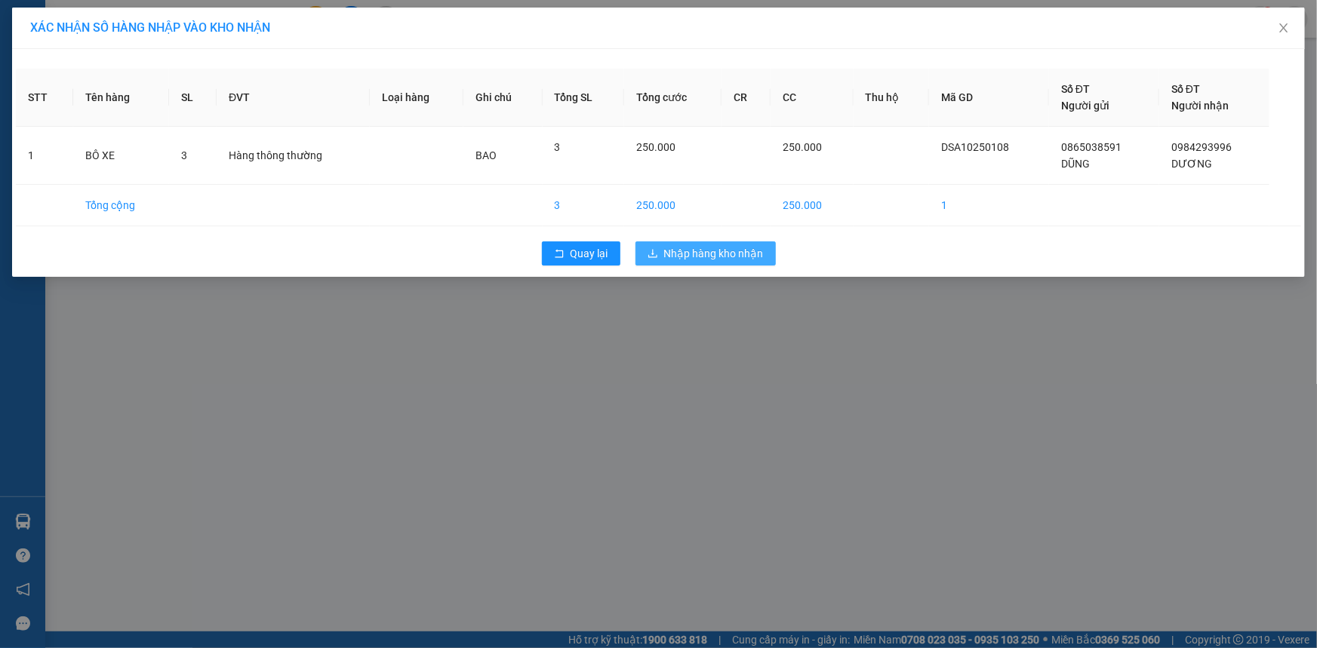
click at [681, 257] on span "Nhập hàng kho nhận" at bounding box center [714, 253] width 100 height 17
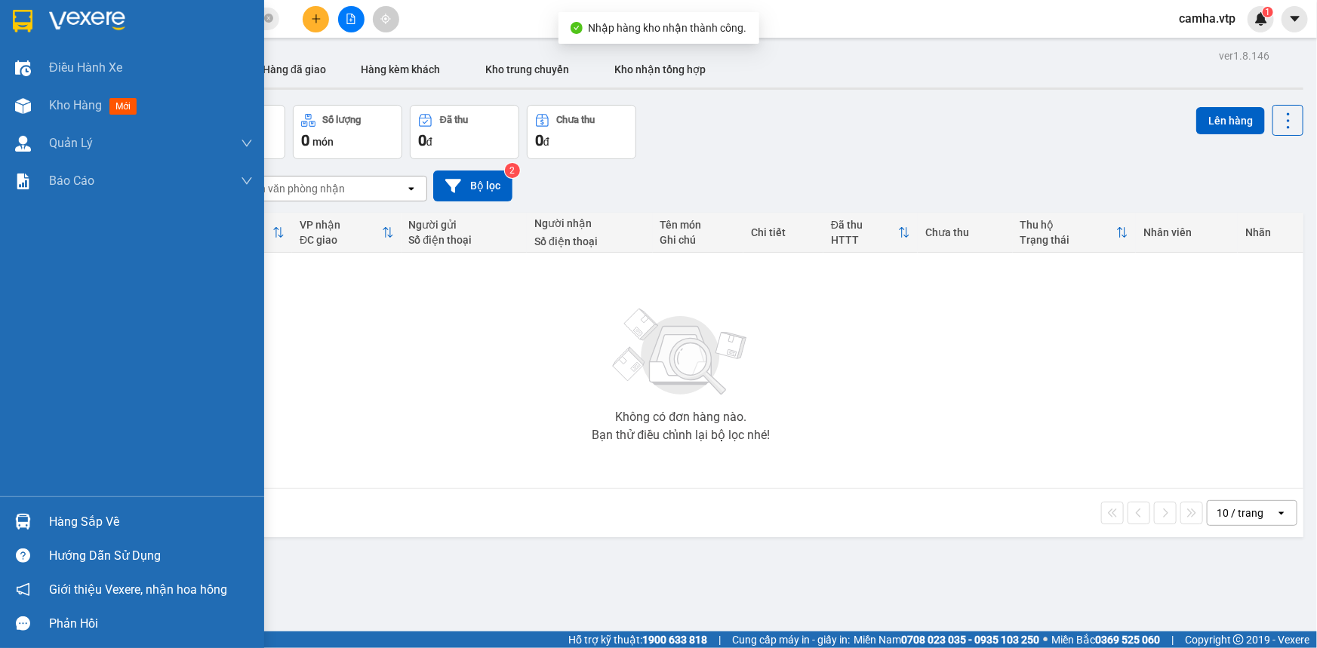
click at [28, 518] on img at bounding box center [23, 522] width 16 height 16
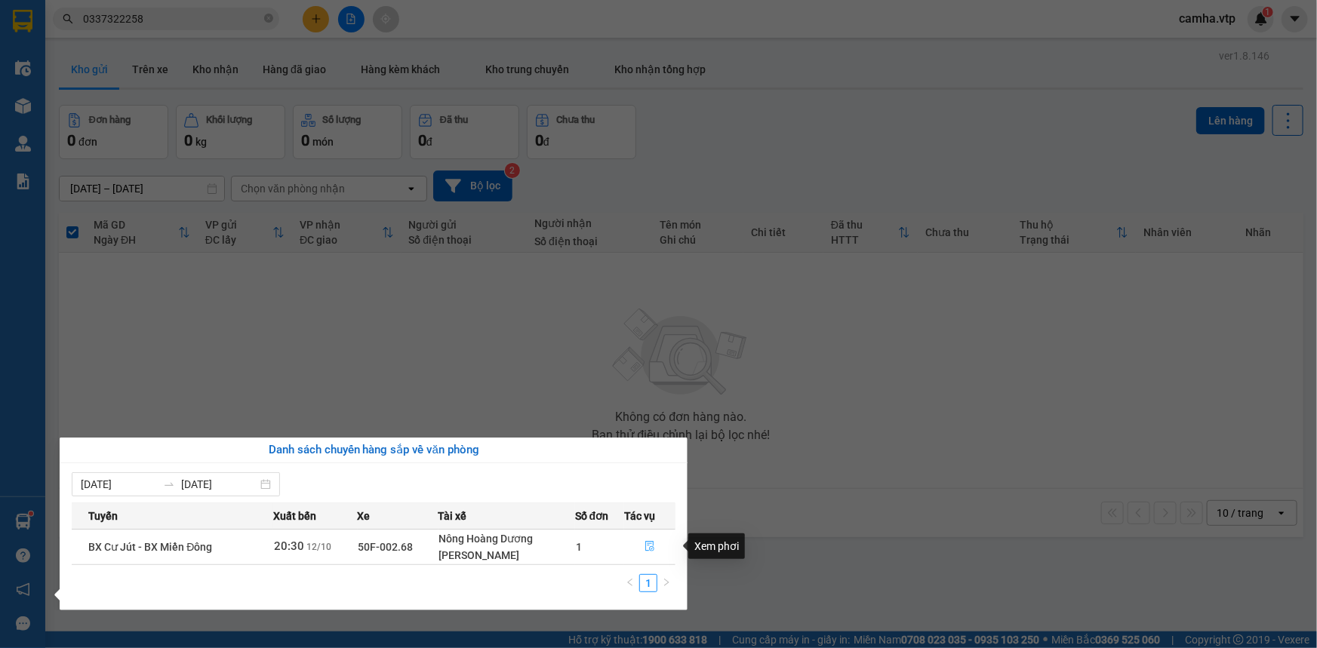
click at [652, 548] on icon "file-done" at bounding box center [649, 546] width 11 height 11
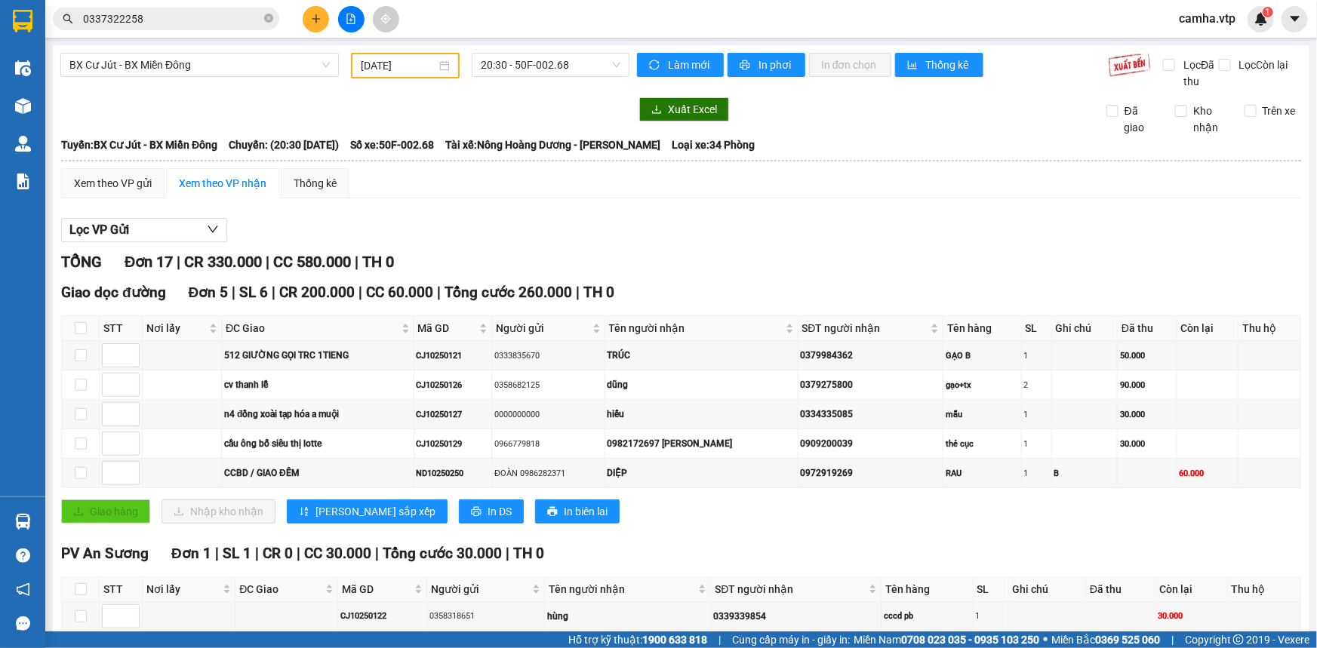
drag, startPoint x: 757, startPoint y: 541, endPoint x: 709, endPoint y: 543, distance: 48.4
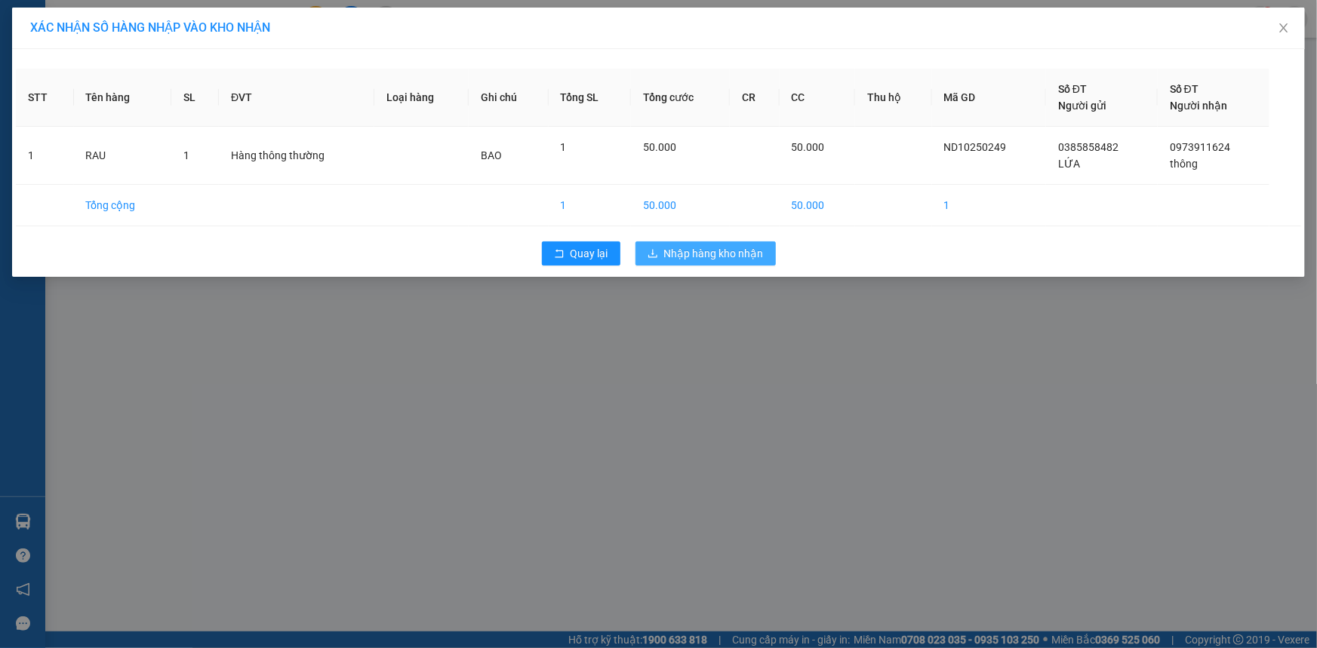
click at [732, 257] on span "Nhập hàng kho nhận" at bounding box center [714, 253] width 100 height 17
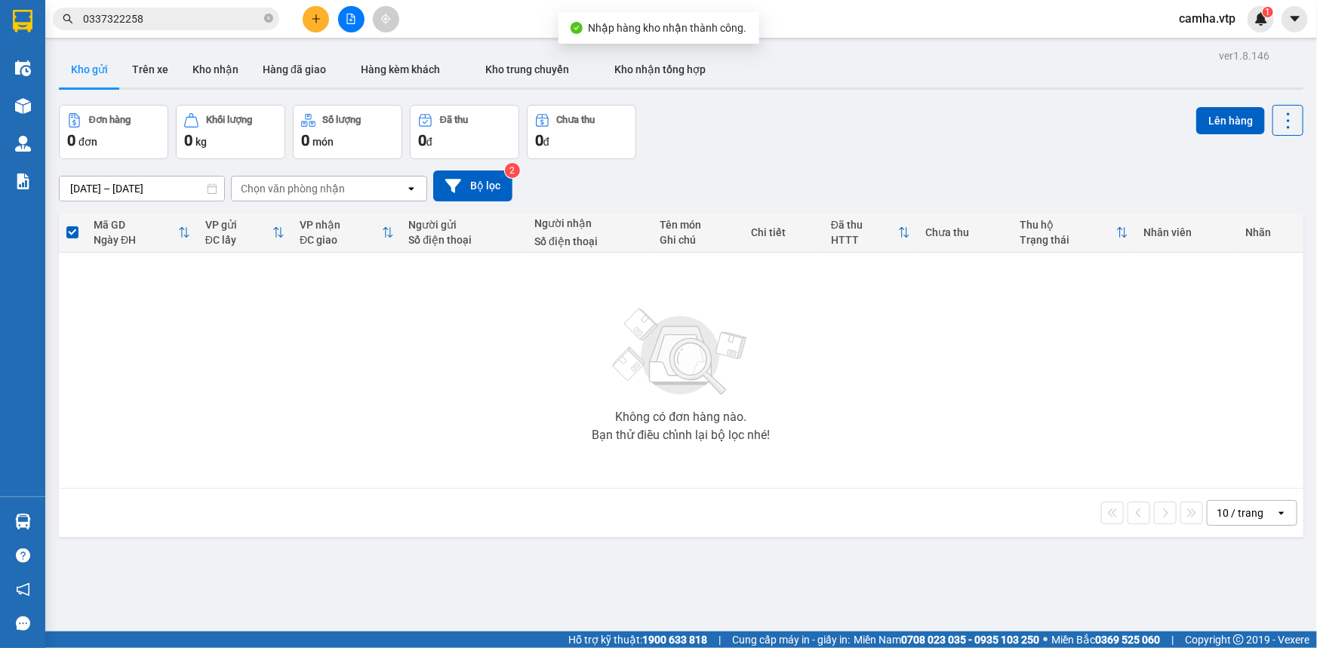
click at [151, 22] on input "0337322258" at bounding box center [172, 19] width 178 height 17
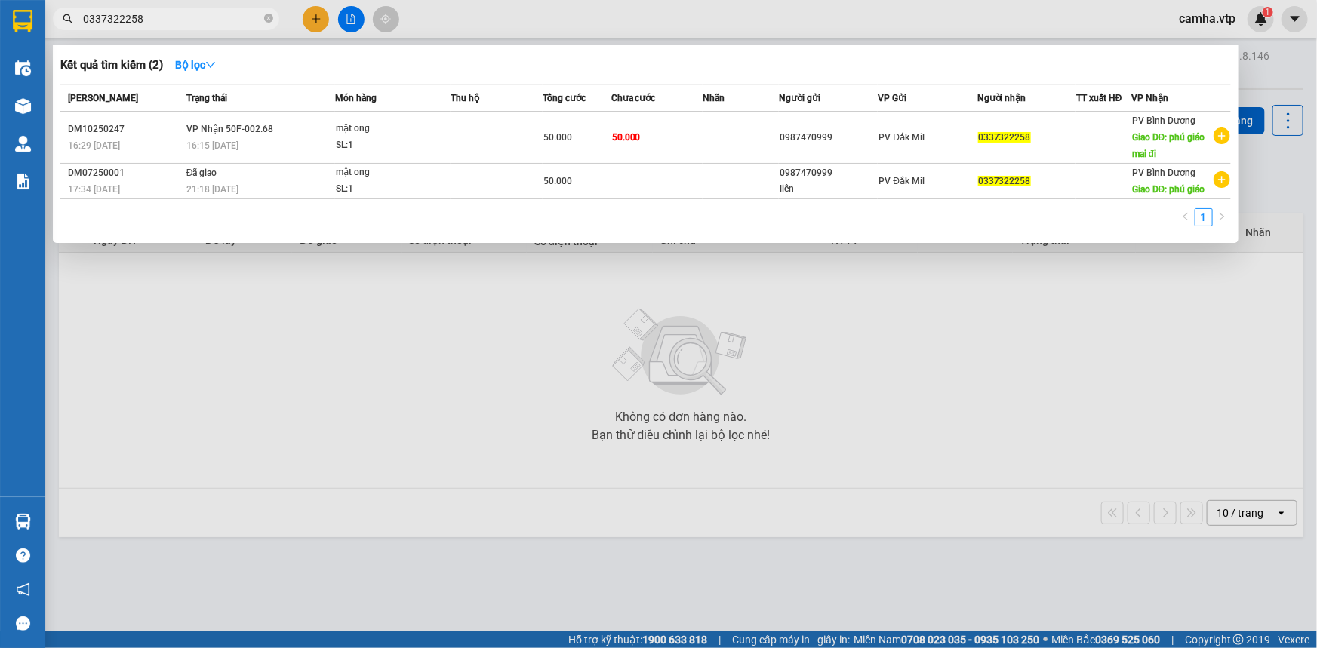
drag, startPoint x: 151, startPoint y: 22, endPoint x: 0, endPoint y: 109, distance: 174.1
click at [0, 109] on section "Kết quả tìm kiếm ( 2 ) Bộ lọc Mã ĐH Trạng thái Món hàng Thu hộ Tổng cước Chưa c…" at bounding box center [658, 324] width 1317 height 648
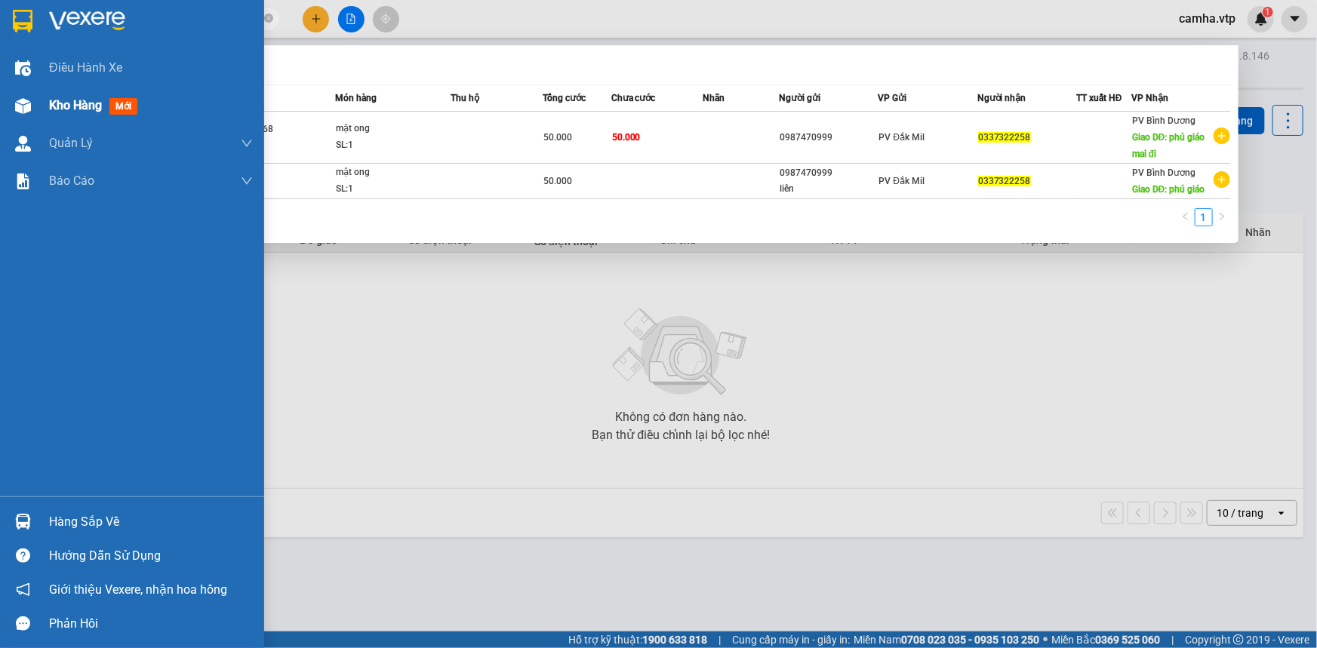
paste input "097391162"
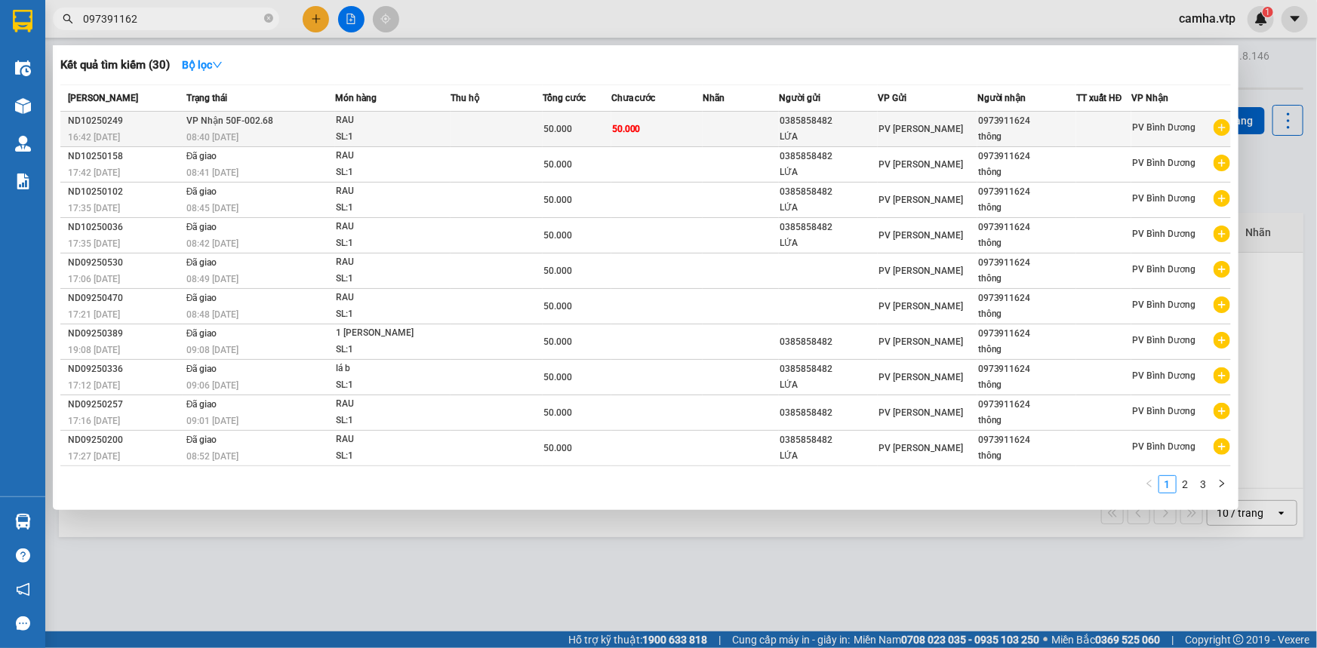
click at [927, 131] on span "PV [PERSON_NAME]" at bounding box center [920, 129] width 85 height 11
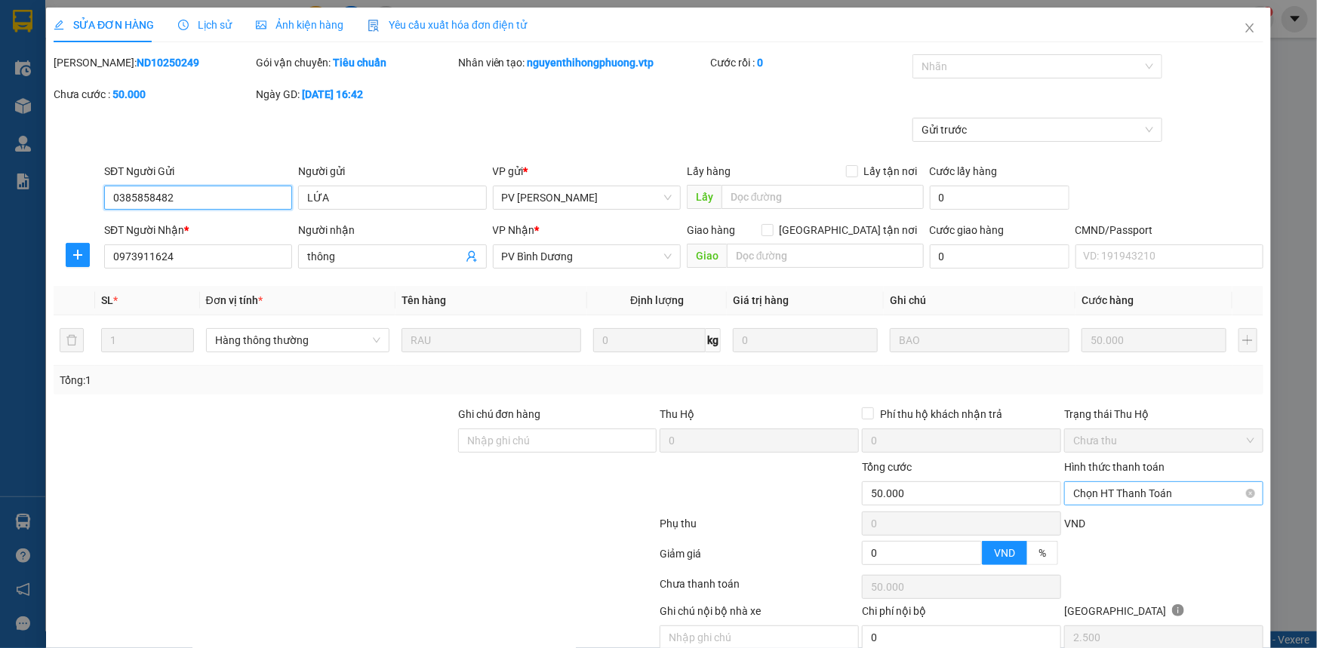
click at [1112, 497] on span "Chọn HT Thanh Toán" at bounding box center [1163, 493] width 181 height 23
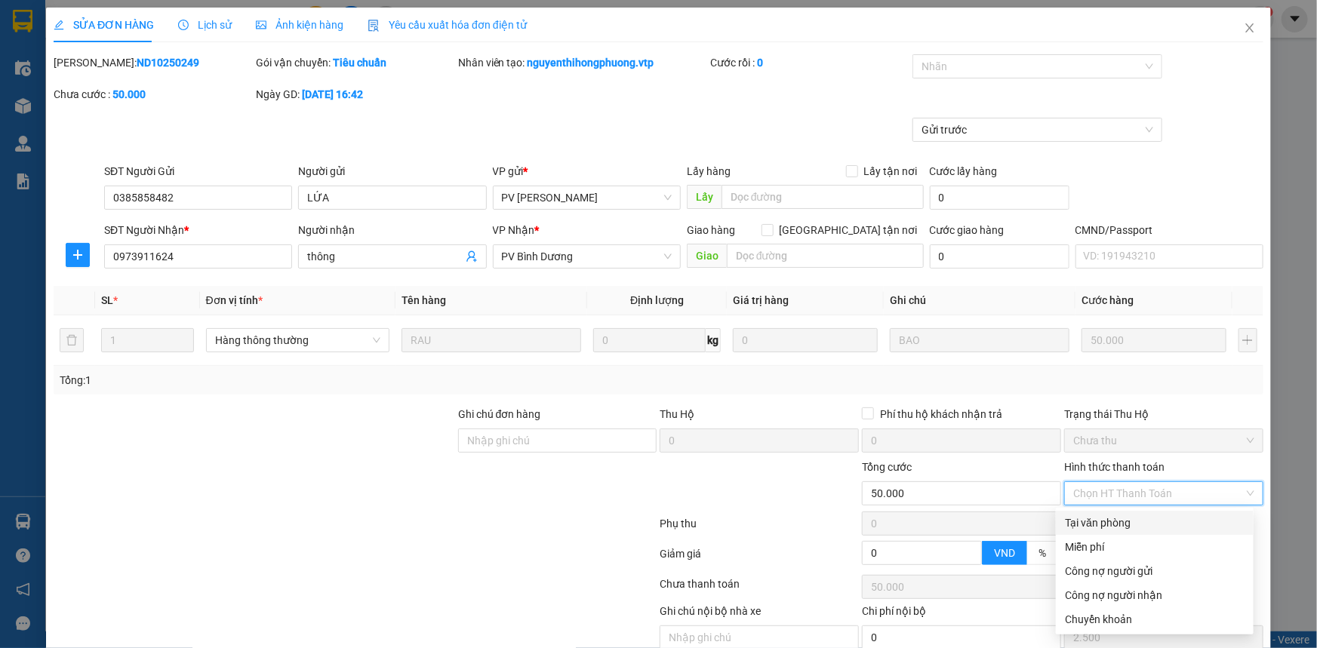
click at [1109, 522] on div "Tại văn phòng" at bounding box center [1155, 523] width 180 height 17
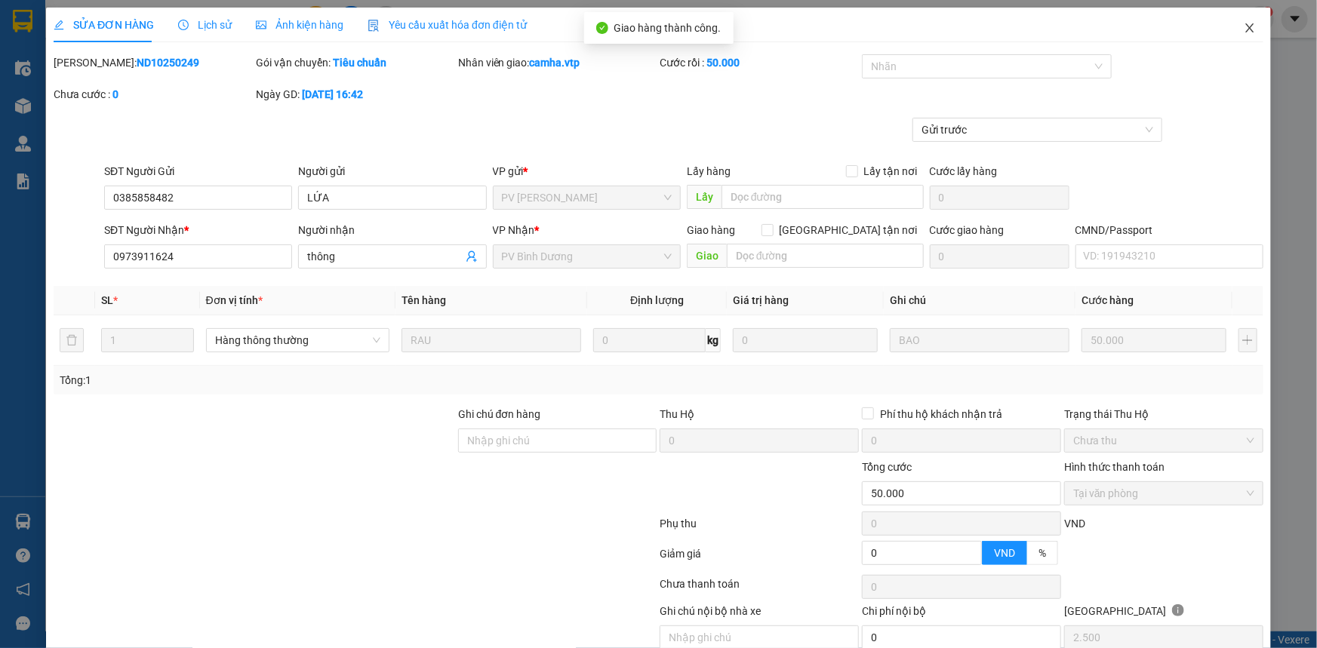
click at [1245, 28] on icon "close" at bounding box center [1249, 27] width 8 height 9
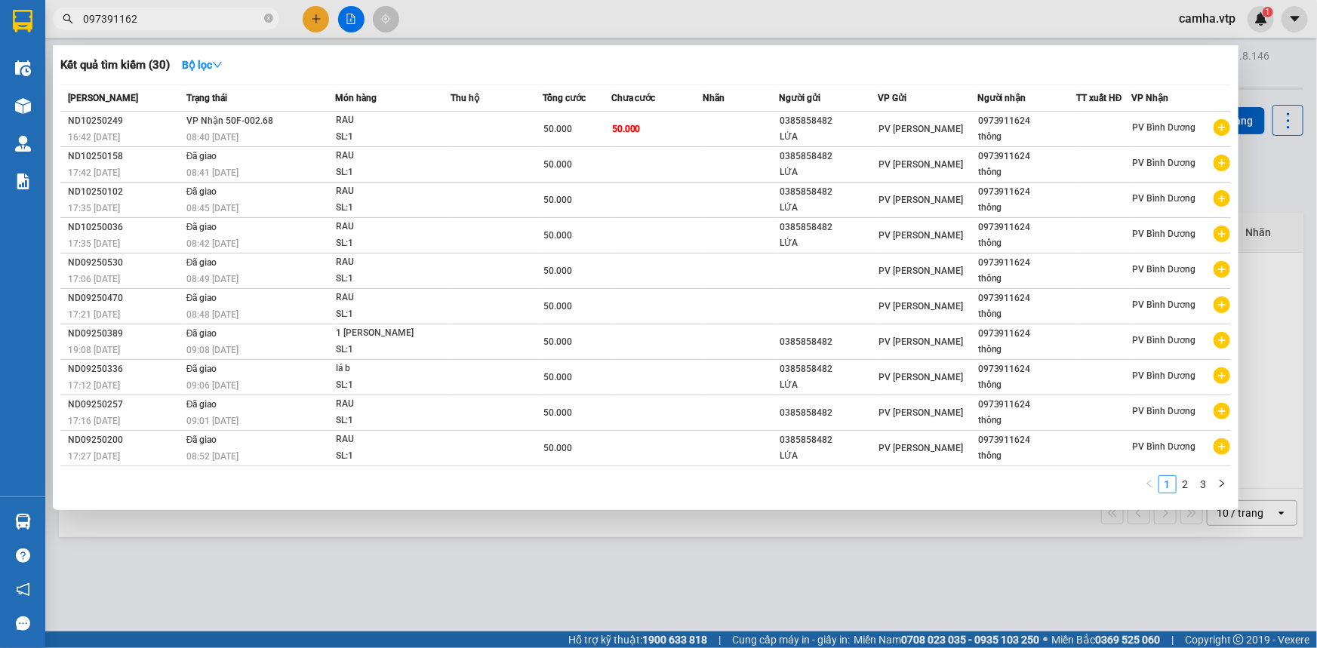
click at [220, 22] on input "097391162" at bounding box center [172, 19] width 178 height 17
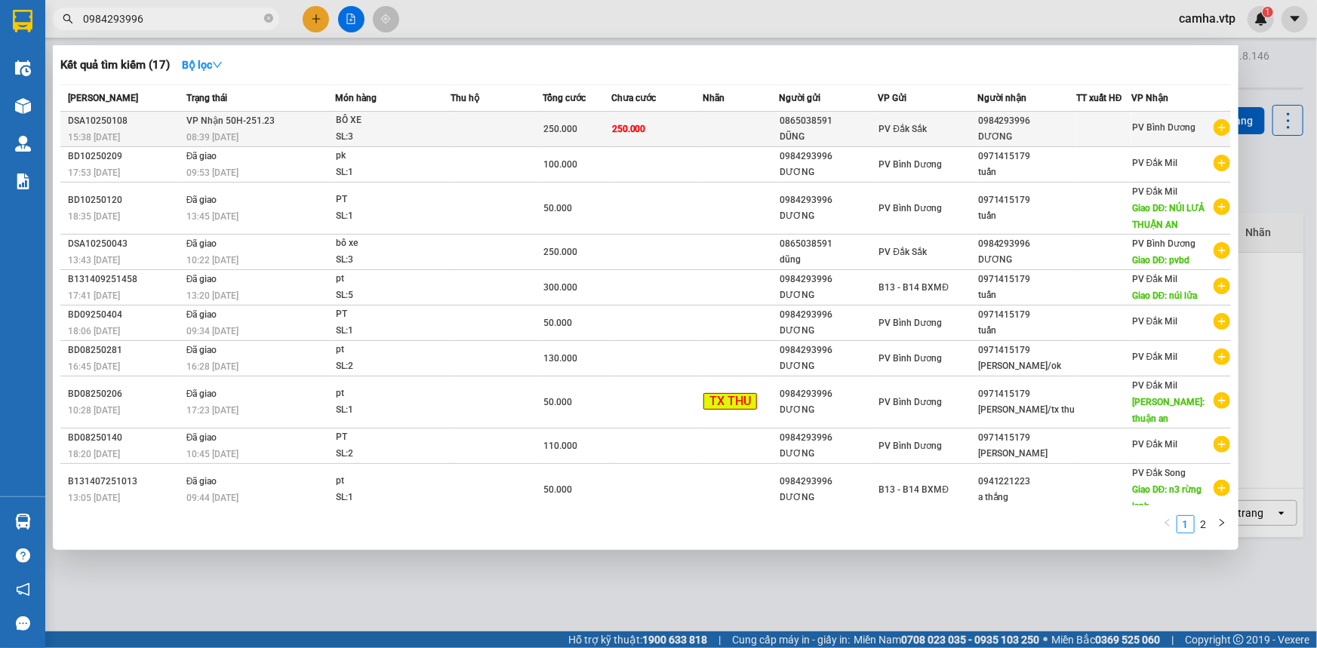
click at [706, 138] on td at bounding box center [741, 129] width 76 height 35
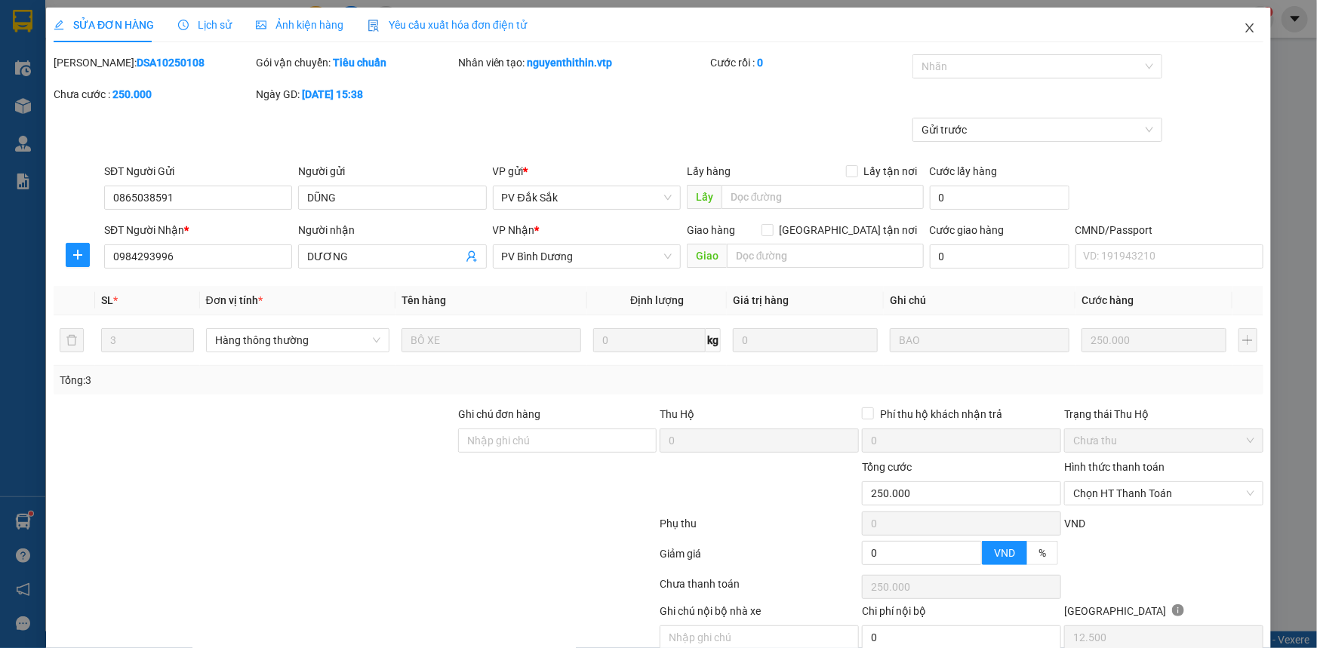
click at [1244, 30] on icon "close" at bounding box center [1250, 28] width 12 height 12
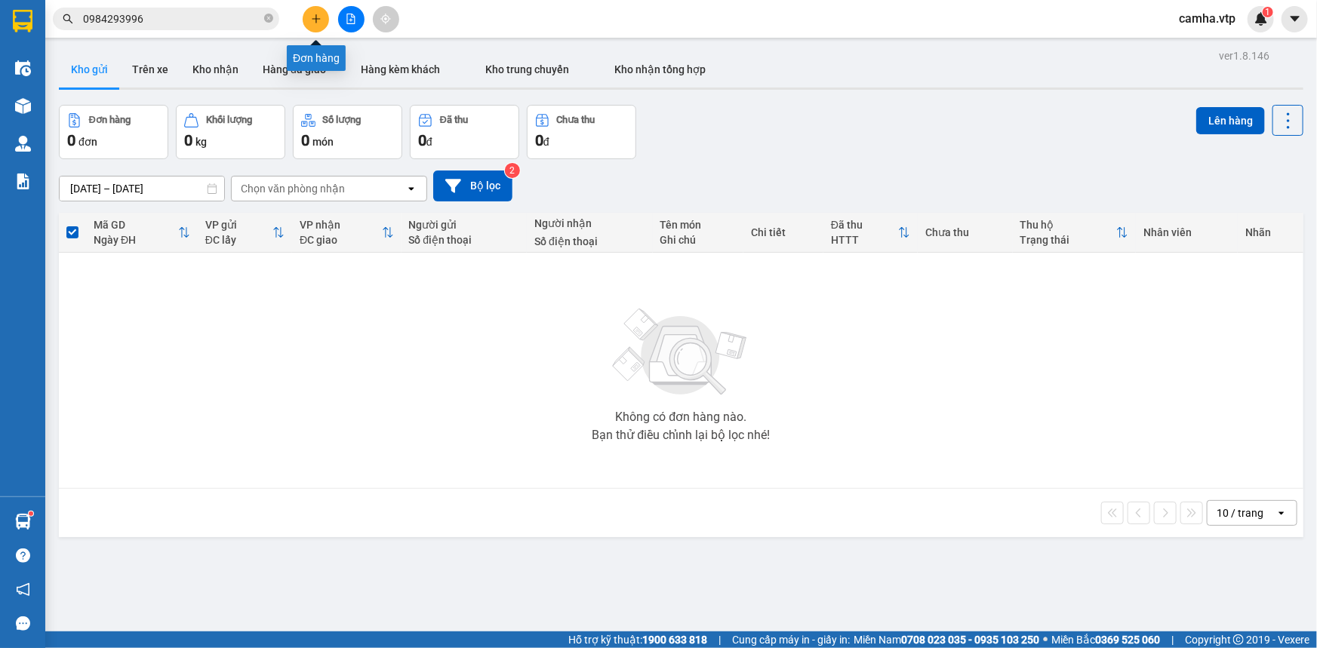
click at [315, 21] on icon "plus" at bounding box center [315, 18] width 1 height 8
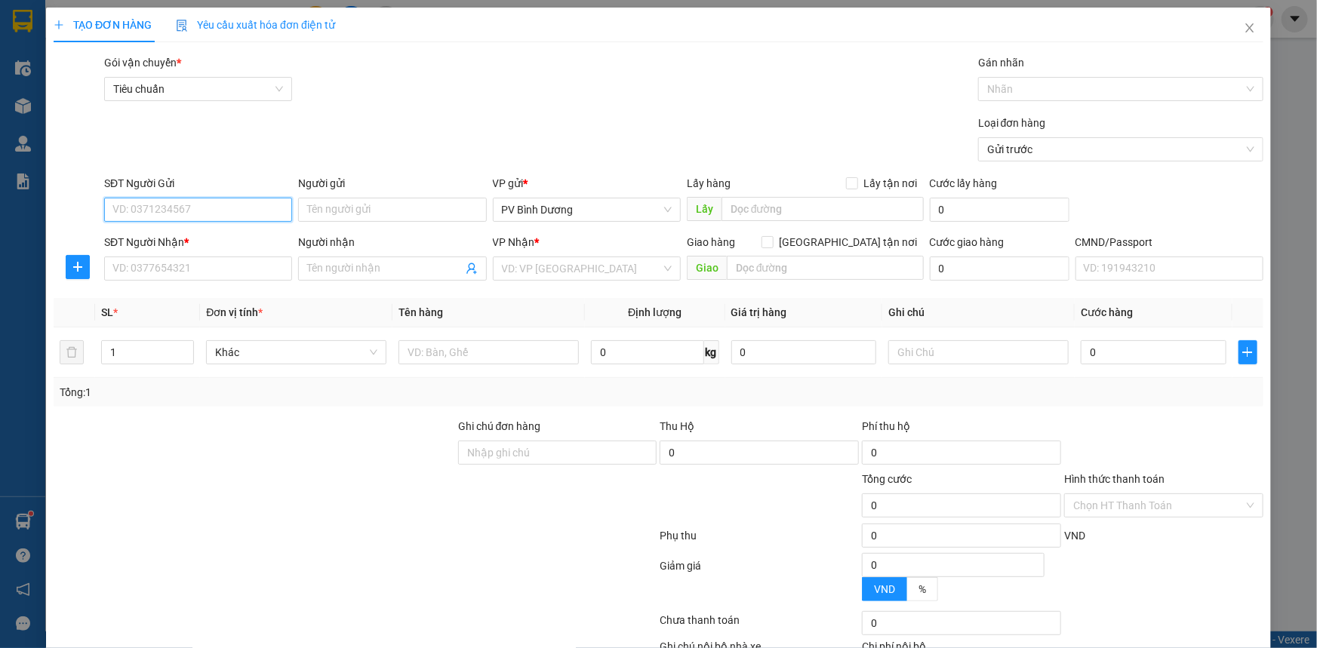
click at [166, 211] on input "SĐT Người Gửi" at bounding box center [198, 210] width 188 height 24
click at [146, 264] on input "SĐT Người Nhận *" at bounding box center [198, 269] width 188 height 24
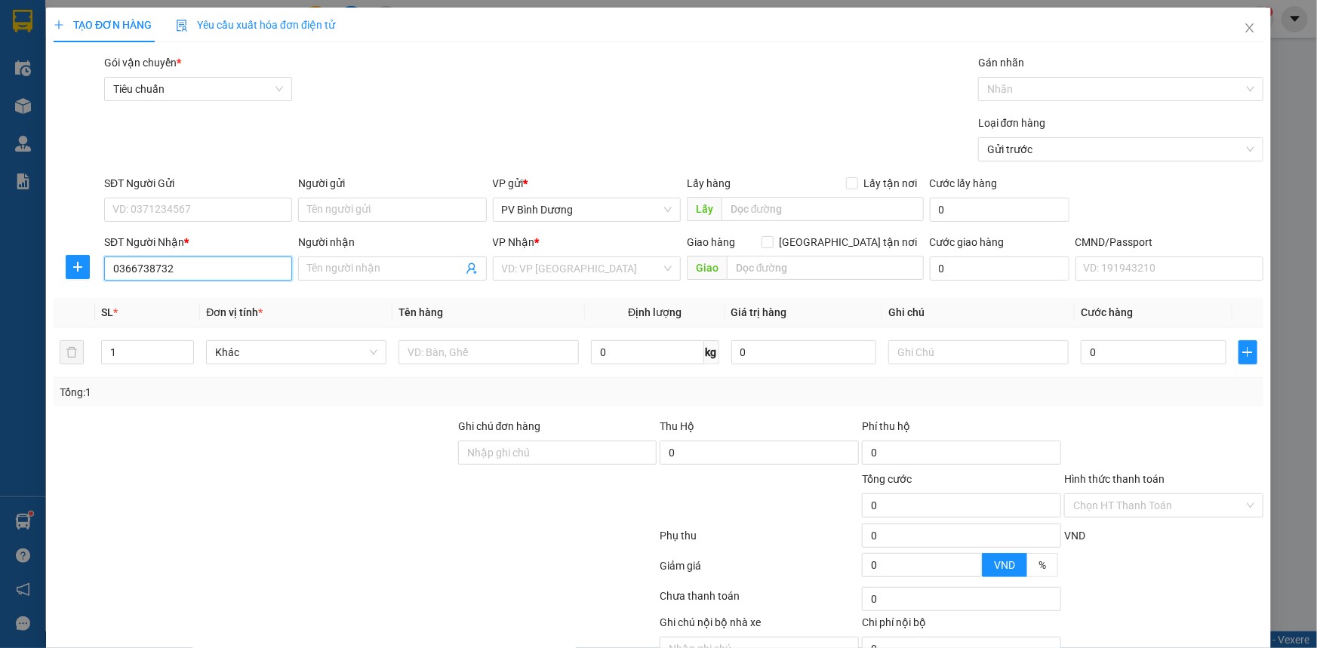
click at [168, 272] on input "0366738732" at bounding box center [198, 269] width 188 height 24
click at [208, 215] on input "SĐT Người Gửi" at bounding box center [198, 210] width 188 height 24
click at [211, 208] on input "SĐT Người Gửi" at bounding box center [198, 210] width 188 height 24
click at [355, 272] on input "Người nhận" at bounding box center [384, 268] width 155 height 17
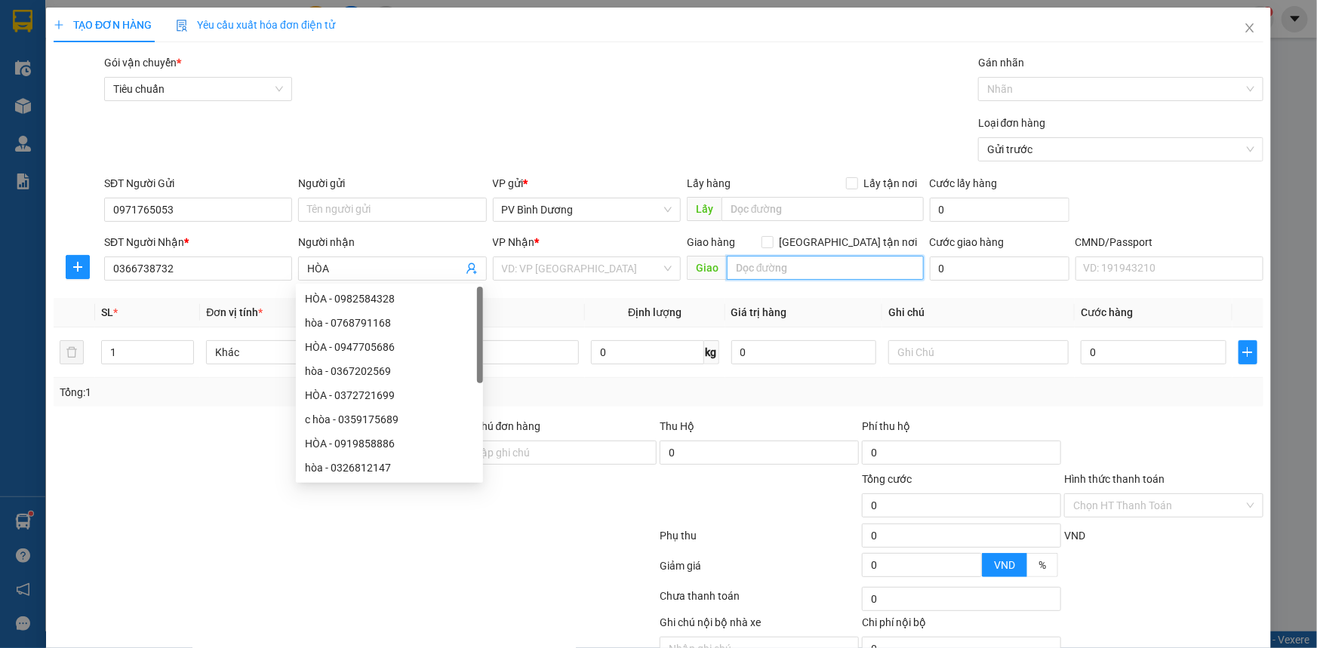
click at [764, 272] on input "text" at bounding box center [825, 268] width 197 height 24
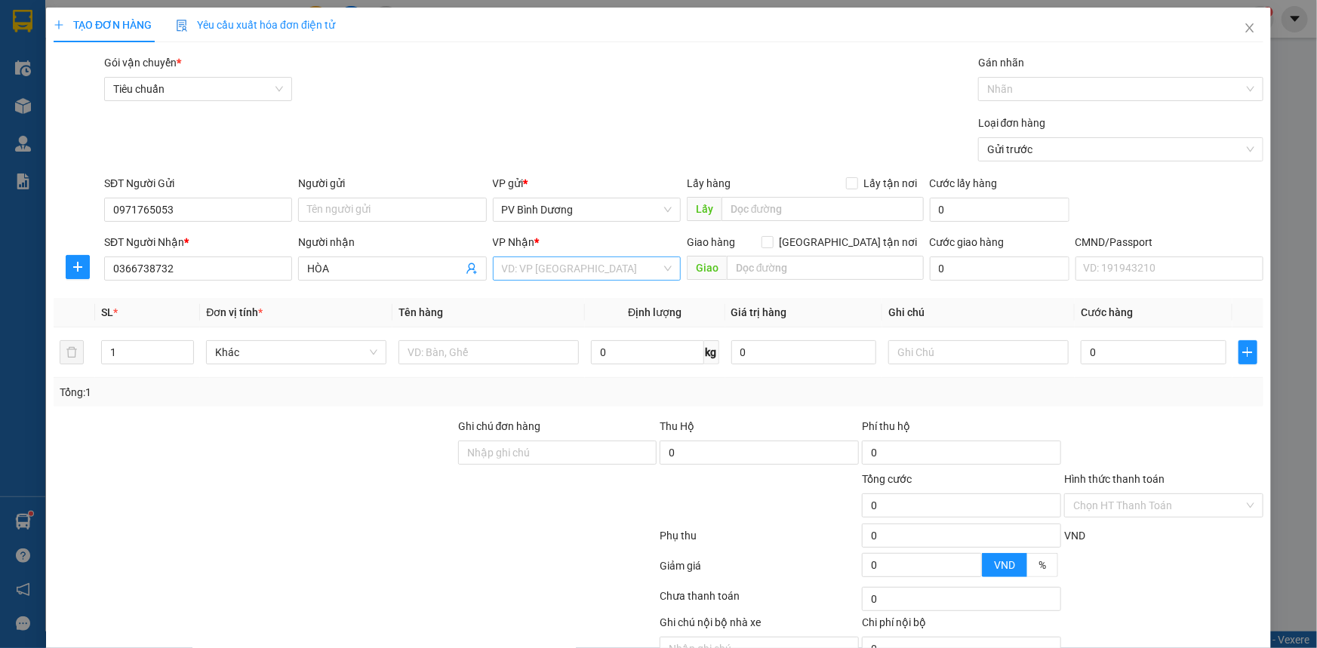
click at [571, 272] on input "search" at bounding box center [581, 268] width 159 height 23
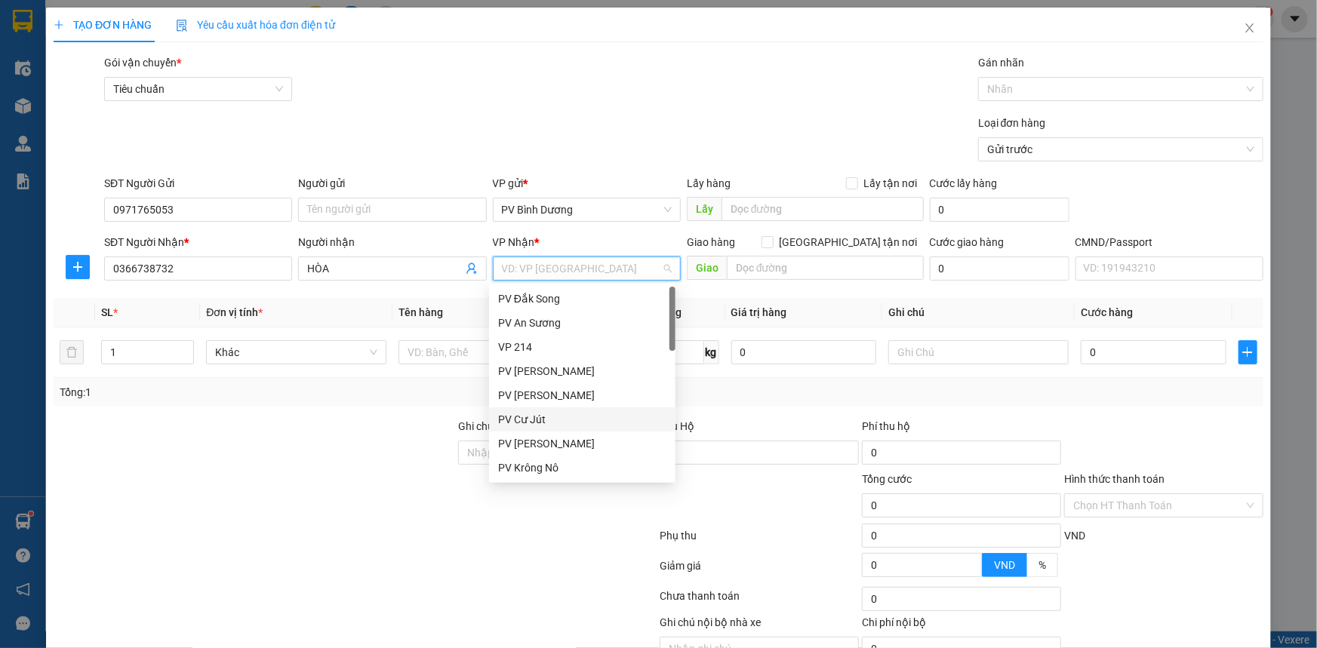
click at [551, 422] on div "PV Cư Jút" at bounding box center [582, 419] width 168 height 17
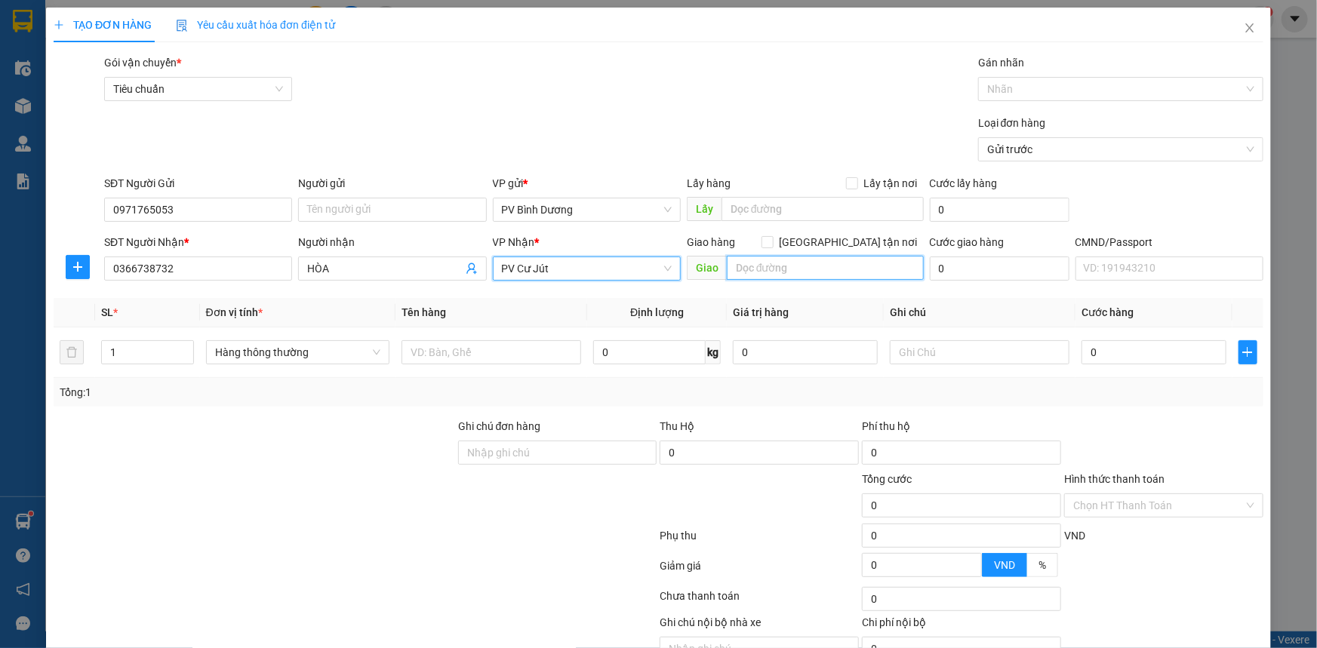
click at [817, 275] on input "text" at bounding box center [825, 268] width 197 height 24
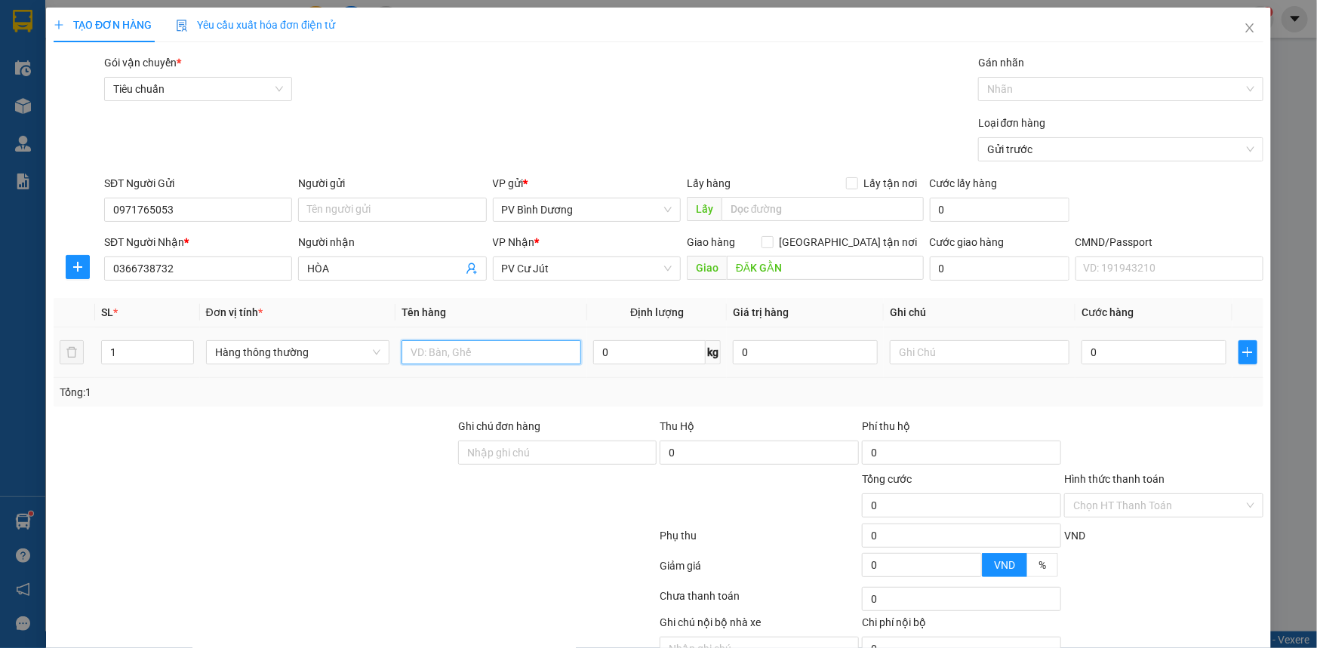
click at [471, 356] on input "text" at bounding box center [491, 352] width 180 height 24
click at [928, 357] on input "text" at bounding box center [980, 352] width 180 height 24
click at [1116, 349] on input "0" at bounding box center [1153, 352] width 145 height 24
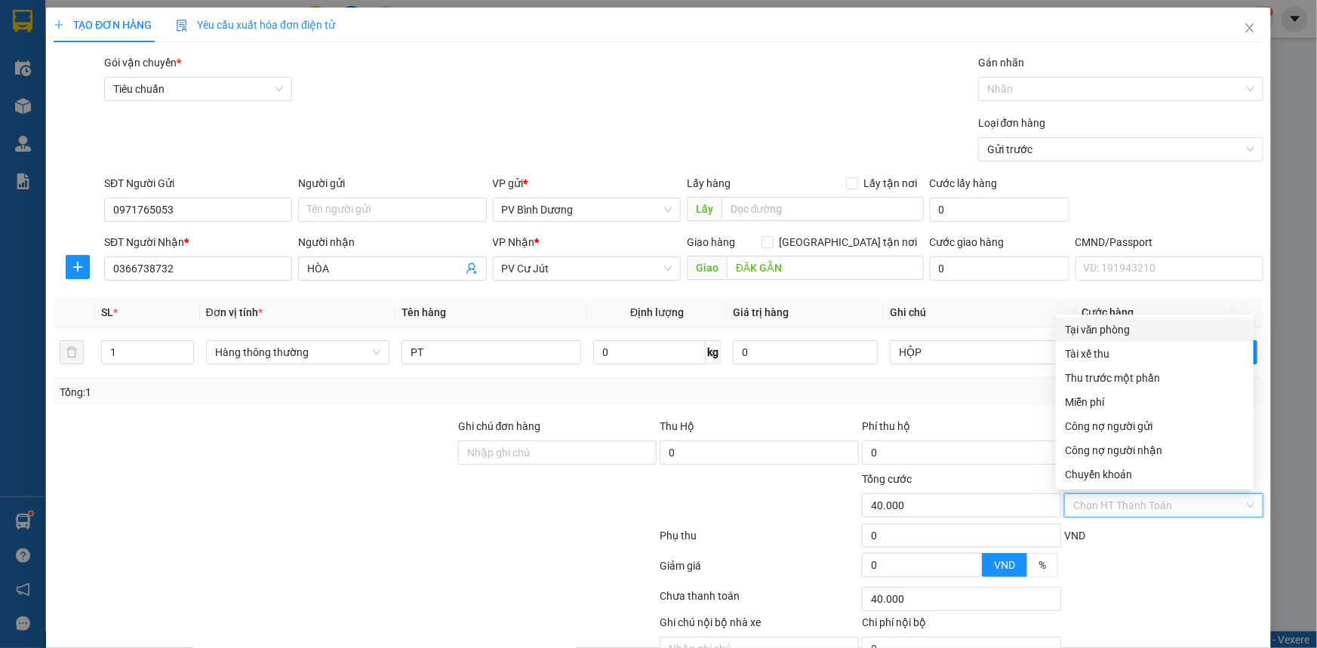
click at [1131, 504] on input "Hình thức thanh toán" at bounding box center [1158, 505] width 171 height 23
click at [1134, 326] on div "Tại văn phòng" at bounding box center [1155, 329] width 180 height 17
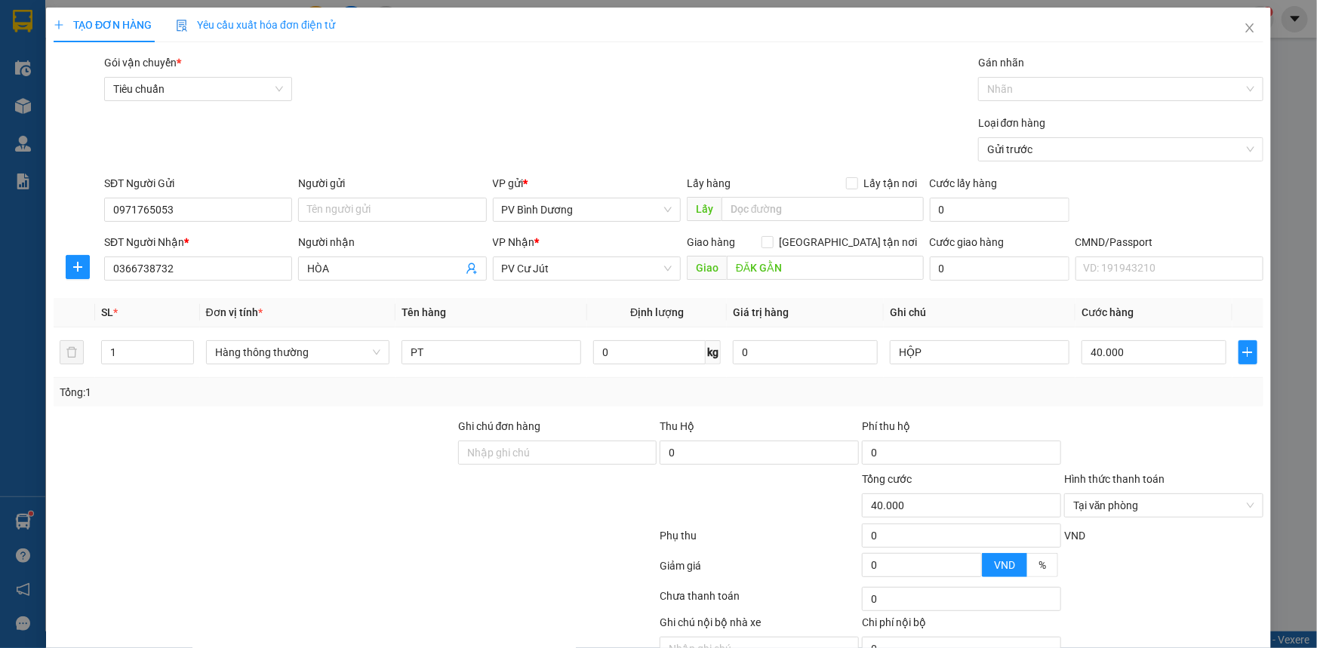
drag, startPoint x: 1160, startPoint y: 609, endPoint x: 884, endPoint y: 548, distance: 282.9
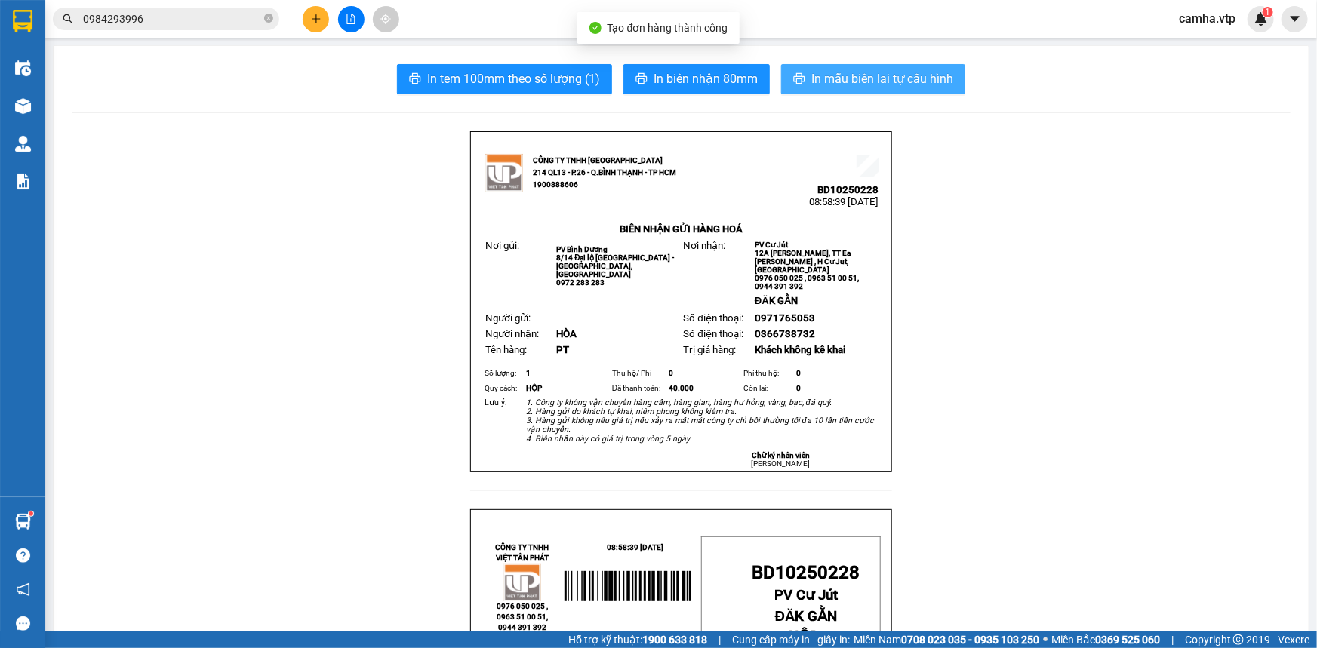
click at [824, 72] on span "In mẫu biên lai tự cấu hình" at bounding box center [882, 78] width 142 height 19
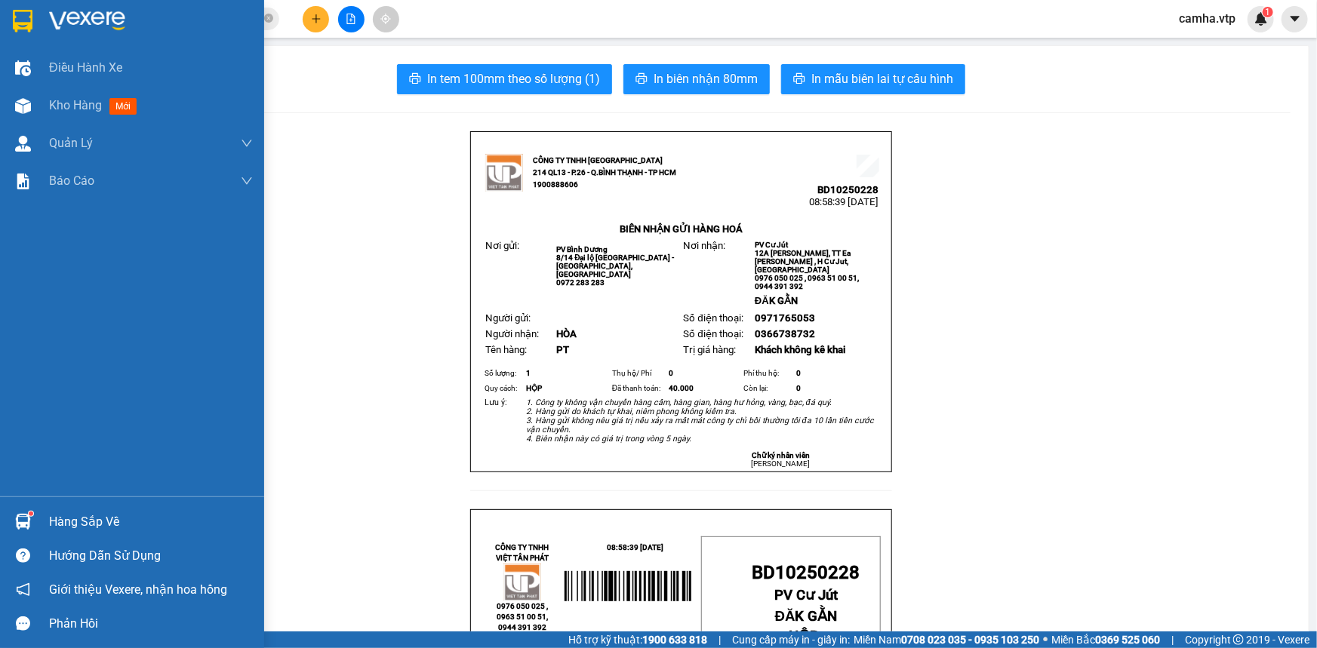
click at [25, 20] on img at bounding box center [23, 21] width 20 height 23
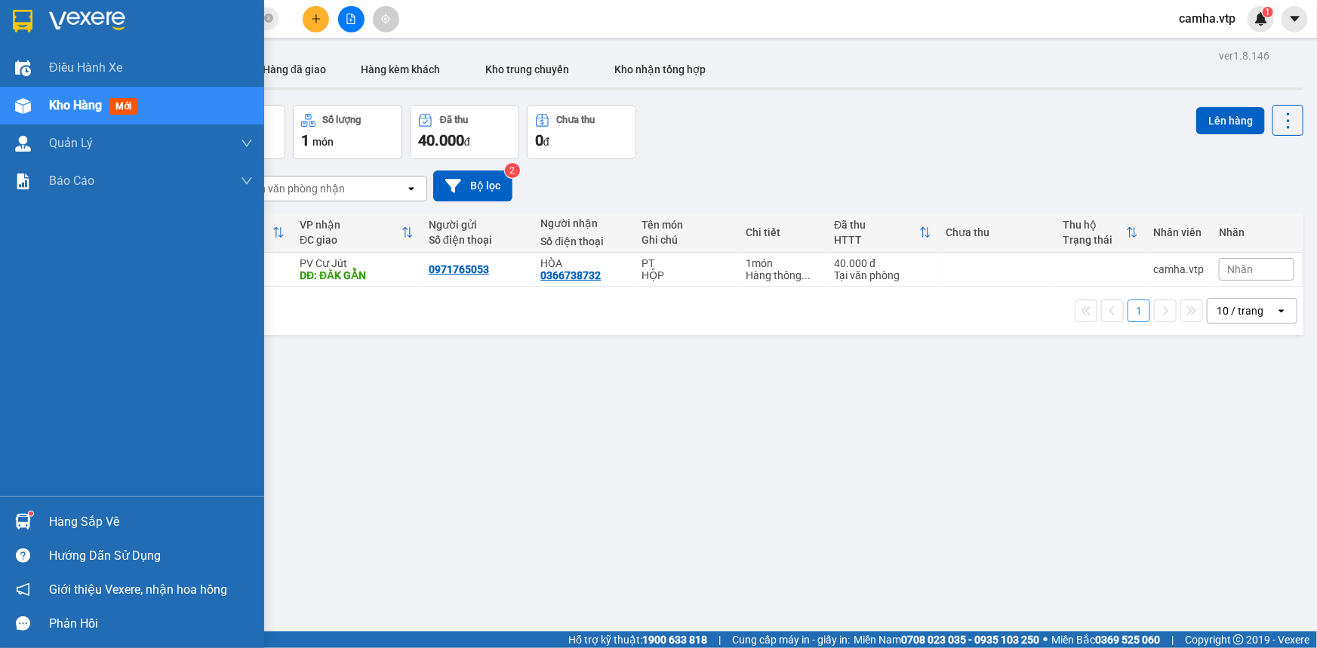
click at [112, 517] on div "Hàng sắp về" at bounding box center [151, 522] width 204 height 23
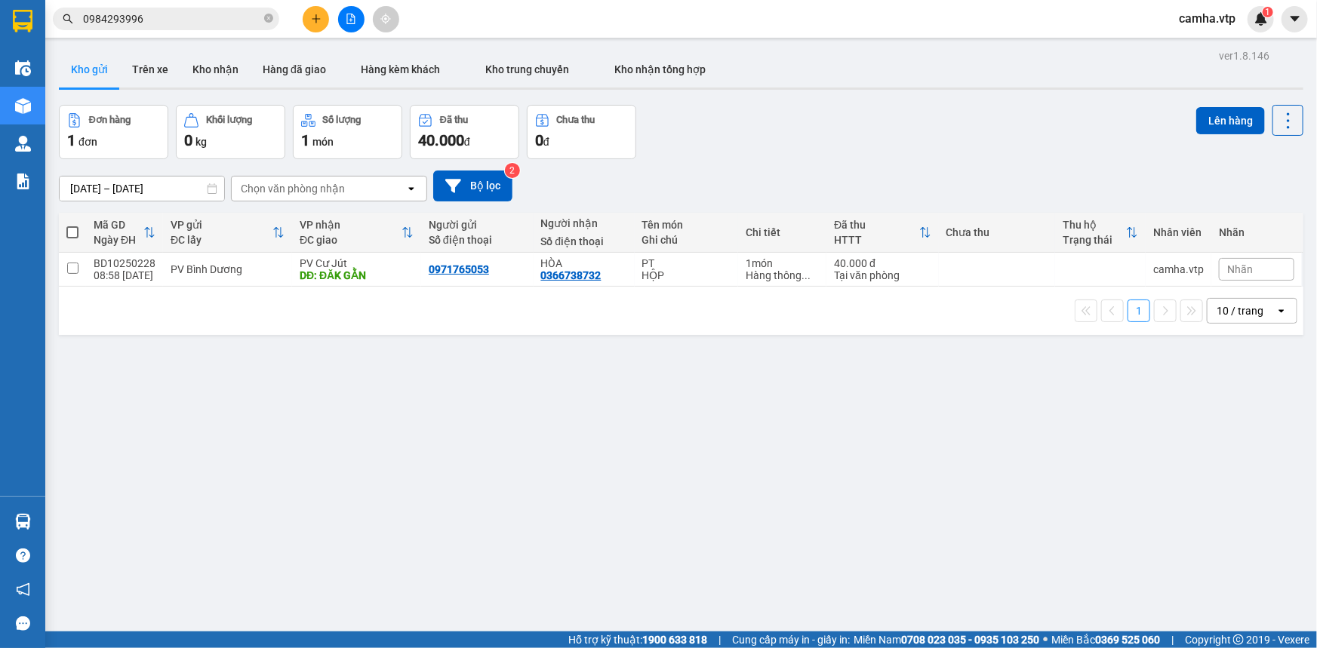
click at [931, 495] on section "Kết quả tìm kiếm ( 17 ) Bộ lọc Mã ĐH Trạng thái Món hàng Thu hộ Tổng cước Chưa …" at bounding box center [658, 324] width 1317 height 648
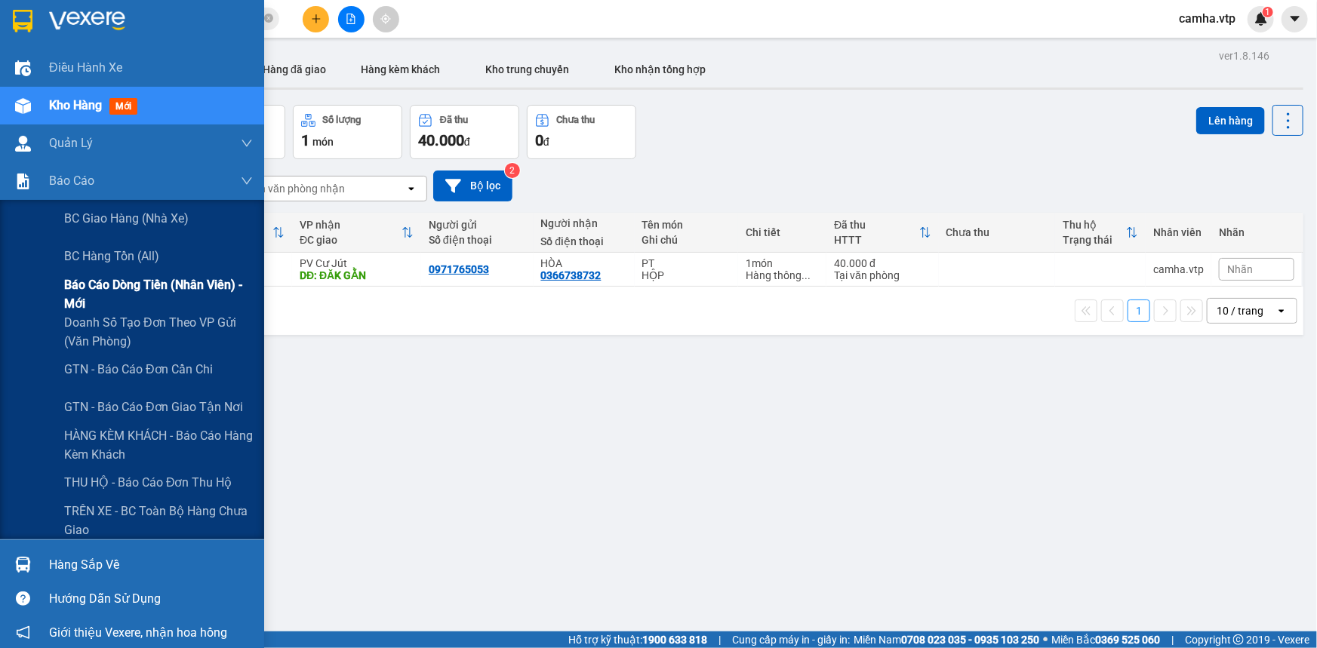
click at [152, 287] on span "Báo cáo dòng tiền (nhân viên) - mới" at bounding box center [158, 294] width 189 height 38
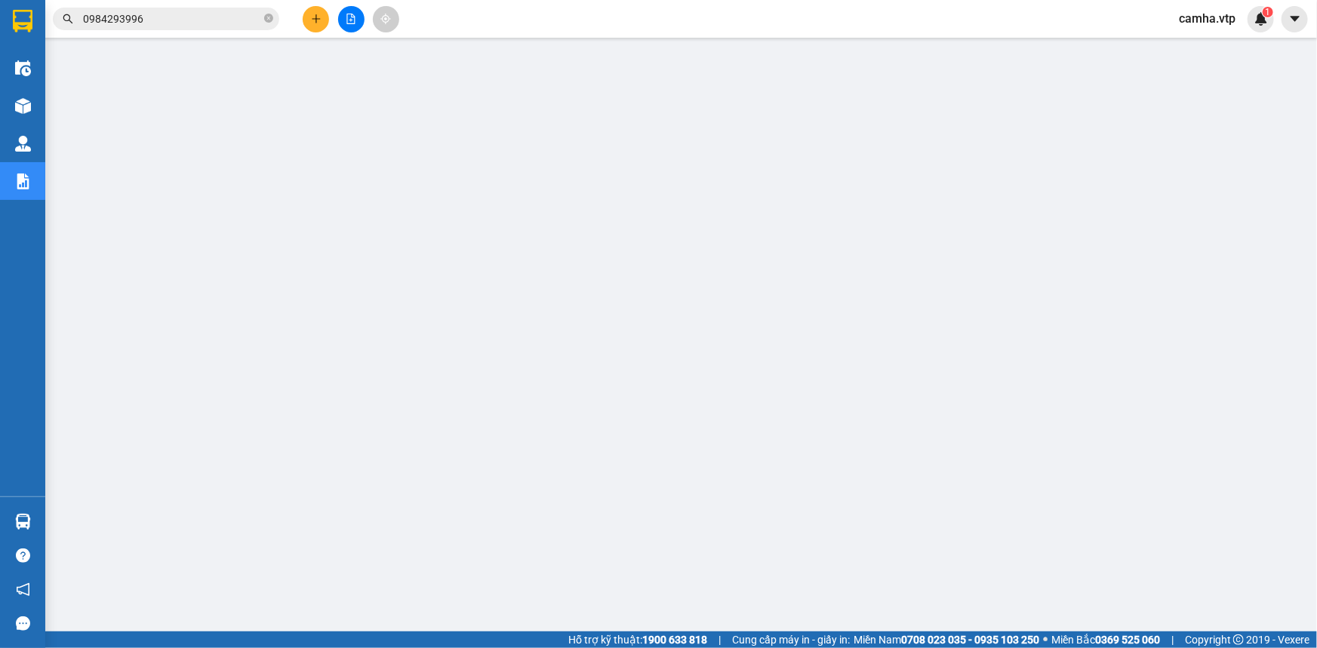
click at [196, 20] on input "0984293996" at bounding box center [172, 19] width 178 height 17
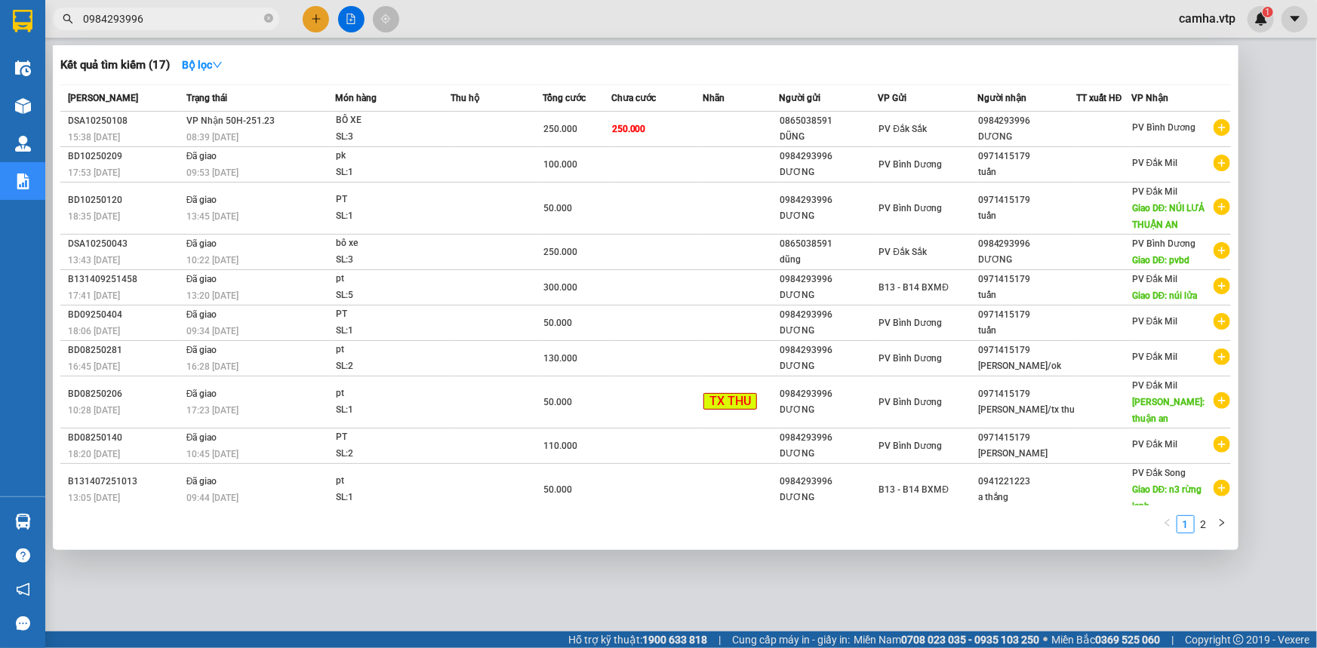
click at [196, 19] on input "0984293996" at bounding box center [172, 19] width 178 height 17
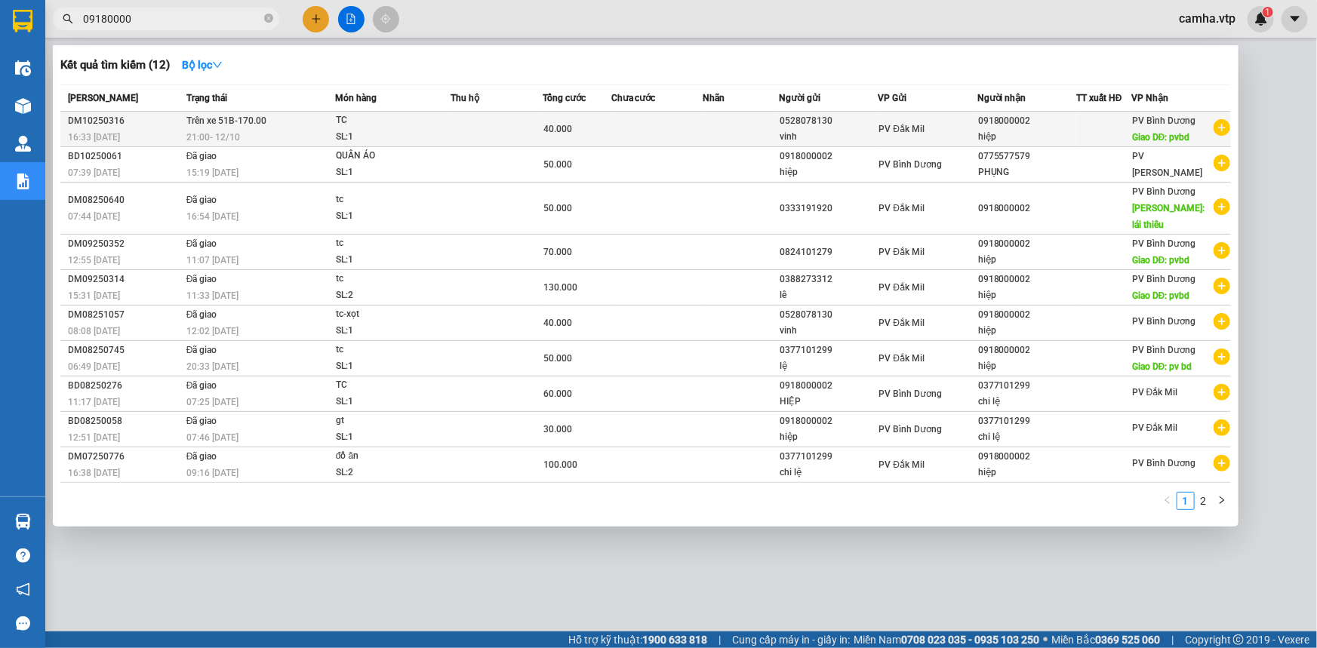
click at [995, 129] on div "hiệp" at bounding box center [1026, 137] width 97 height 16
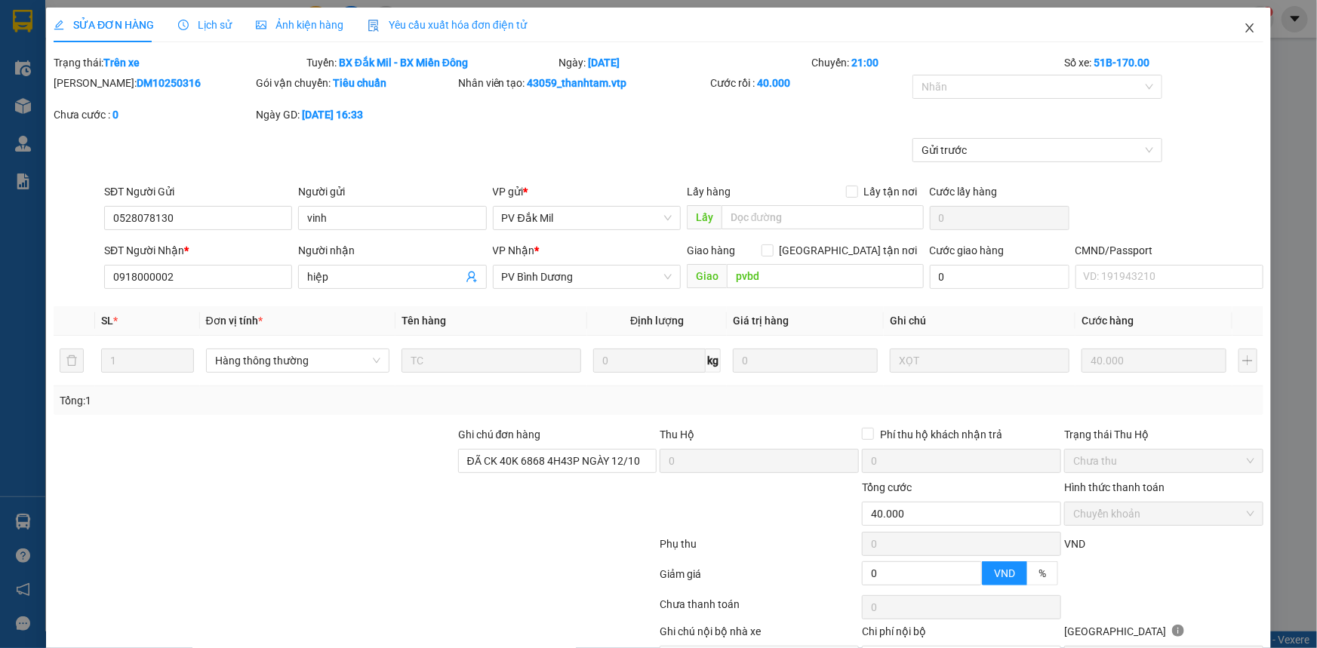
click at [1247, 30] on span "Close" at bounding box center [1250, 29] width 42 height 42
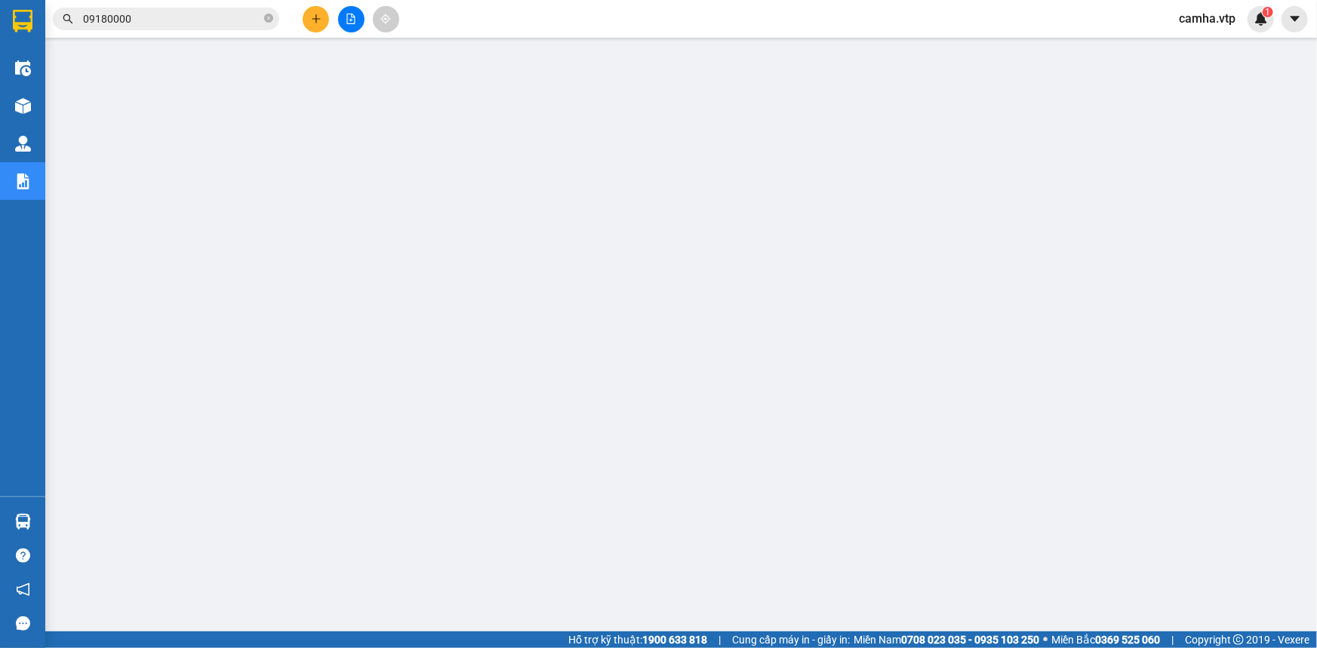
click at [198, 13] on input "09180000" at bounding box center [172, 19] width 178 height 17
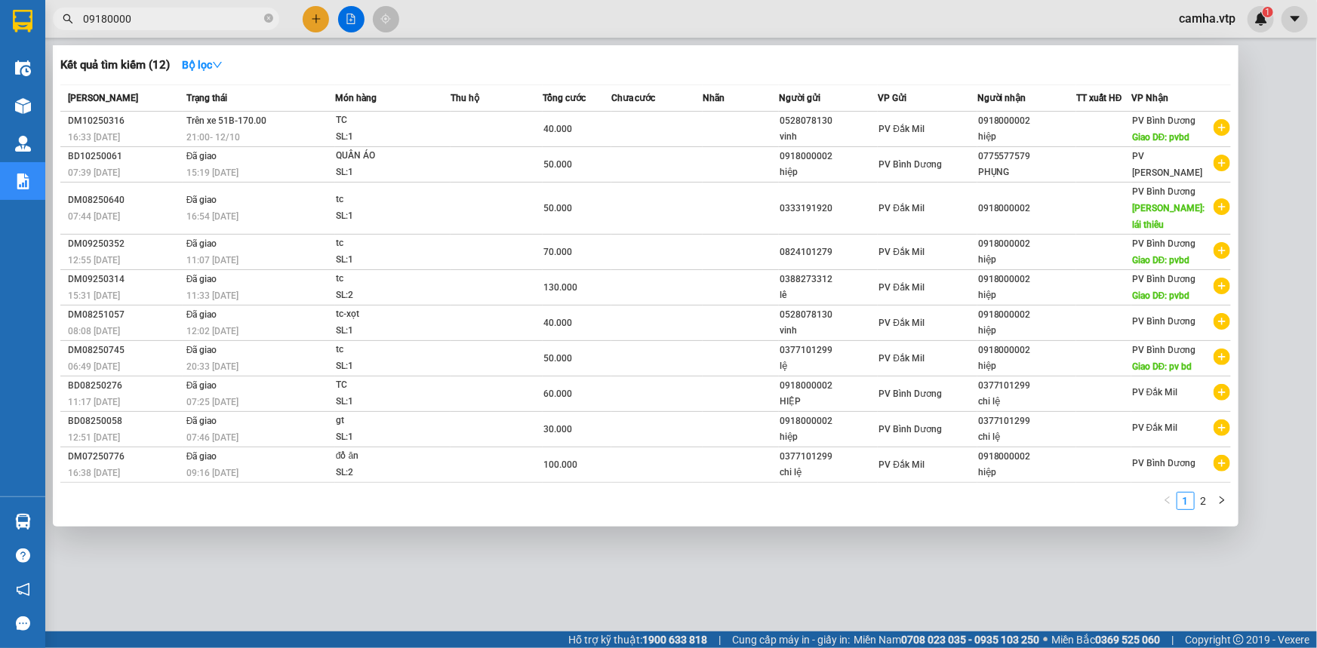
click at [198, 13] on input "09180000" at bounding box center [172, 19] width 178 height 17
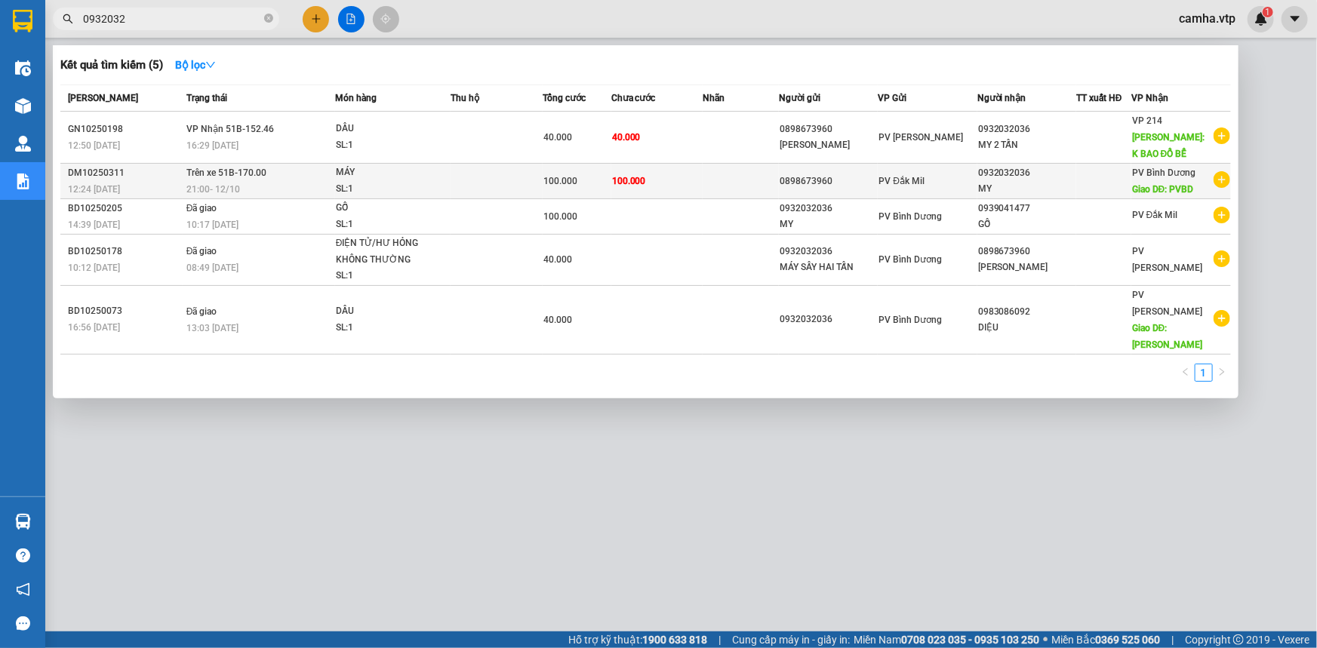
click at [1020, 187] on div "MY" at bounding box center [1026, 189] width 97 height 16
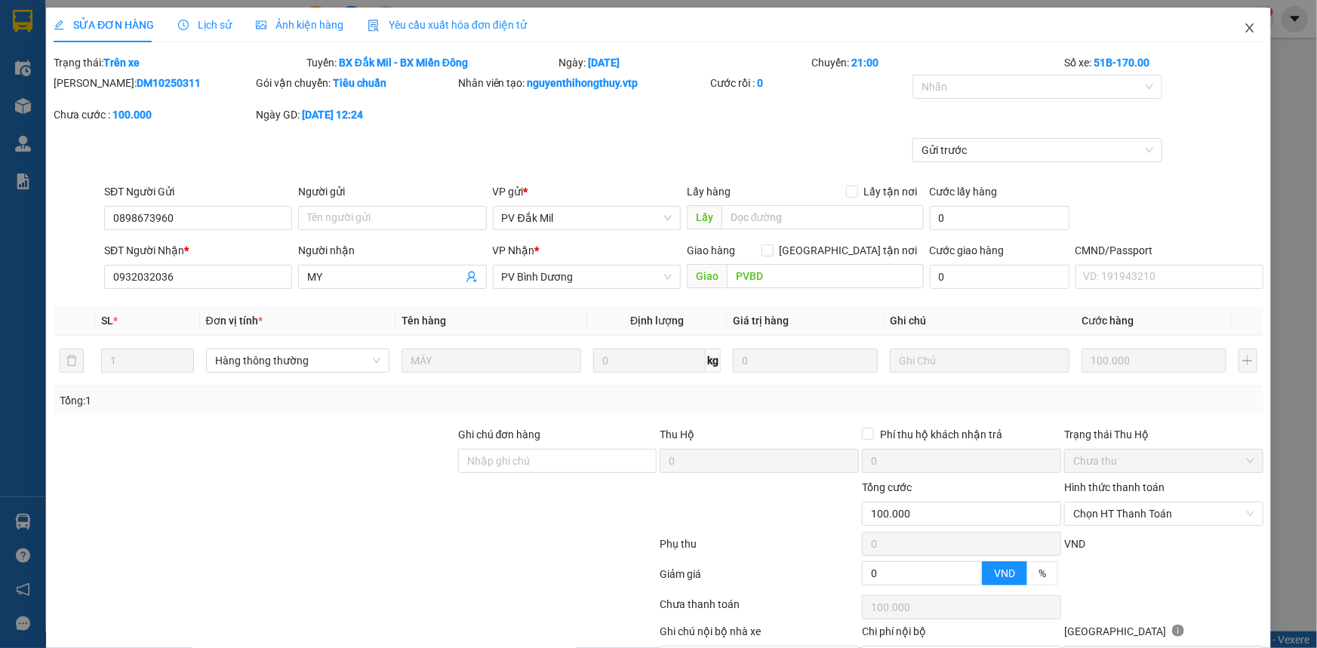
click at [1245, 29] on icon "close" at bounding box center [1249, 27] width 8 height 9
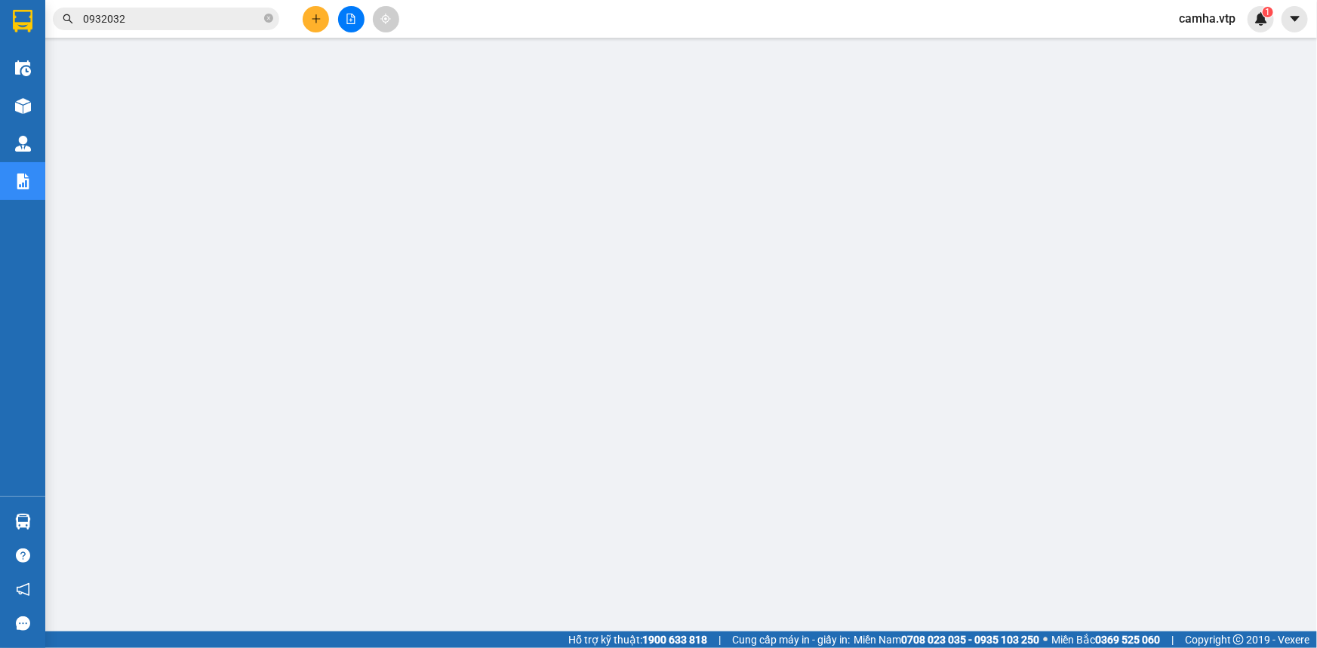
click at [147, 19] on input "0932032" at bounding box center [172, 19] width 178 height 17
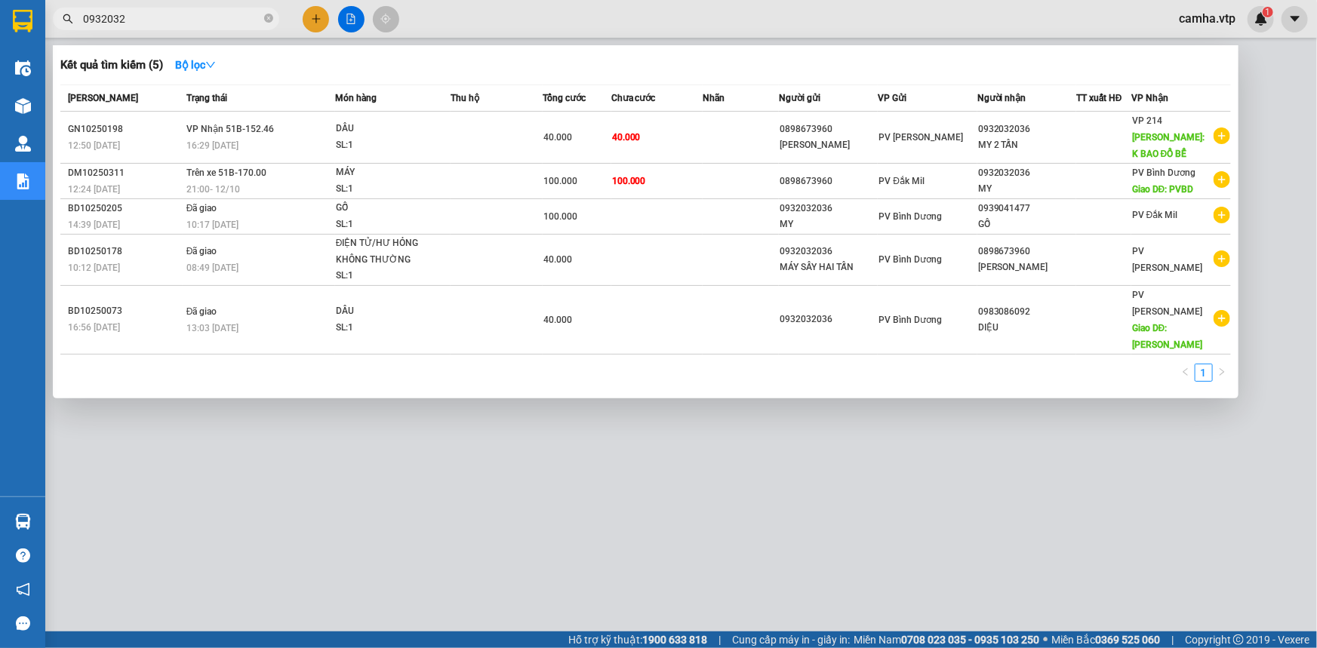
drag, startPoint x: 160, startPoint y: 16, endPoint x: 0, endPoint y: 57, distance: 165.3
click at [0, 57] on section "Kết quả tìm kiếm ( 5 ) Bộ lọc Mã ĐH Trạng thái Món hàng Thu hộ Tổng cước Chưa c…" at bounding box center [658, 324] width 1317 height 648
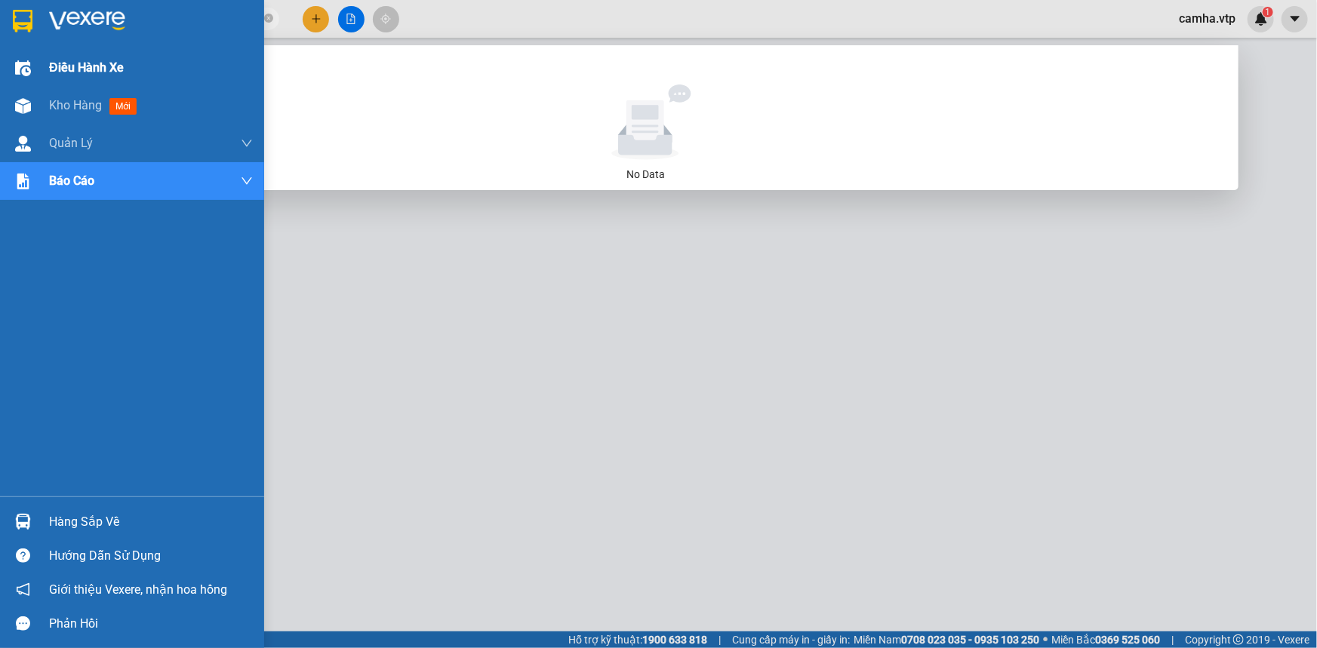
drag, startPoint x: 167, startPoint y: 11, endPoint x: 0, endPoint y: 76, distance: 179.0
click at [0, 73] on section "Kết quả tìm kiếm ( 0 ) Bộ lọc No Data 0934808955 camha.vtp 1 Điều hành xe Kho h…" at bounding box center [658, 324] width 1317 height 648
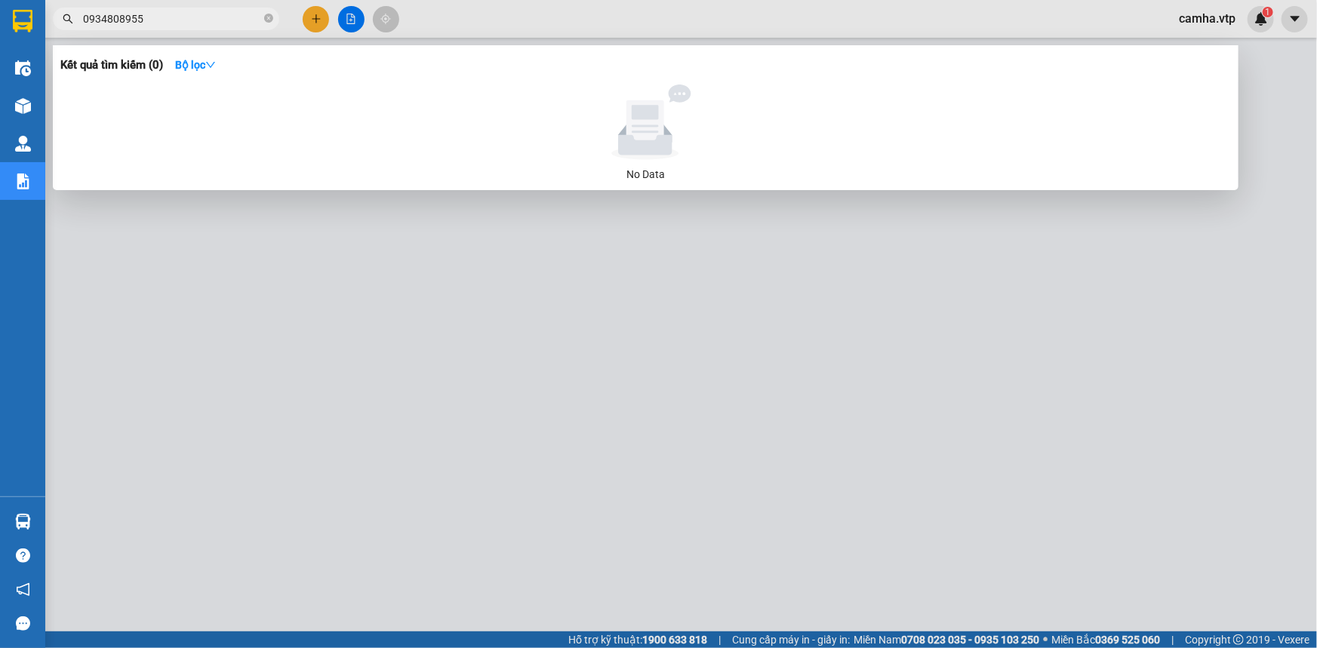
click at [349, 369] on div at bounding box center [658, 324] width 1317 height 648
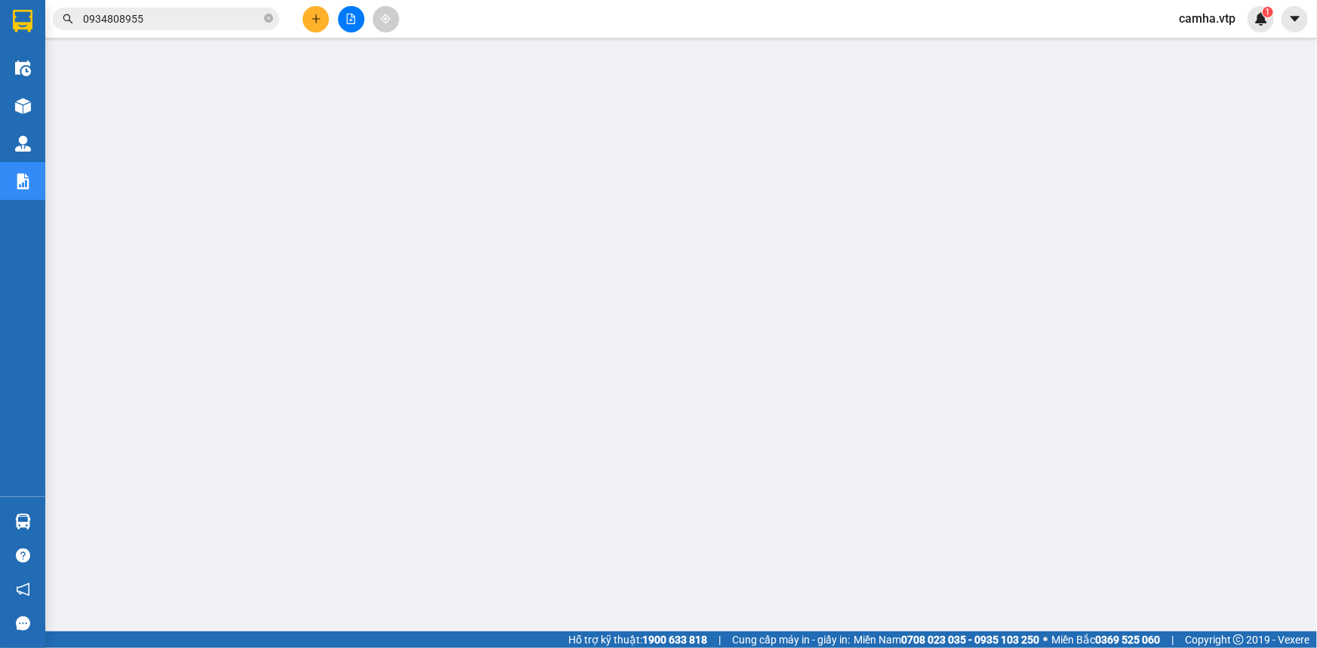
click at [156, 22] on input "0934808955" at bounding box center [172, 19] width 178 height 17
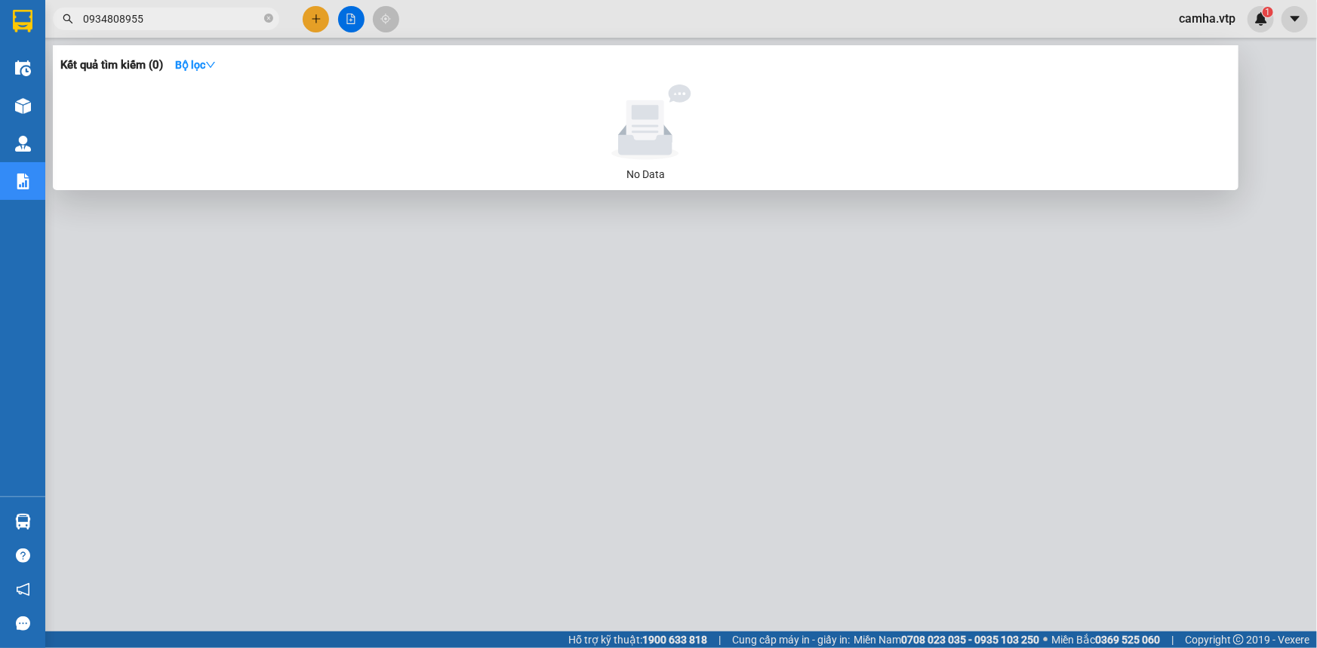
click at [153, 18] on input "0934808955" at bounding box center [172, 19] width 178 height 17
click at [352, 315] on div at bounding box center [658, 324] width 1317 height 648
drag, startPoint x: 195, startPoint y: 23, endPoint x: 0, endPoint y: 108, distance: 213.3
click at [0, 108] on section "Kết quả tìm kiếm ( 0 ) Bộ lọc No Data 0934808955 camha.vtp 1 Điều hành xe Kho h…" at bounding box center [658, 324] width 1317 height 648
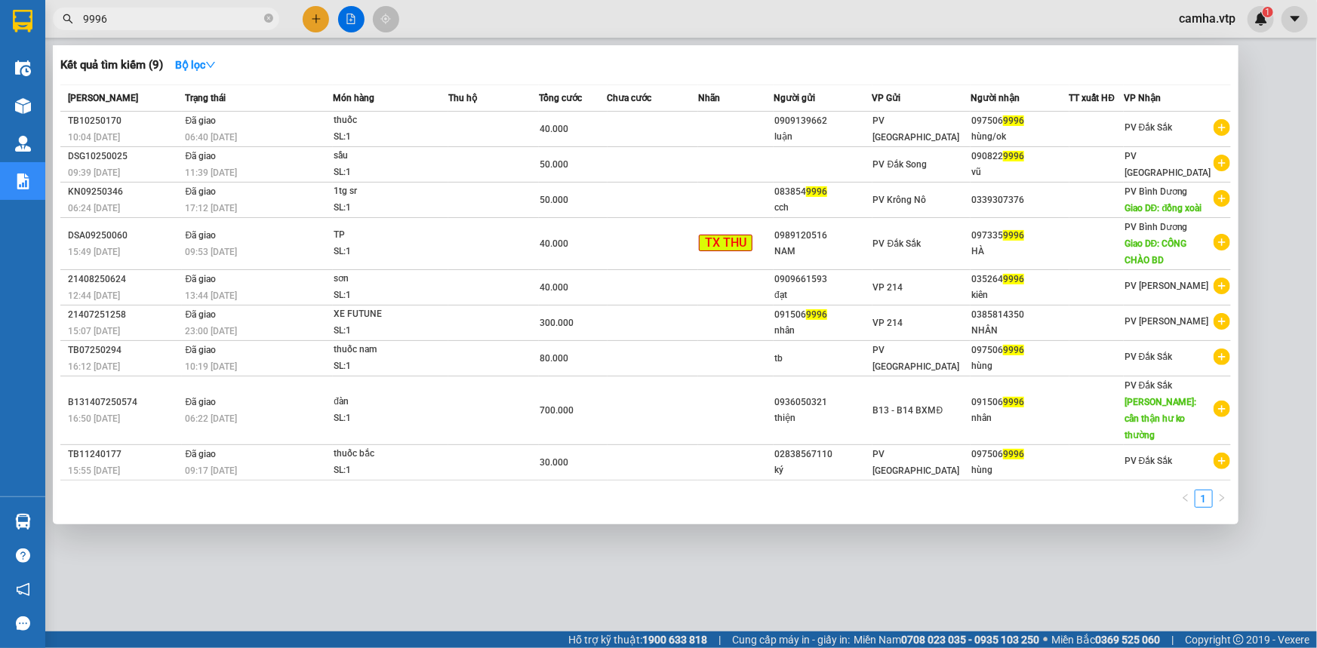
drag, startPoint x: 132, startPoint y: 20, endPoint x: 0, endPoint y: 82, distance: 146.2
click at [0, 81] on section "Kết quả tìm kiếm ( 9 ) Bộ lọc Mã ĐH Trạng thái Món hàng Thu hộ Tổng cước Chưa c…" at bounding box center [658, 324] width 1317 height 648
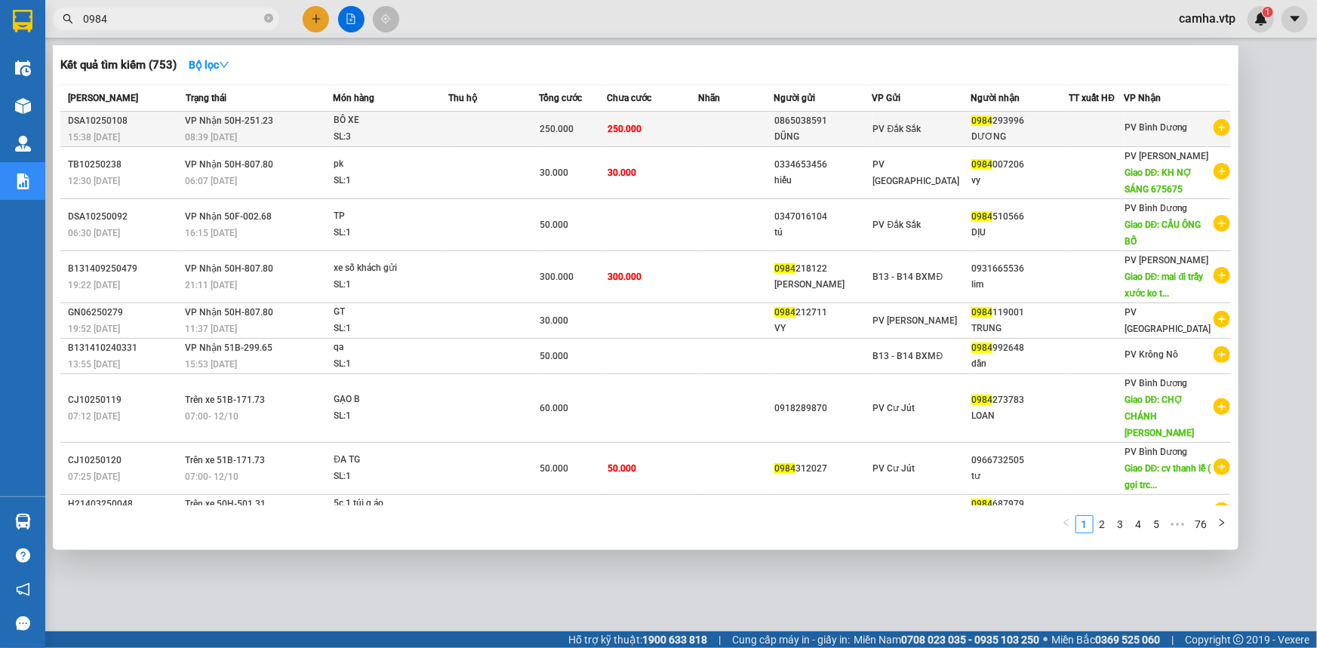
click at [686, 138] on td "250.000" at bounding box center [653, 129] width 91 height 35
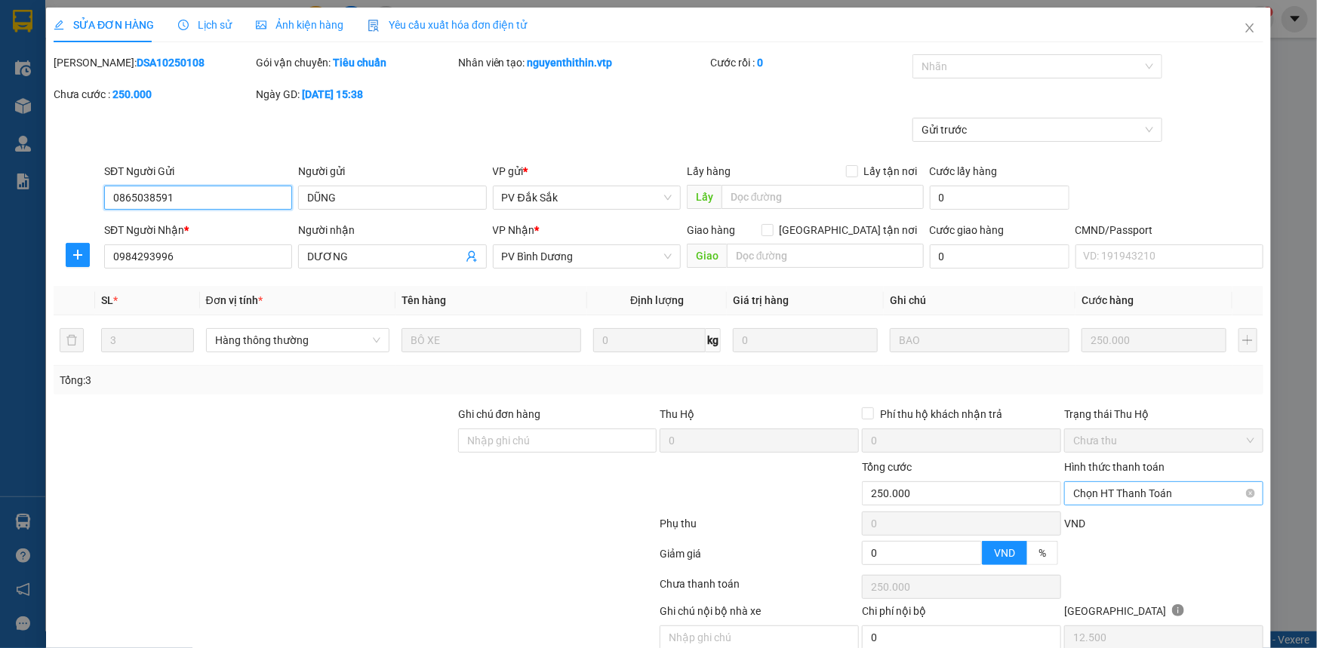
click at [1126, 488] on span "Chọn HT Thanh Toán" at bounding box center [1163, 493] width 181 height 23
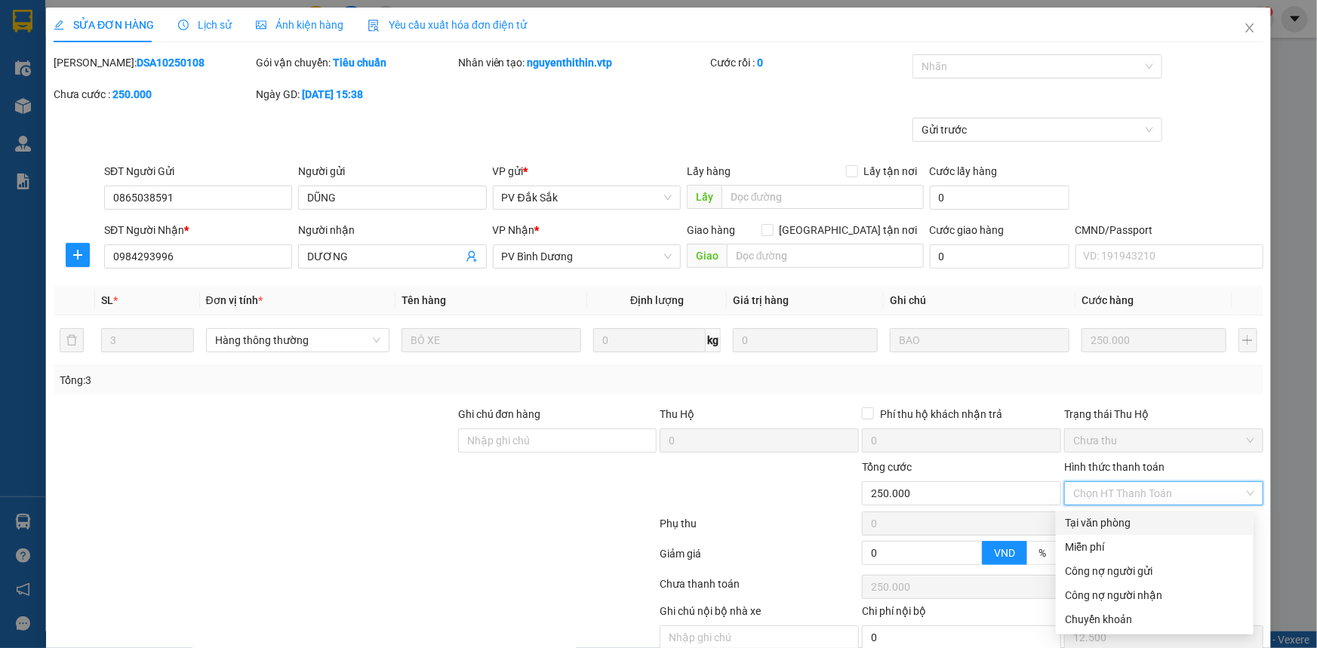
click at [1120, 524] on div "Tại văn phòng" at bounding box center [1155, 523] width 180 height 17
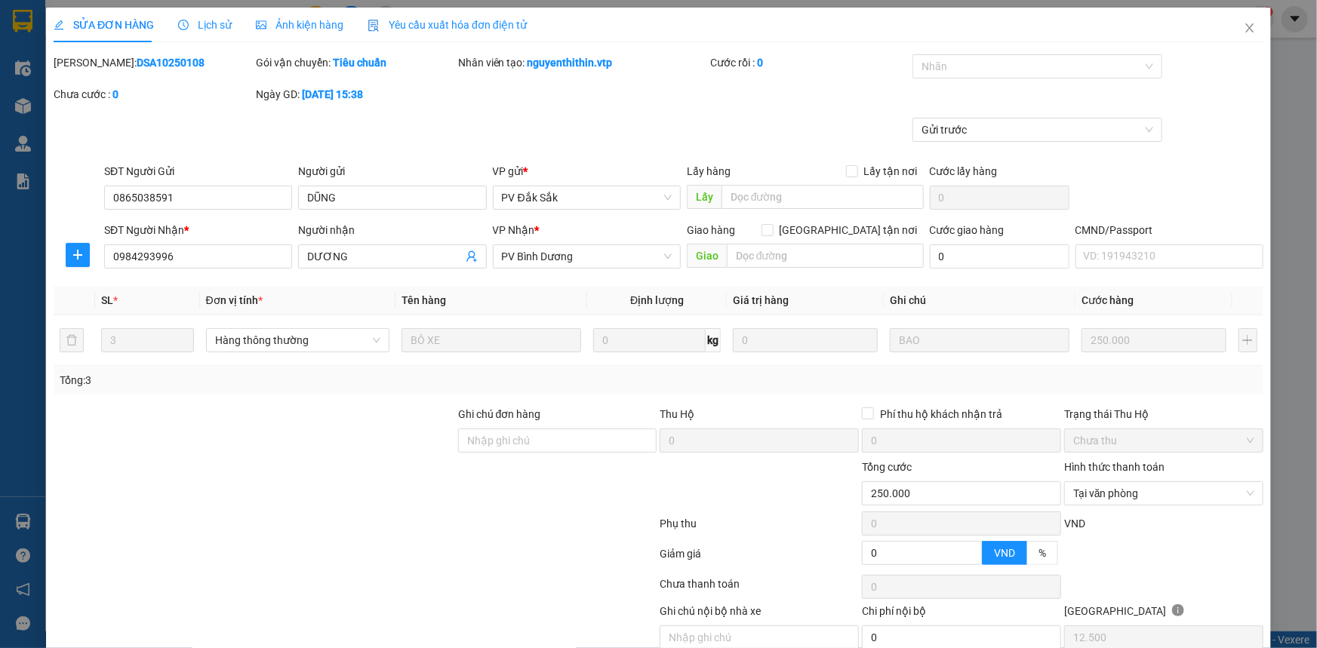
click at [1244, 28] on icon "close" at bounding box center [1250, 28] width 12 height 12
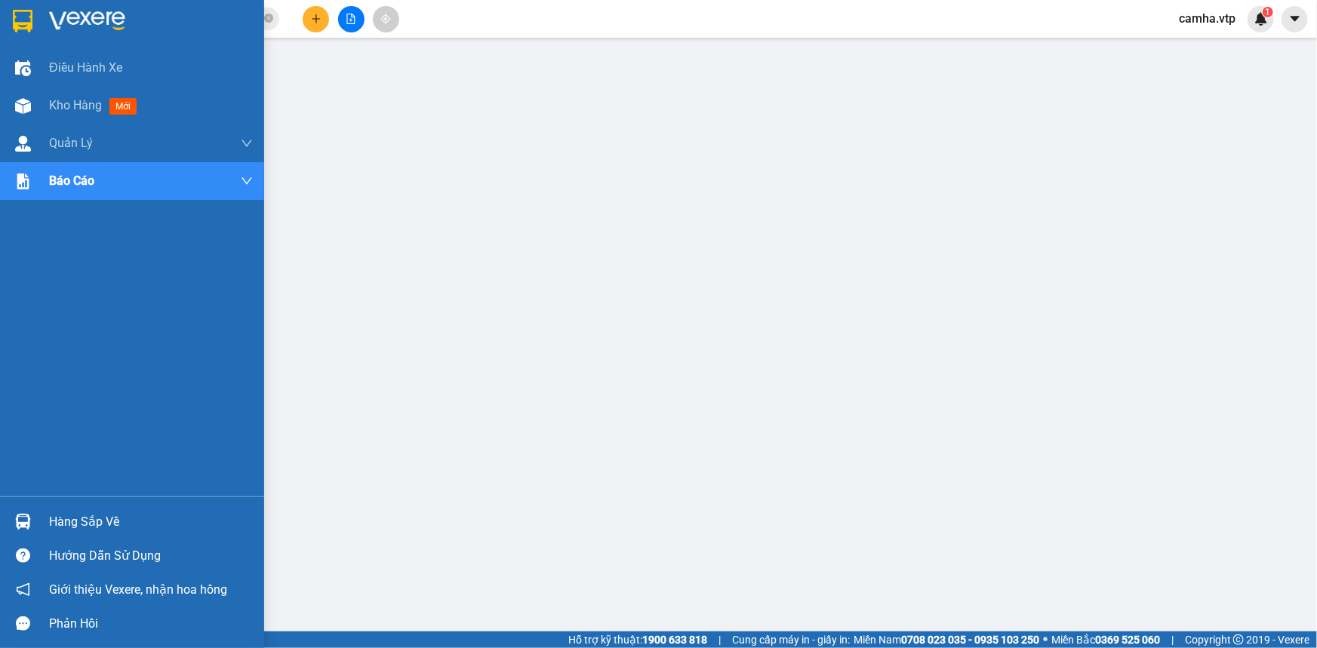
click at [28, 17] on img at bounding box center [23, 21] width 20 height 23
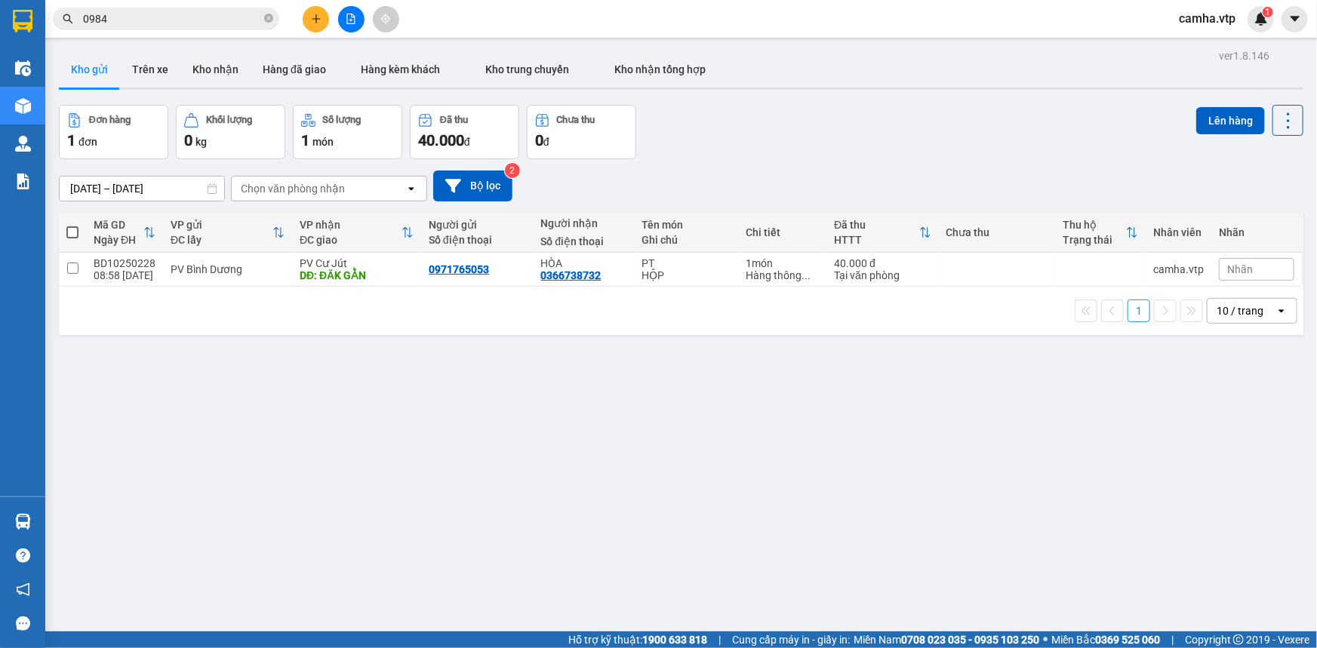
click at [463, 419] on div "ver 1.8.146 Kho gửi Trên xe Kho nhận Hàng đã giao Hàng kèm khách Kho trung chuy…" at bounding box center [681, 369] width 1257 height 648
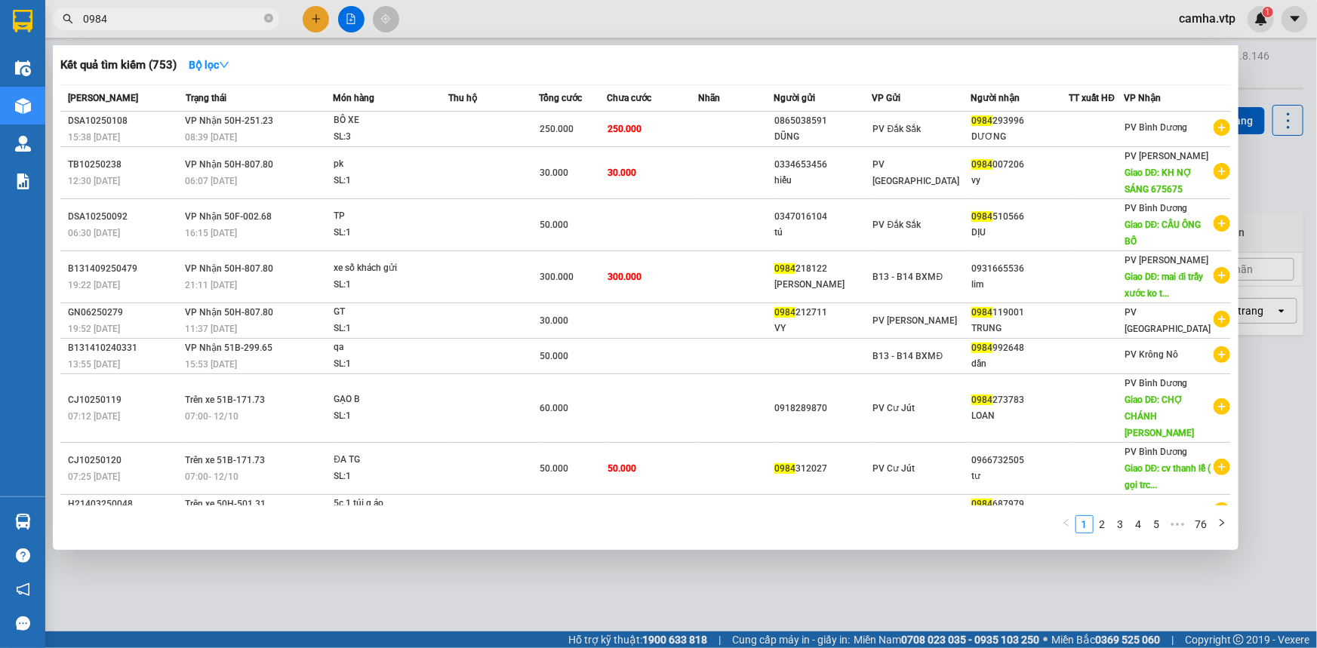
click at [208, 27] on span "0984" at bounding box center [166, 19] width 226 height 23
click at [208, 22] on input "0984" at bounding box center [172, 19] width 178 height 17
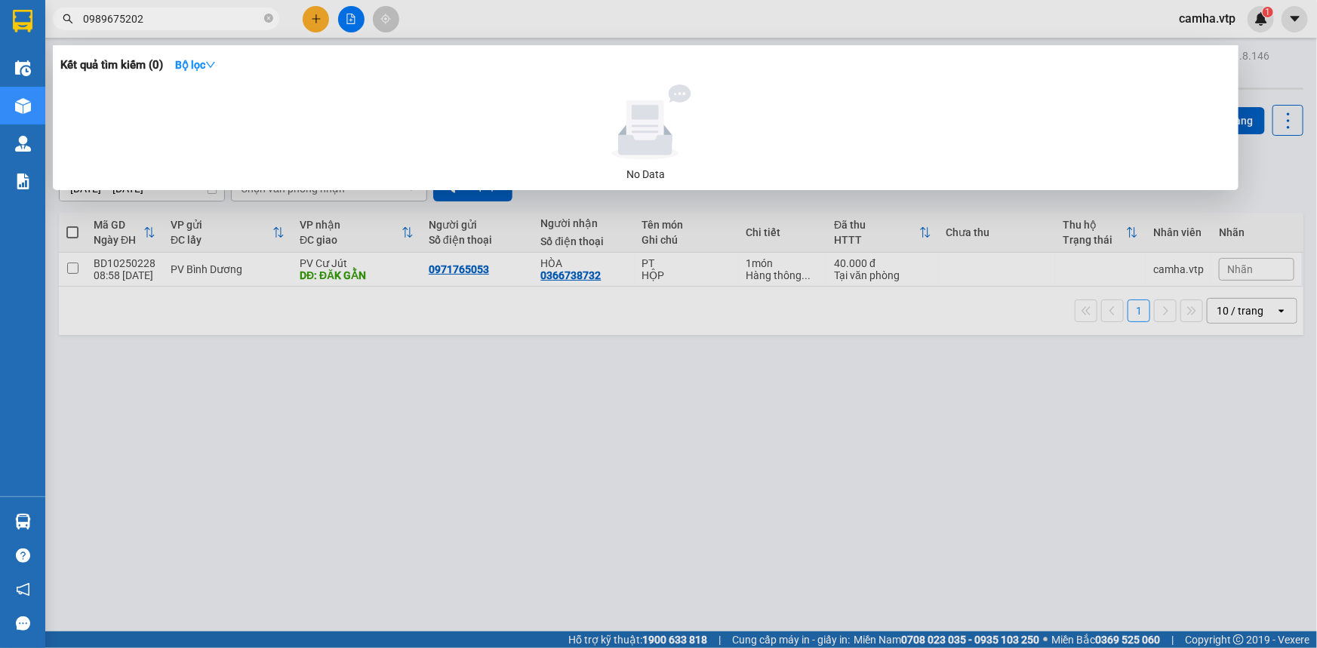
drag, startPoint x: 182, startPoint y: 11, endPoint x: 15, endPoint y: 60, distance: 173.8
click at [15, 60] on section "Kết quả tìm kiếm ( 0 ) Bộ lọc No Data 0989675202 camha.vtp 1 Điều hành xe Kho h…" at bounding box center [658, 324] width 1317 height 648
click at [606, 476] on div at bounding box center [658, 324] width 1317 height 648
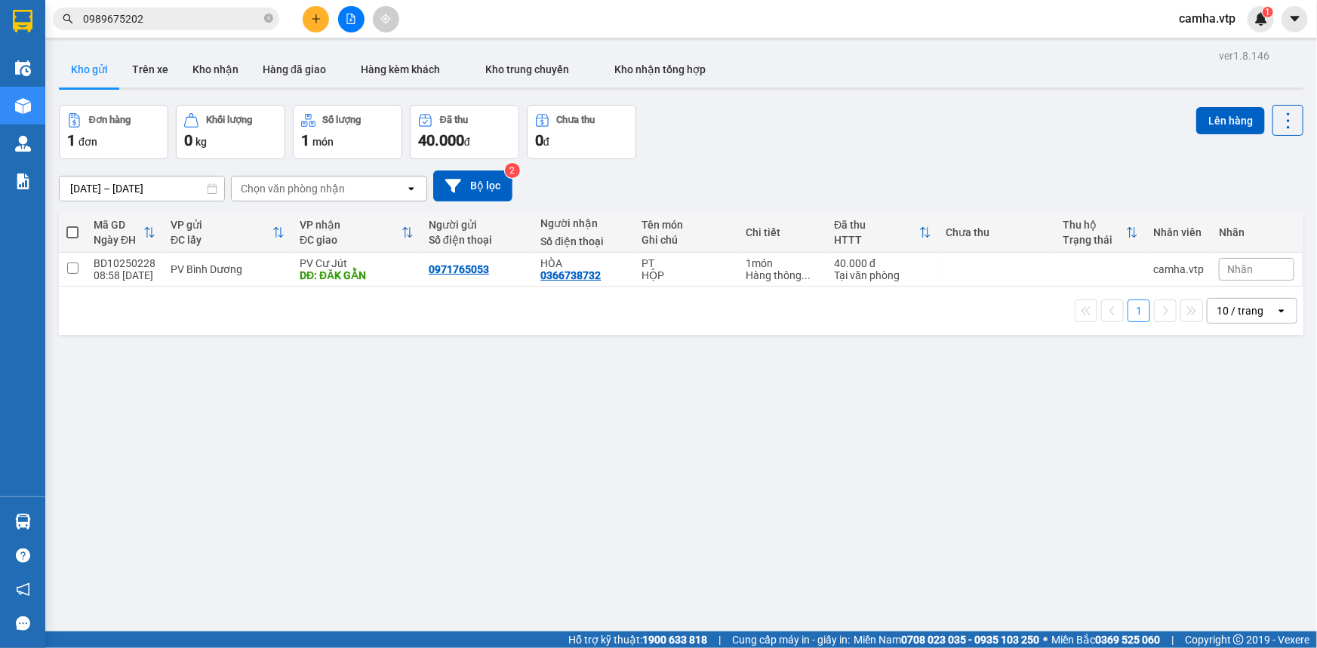
click at [503, 418] on div "ver 1.8.146 Kho gửi Trên xe Kho nhận Hàng đã giao Hàng kèm khách Kho trung chuy…" at bounding box center [681, 369] width 1257 height 648
click at [508, 306] on div "ver 1.8.146 Kho gửi Trên xe Kho nhận Hàng đã giao Hàng kèm khách Kho trung chuy…" at bounding box center [681, 369] width 1257 height 648
click at [186, 20] on input "0989675202" at bounding box center [172, 19] width 178 height 17
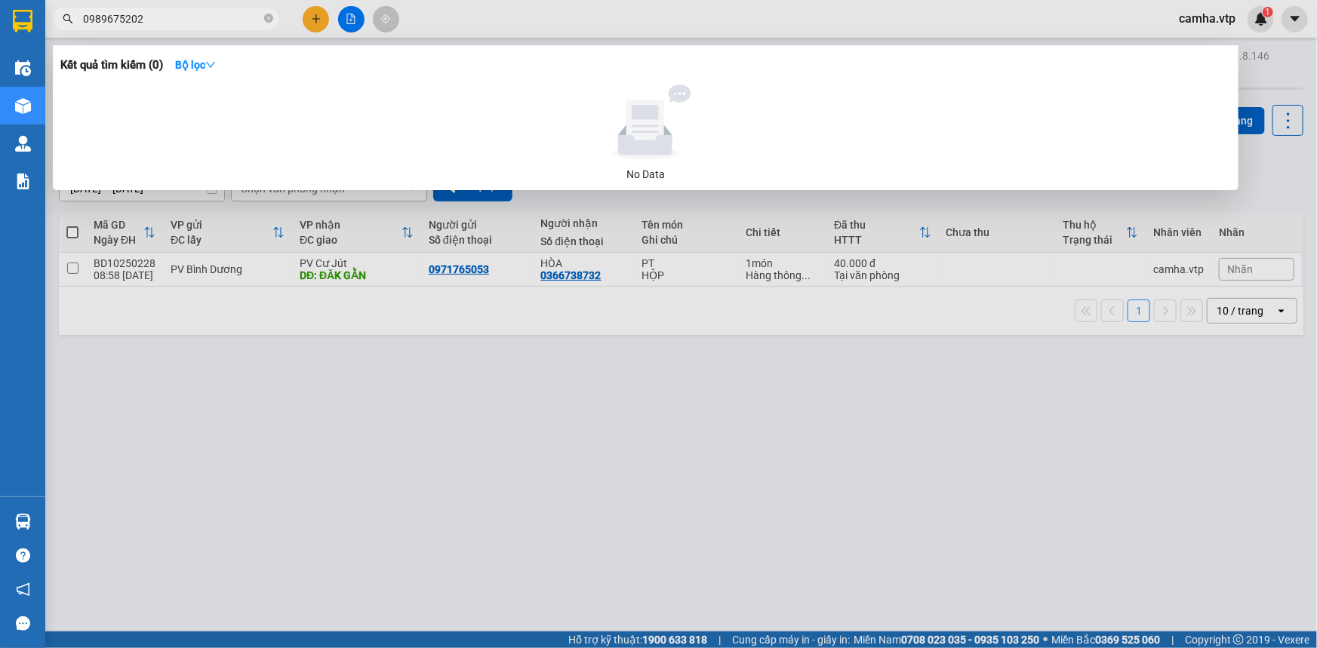
click at [186, 20] on input "0989675202" at bounding box center [172, 19] width 178 height 17
drag, startPoint x: 157, startPoint y: 20, endPoint x: 77, endPoint y: 32, distance: 80.9
click at [77, 32] on div "Kết quả tìm kiếm ( 0 ) Bộ lọc No Data 0989675202" at bounding box center [147, 19] width 294 height 26
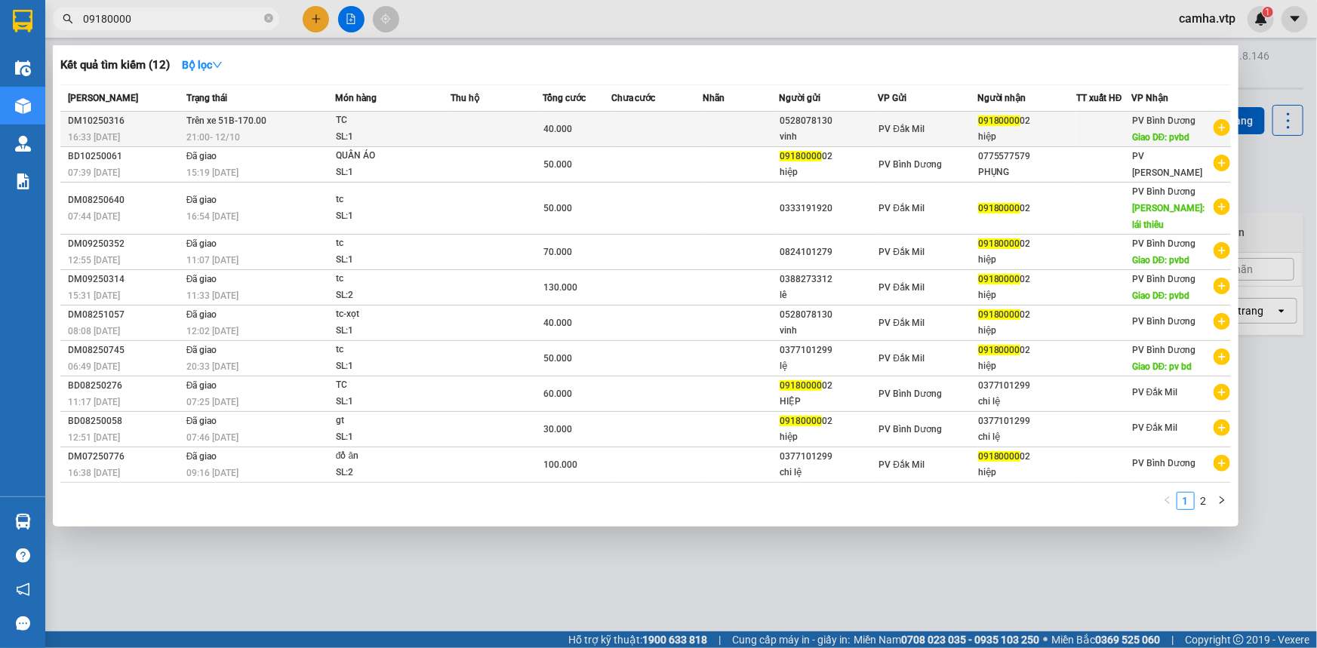
click at [1062, 128] on div "09180000 02" at bounding box center [1026, 121] width 97 height 16
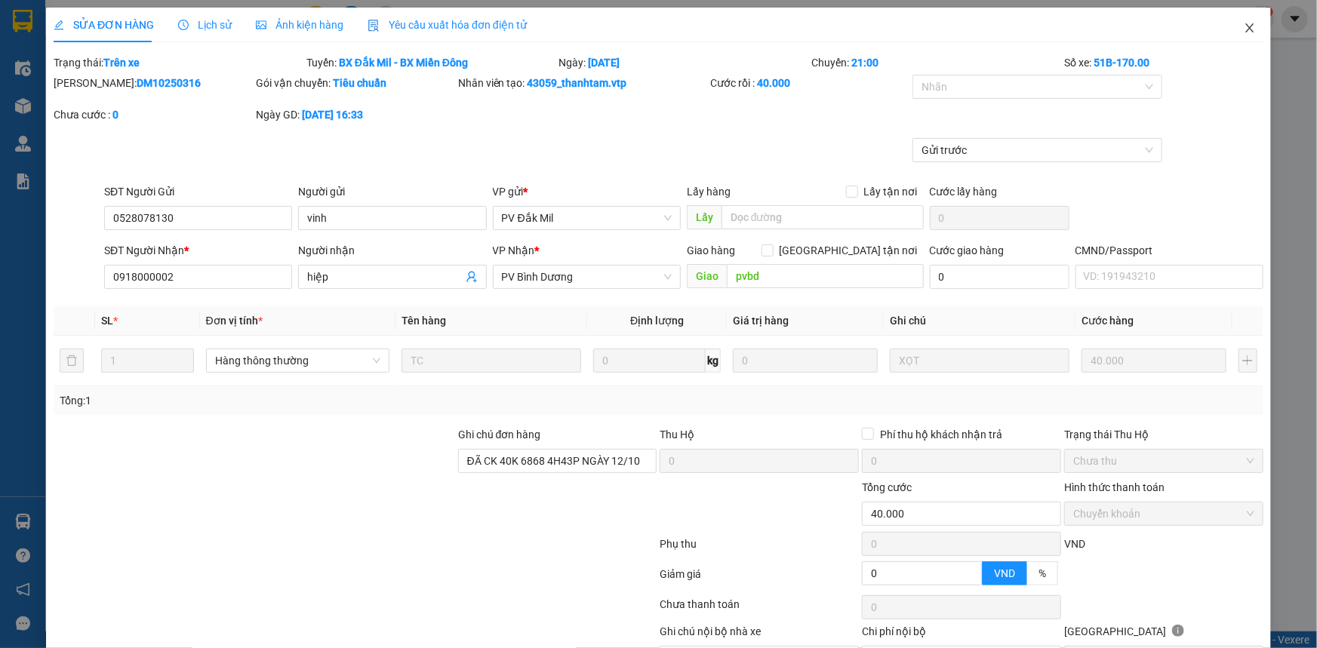
click at [1244, 34] on icon "close" at bounding box center [1250, 28] width 12 height 12
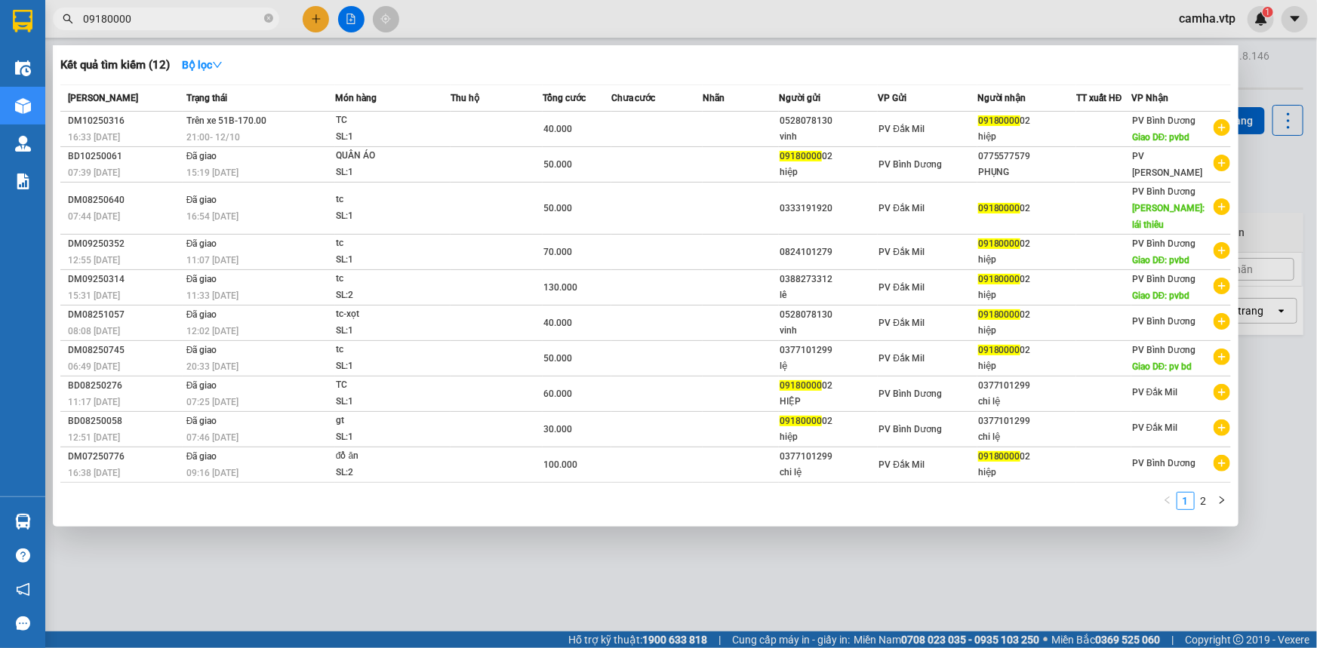
click at [134, 21] on input "09180000" at bounding box center [172, 19] width 178 height 17
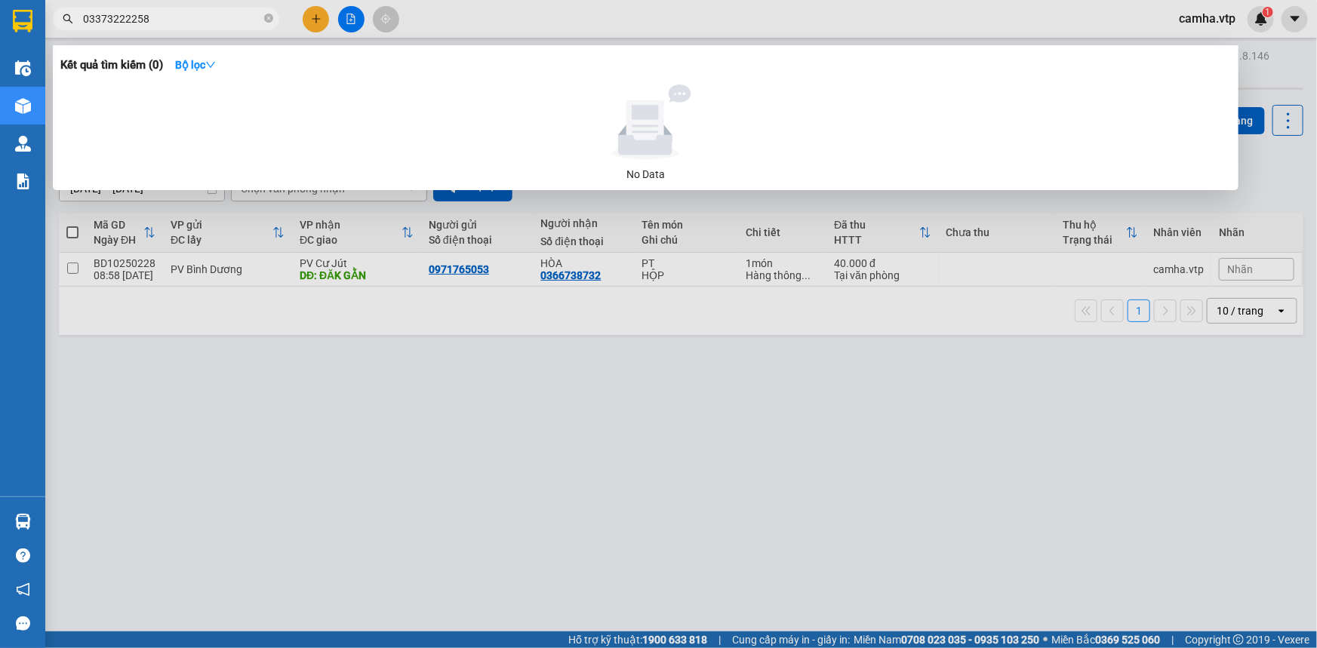
click at [126, 16] on input "03373222258" at bounding box center [172, 19] width 178 height 17
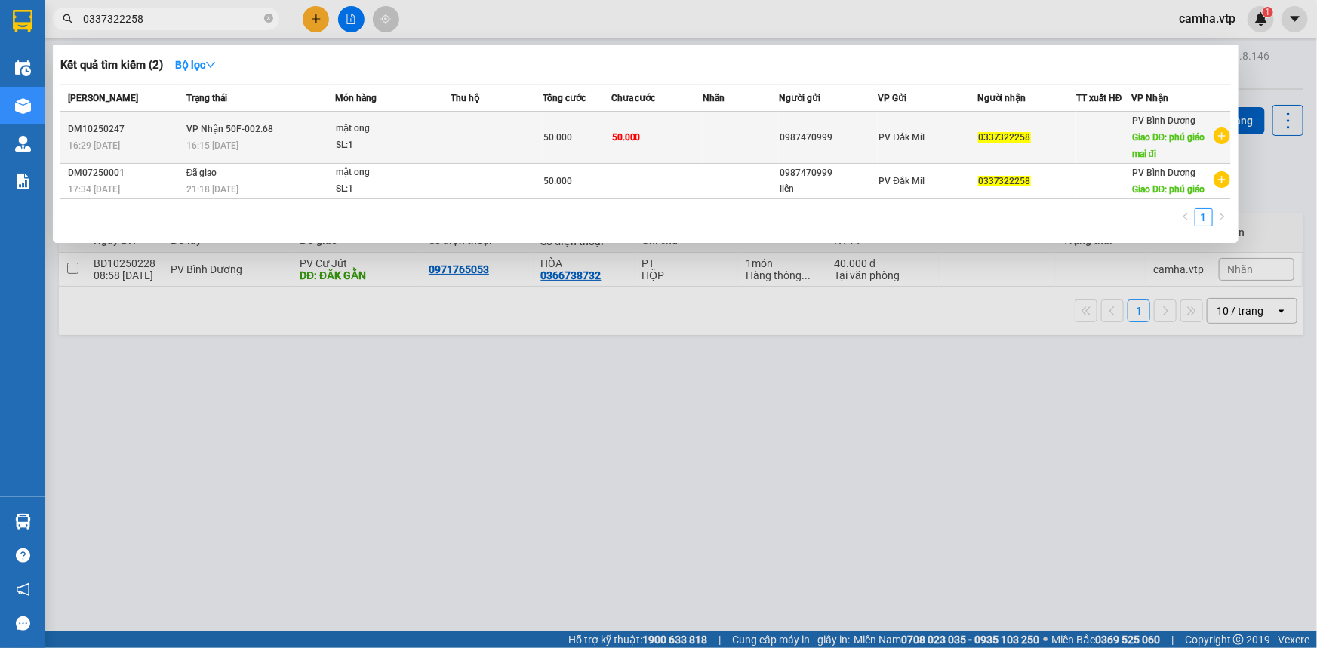
click at [1102, 137] on div at bounding box center [1104, 138] width 54 height 16
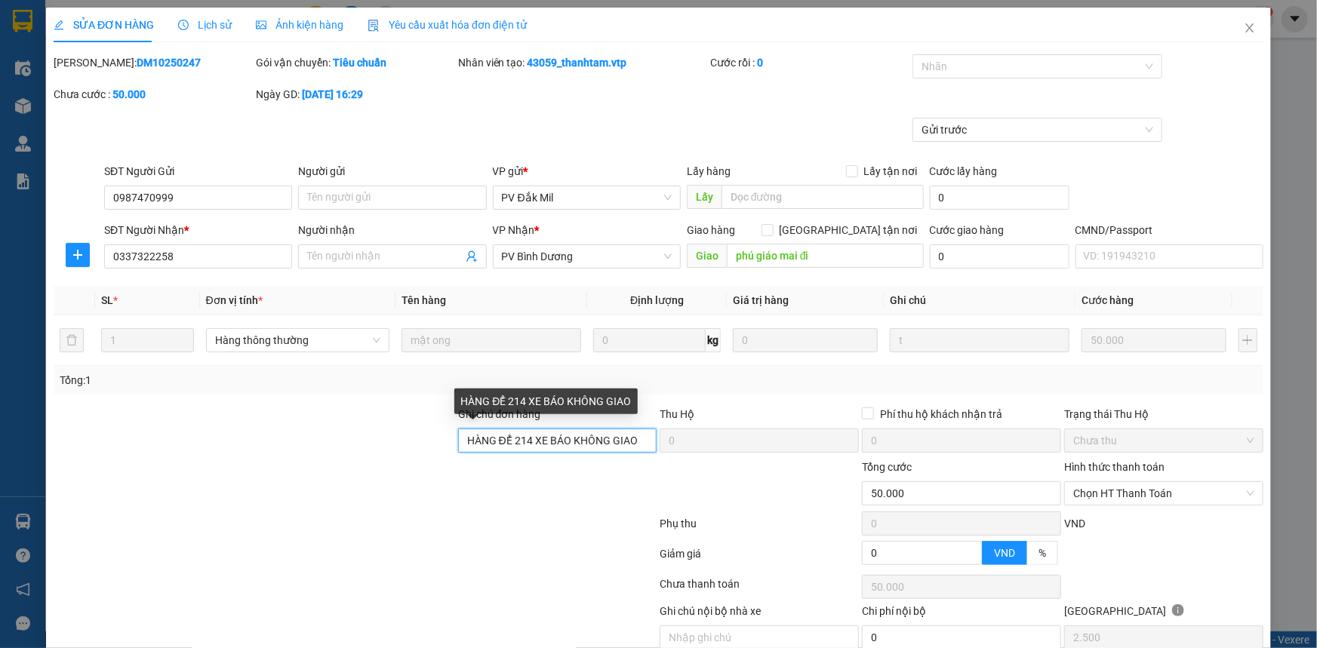
drag, startPoint x: 640, startPoint y: 441, endPoint x: 233, endPoint y: 498, distance: 410.8
click at [241, 498] on form "Ghi chú đơn hàng HÀNG ĐỂ 214 XE BÁO KHÔNG GIAO Thu Hộ 0 Phí thu hộ khách nhận t…" at bounding box center [659, 489] width 1210 height 166
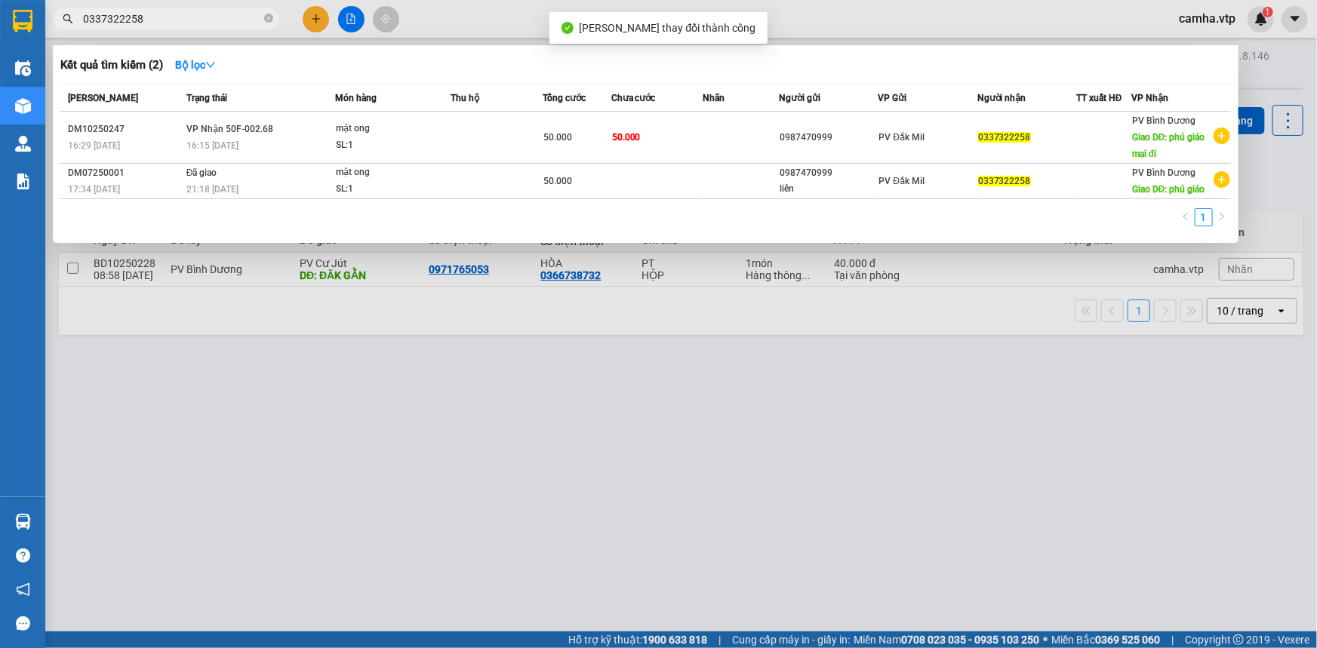
click at [182, 15] on input "0337322258" at bounding box center [172, 19] width 178 height 17
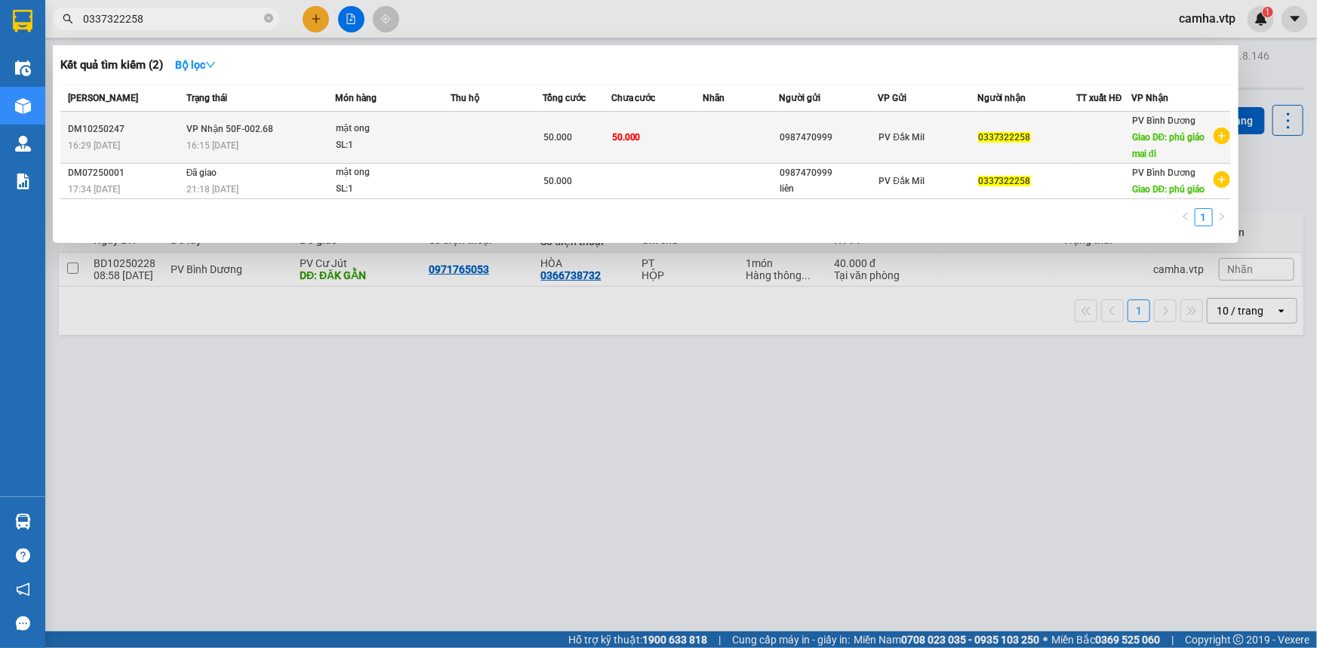
click at [463, 149] on td at bounding box center [496, 138] width 91 height 52
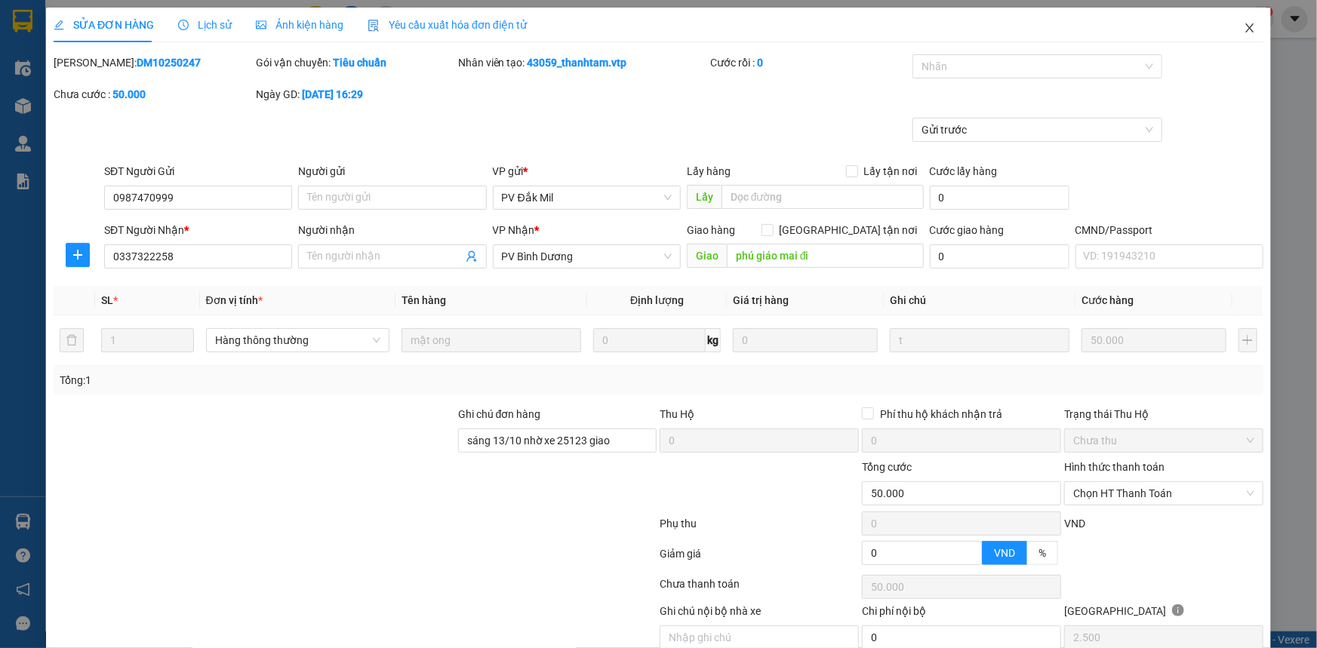
click at [1245, 27] on icon "close" at bounding box center [1249, 27] width 8 height 9
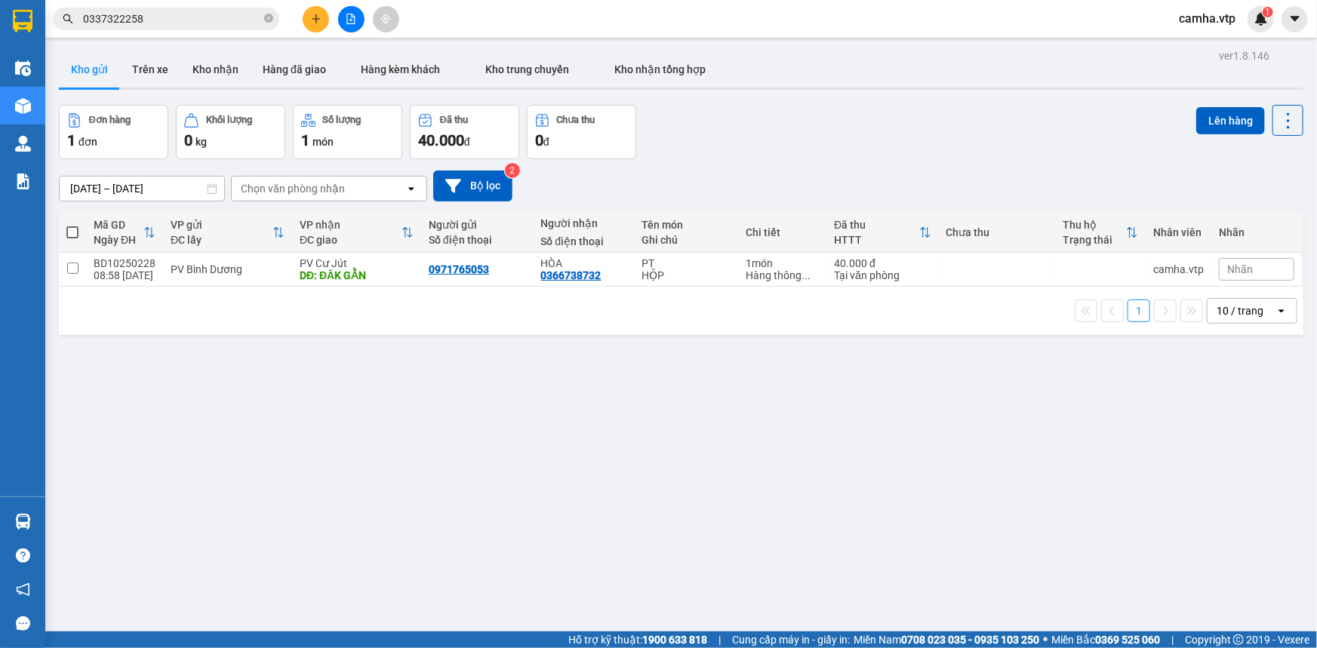
click at [585, 440] on div "ver 1.8.146 Kho gửi Trên xe Kho nhận Hàng đã giao Hàng kèm khách Kho trung chuy…" at bounding box center [681, 369] width 1257 height 648
click at [676, 465] on div "ver 1.8.146 Kho gửi Trên xe Kho nhận Hàng đã giao Hàng kèm khách Kho trung chuy…" at bounding box center [681, 369] width 1257 height 648
click at [237, 430] on div "ver 1.8.146 Kho gửi Trên xe Kho nhận Hàng đã giao Hàng kèm khách Kho trung chuy…" at bounding box center [681, 369] width 1257 height 648
click at [336, 429] on div "ver 1.8.146 Kho gửi Trên xe Kho nhận Hàng đã giao Hàng kèm khách Kho trung chuy…" at bounding box center [681, 369] width 1257 height 648
click at [315, 20] on icon "plus" at bounding box center [316, 19] width 11 height 11
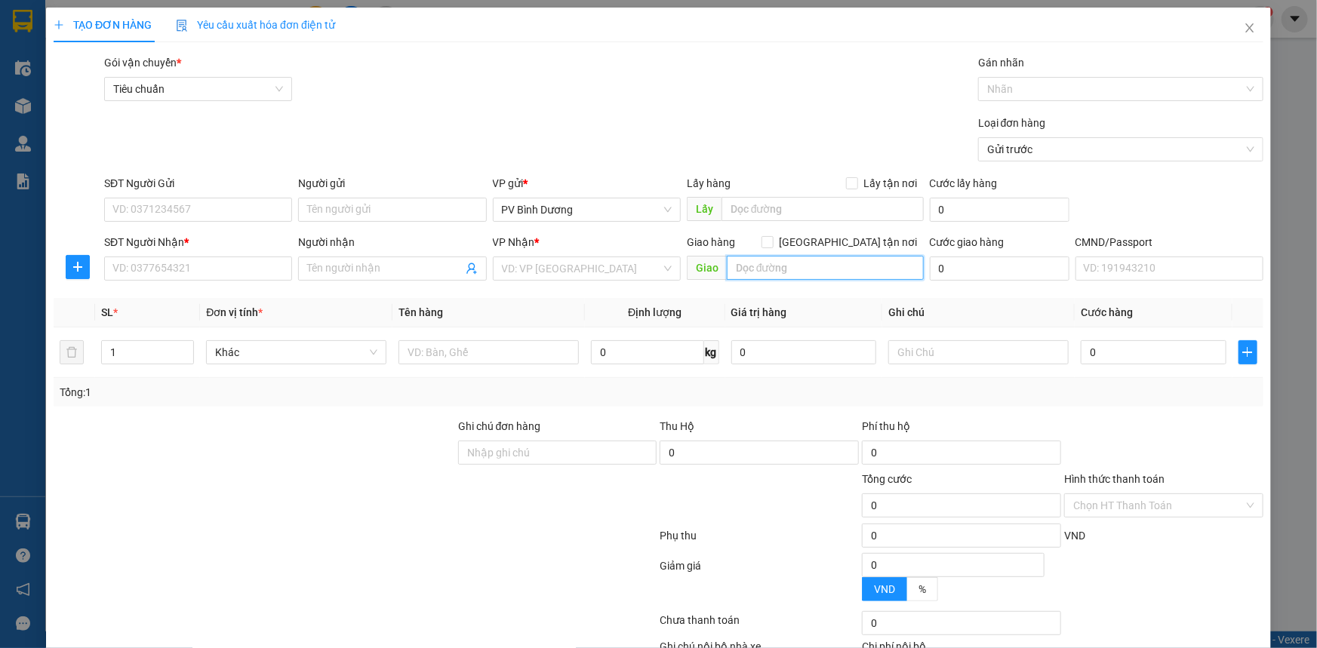
click at [804, 269] on input "text" at bounding box center [825, 268] width 197 height 24
click at [623, 275] on input "search" at bounding box center [581, 268] width 159 height 23
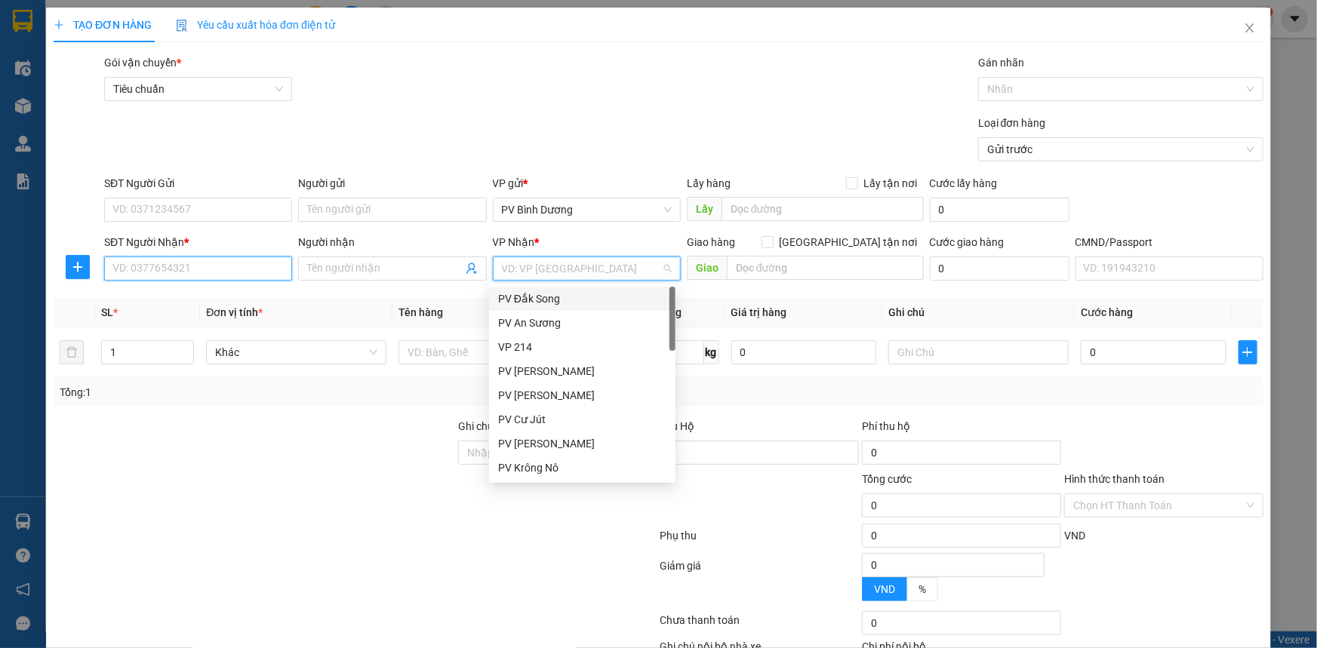
click at [184, 272] on input "SĐT Người Nhận *" at bounding box center [198, 269] width 188 height 24
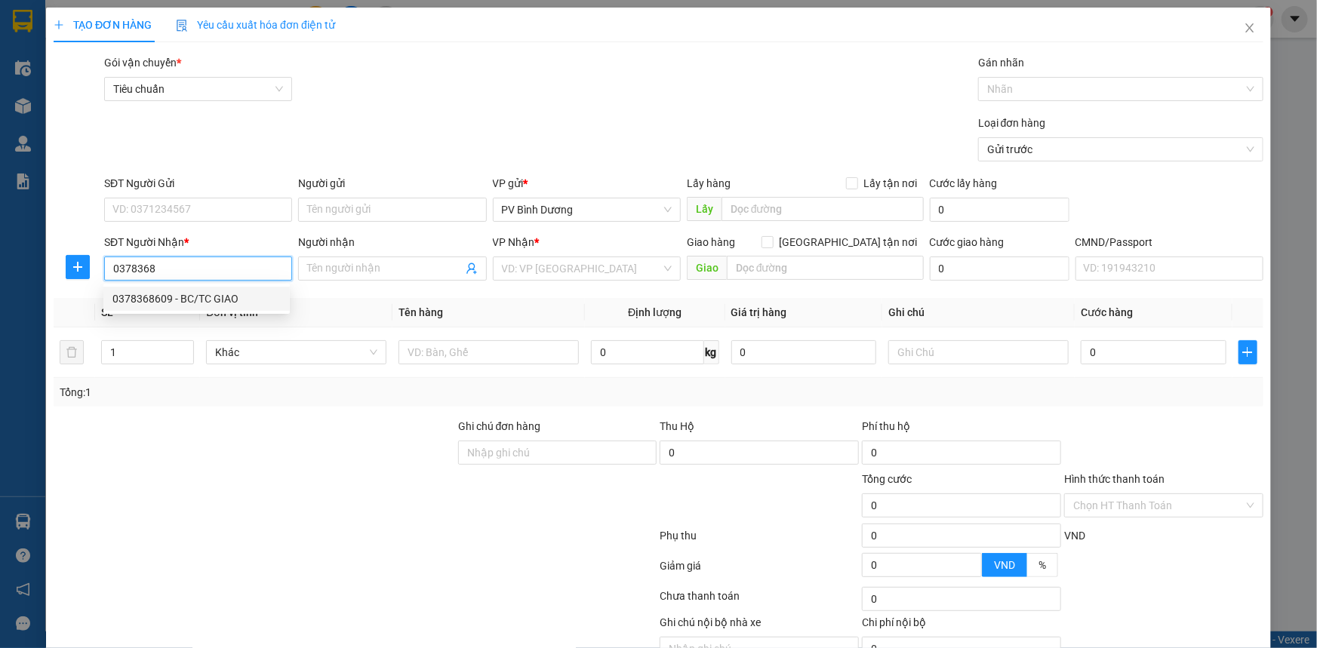
click at [180, 301] on div "0378368609 - BC/TC GIAO" at bounding box center [196, 299] width 168 height 17
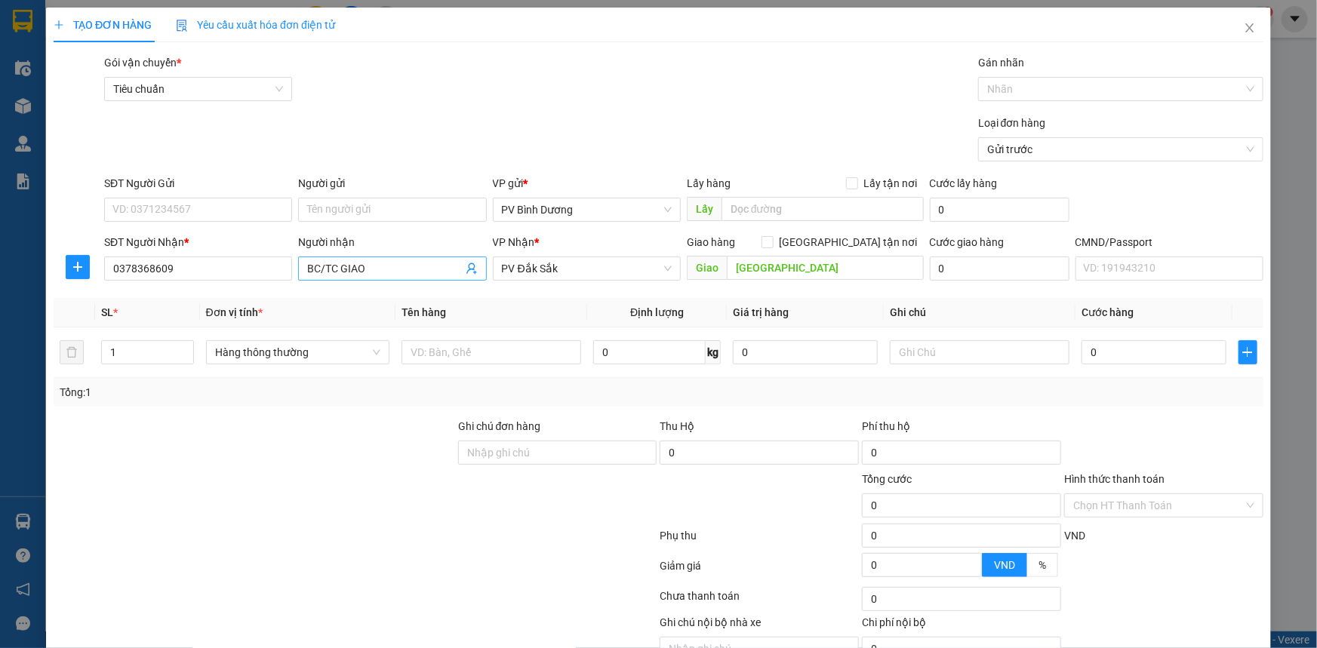
click at [383, 269] on input "BC/TC GIAO" at bounding box center [384, 268] width 155 height 17
click at [429, 347] on input "text" at bounding box center [491, 352] width 180 height 24
click at [183, 349] on icon "up" at bounding box center [185, 348] width 5 height 5
click at [438, 353] on input "text" at bounding box center [491, 352] width 180 height 24
click at [966, 353] on input "text" at bounding box center [980, 352] width 180 height 24
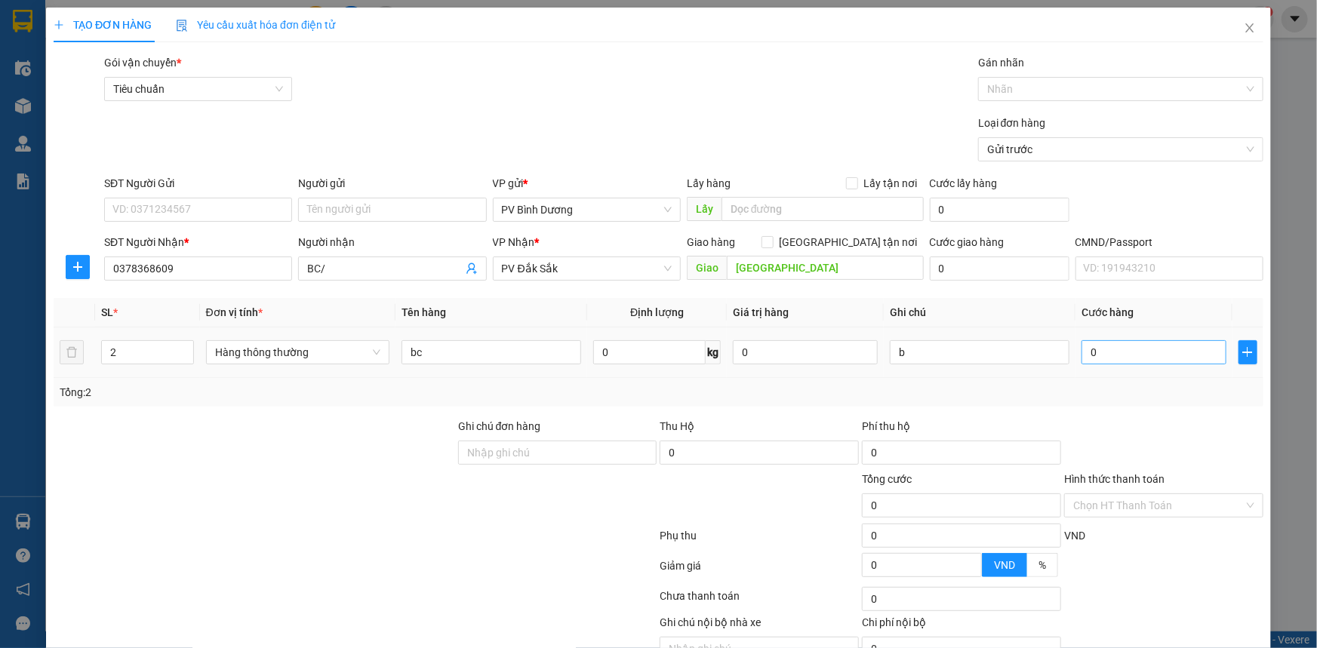
drag, startPoint x: 1090, startPoint y: 365, endPoint x: 1103, endPoint y: 345, distance: 23.4
click at [1098, 353] on div "0" at bounding box center [1153, 352] width 145 height 30
click at [1104, 348] on input "0" at bounding box center [1153, 352] width 145 height 24
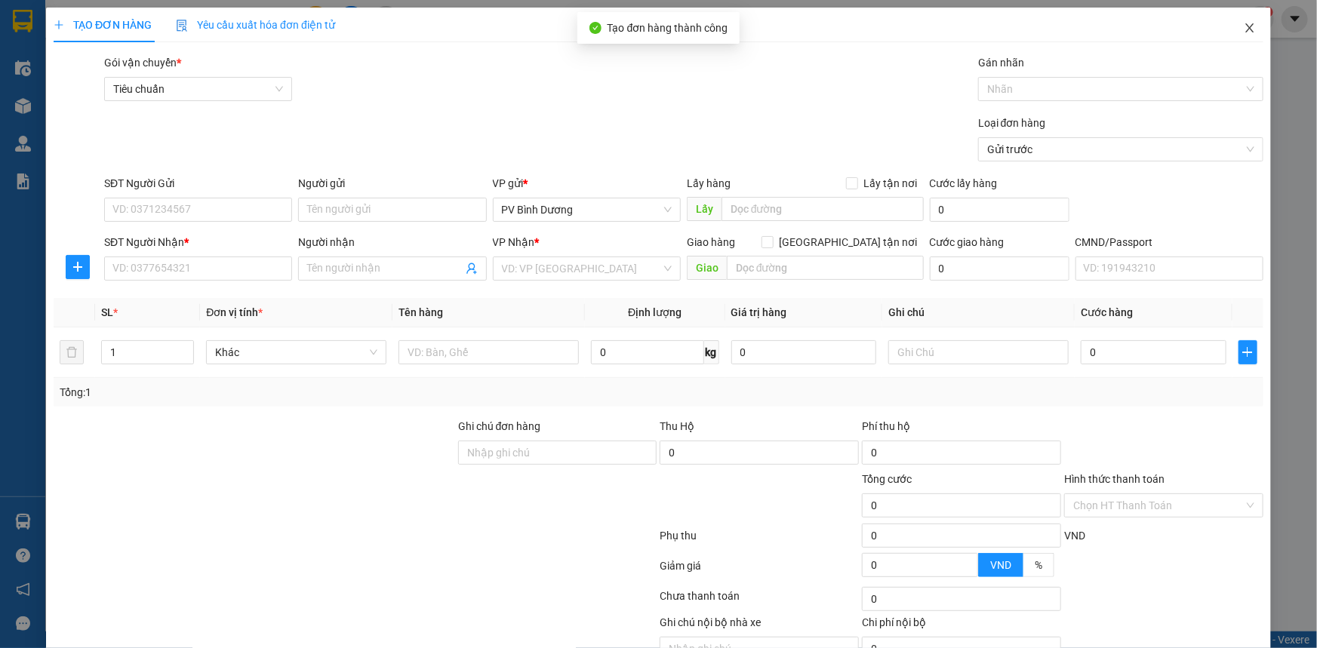
click at [1244, 29] on icon "close" at bounding box center [1250, 28] width 12 height 12
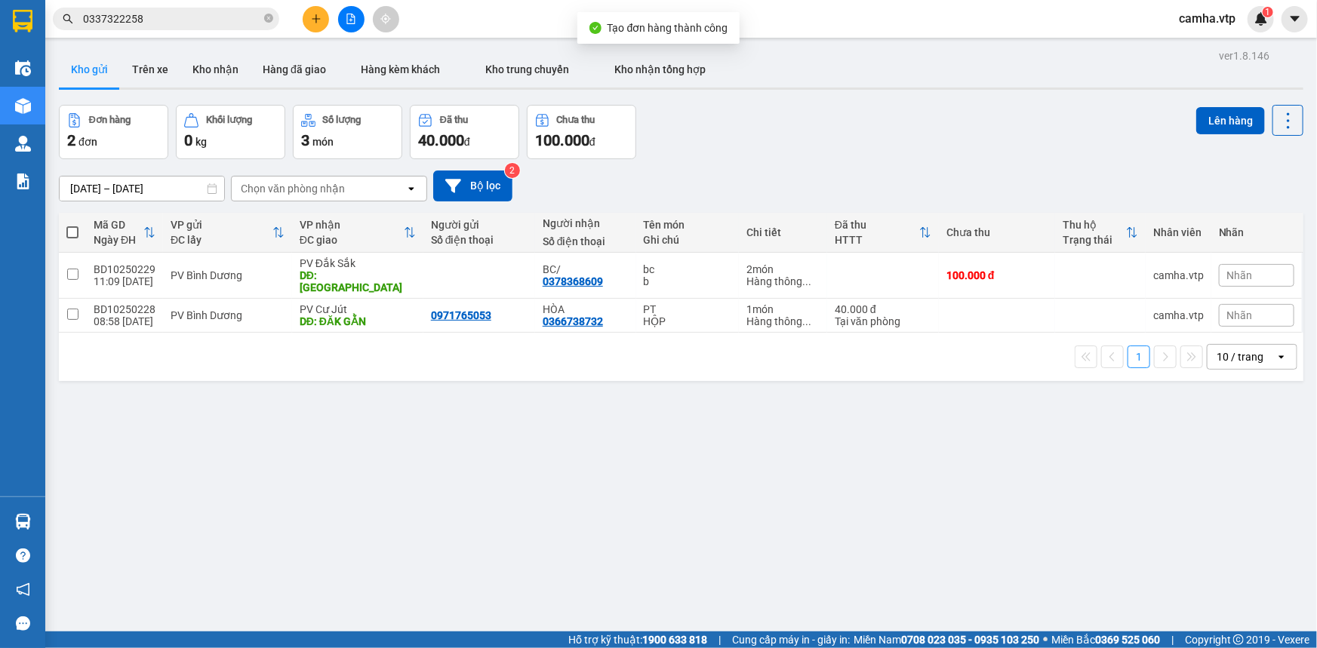
click at [620, 444] on div "ver 1.8.146 Kho gửi Trên xe Kho nhận Hàng đã giao Hàng kèm khách Kho trung chuy…" at bounding box center [681, 369] width 1257 height 648
click at [503, 568] on div "ver 1.8.146 Kho gửi Trên xe Kho nhận Hàng đã giao Hàng kèm khách Kho trung chuy…" at bounding box center [681, 369] width 1257 height 648
click at [71, 309] on input "checkbox" at bounding box center [72, 314] width 11 height 11
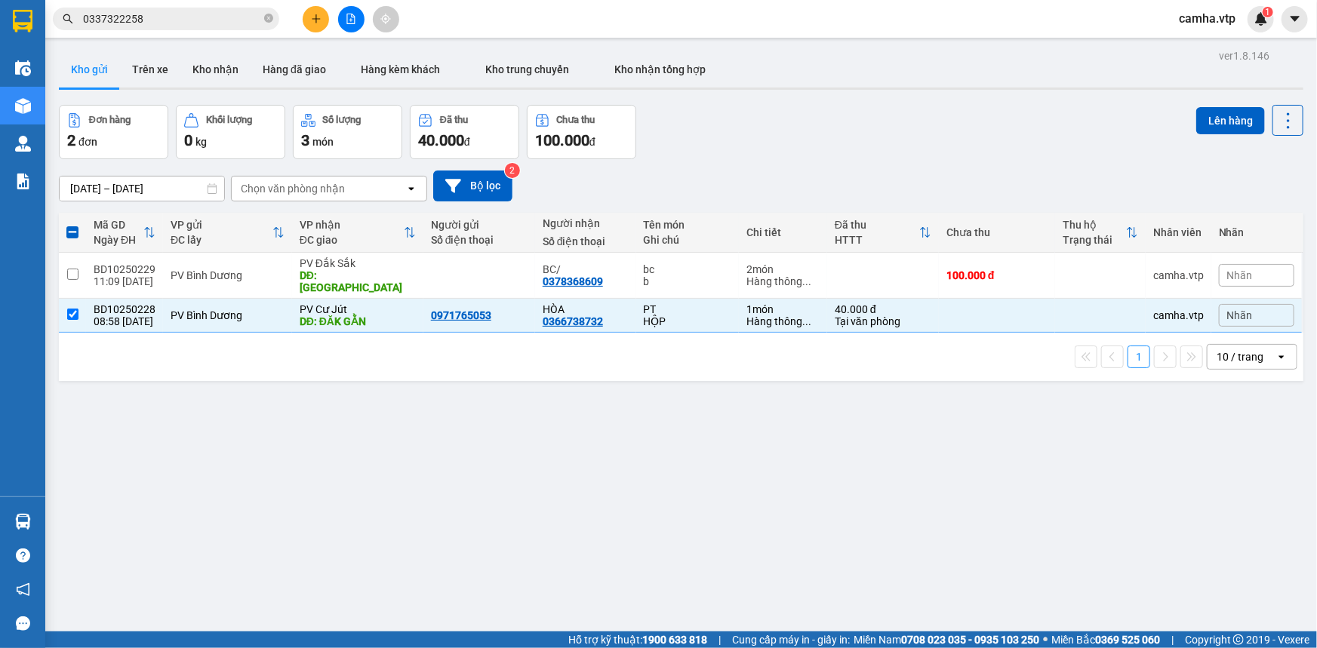
click at [858, 432] on div "ver 1.8.146 Kho gửi Trên xe Kho nhận Hàng đã giao Hàng kèm khách Kho trung chuy…" at bounding box center [681, 369] width 1257 height 648
click at [1207, 120] on button "Lên hàng" at bounding box center [1230, 120] width 69 height 27
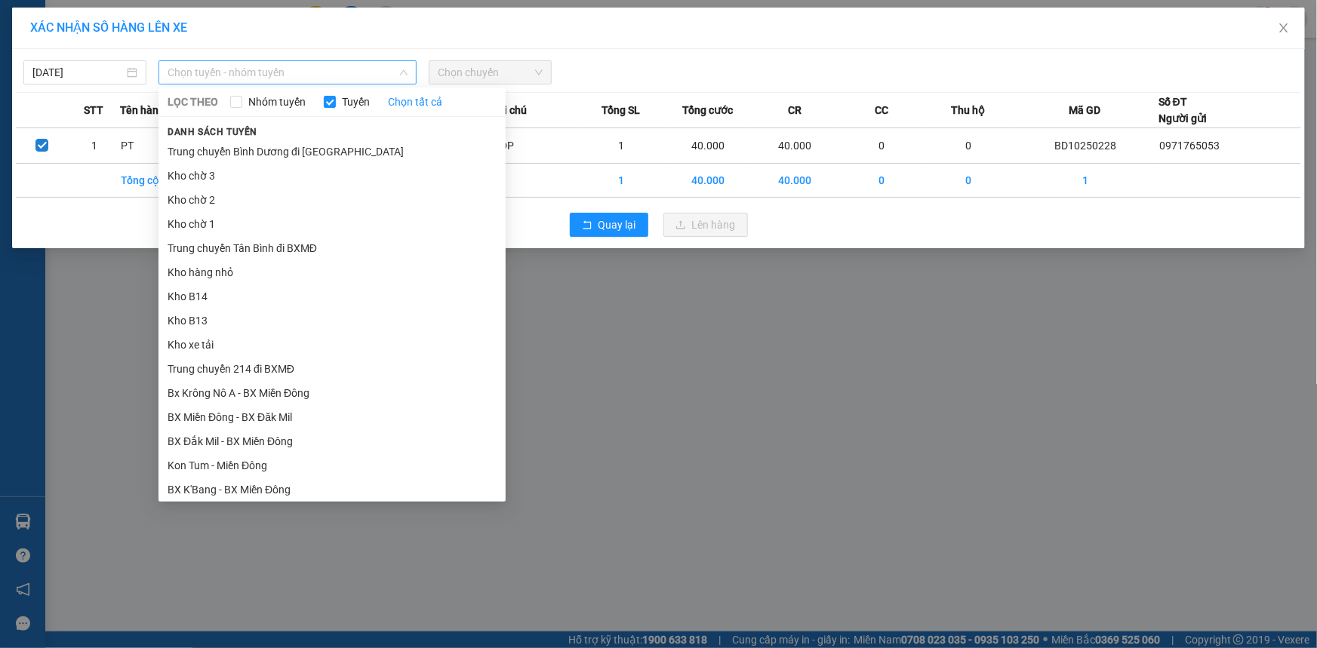
click at [294, 69] on span "Chọn tuyến - nhóm tuyến" at bounding box center [288, 72] width 240 height 23
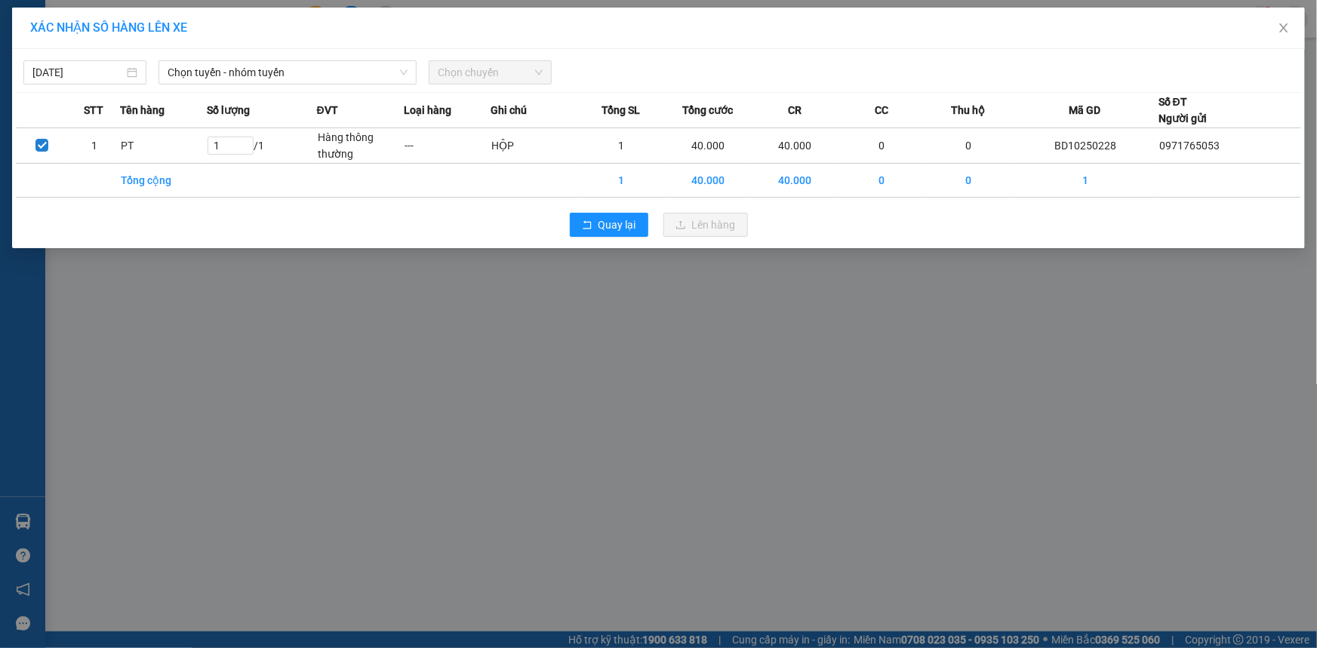
click at [1056, 439] on div "XÁC NHẬN SỐ HÀNG LÊN XE [DATE] Chọn tuyến - nhóm tuyến LỌC THEO Nhóm tuyến Tuyế…" at bounding box center [658, 324] width 1317 height 648
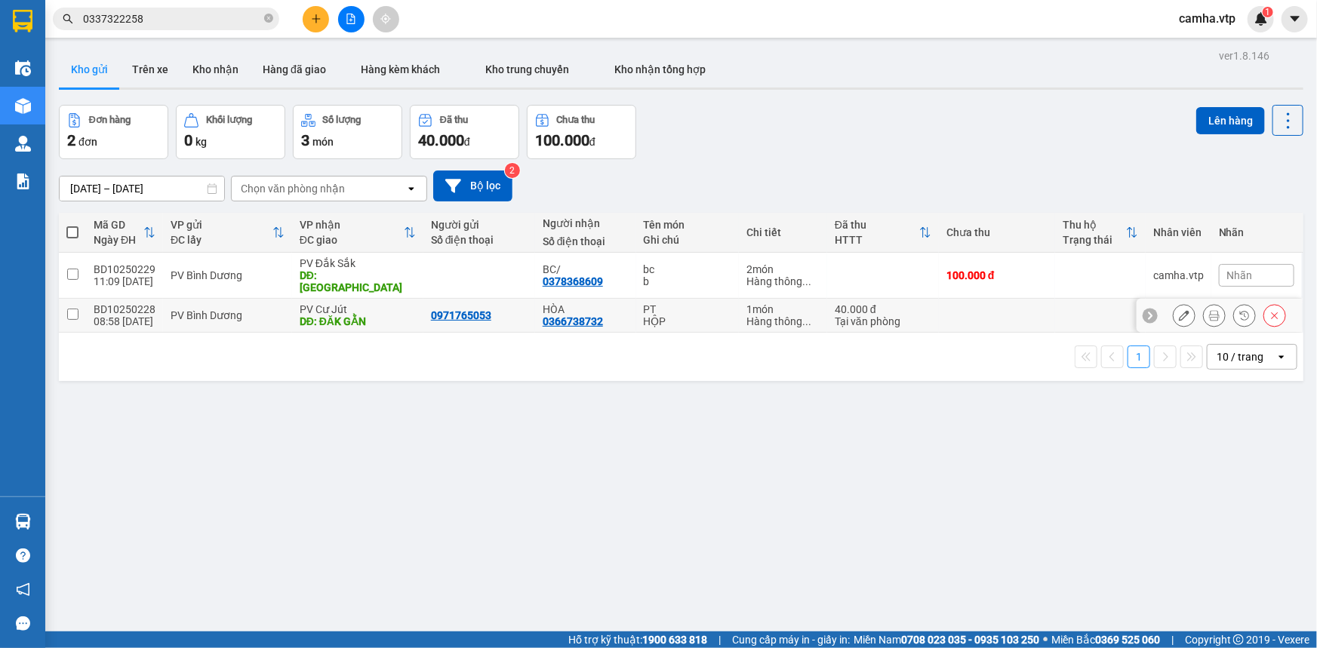
click at [69, 309] on input "checkbox" at bounding box center [72, 314] width 11 height 11
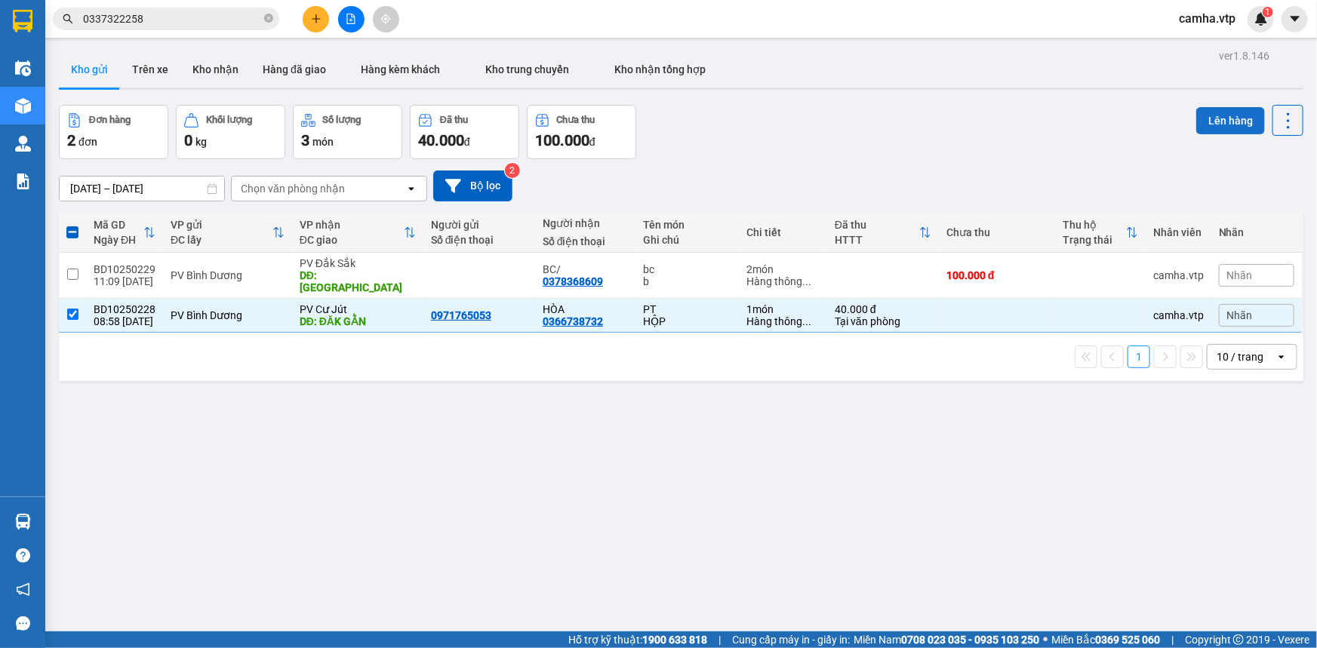
click at [1235, 114] on button "Lên hàng" at bounding box center [1230, 120] width 69 height 27
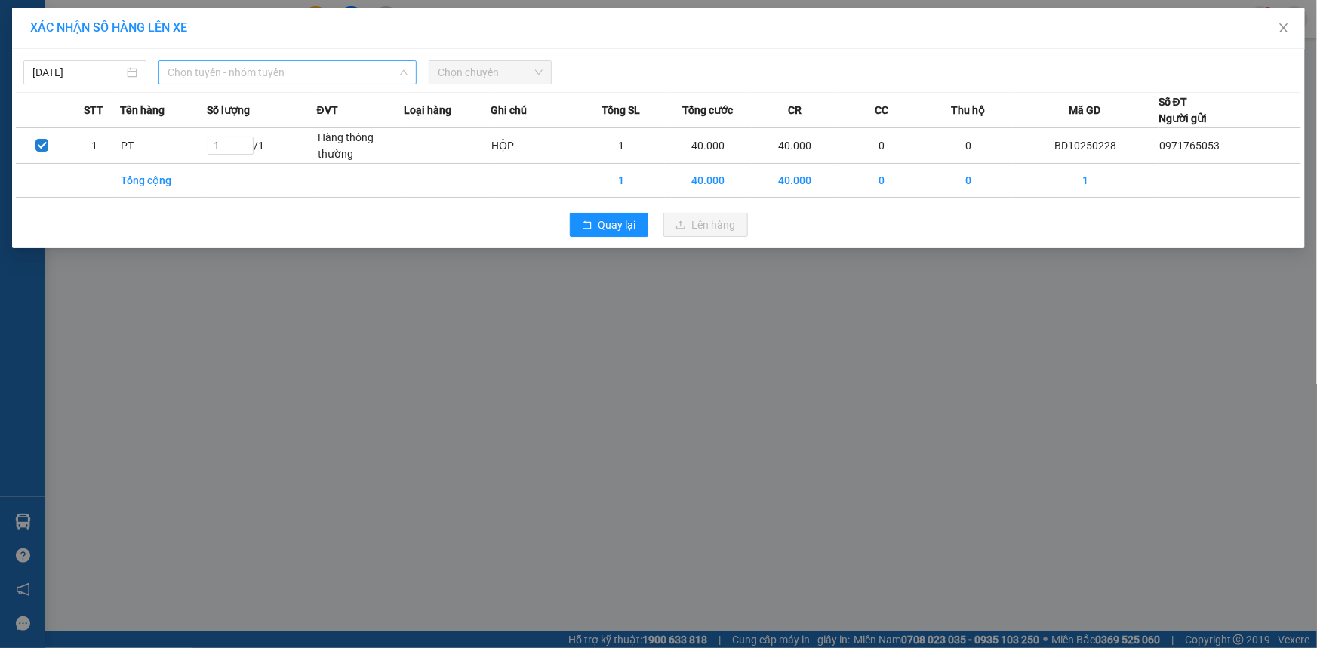
click at [291, 69] on span "Chọn tuyến - nhóm tuyến" at bounding box center [288, 72] width 240 height 23
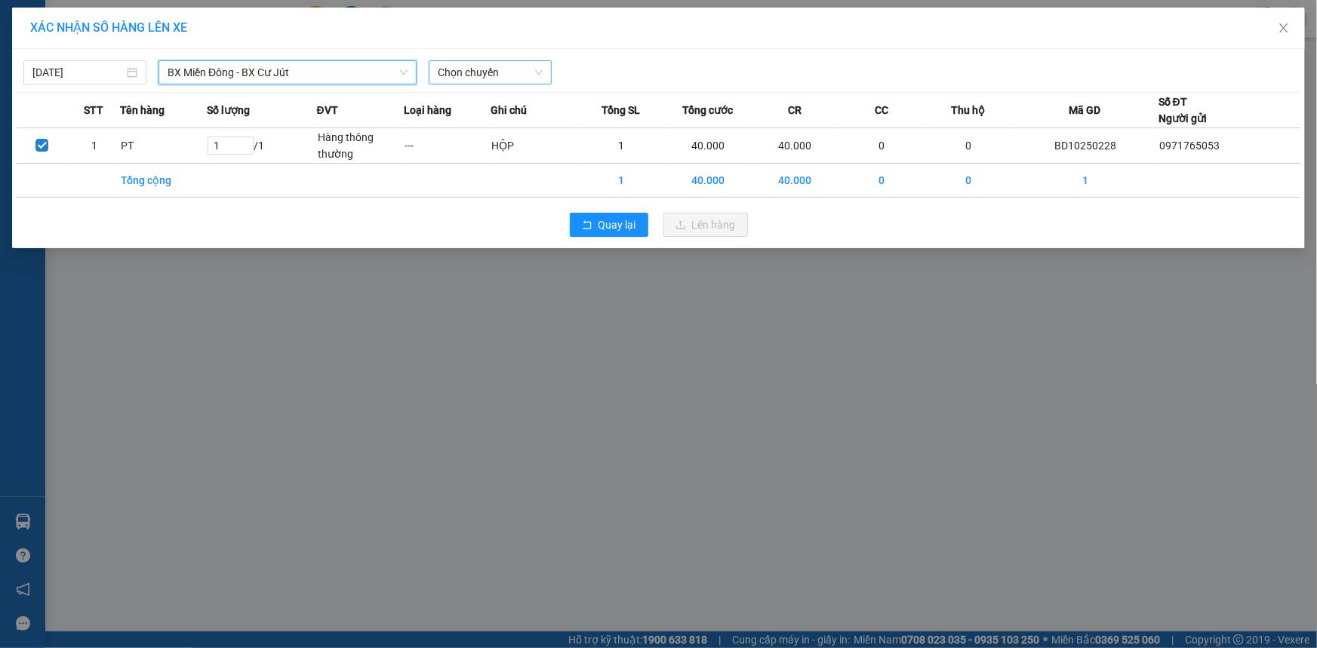
click at [468, 74] on span "Chọn chuyến" at bounding box center [490, 72] width 105 height 23
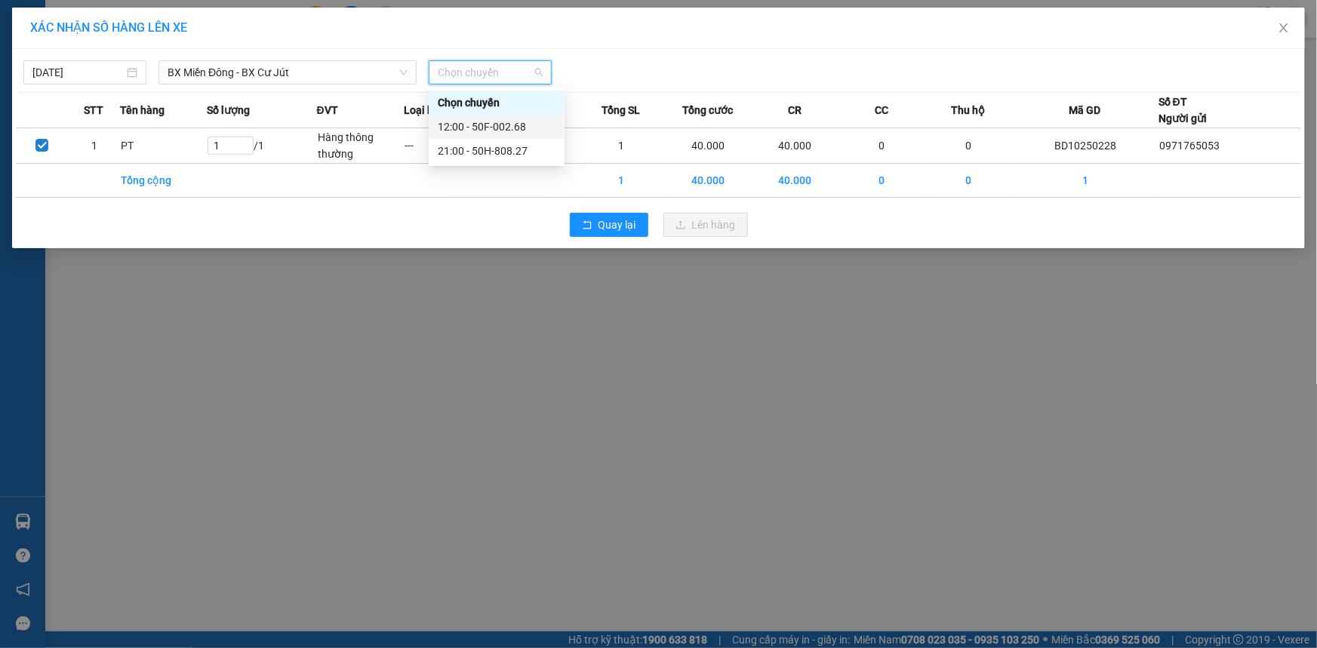
click at [491, 131] on div "12:00 - 50F-002.68" at bounding box center [497, 126] width 118 height 17
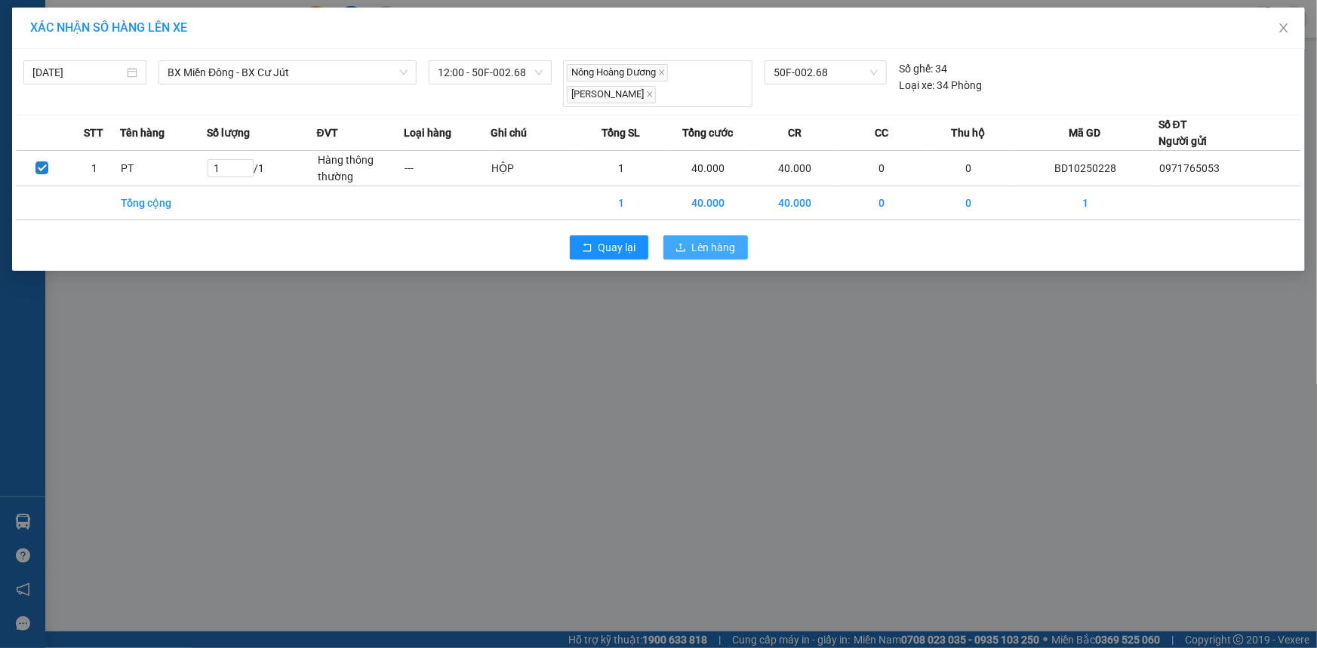
click at [725, 244] on span "Lên hàng" at bounding box center [714, 247] width 44 height 17
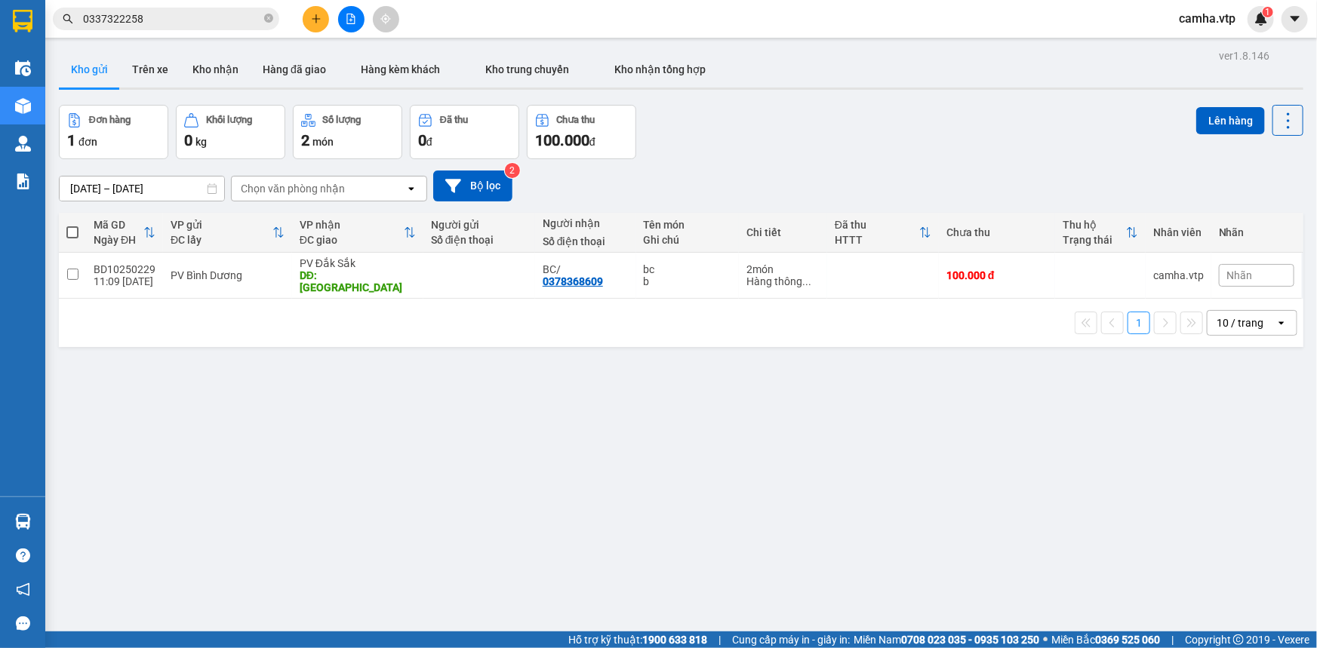
click at [711, 430] on div "ver 1.8.146 Kho gửi Trên xe Kho nhận Hàng đã giao Hàng kèm khách Kho trung chuy…" at bounding box center [681, 369] width 1257 height 648
click at [1054, 500] on div "ver 1.8.146 Kho gửi Trên xe Kho nhận Hàng đã giao Hàng kèm khách Kho trung chuy…" at bounding box center [681, 369] width 1257 height 648
click at [353, 15] on icon "file-add" at bounding box center [351, 19] width 8 height 11
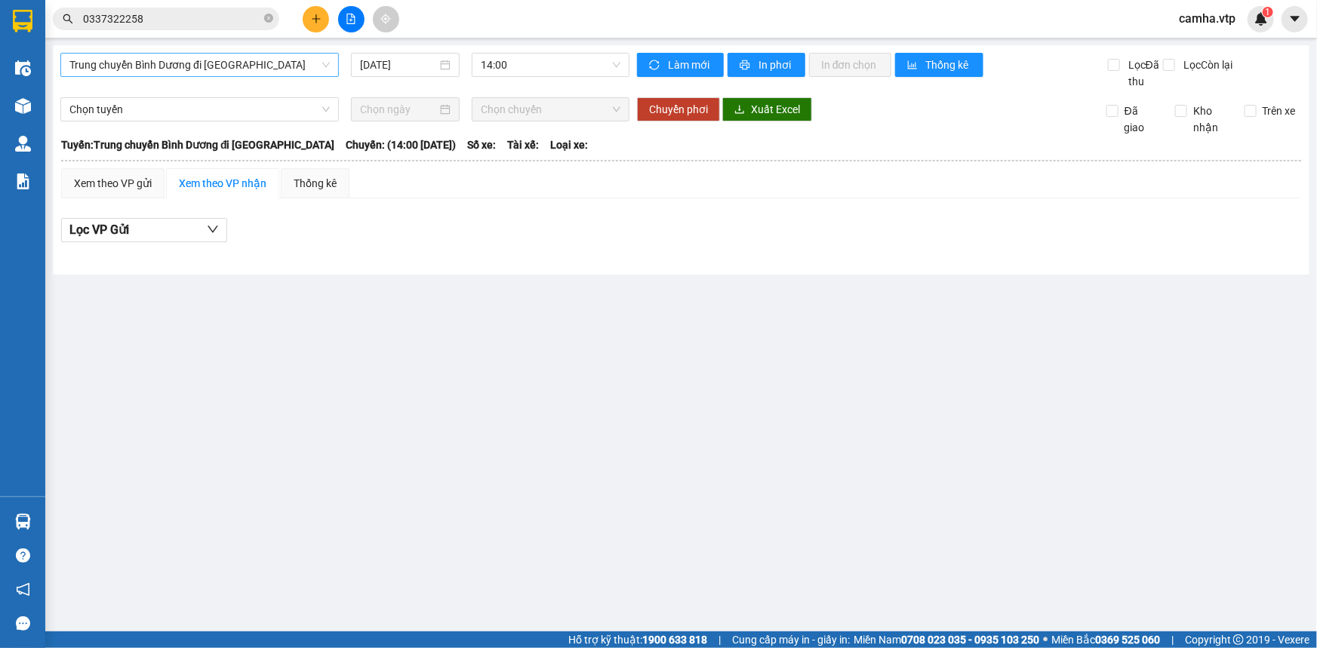
click at [208, 66] on span "Trung chuyển Bình Dương đi [GEOGRAPHIC_DATA]" at bounding box center [199, 65] width 260 height 23
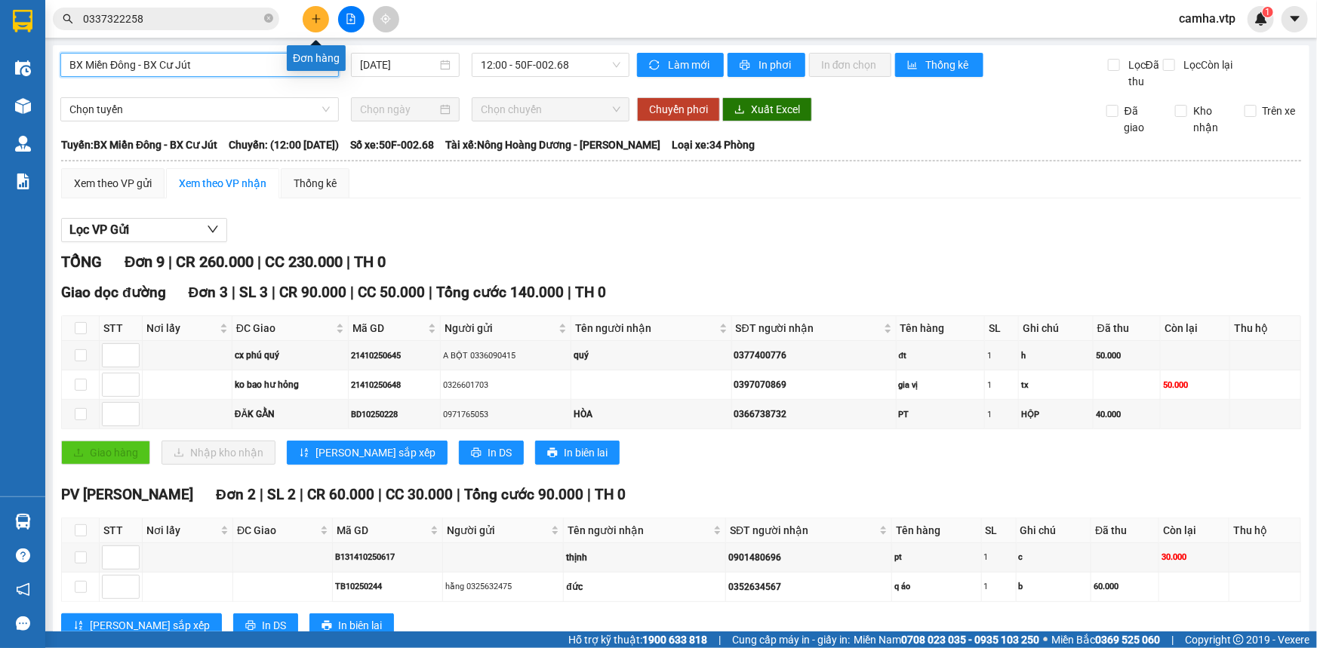
click at [324, 19] on button at bounding box center [316, 19] width 26 height 26
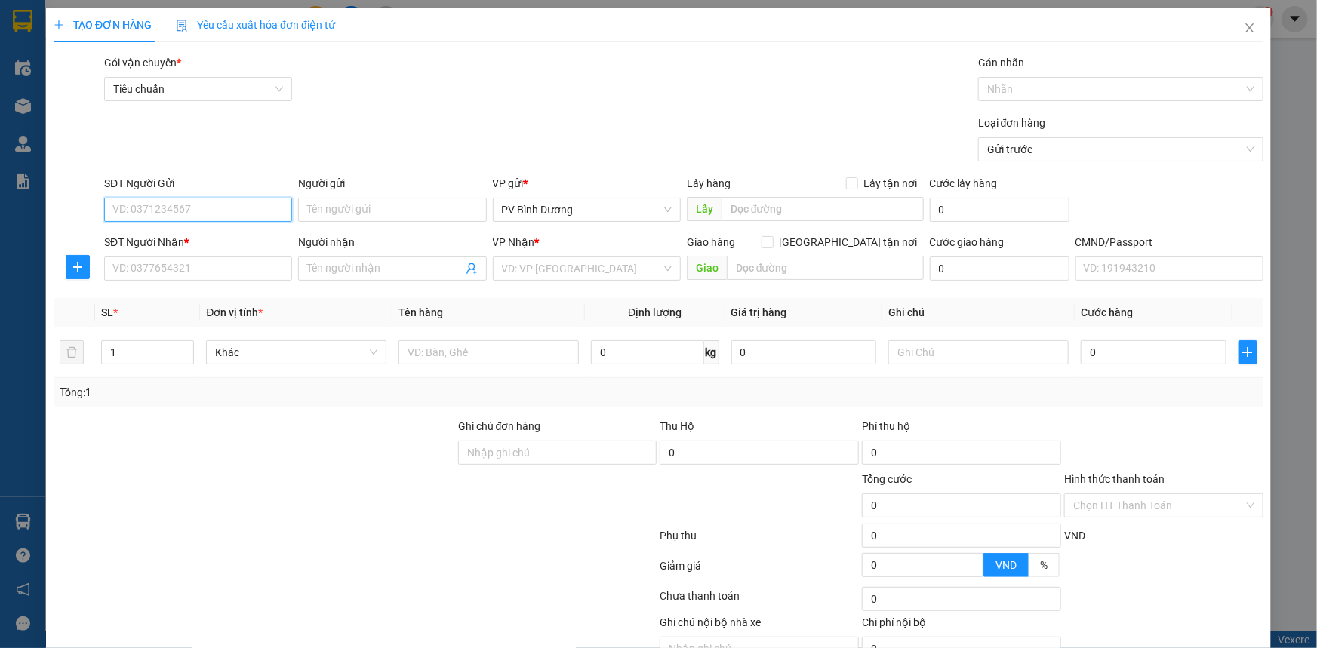
click at [163, 216] on input "SĐT Người Gửi" at bounding box center [198, 210] width 188 height 24
click at [163, 214] on input "SĐT Người Gửi" at bounding box center [198, 210] width 188 height 24
click at [328, 214] on input "Người gửi" at bounding box center [392, 210] width 188 height 24
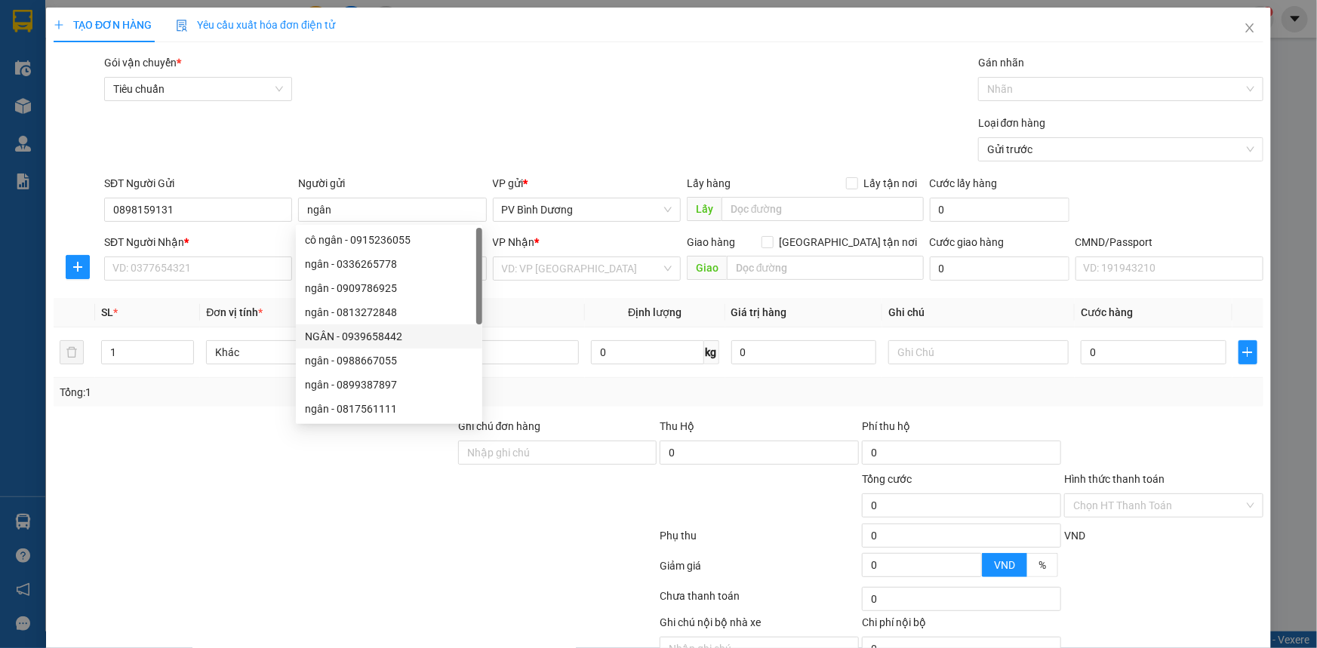
click at [217, 496] on div at bounding box center [254, 497] width 405 height 53
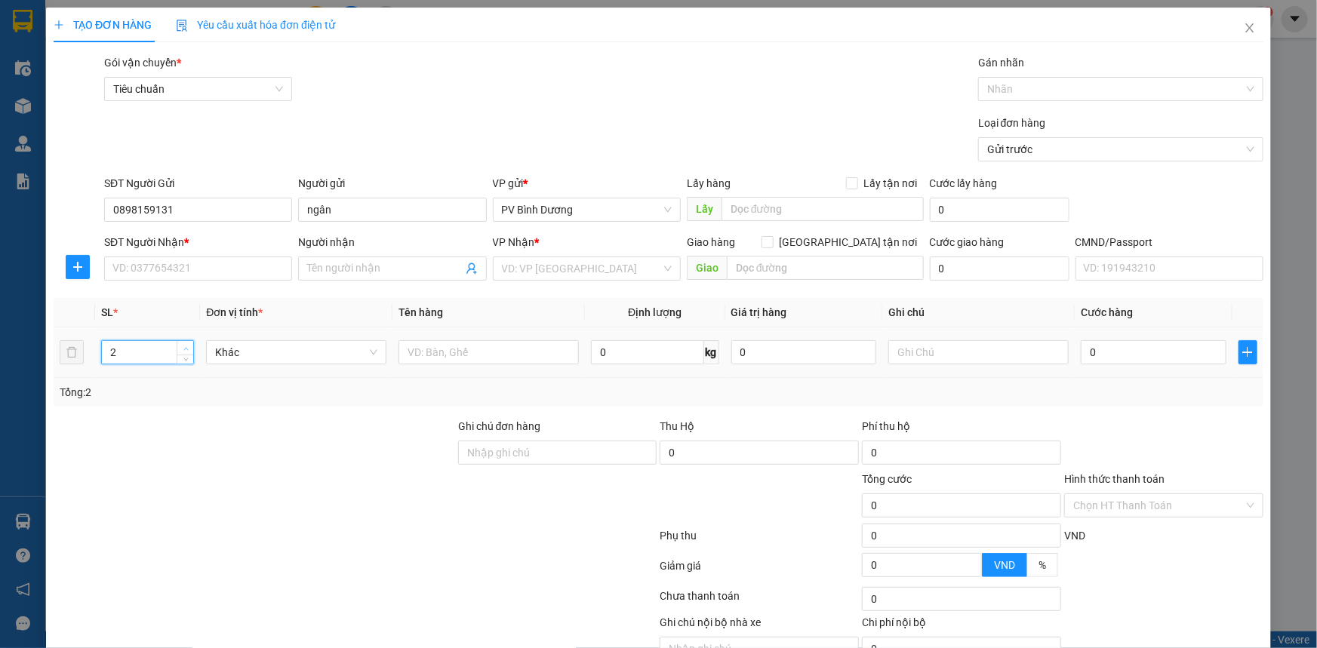
click at [183, 349] on icon "up" at bounding box center [185, 348] width 5 height 5
click at [936, 352] on input "text" at bounding box center [978, 352] width 180 height 24
click at [229, 271] on input "SĐT Người Nhận *" at bounding box center [198, 269] width 188 height 24
click at [332, 267] on input "Người nhận" at bounding box center [384, 268] width 155 height 17
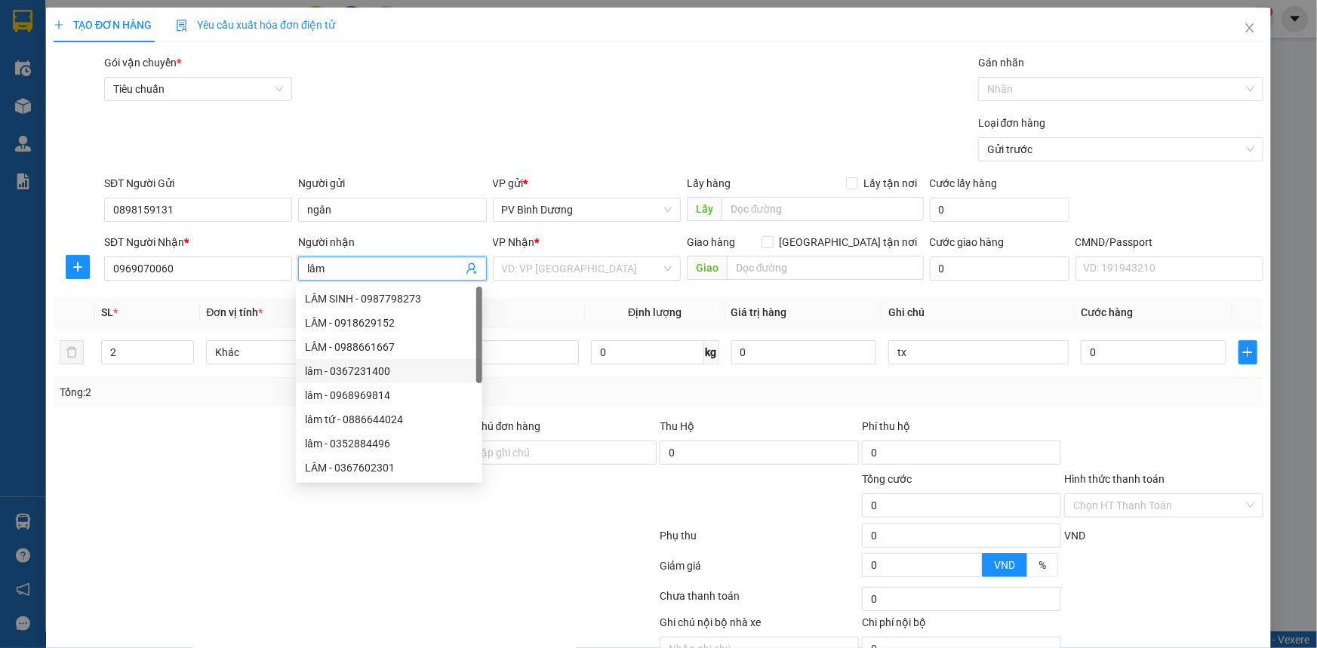
click at [508, 544] on div at bounding box center [355, 539] width 606 height 30
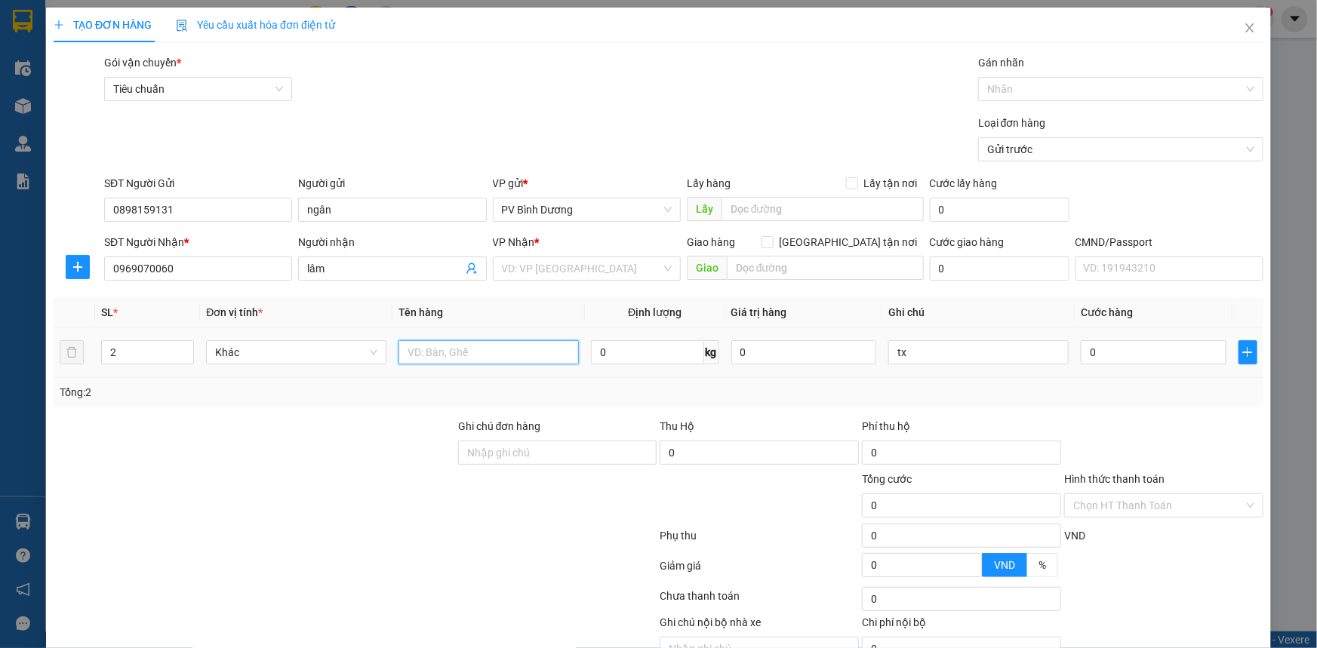
click at [441, 349] on input "text" at bounding box center [488, 352] width 180 height 24
click at [438, 350] on input "text" at bounding box center [488, 352] width 180 height 24
click at [934, 354] on input "tx" at bounding box center [978, 352] width 180 height 24
click at [1106, 355] on input "0" at bounding box center [1154, 352] width 146 height 24
click at [1104, 354] on input "0" at bounding box center [1154, 352] width 146 height 24
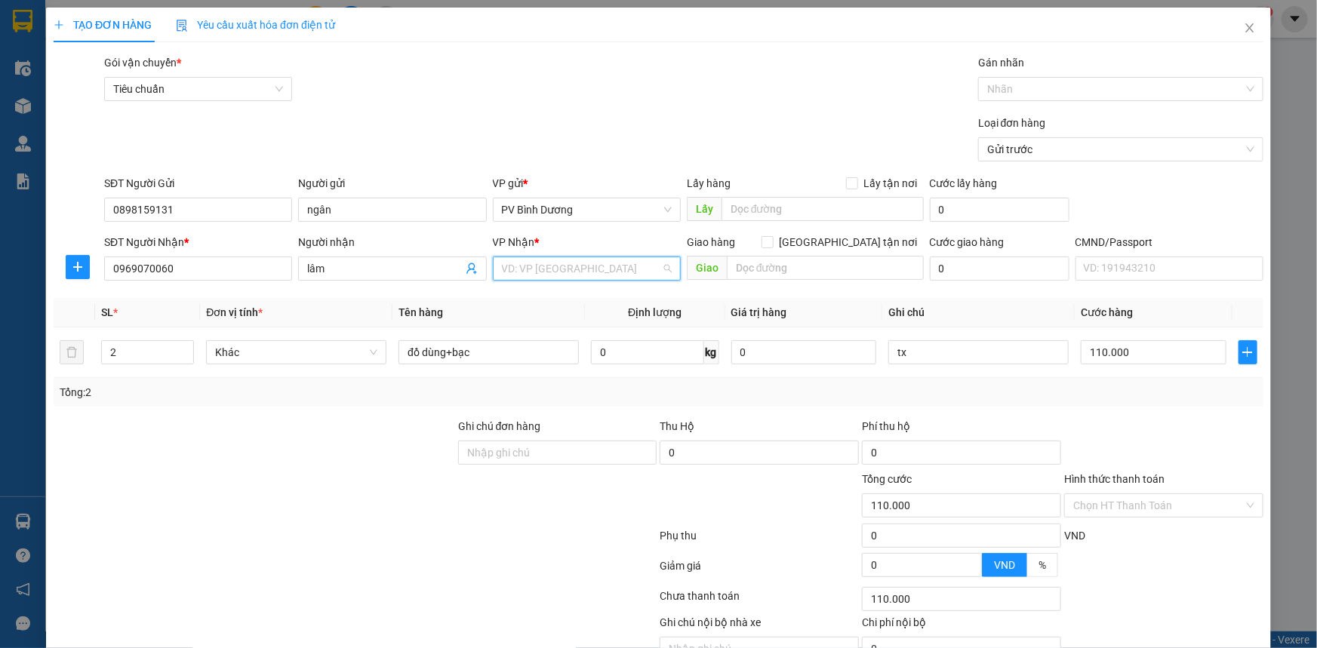
click at [589, 257] on input "search" at bounding box center [581, 268] width 159 height 23
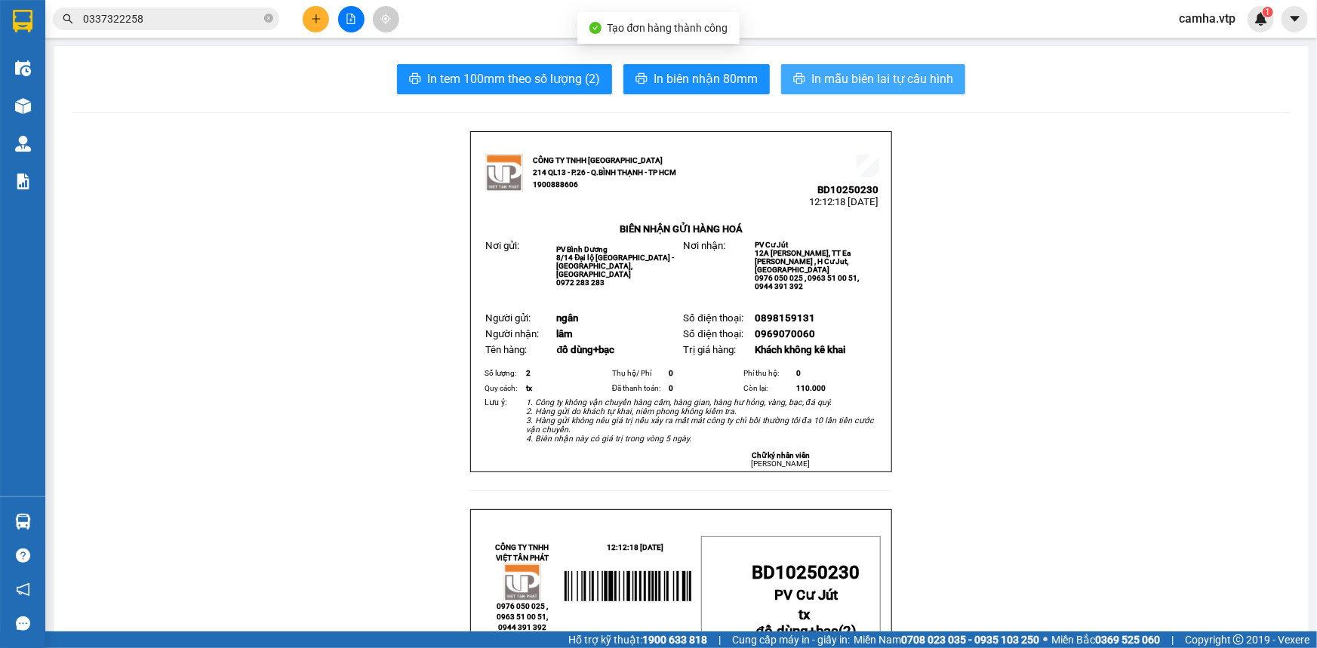
click at [898, 69] on span "In mẫu biên lai tự cấu hình" at bounding box center [882, 78] width 142 height 19
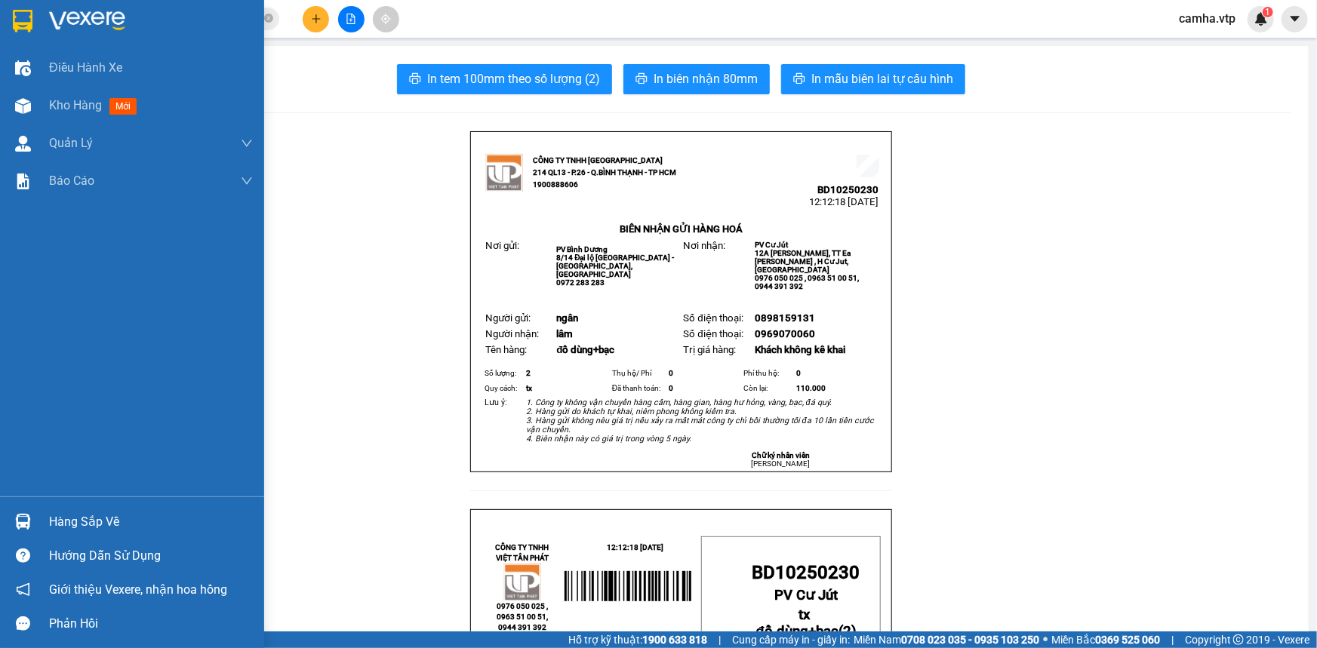
click at [16, 11] on img at bounding box center [23, 21] width 20 height 23
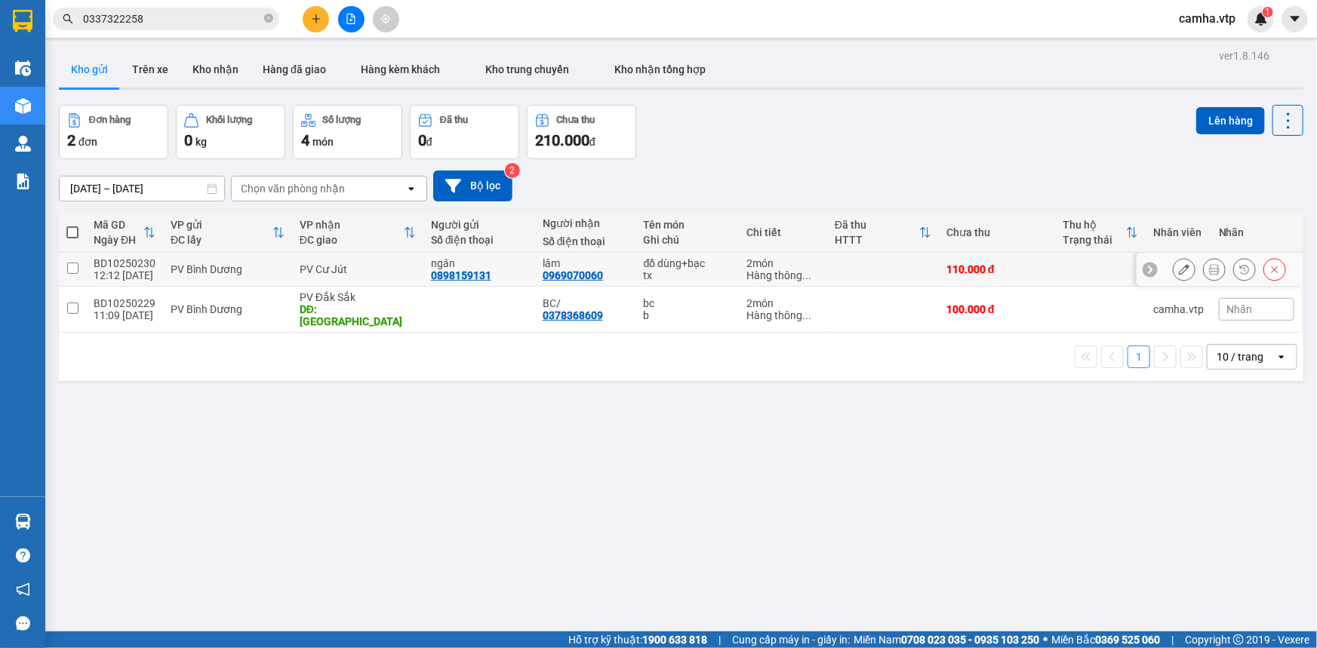
click at [65, 269] on td at bounding box center [72, 270] width 27 height 34
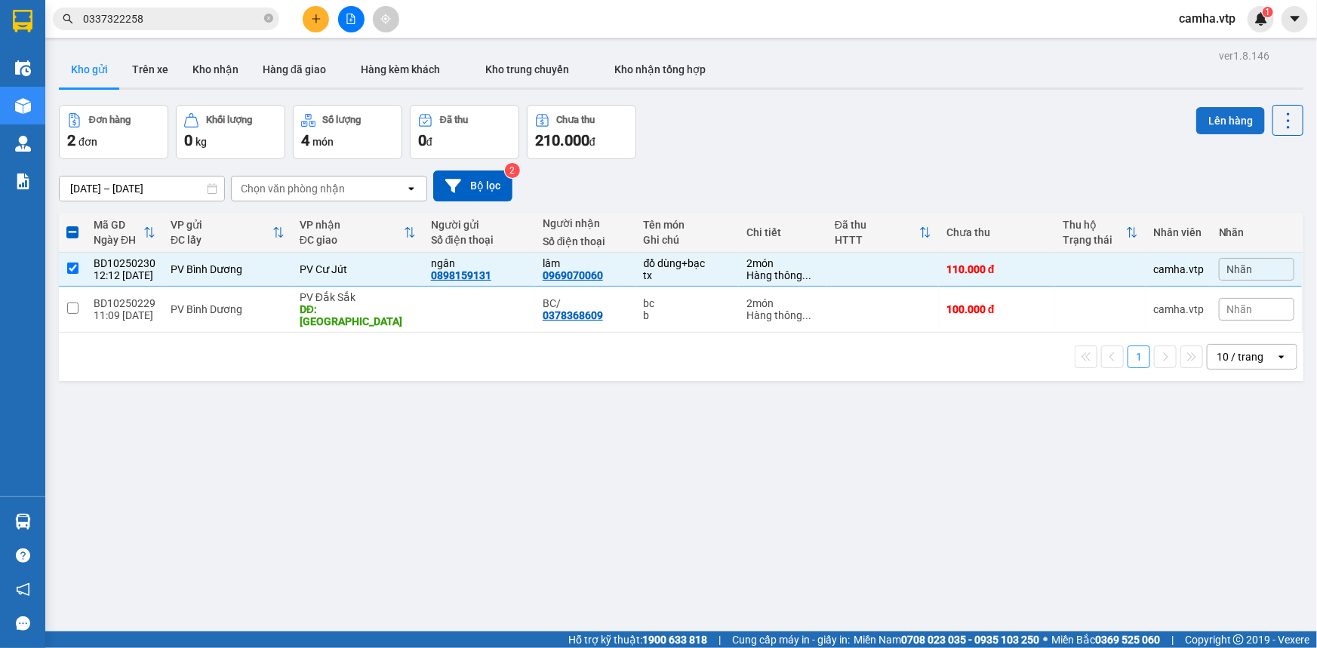
click at [1214, 115] on button "Lên hàng" at bounding box center [1230, 120] width 69 height 27
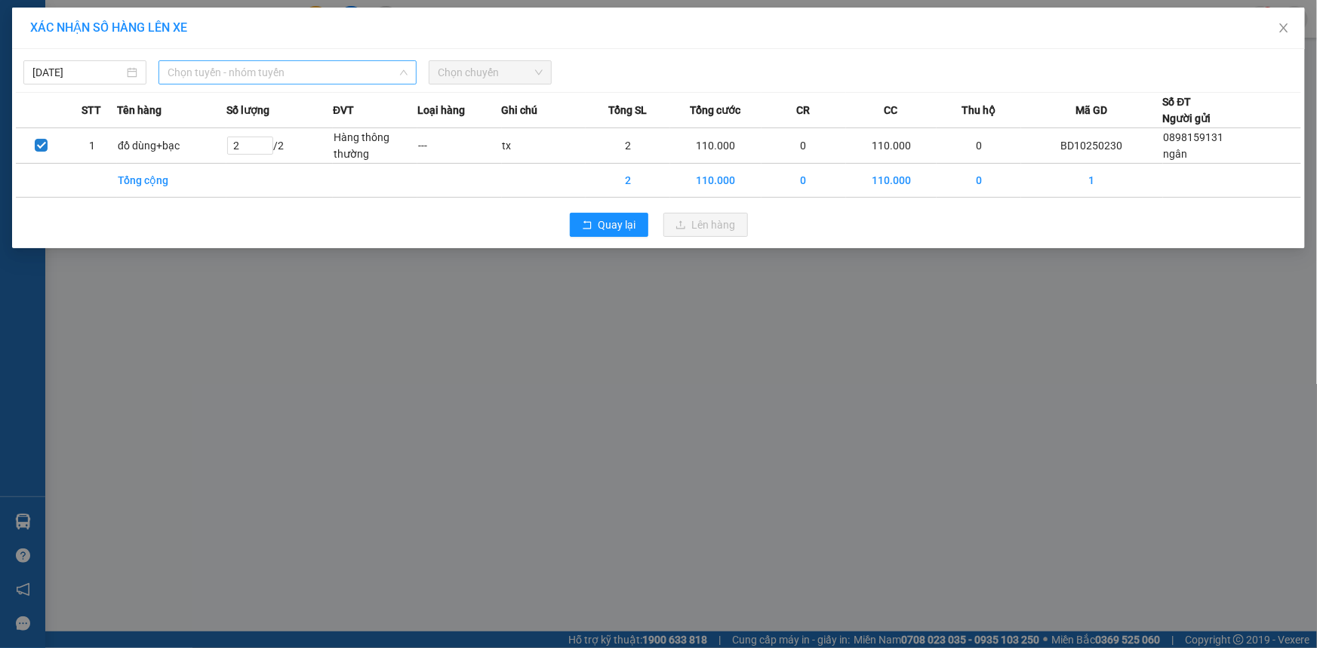
click at [357, 69] on span "Chọn tuyến - nhóm tuyến" at bounding box center [288, 72] width 240 height 23
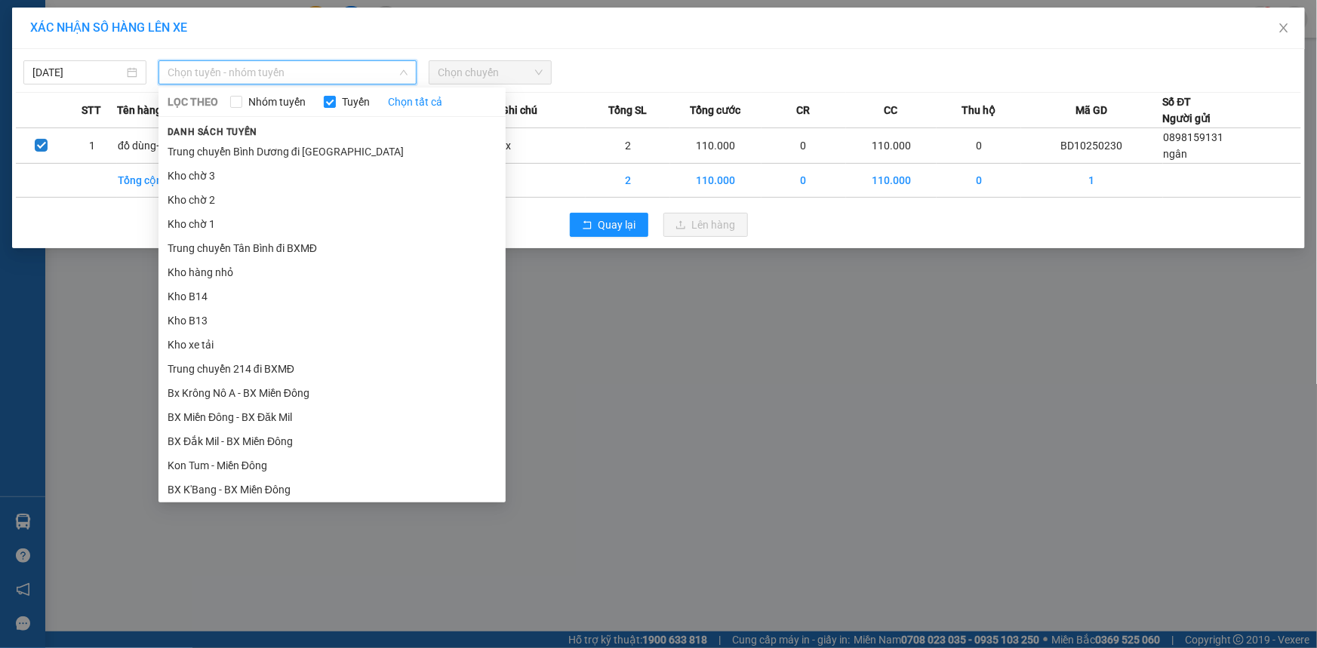
drag, startPoint x: 279, startPoint y: 410, endPoint x: 369, endPoint y: 261, distance: 173.7
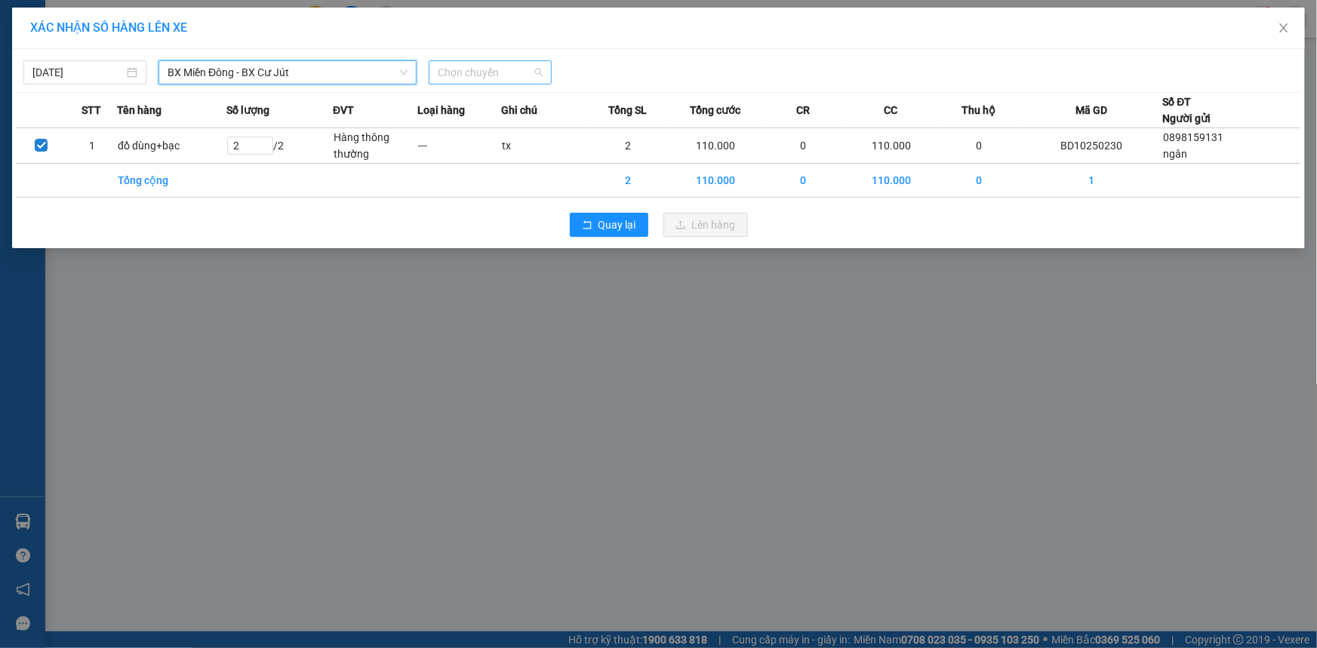
click at [508, 76] on span "Chọn chuyến" at bounding box center [490, 72] width 105 height 23
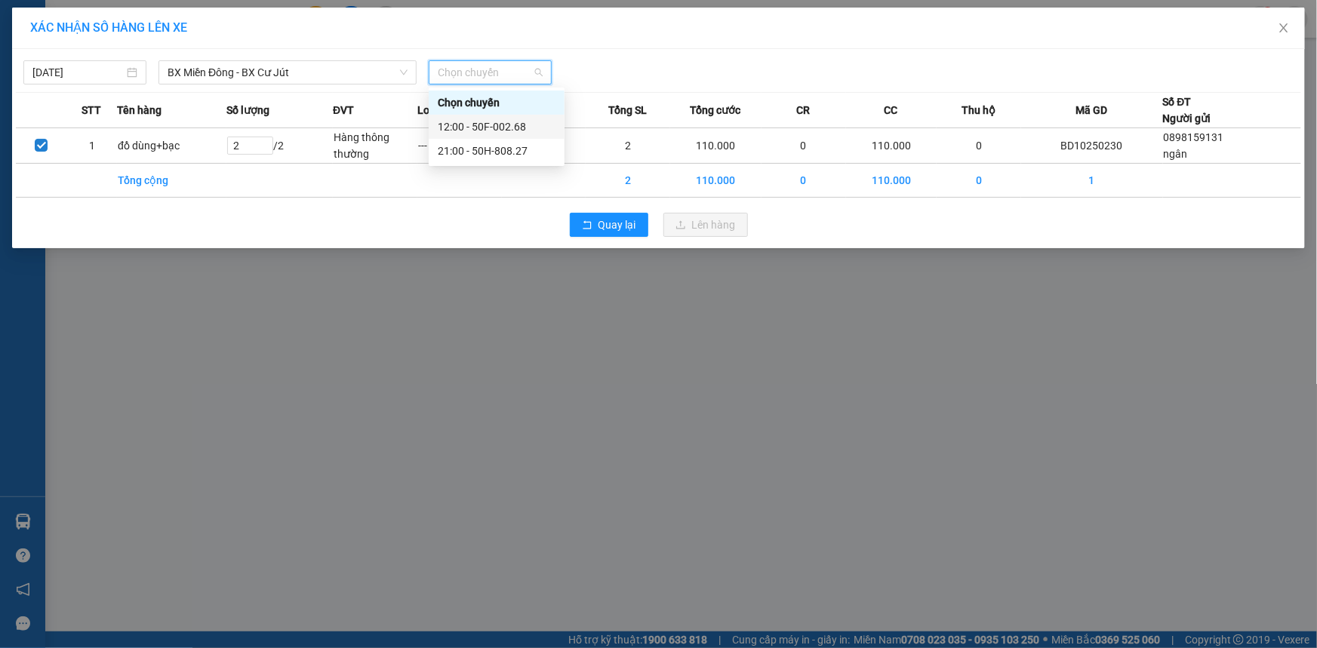
click at [506, 132] on div "12:00 - 50F-002.68" at bounding box center [497, 126] width 118 height 17
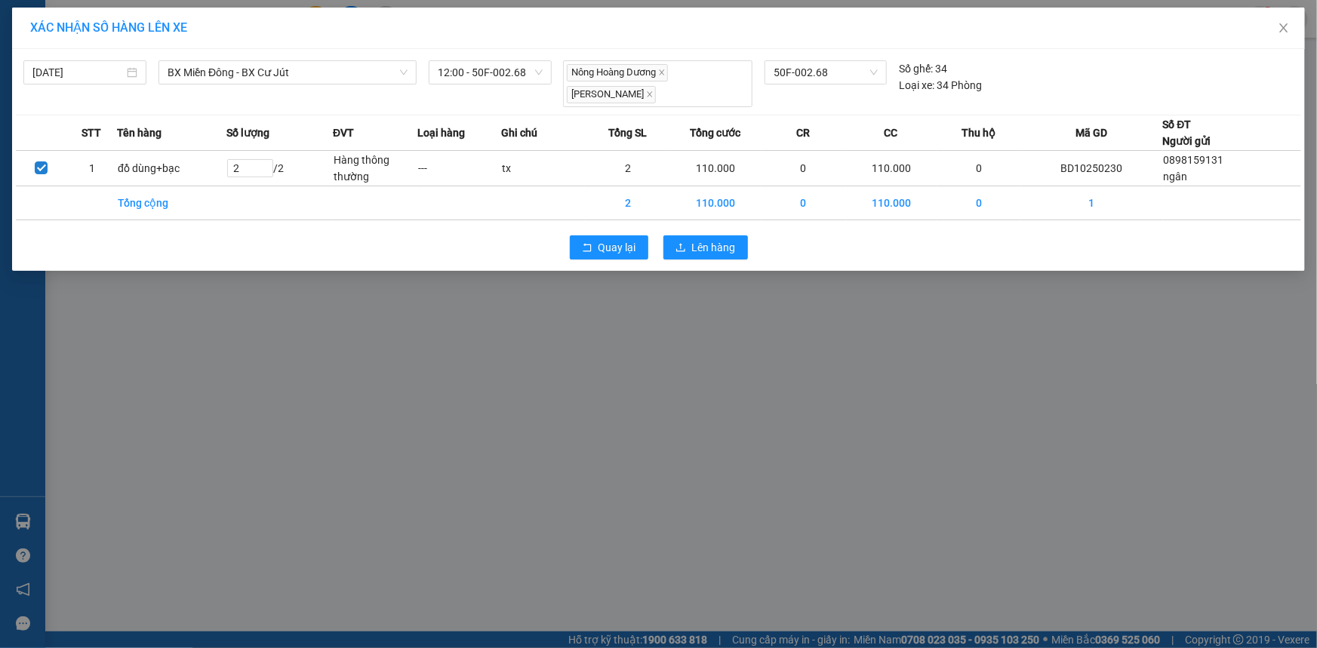
click at [729, 446] on div "XÁC NHẬN SỐ HÀNG LÊN XE [DATE] BX Miền Đông - BX Cư Jút LỌC THEO Nhóm tuyến Tuy…" at bounding box center [658, 324] width 1317 height 648
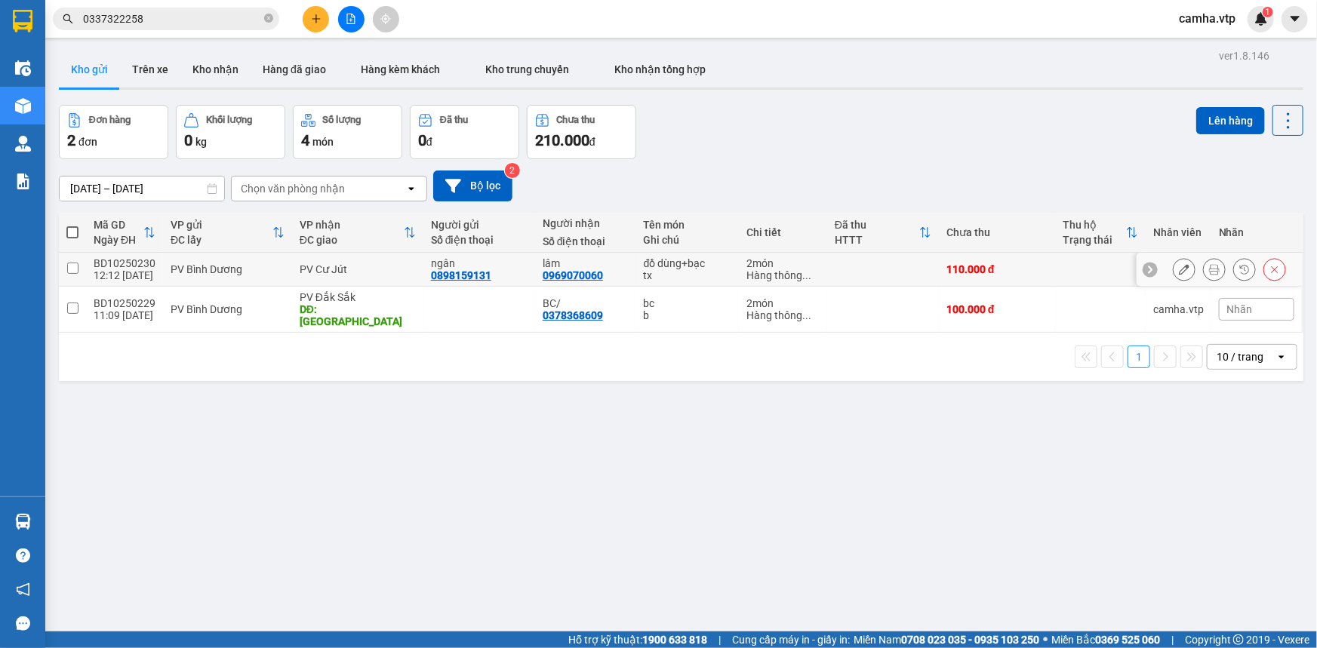
click at [75, 272] on input "checkbox" at bounding box center [72, 268] width 11 height 11
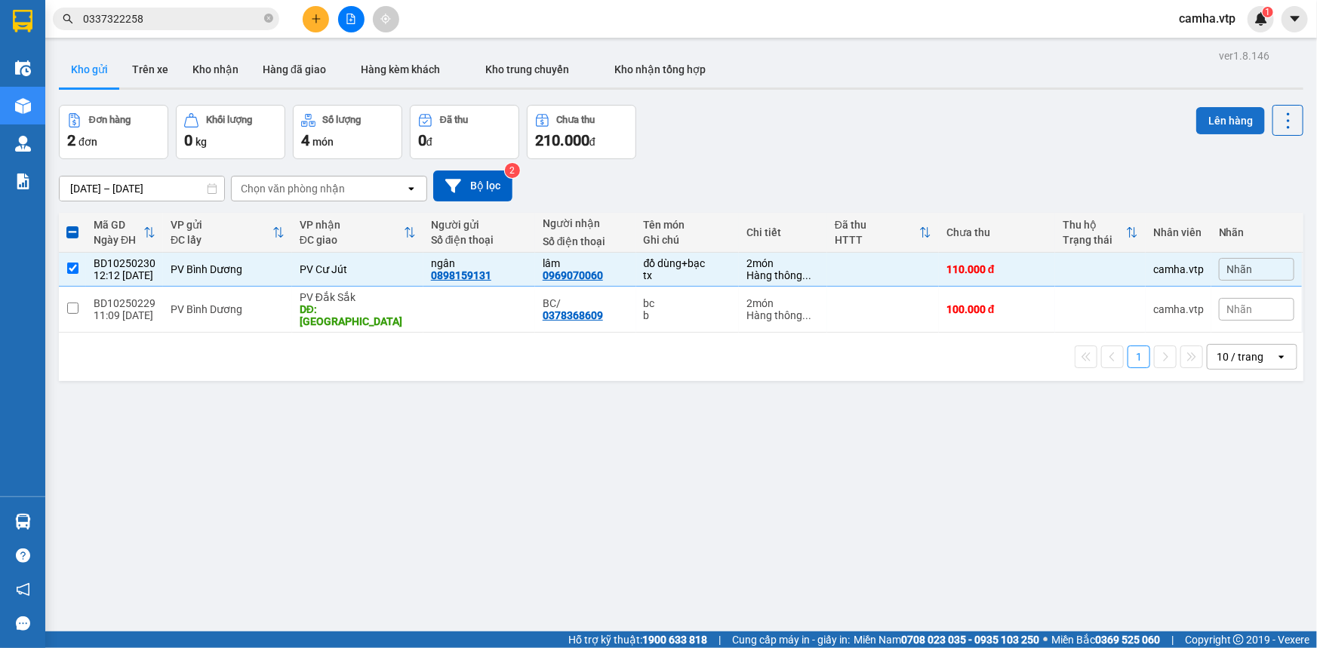
click at [1215, 118] on button "Lên hàng" at bounding box center [1230, 120] width 69 height 27
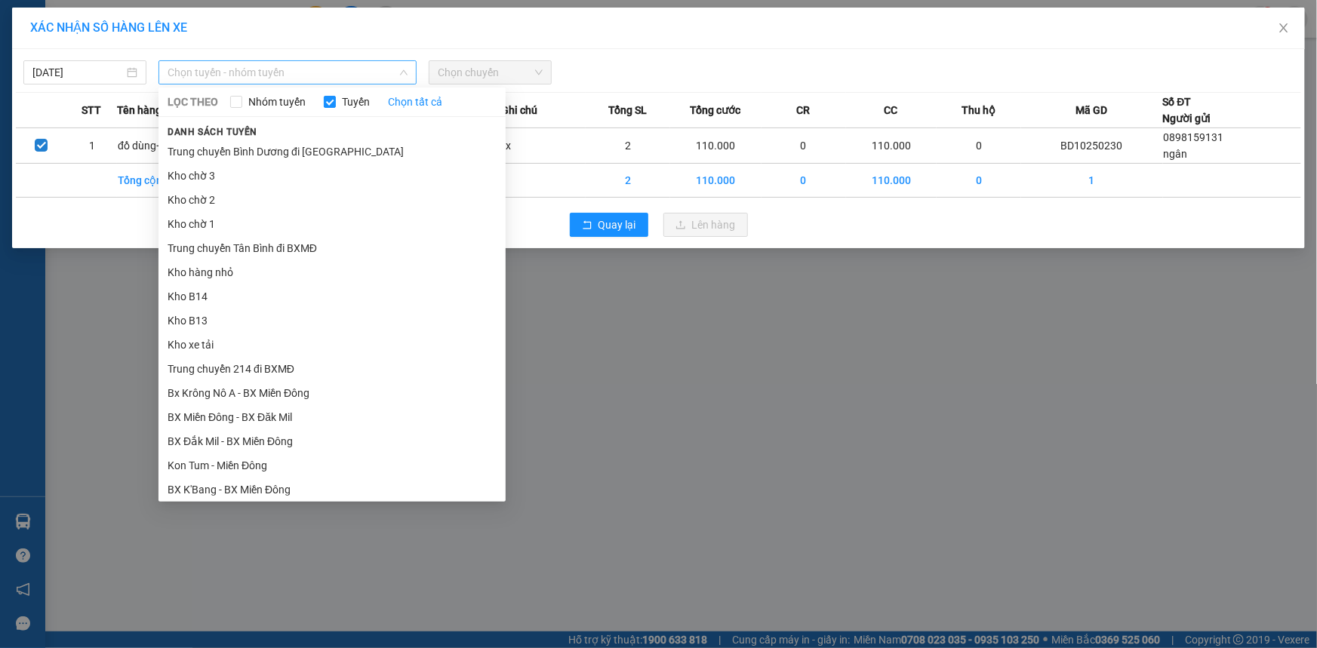
click at [308, 81] on span "Chọn tuyến - nhóm tuyến" at bounding box center [288, 72] width 240 height 23
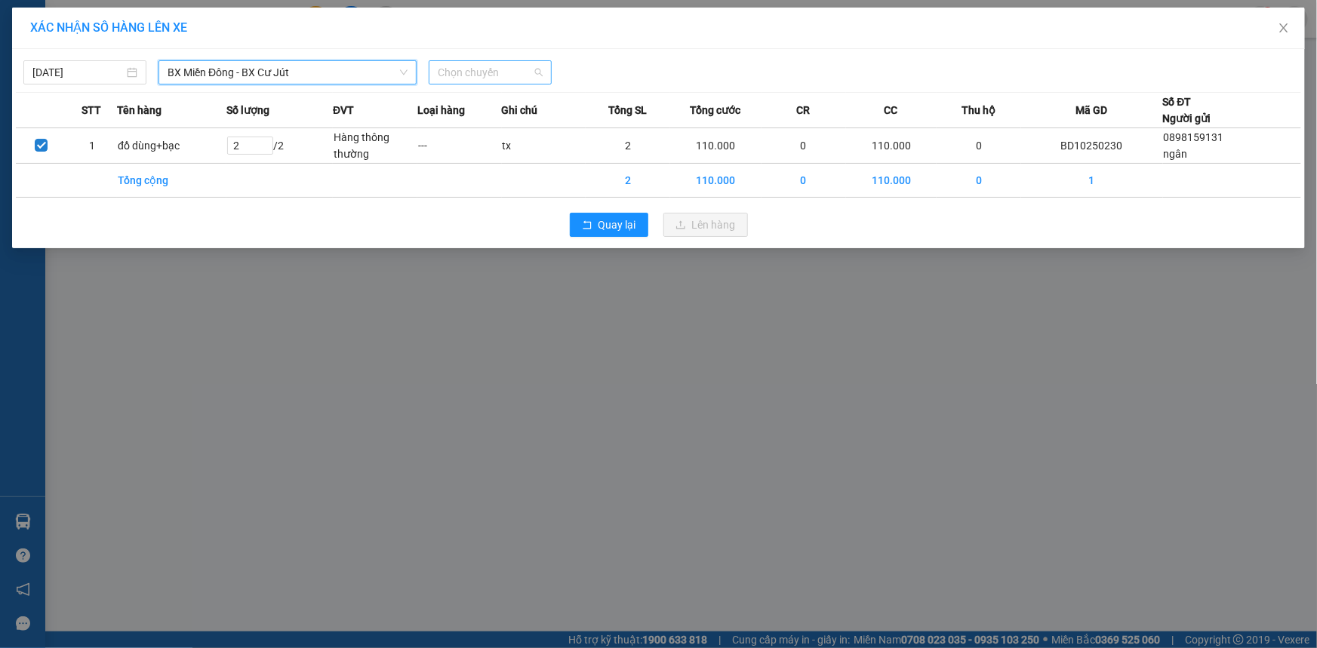
click at [494, 71] on span "Chọn chuyến" at bounding box center [490, 72] width 105 height 23
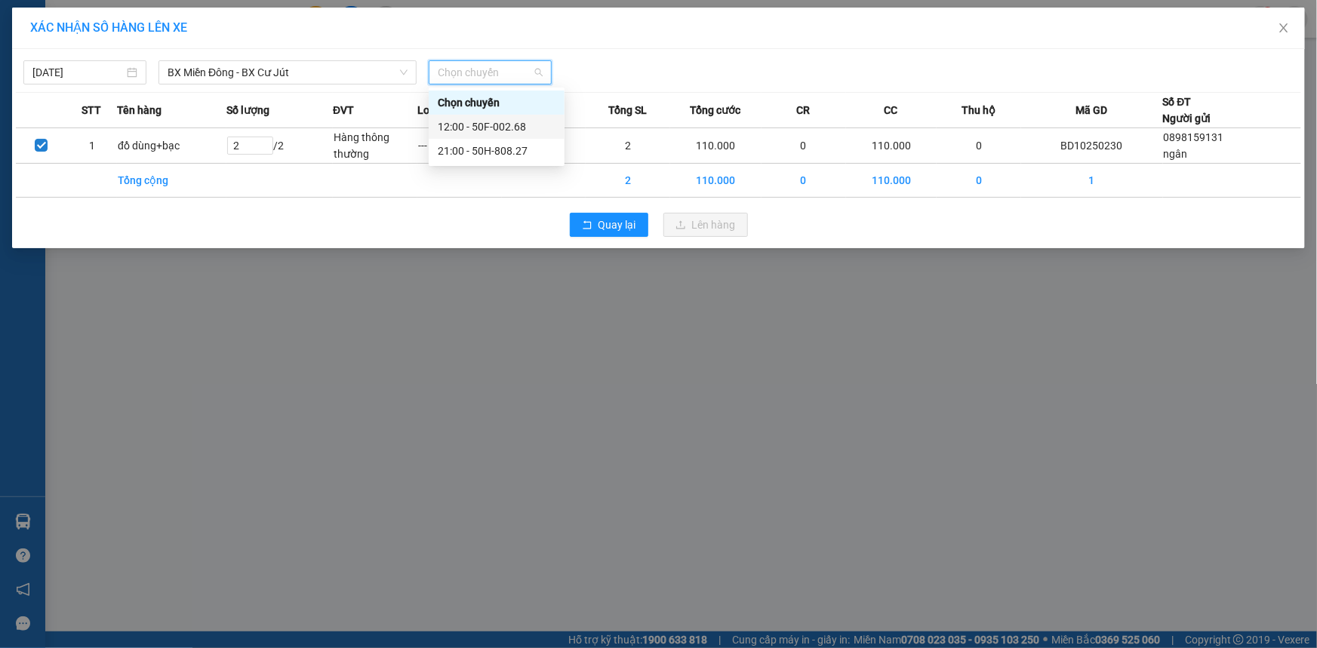
click at [507, 122] on div "12:00 - 50F-002.68" at bounding box center [497, 126] width 118 height 17
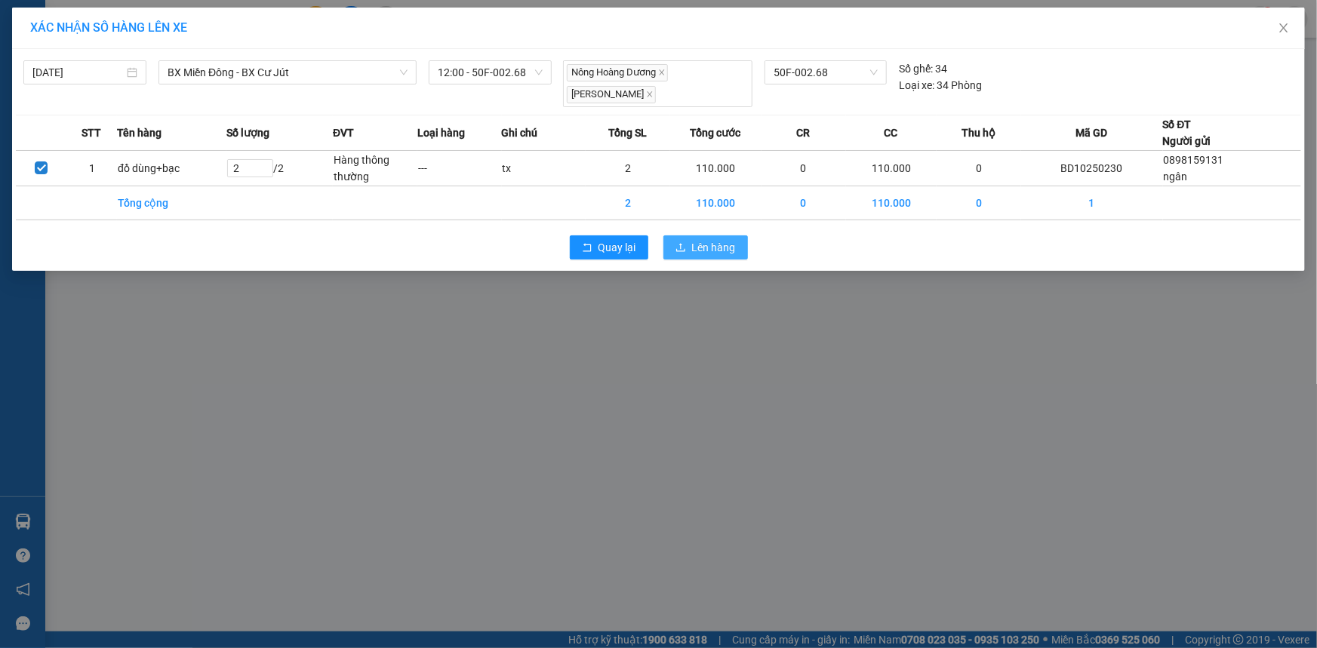
click at [715, 248] on span "Lên hàng" at bounding box center [714, 247] width 44 height 17
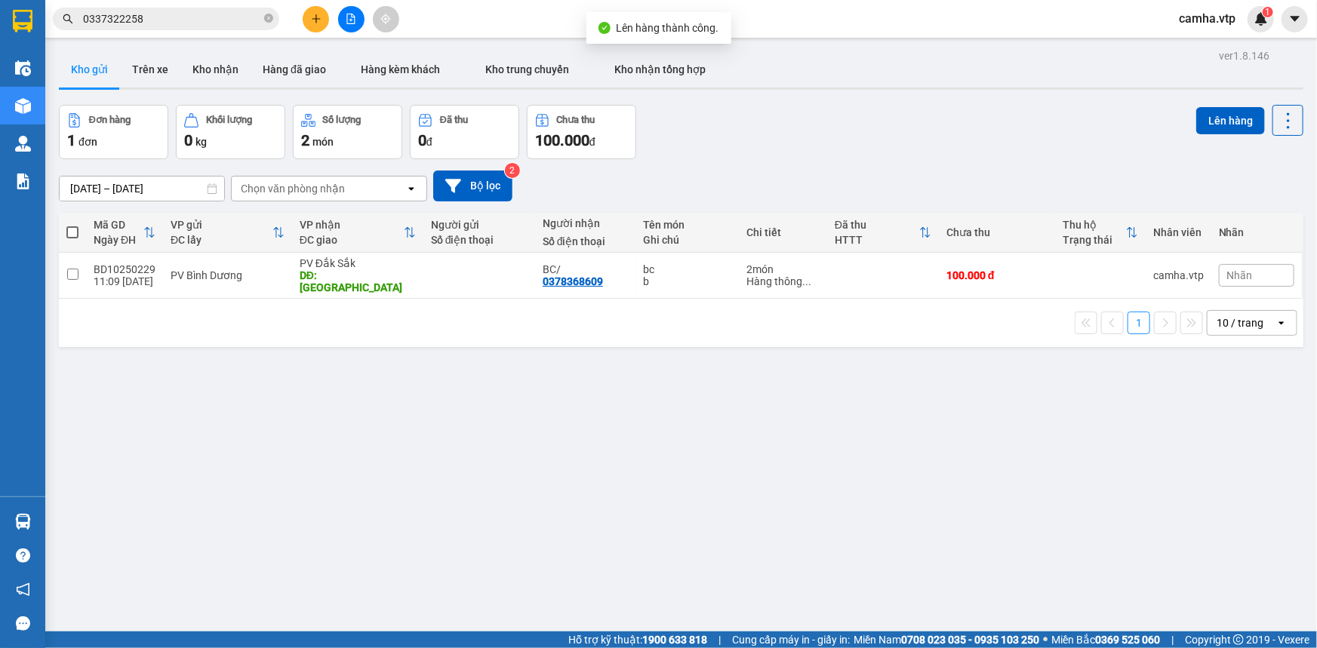
click at [563, 361] on div "ver 1.8.146 Kho gửi Trên xe Kho nhận Hàng đã giao Hàng kèm khách Kho trung chuy…" at bounding box center [681, 369] width 1257 height 648
click at [355, 23] on icon "file-add" at bounding box center [351, 19] width 11 height 11
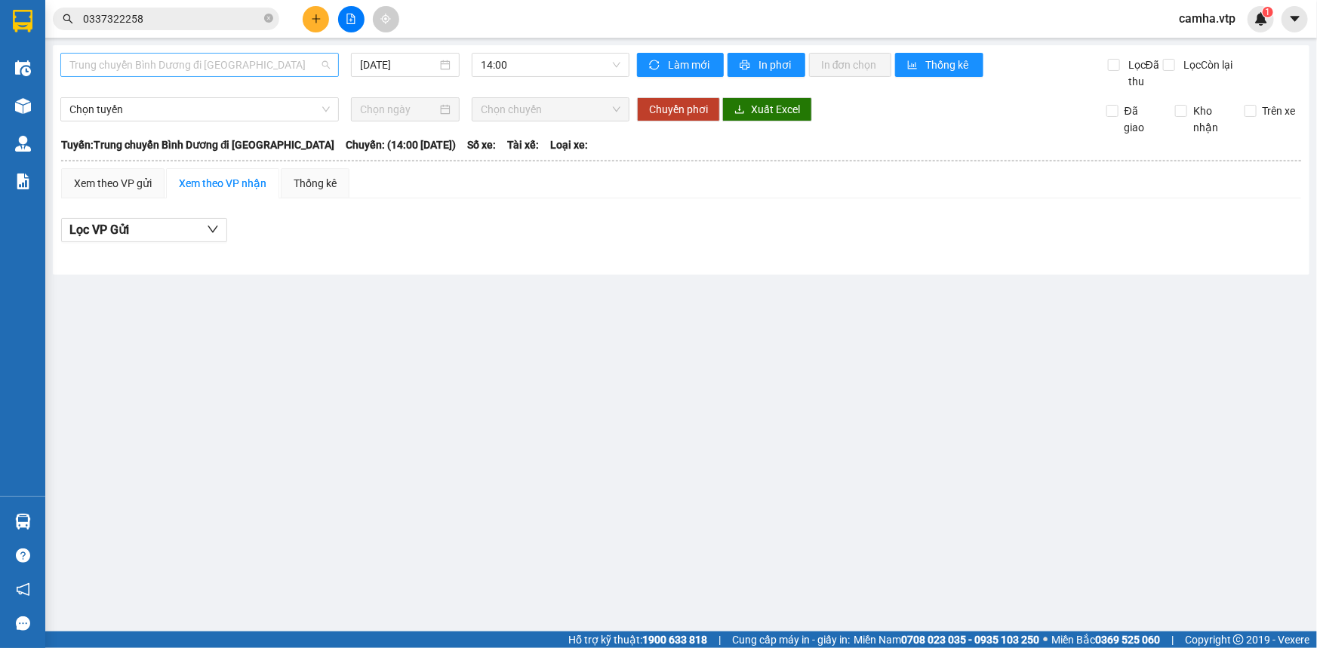
click at [225, 65] on span "Trung chuyển Bình Dương đi [GEOGRAPHIC_DATA]" at bounding box center [199, 65] width 260 height 23
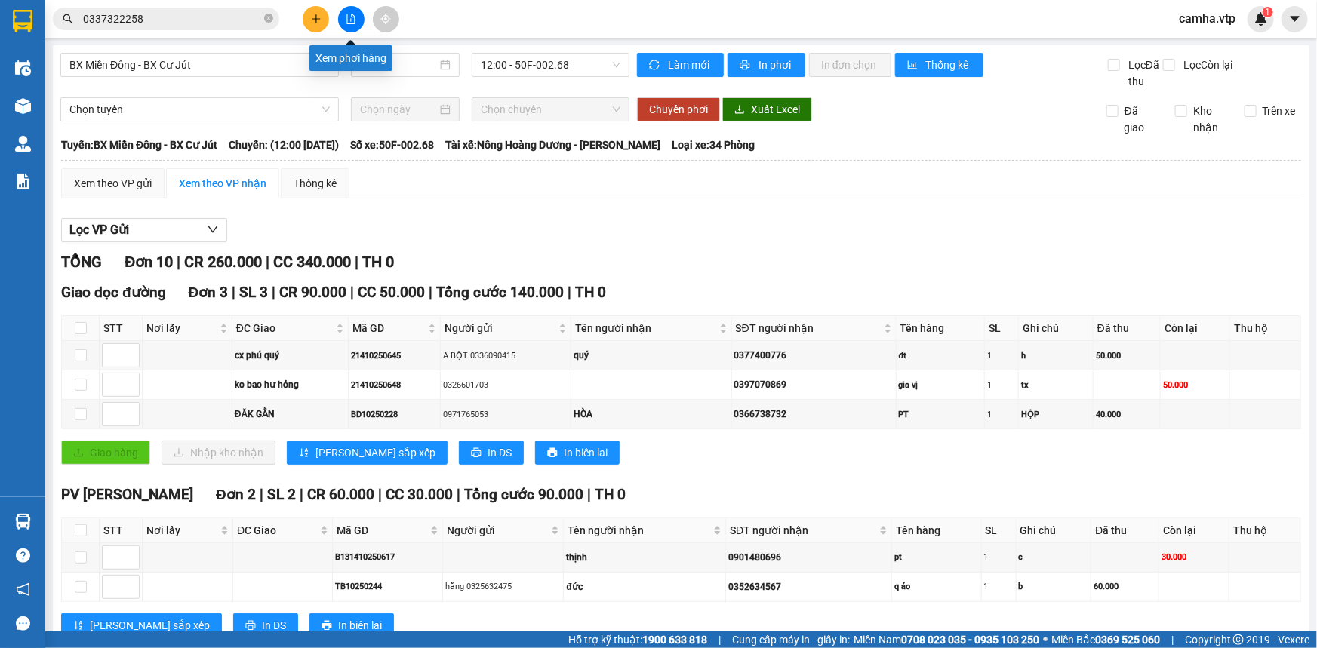
click at [349, 22] on icon "file-add" at bounding box center [351, 19] width 11 height 11
click at [694, 65] on span "Làm mới" at bounding box center [690, 65] width 44 height 17
click at [758, 64] on span "In phơi" at bounding box center [775, 65] width 35 height 17
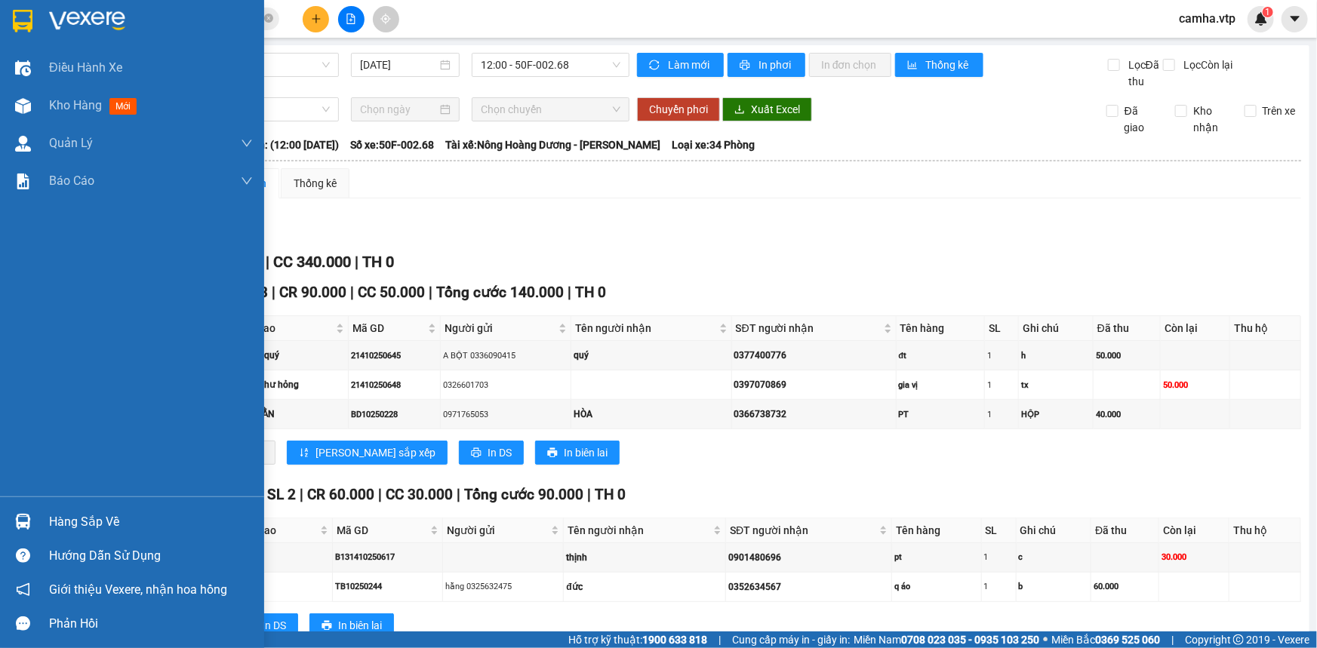
click at [23, 20] on img at bounding box center [23, 21] width 20 height 23
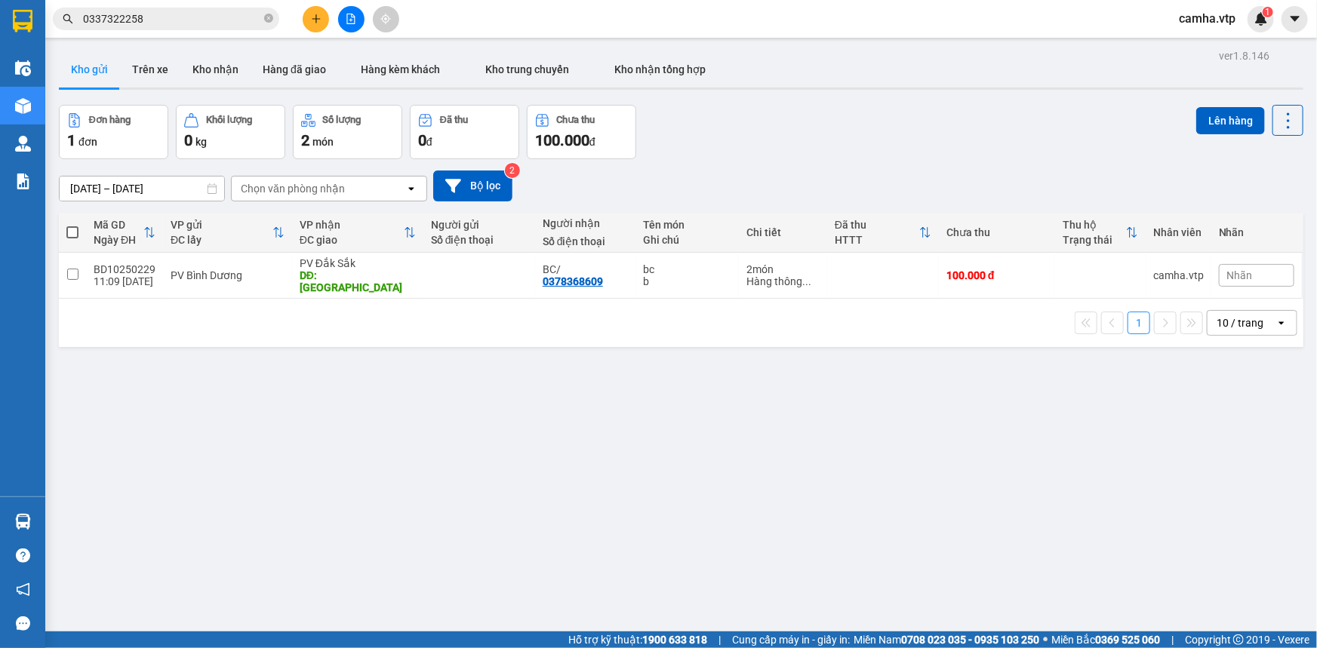
click at [748, 460] on div "ver 1.8.146 Kho gửi Trên xe Kho nhận Hàng đã giao Hàng kèm khách Kho trung chuy…" at bounding box center [681, 369] width 1257 height 648
drag, startPoint x: 72, startPoint y: 268, endPoint x: 99, endPoint y: 282, distance: 30.1
click at [72, 269] on input "checkbox" at bounding box center [72, 274] width 11 height 11
checkbox input "true"
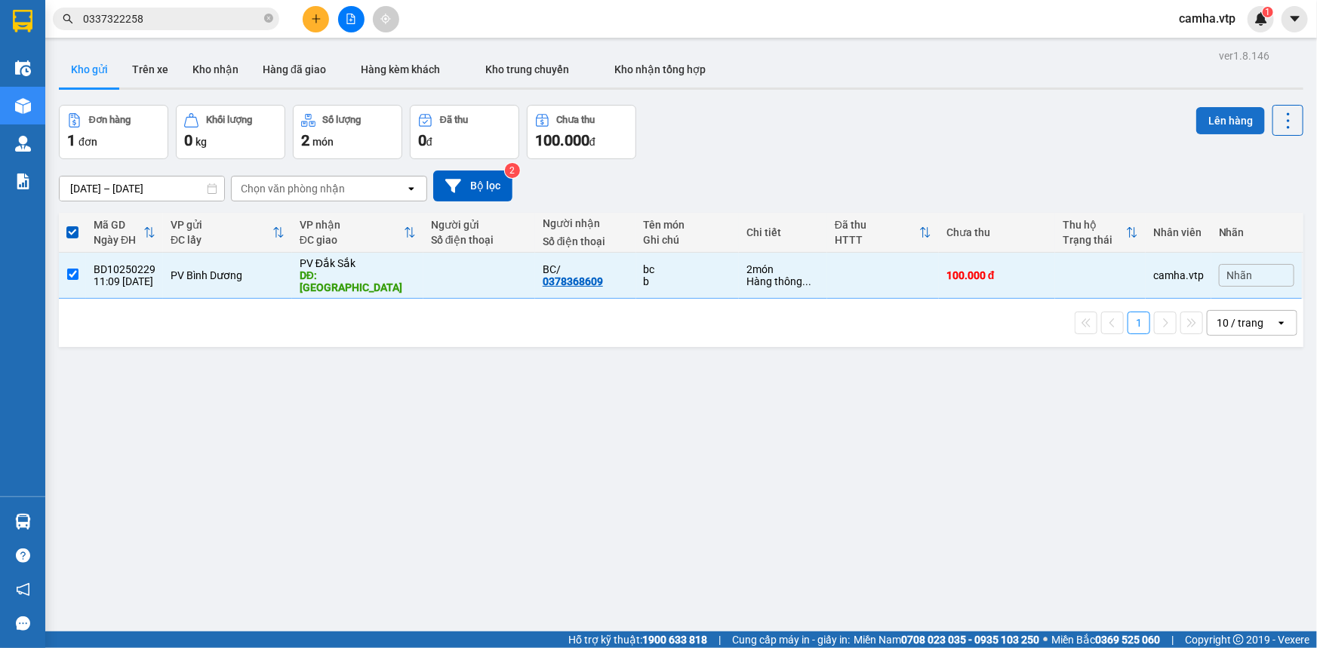
click at [1226, 122] on button "Lên hàng" at bounding box center [1230, 120] width 69 height 27
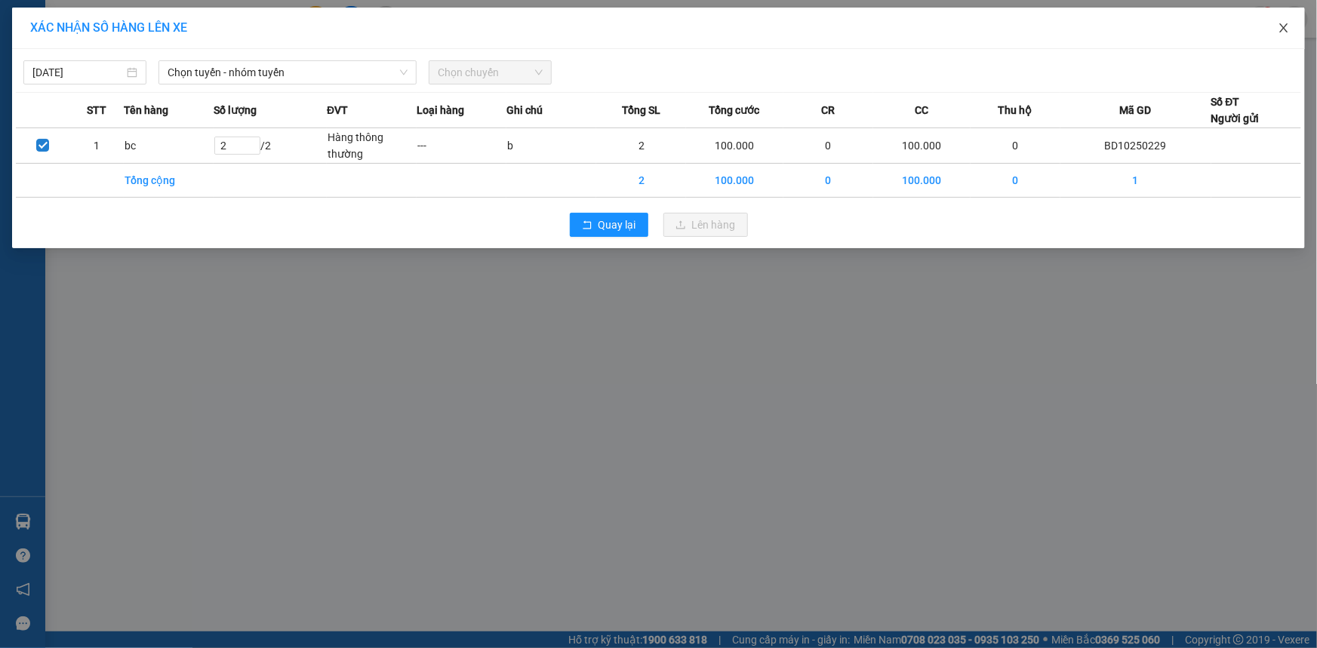
click at [1284, 26] on icon "close" at bounding box center [1284, 28] width 12 height 12
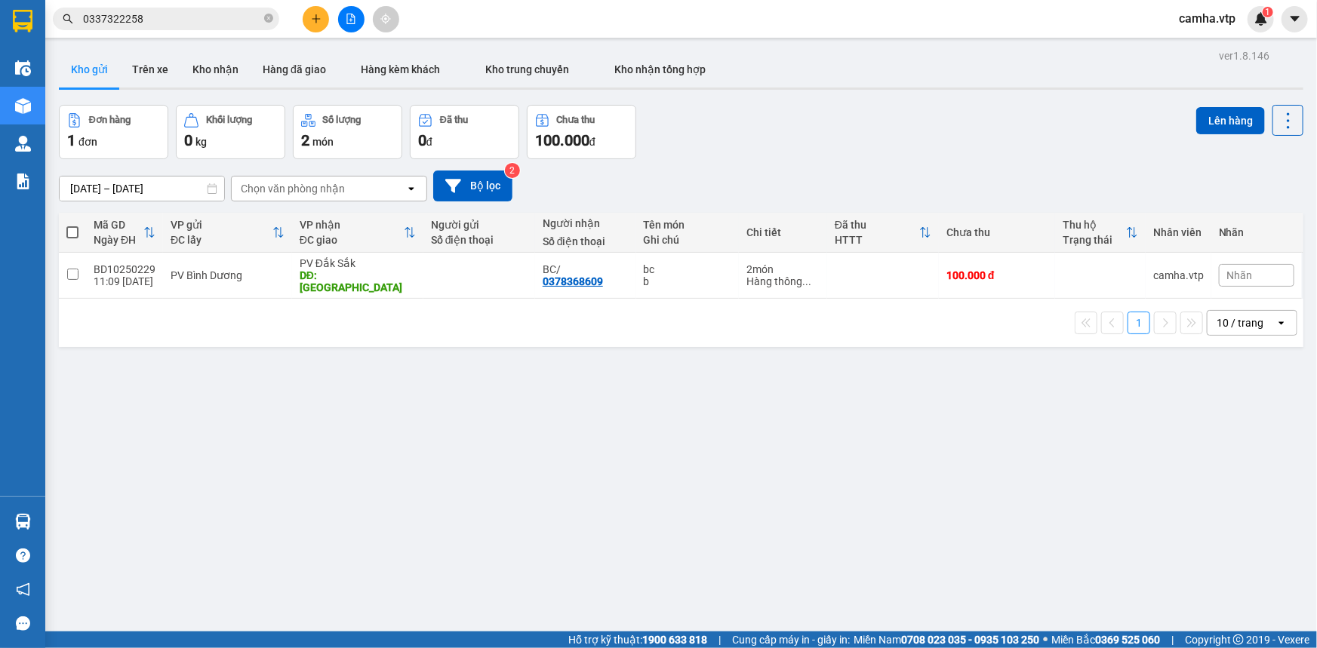
click at [500, 455] on div "ver 1.8.146 Kho gửi Trên xe Kho nhận Hàng đã giao Hàng kèm khách Kho trung chuy…" at bounding box center [681, 369] width 1257 height 648
drag, startPoint x: 70, startPoint y: 268, endPoint x: 311, endPoint y: 278, distance: 241.0
click at [75, 269] on input "checkbox" at bounding box center [72, 274] width 11 height 11
checkbox input "true"
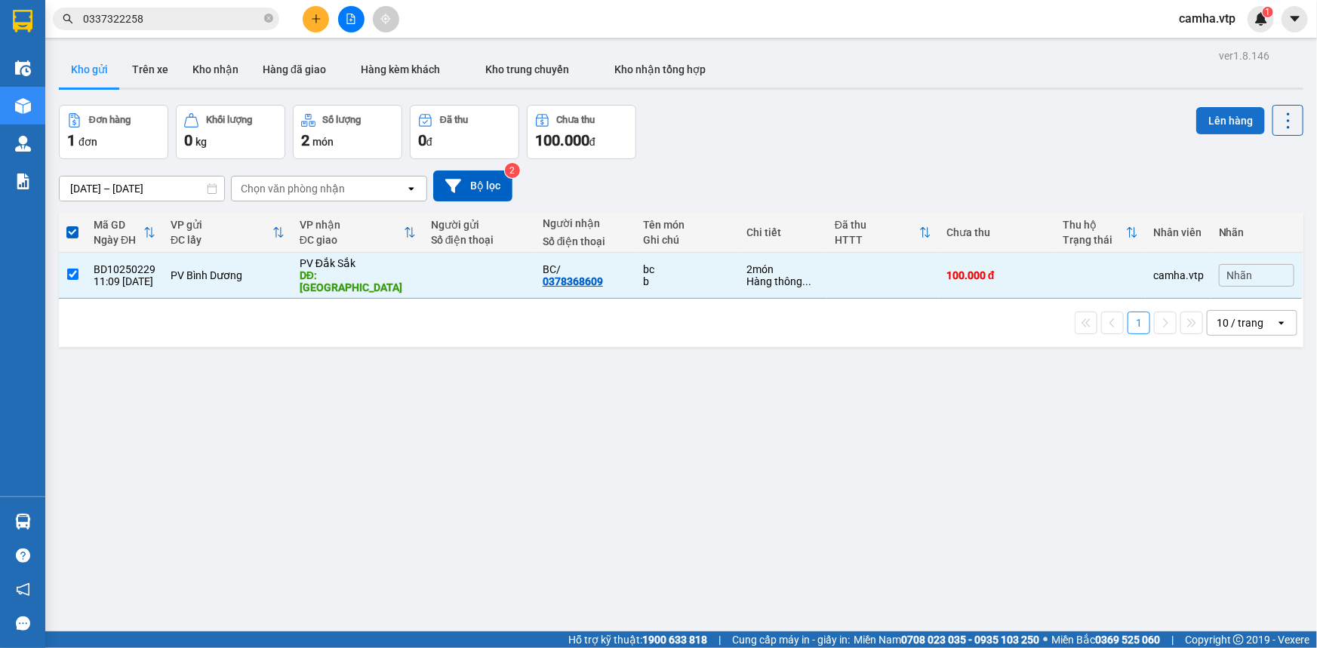
click at [1209, 125] on button "Lên hàng" at bounding box center [1230, 120] width 69 height 27
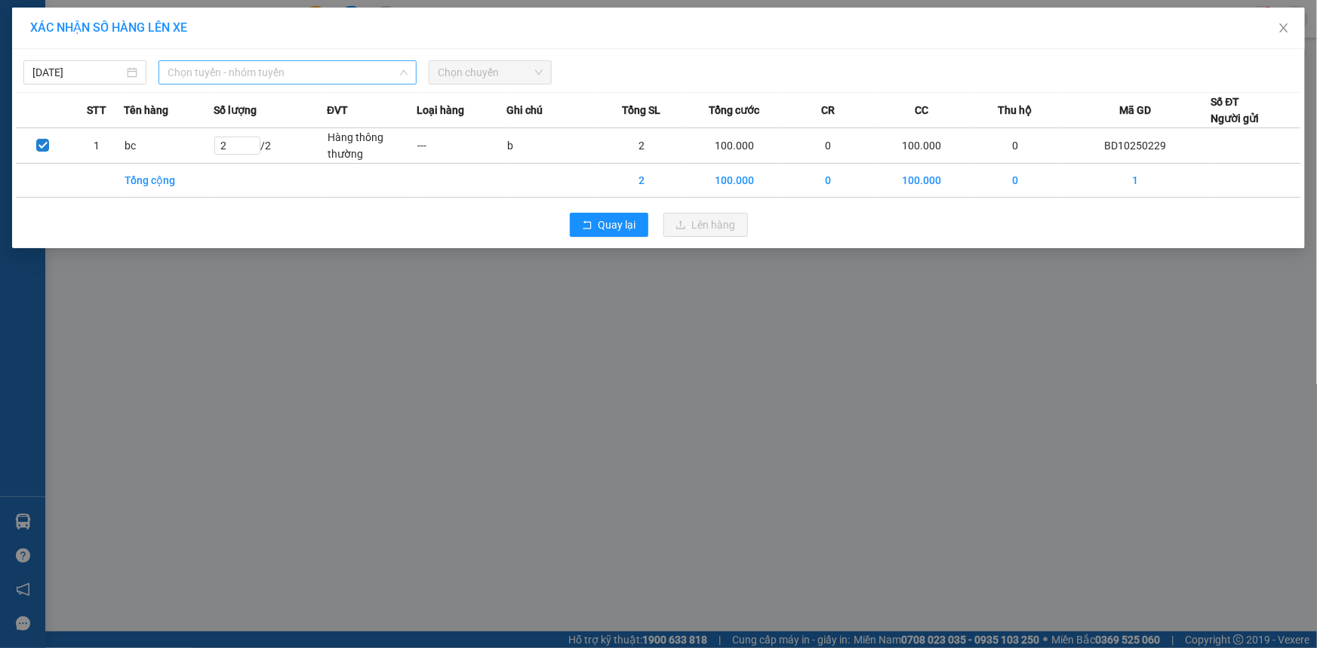
click at [240, 68] on span "Chọn tuyến - nhóm tuyến" at bounding box center [288, 72] width 240 height 23
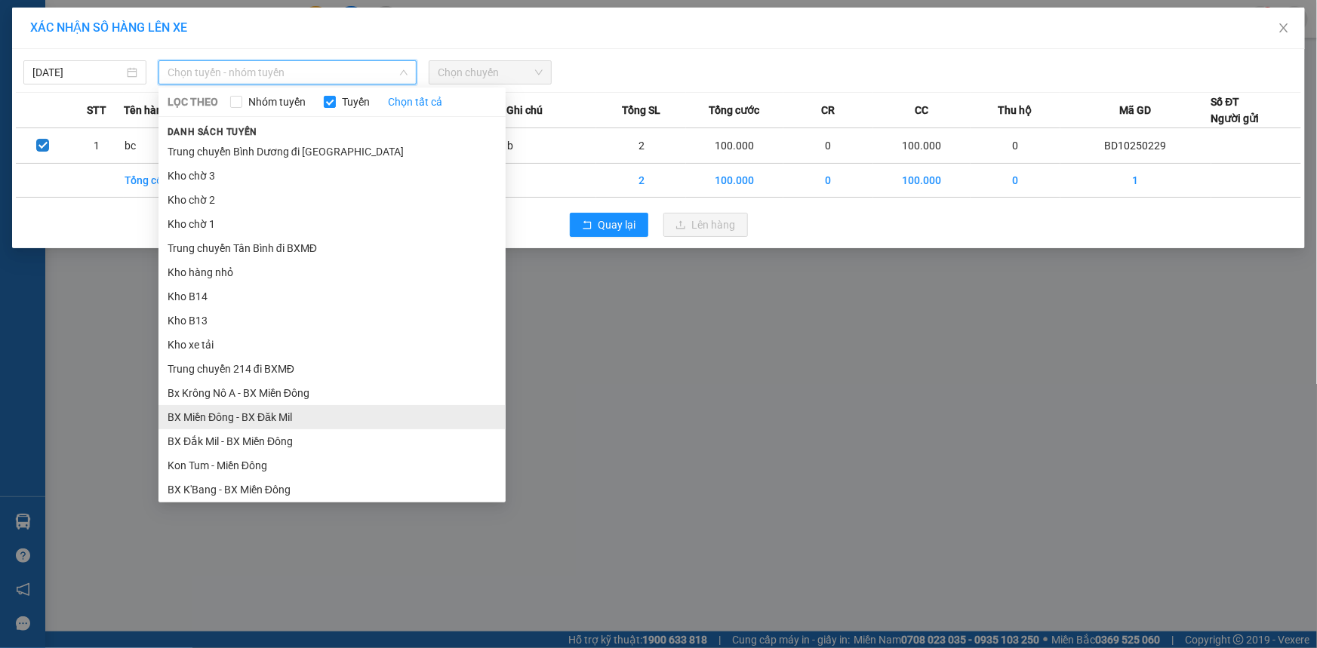
scroll to position [274, 0]
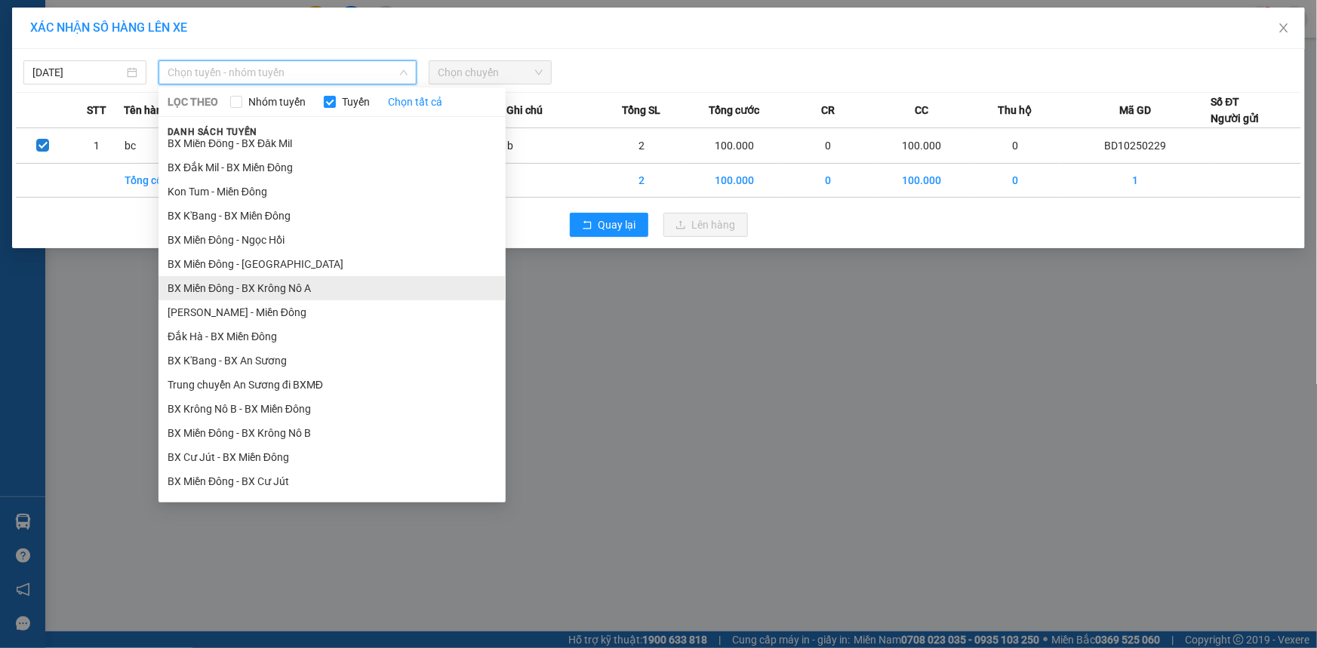
click at [325, 290] on li "BX Miền Đông - BX Krông Nô A" at bounding box center [331, 288] width 347 height 24
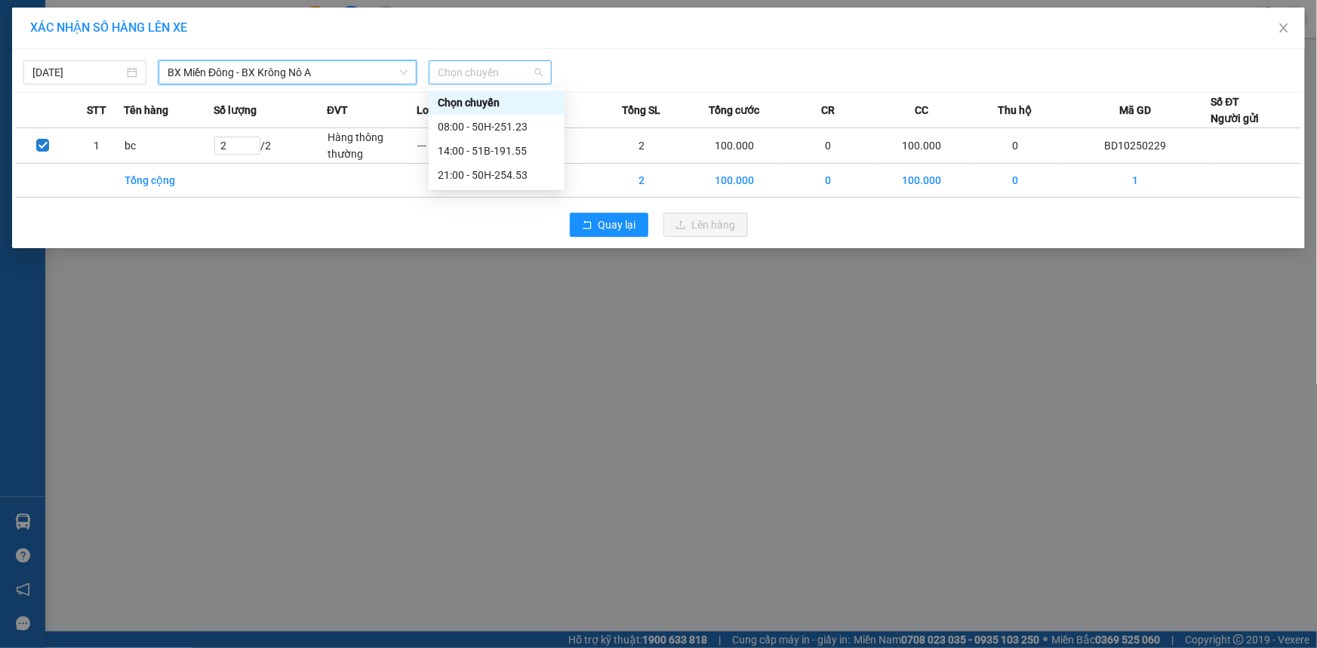
click at [515, 65] on span "Chọn chuyến" at bounding box center [490, 72] width 105 height 23
click at [505, 155] on div "14:00 - 51B-191.55" at bounding box center [497, 151] width 118 height 17
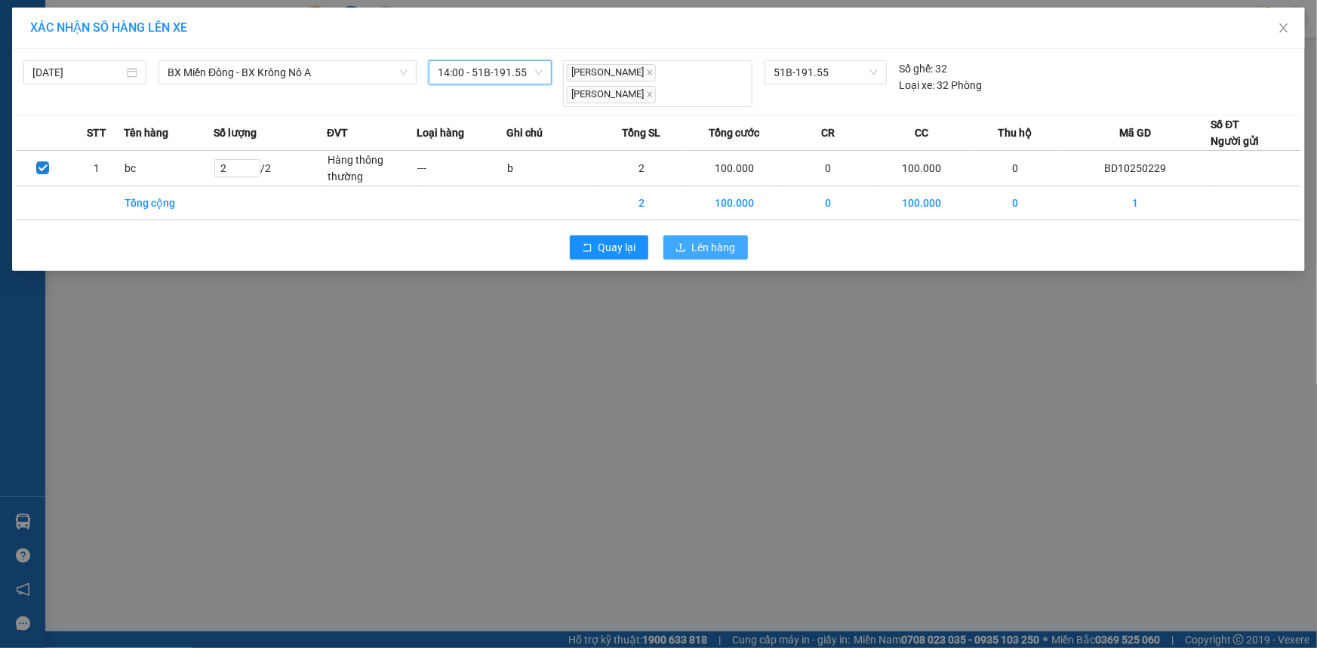
click at [703, 239] on span "Lên hàng" at bounding box center [714, 247] width 44 height 17
